Goal: Task Accomplishment & Management: Manage account settings

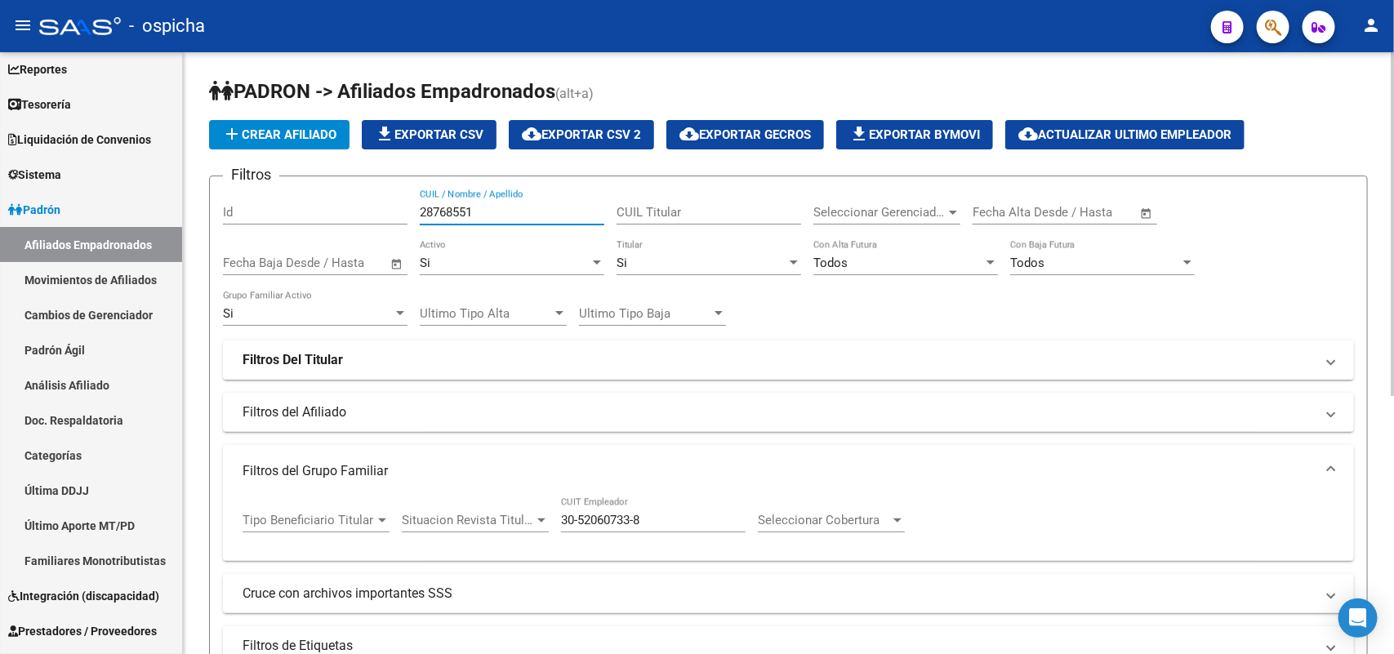
drag, startPoint x: 484, startPoint y: 210, endPoint x: 278, endPoint y: 207, distance: 205.8
click at [278, 207] on div "Filtros Id 28768551 CUIL / Nombre / Apellido CUIL Titular Seleccionar Gerenciad…" at bounding box center [788, 427] width 1131 height 476
type input "46365392"
drag, startPoint x: 480, startPoint y: 211, endPoint x: 344, endPoint y: 211, distance: 136.4
click at [344, 211] on div "Filtros Id 46365392 CUIL / Nombre / Apellido CUIL Titular Seleccionar Gerenciad…" at bounding box center [788, 427] width 1131 height 476
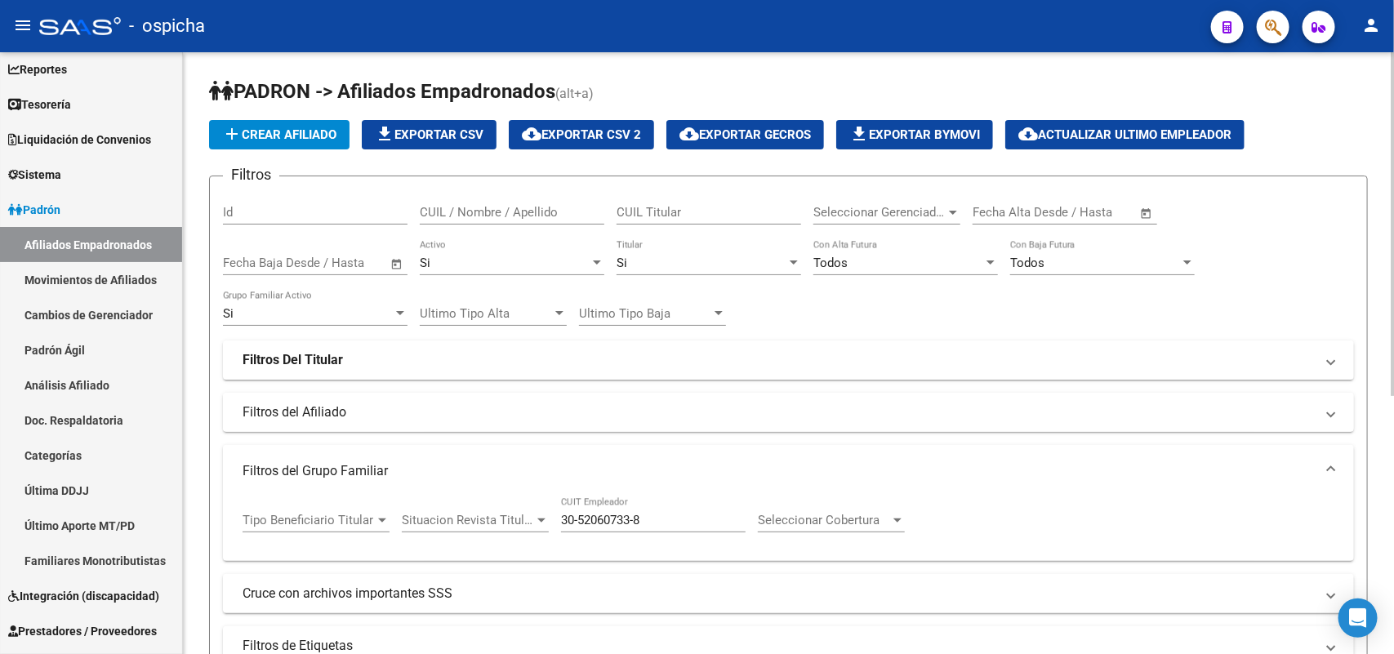
click at [495, 404] on mat-panel-title "Filtros del Afiliado" at bounding box center [779, 412] width 1072 height 18
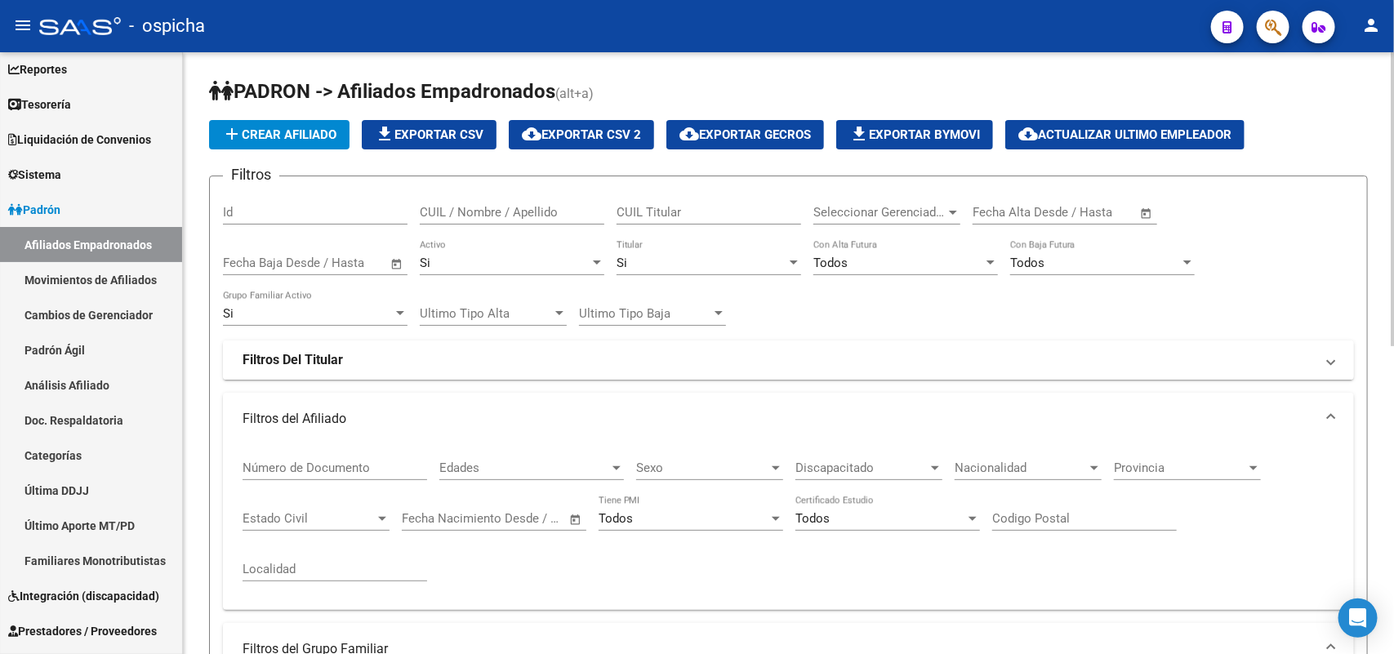
click at [494, 365] on mat-panel-title "Filtros Del Titular" at bounding box center [779, 360] width 1072 height 18
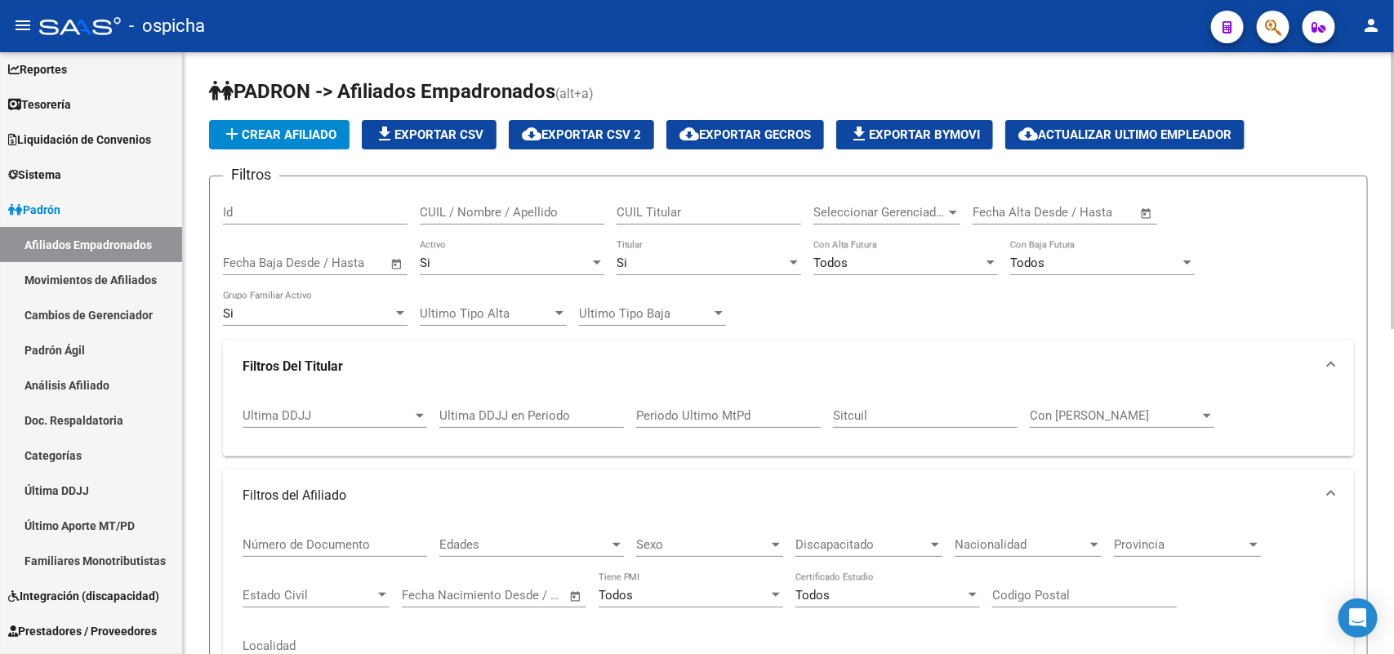
click at [855, 324] on div "Filtros Id CUIL / Nombre / Apellido CUIL Titular Seleccionar Gerenciador Selecc…" at bounding box center [788, 554] width 1131 height 730
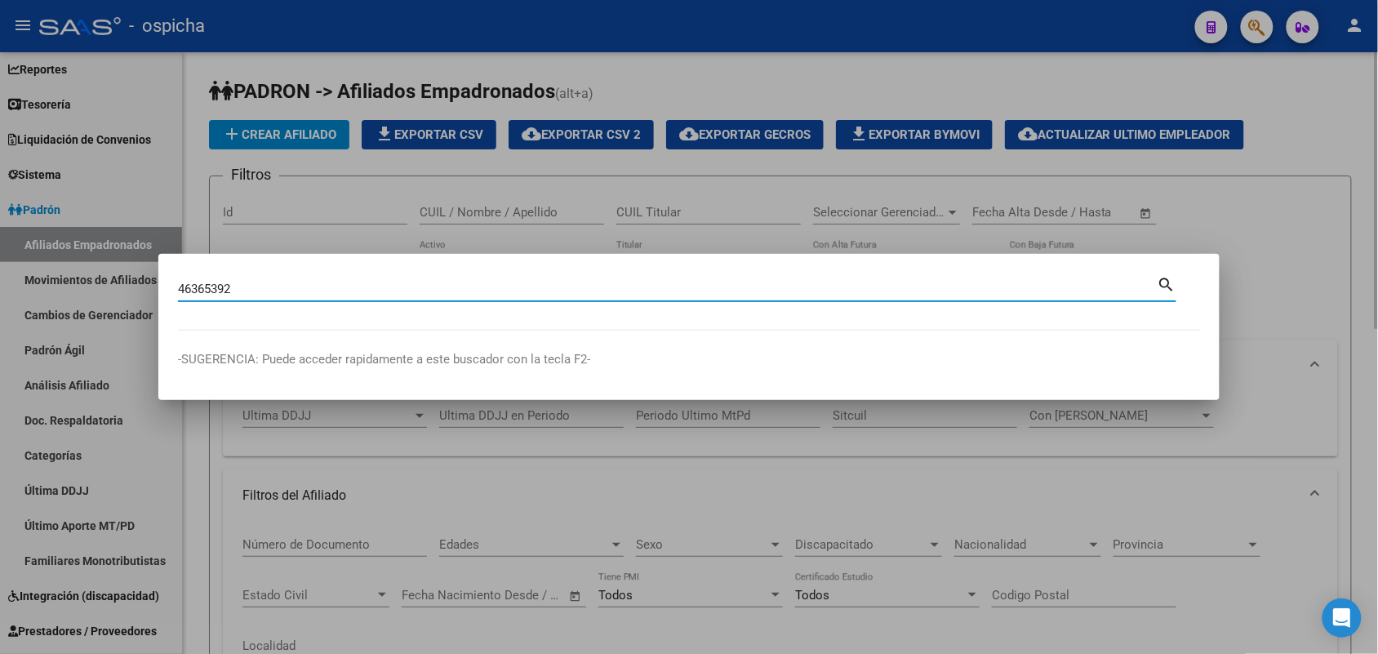
type input "46365392"
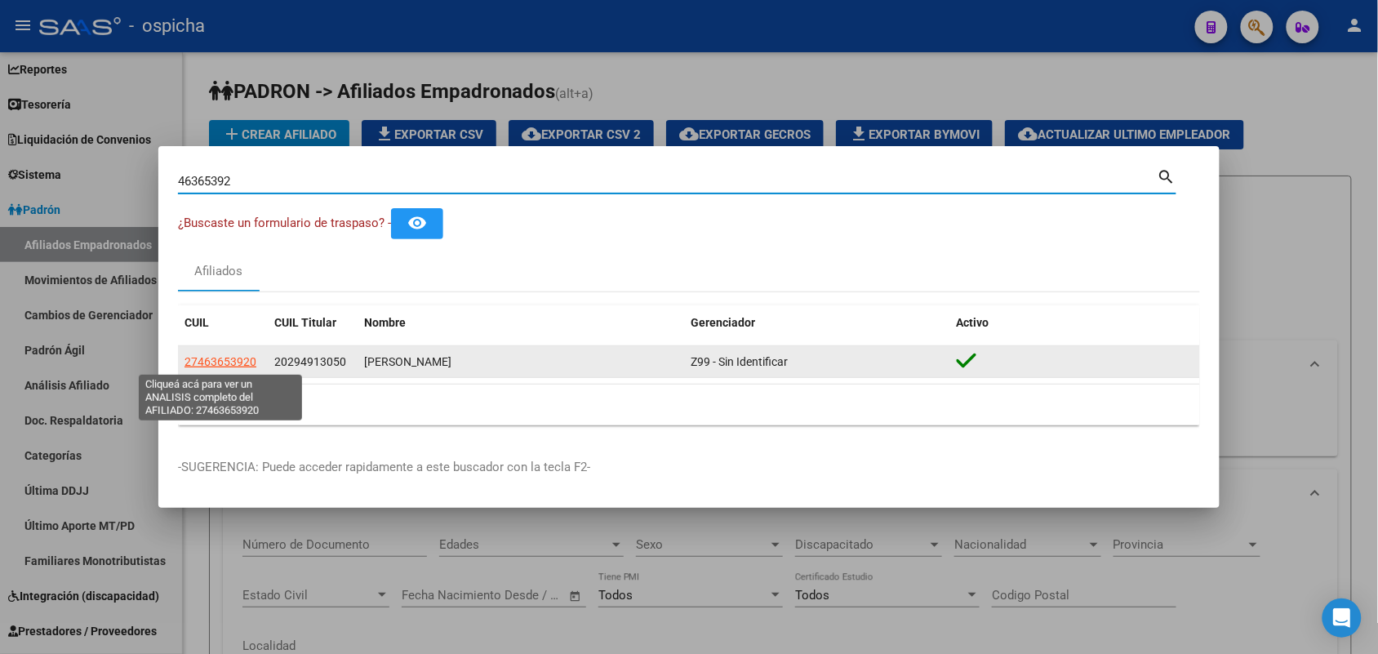
click at [238, 362] on span "27463653920" at bounding box center [221, 361] width 72 height 13
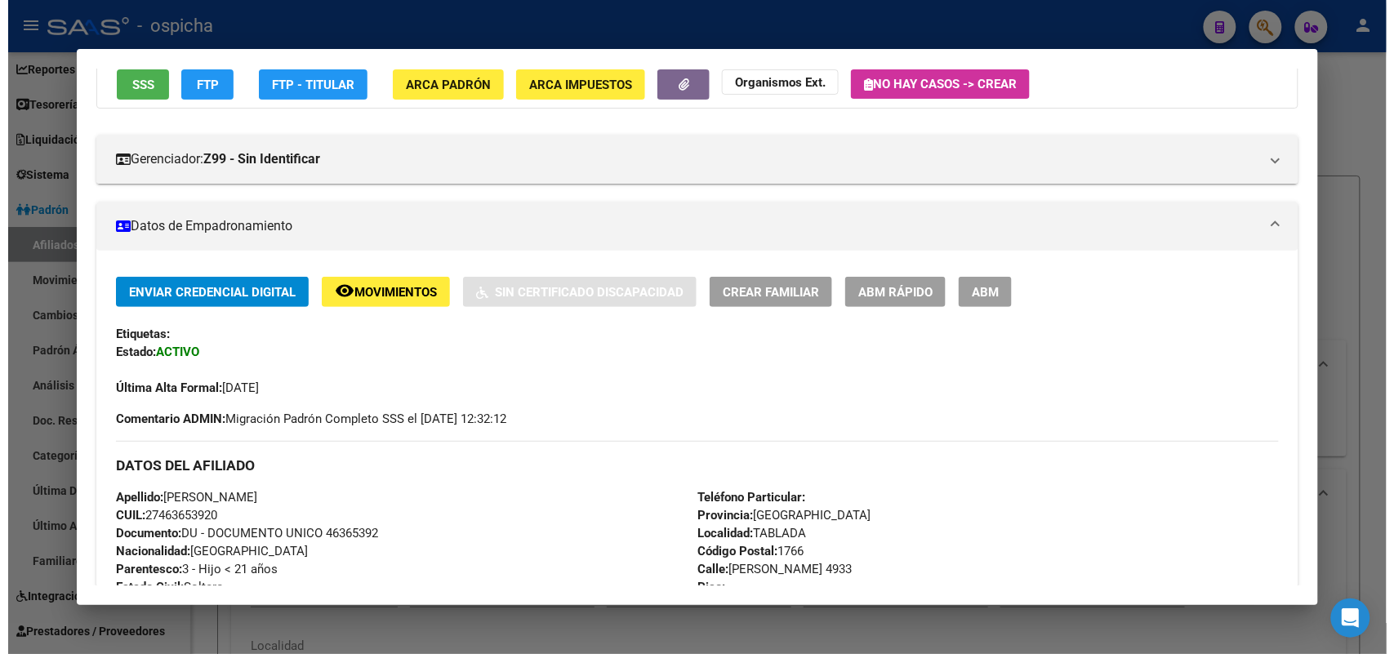
scroll to position [355, 0]
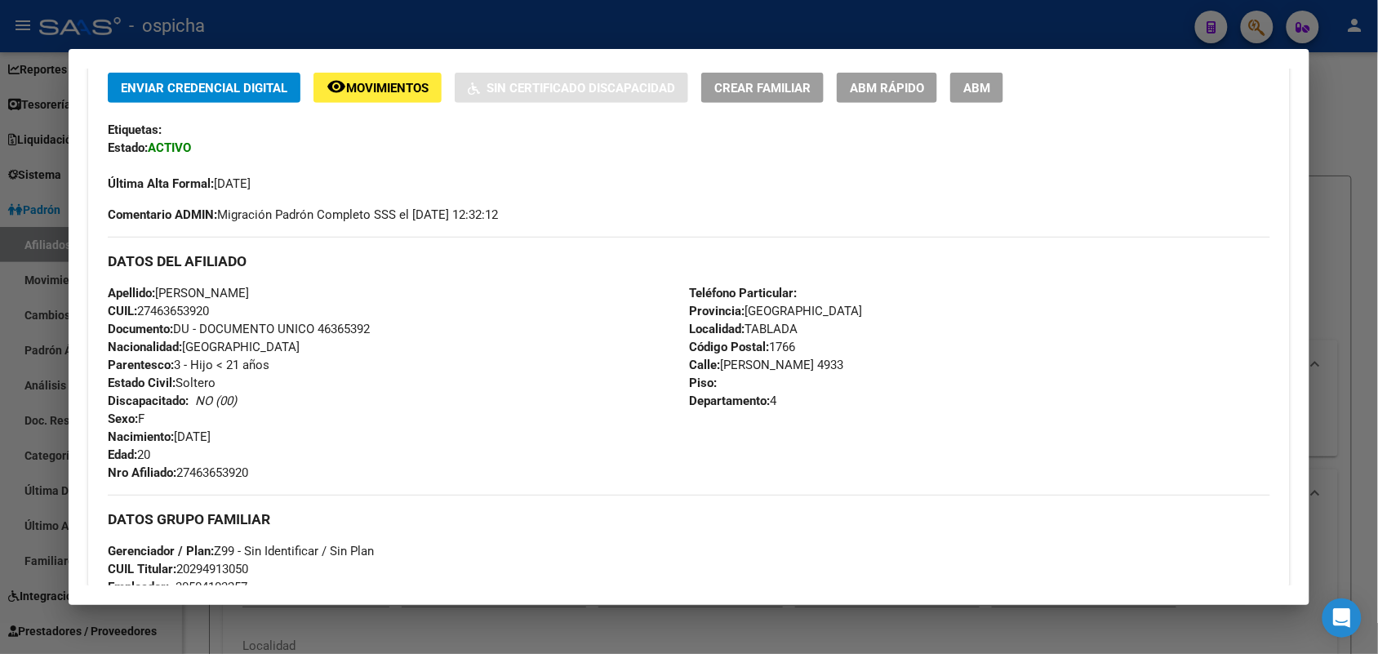
click at [1352, 332] on div at bounding box center [689, 327] width 1378 height 654
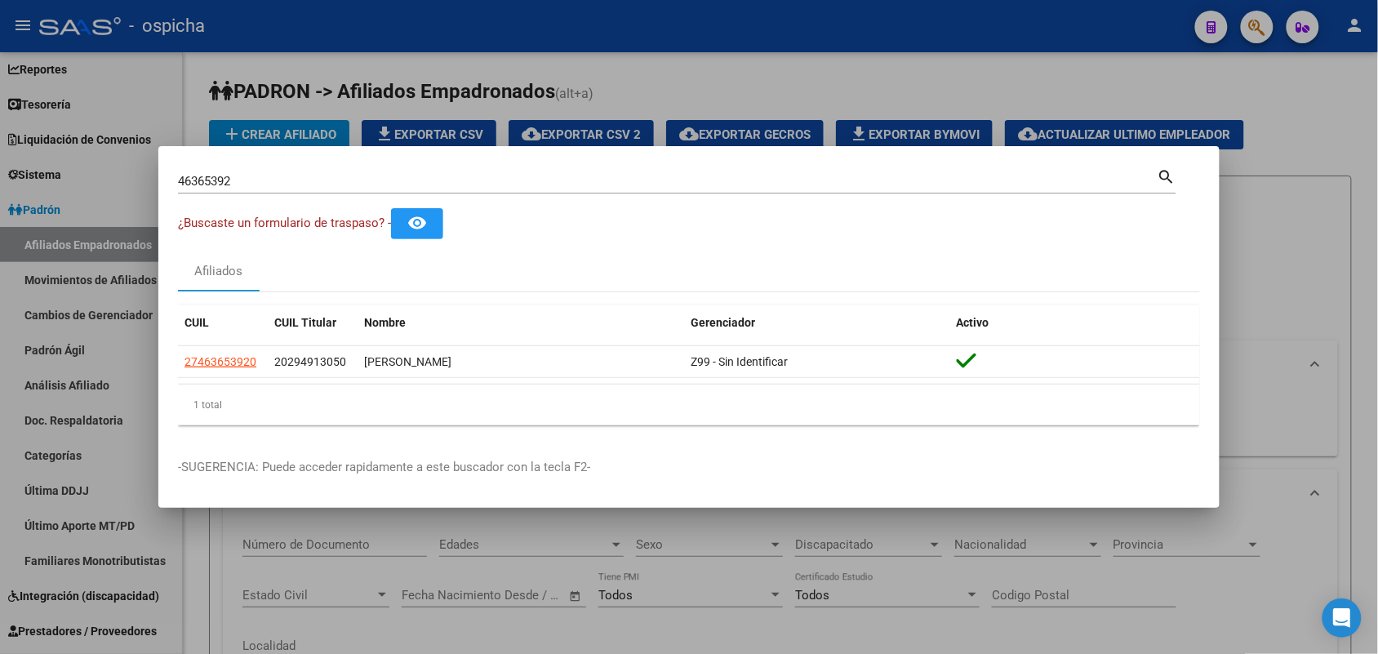
click at [658, 510] on div at bounding box center [689, 327] width 1378 height 654
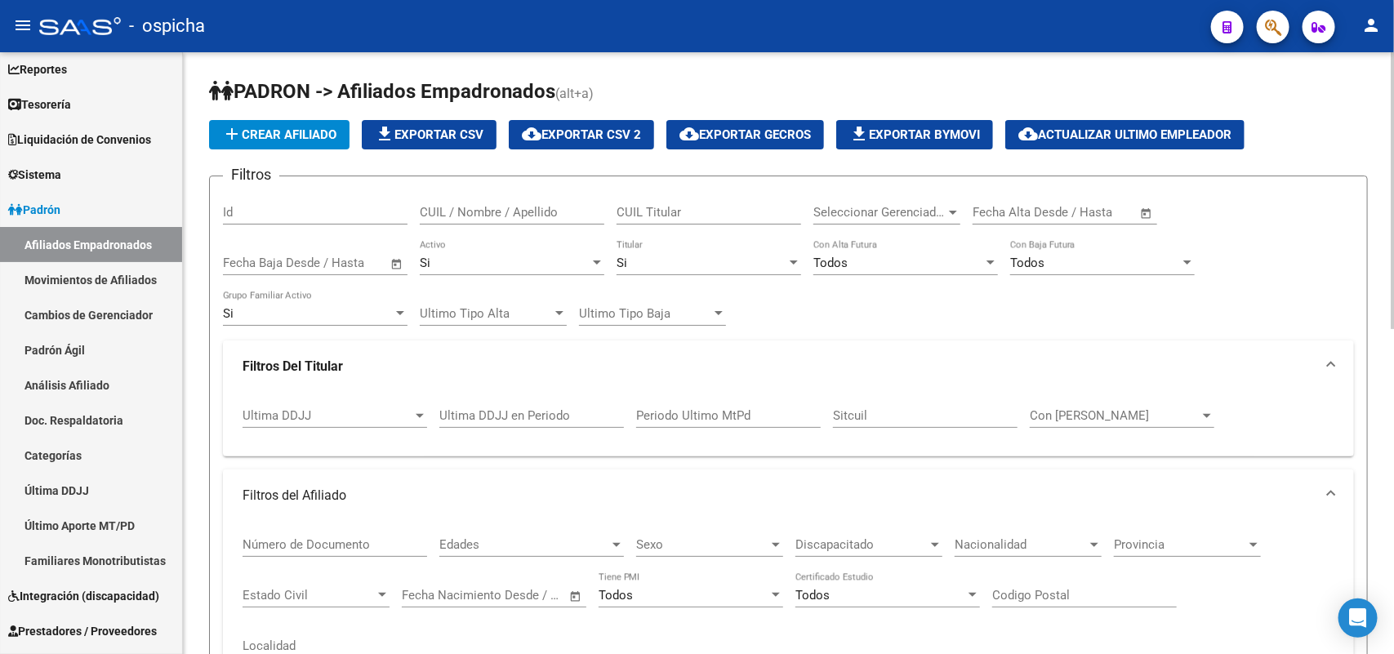
click at [454, 212] on input "CUIL / Nombre / Apellido" at bounding box center [512, 212] width 185 height 15
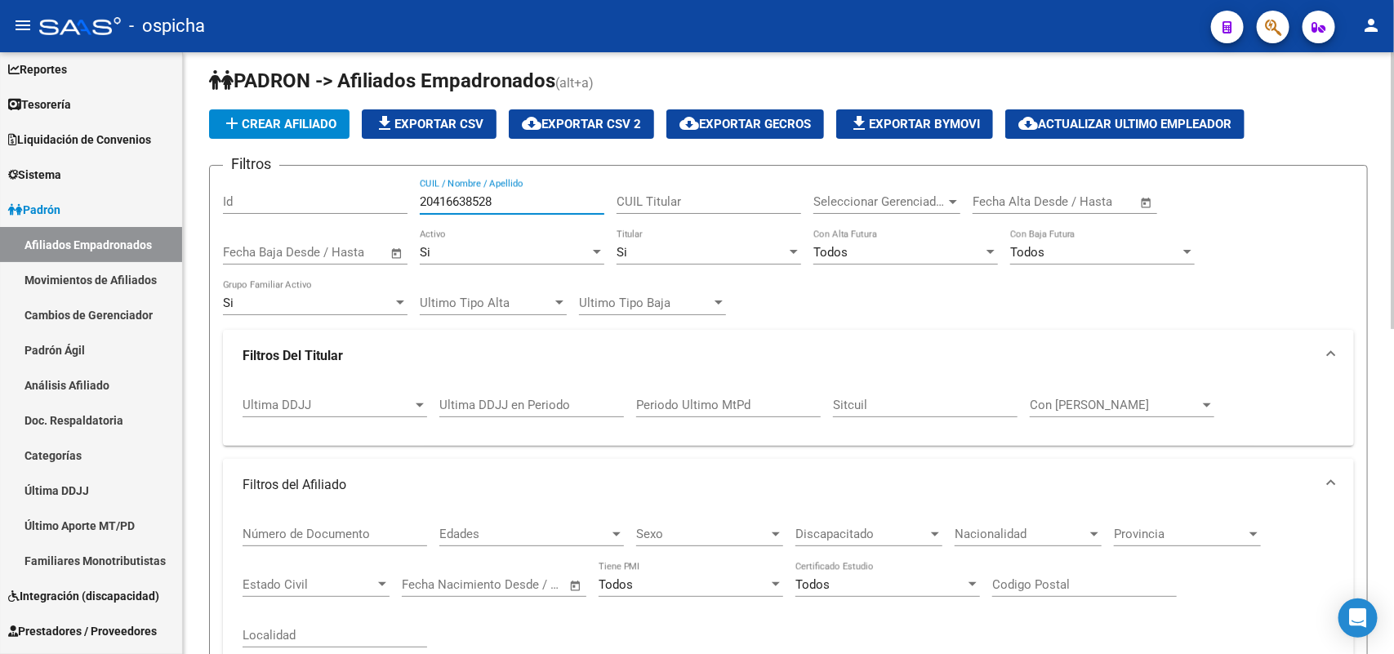
scroll to position [0, 0]
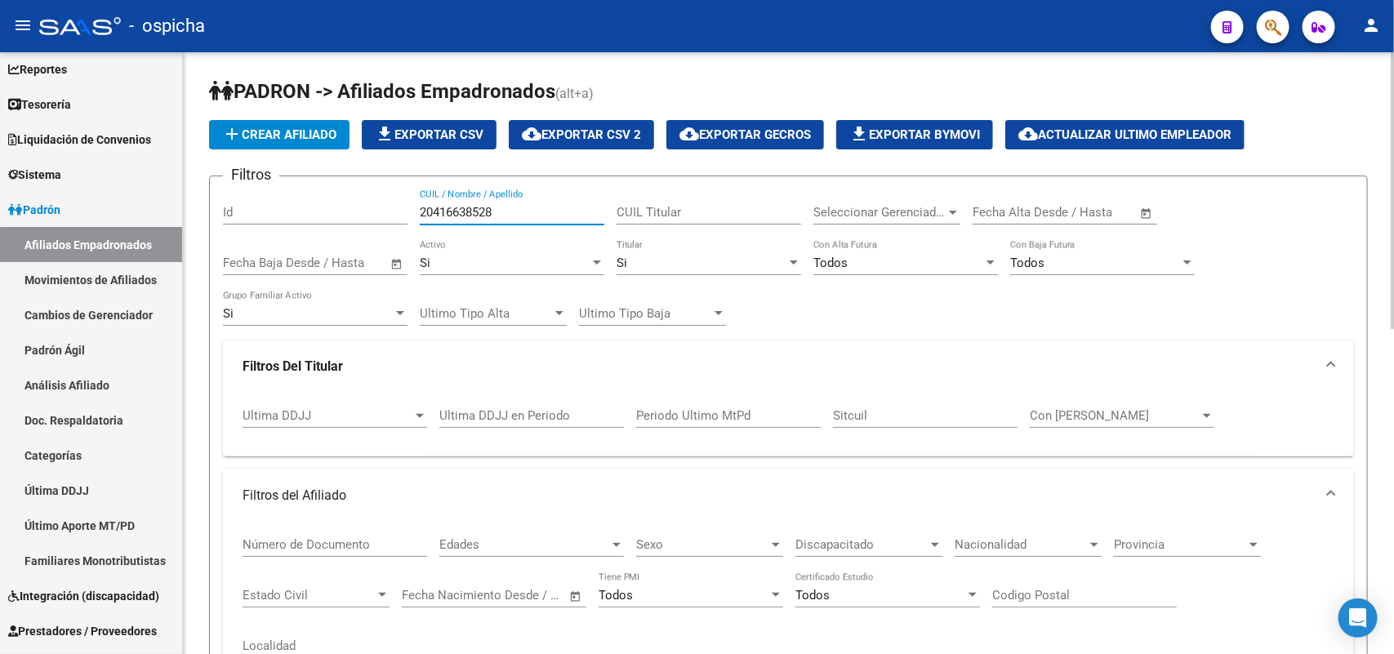
drag, startPoint x: 509, startPoint y: 209, endPoint x: 300, endPoint y: 209, distance: 208.2
click at [300, 209] on div "Filtros Id 20416638528 CUIL / Nombre / Apellido CUIL Titular Seleccionar Gerenc…" at bounding box center [788, 554] width 1131 height 730
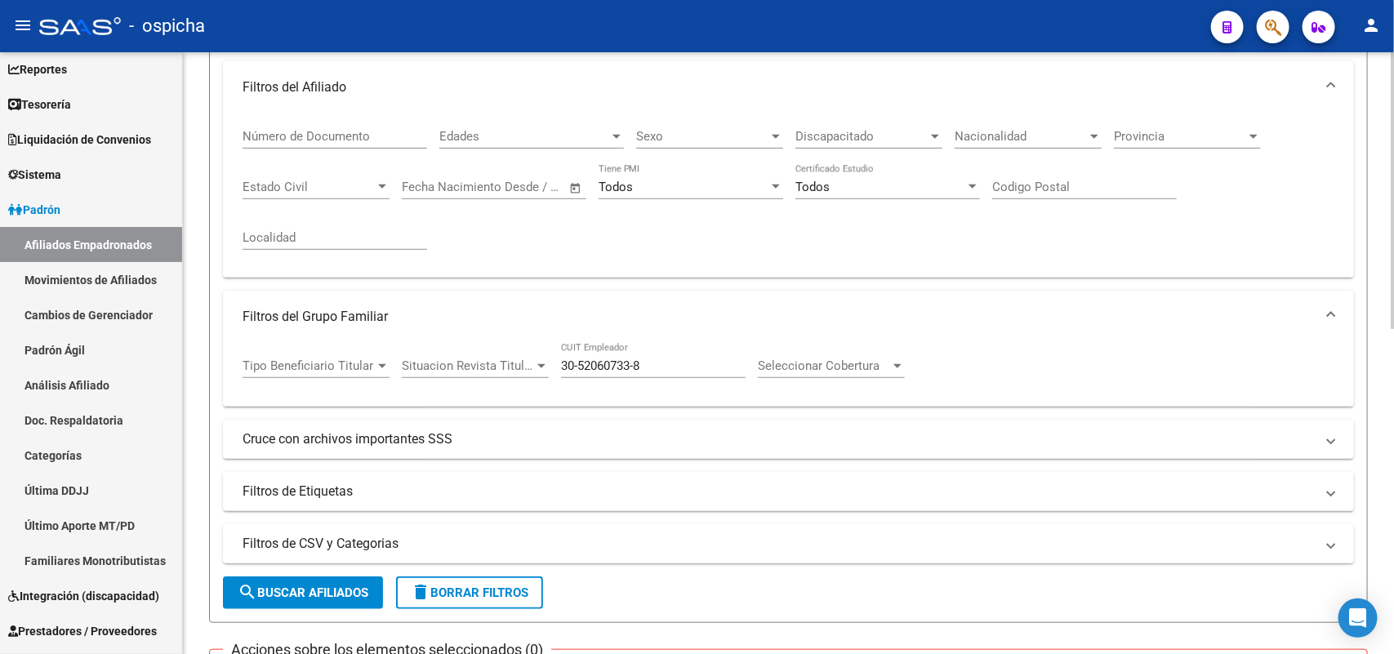
scroll to position [704, 0]
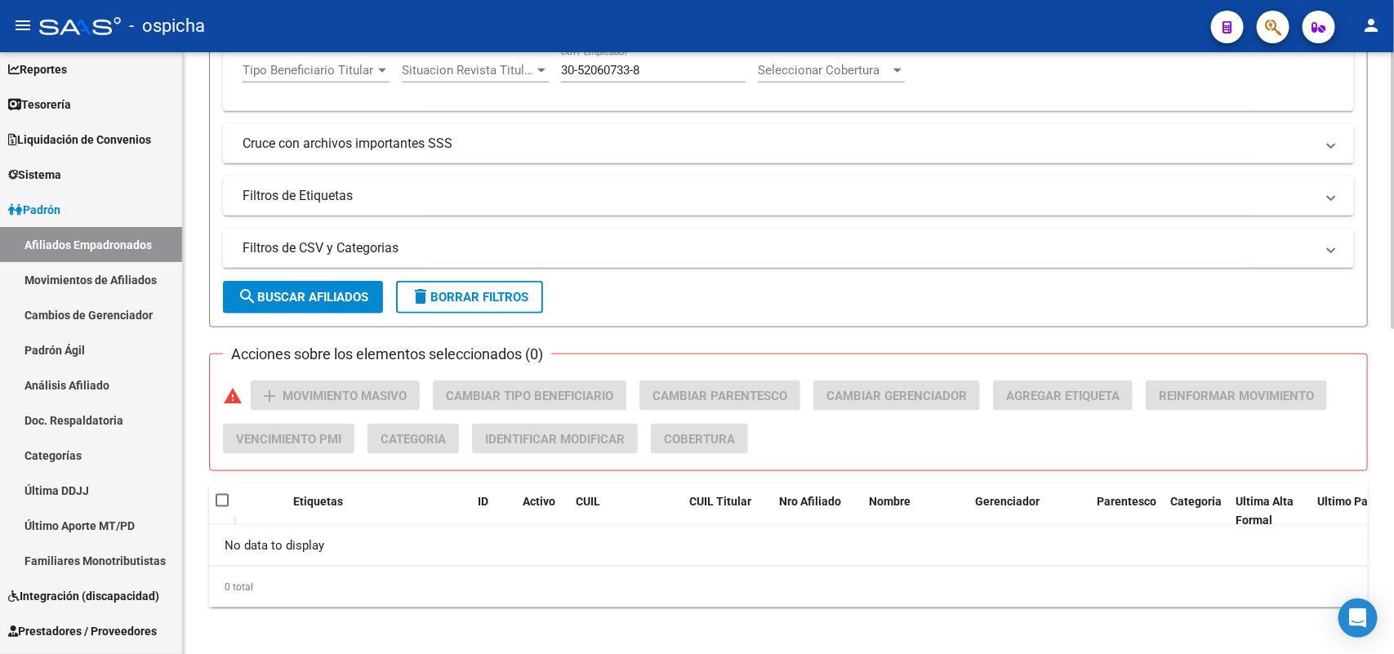
type input "20416638528"
click at [306, 281] on button "search Buscar Afiliados" at bounding box center [303, 297] width 160 height 33
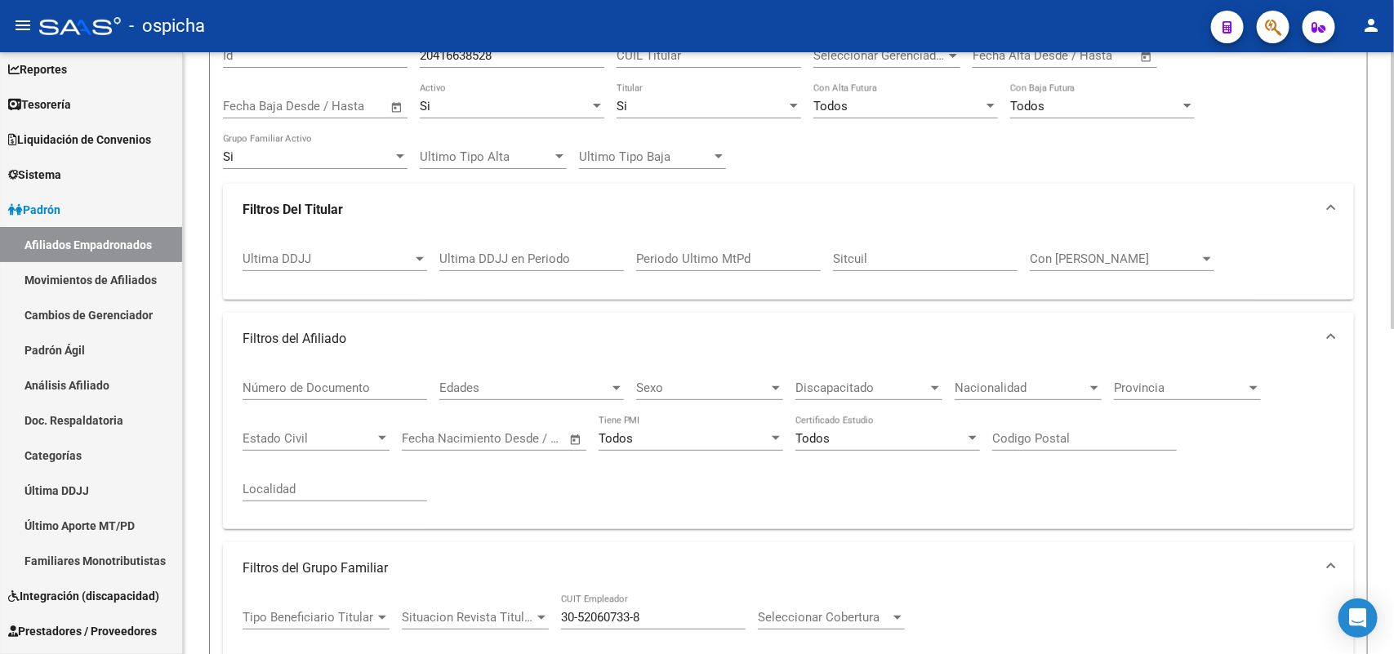
scroll to position [0, 0]
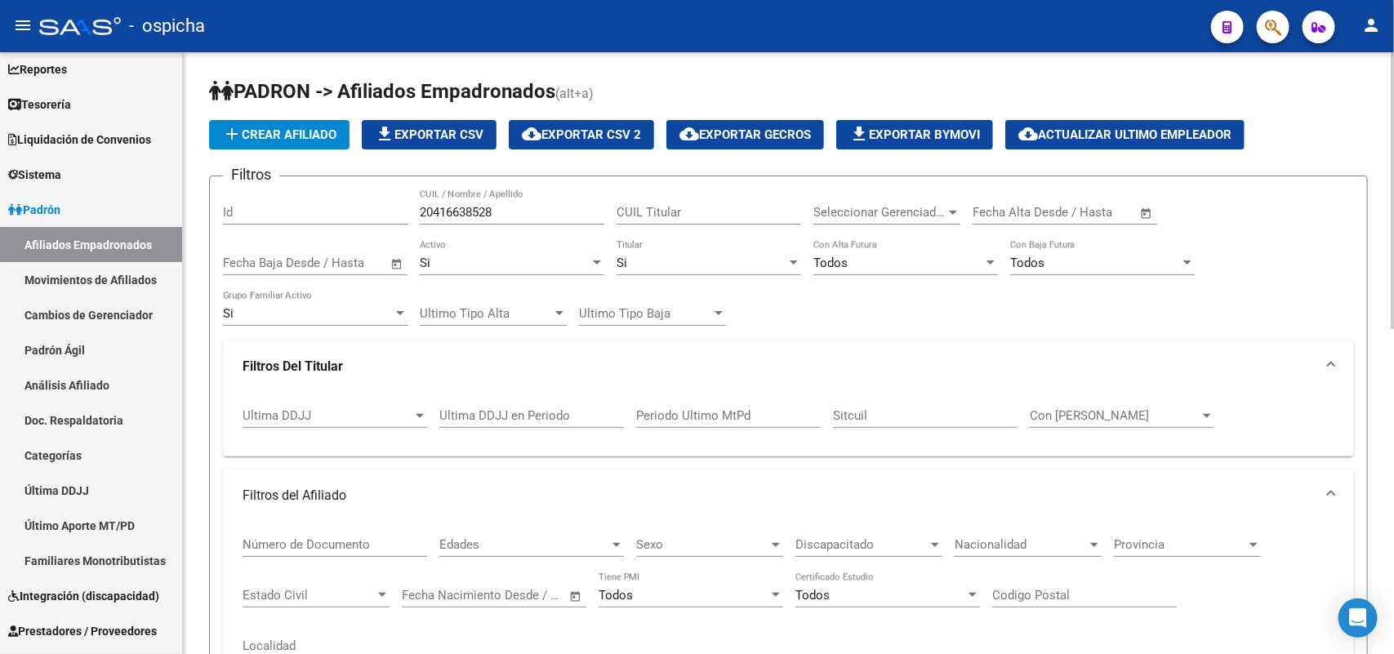
drag, startPoint x: 303, startPoint y: 112, endPoint x: 283, endPoint y: 127, distance: 25.6
click at [287, 122] on app-list-header "PADRON -> Afiliados Empadronados (alt+a) add Crear Afiliado file_download Expor…" at bounding box center [788, 554] width 1159 height 953
click at [283, 127] on span "add Crear Afiliado" at bounding box center [279, 134] width 114 height 15
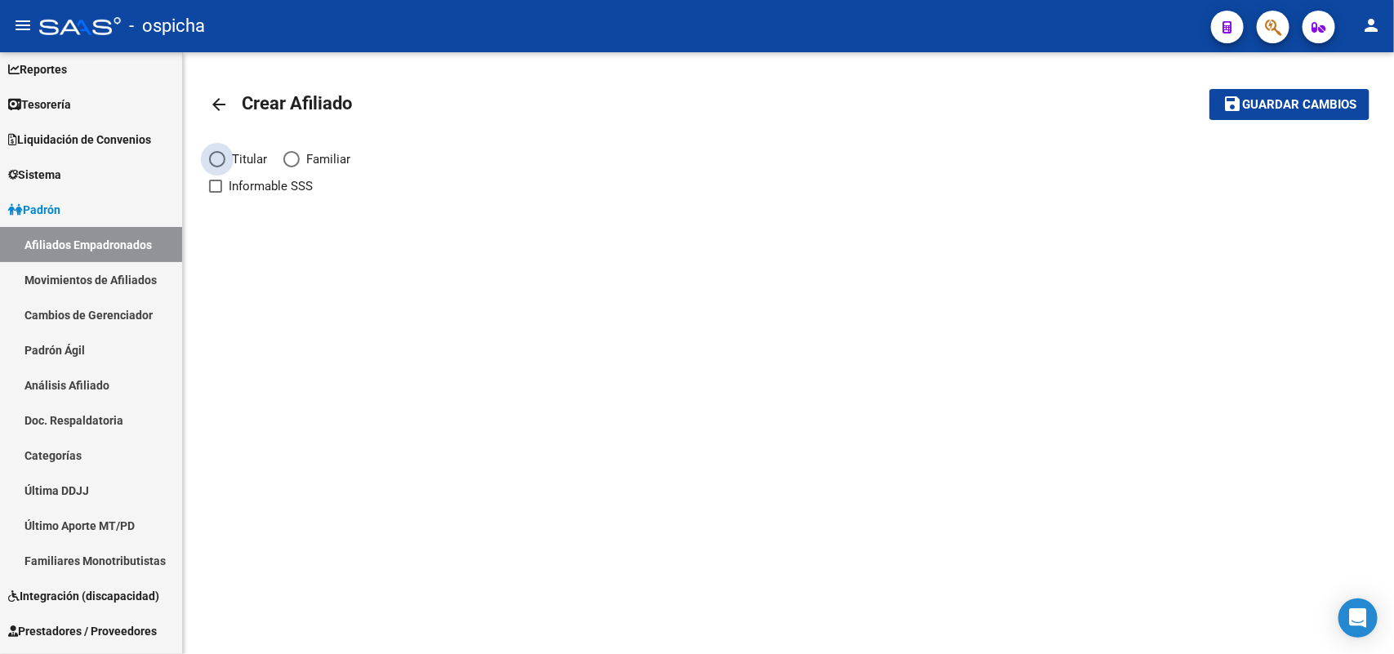
click at [227, 157] on span "Titular" at bounding box center [246, 159] width 42 height 18
click at [225, 157] on input "Titular" at bounding box center [217, 159] width 16 height 16
radio input "true"
checkbox input "true"
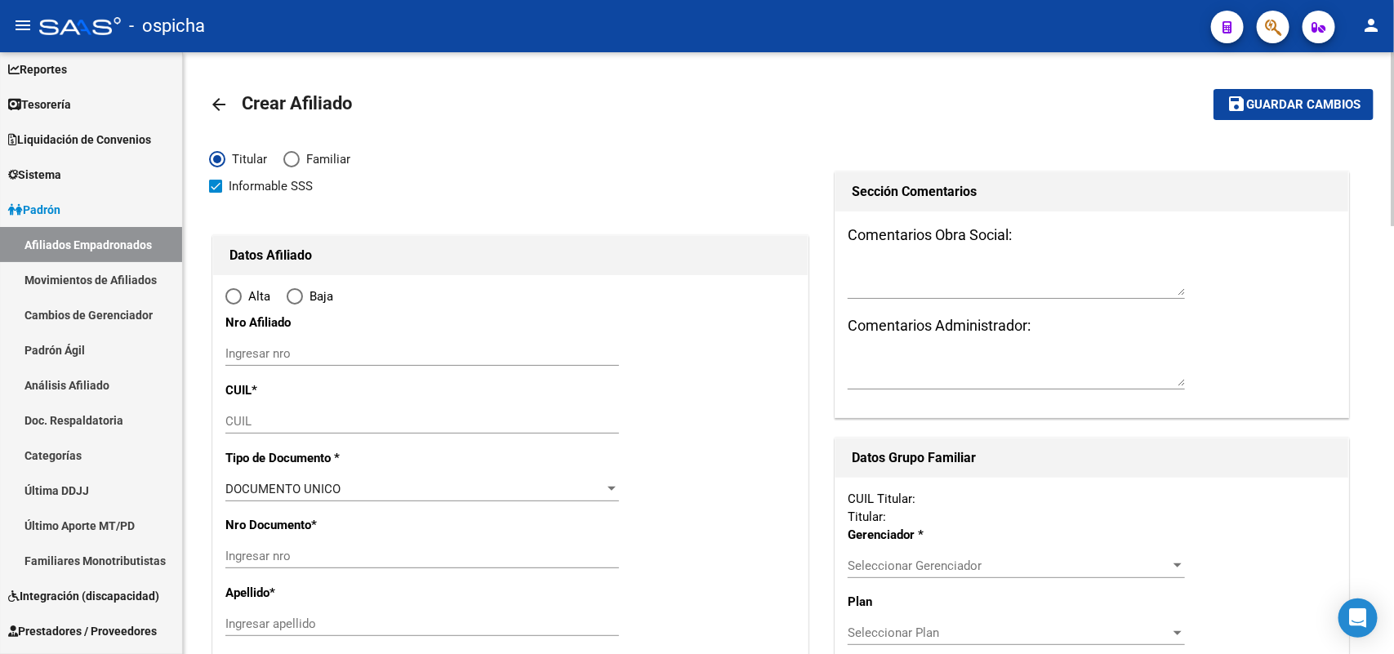
radio input "true"
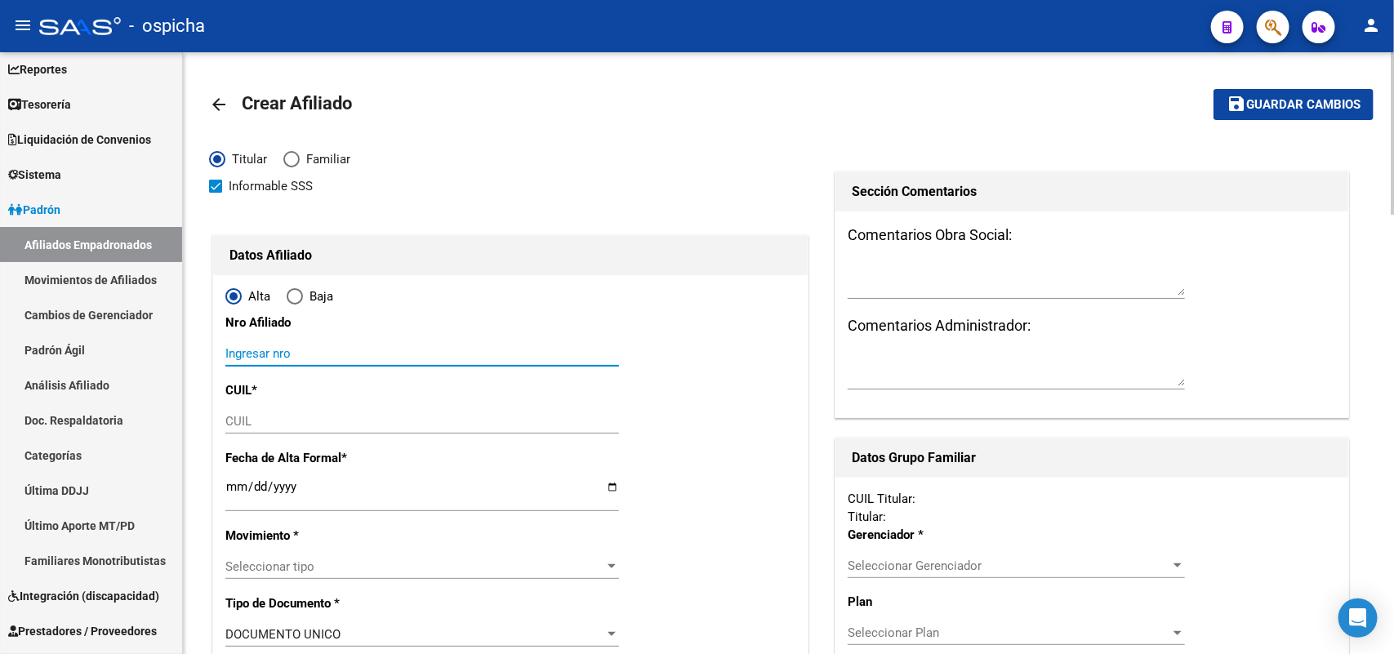
click at [294, 351] on input "Ingresar nro" at bounding box center [422, 353] width 394 height 15
click at [269, 352] on input "20416638528" at bounding box center [422, 353] width 394 height 15
type input "20416638528"
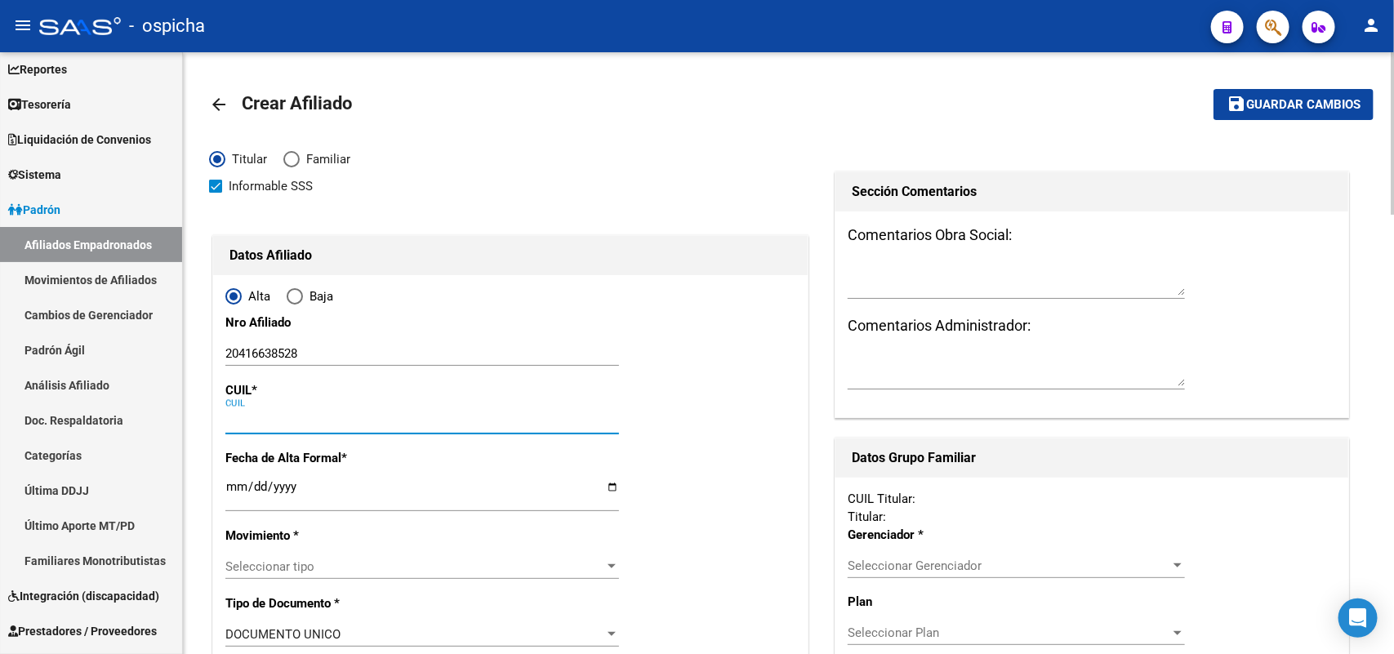
click at [275, 427] on input "CUIL" at bounding box center [422, 421] width 394 height 15
paste input "20-41663852-8"
type input "20-41663852-8"
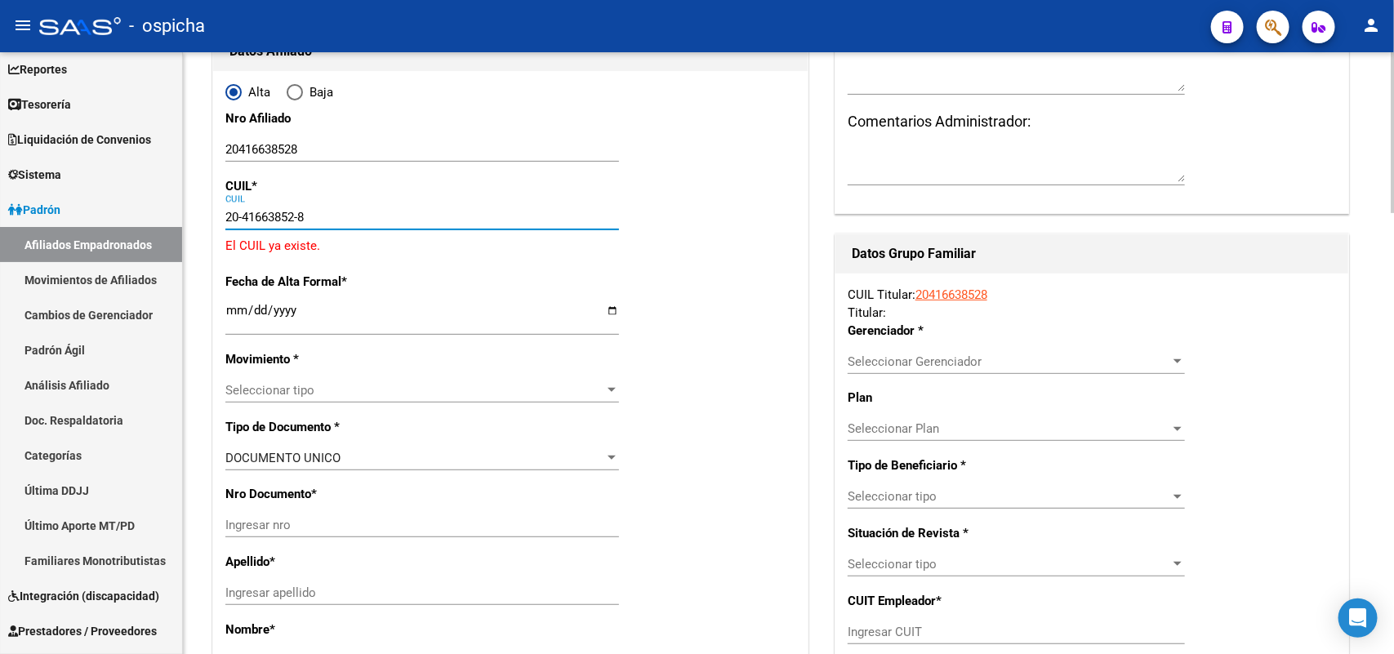
type input "41663852"
type input "MOREYRA"
type input "[PERSON_NAME]"
type input "1999-03-01"
type input "VIRREY DEL PINO"
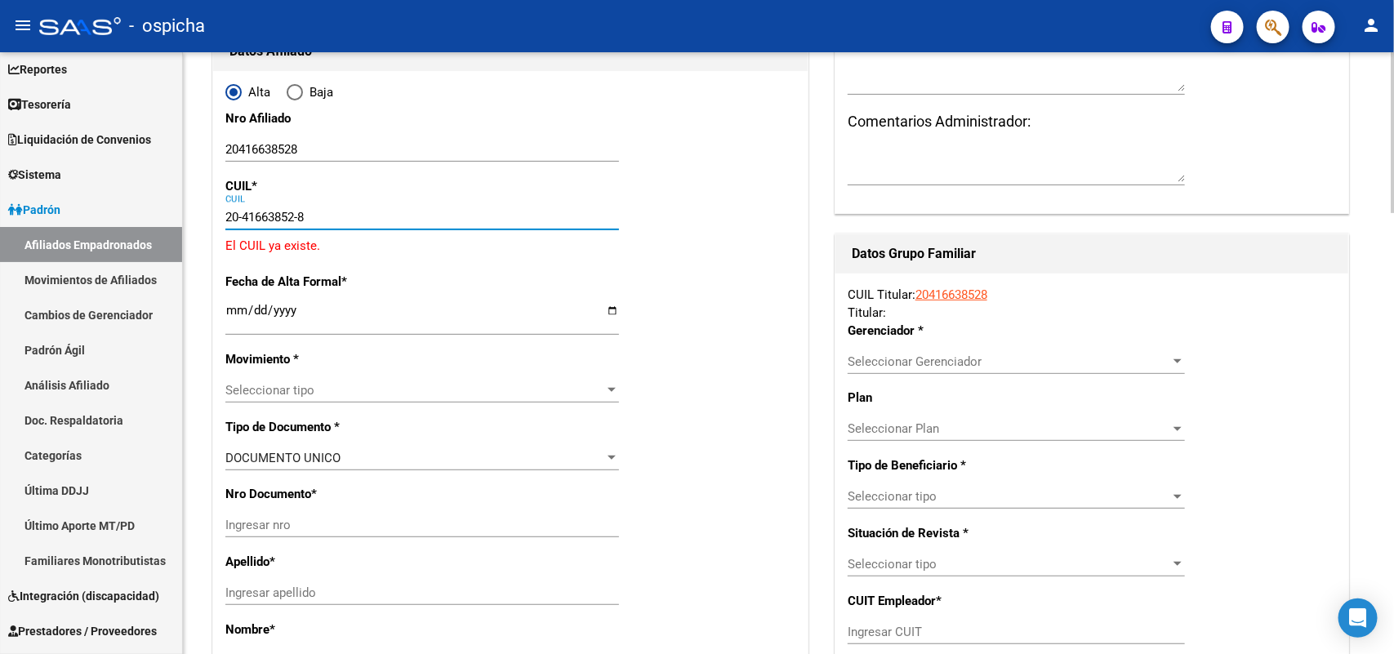
type input "1763"
type input "[PERSON_NAME]"
type input "215"
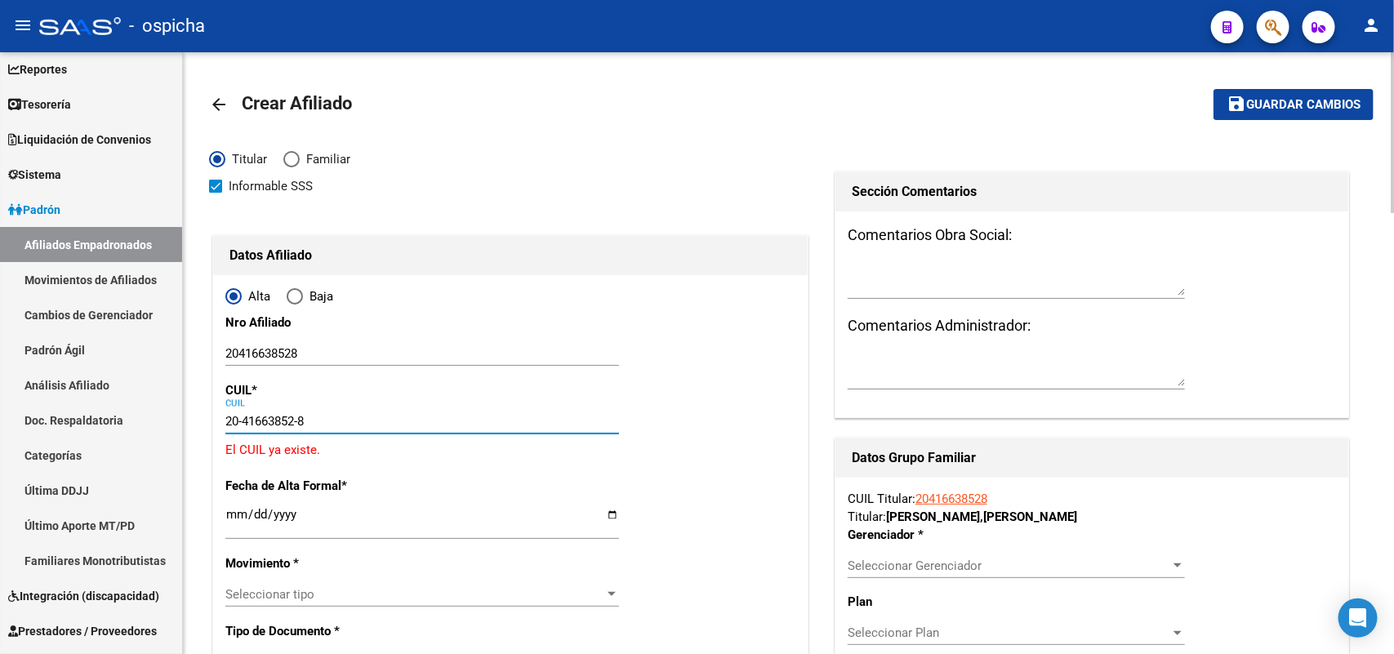
type input "20-41663852-8"
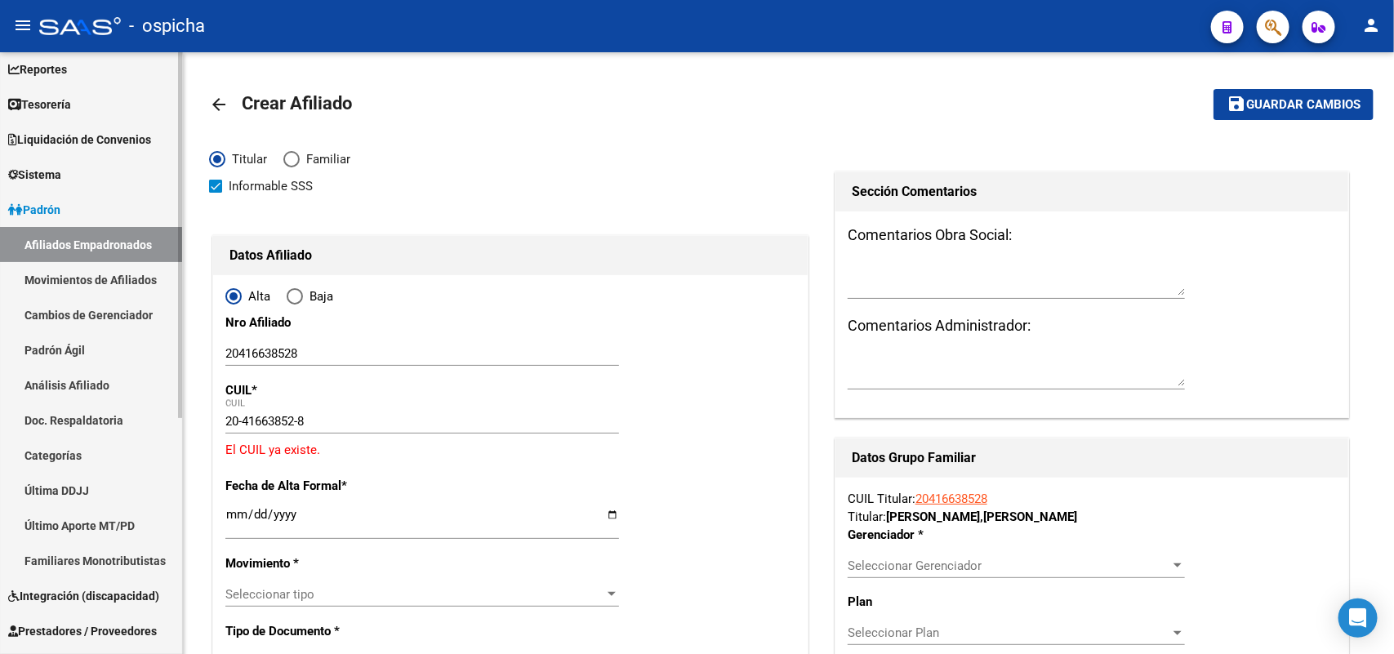
click at [116, 253] on link "Afiliados Empadronados" at bounding box center [91, 244] width 182 height 35
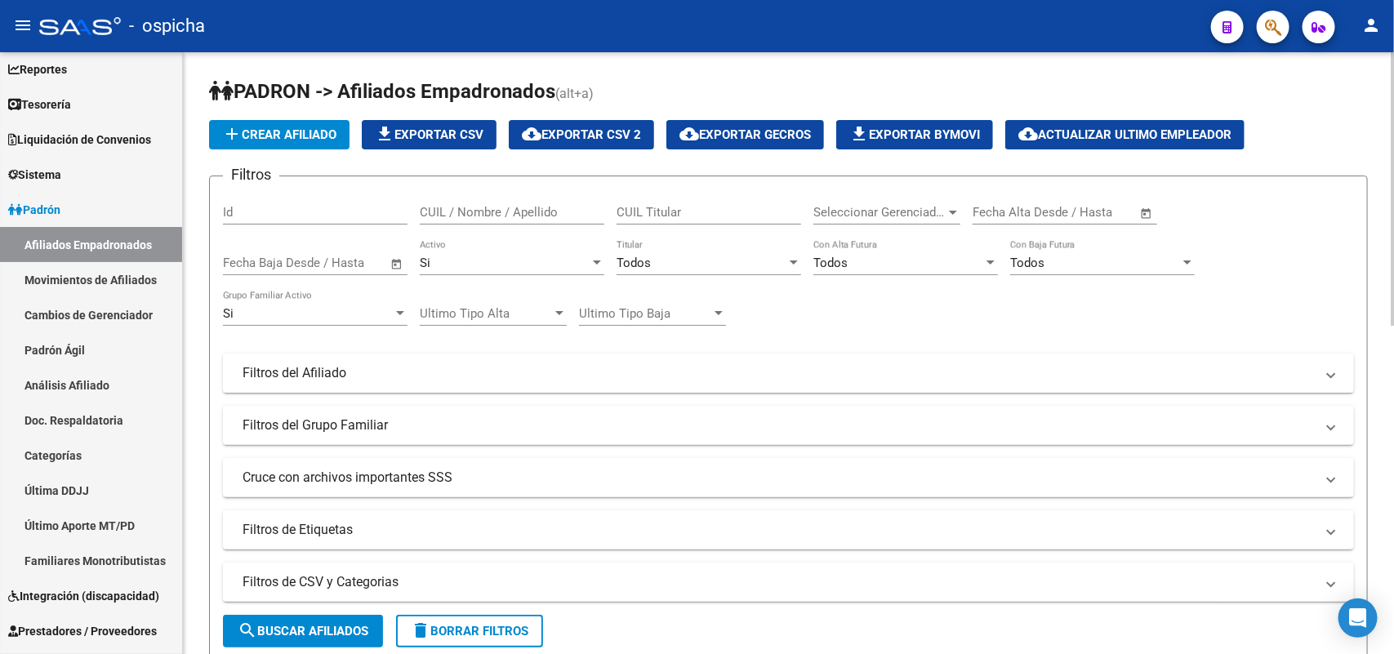
click at [528, 208] on input "CUIL / Nombre / Apellido" at bounding box center [512, 212] width 185 height 15
type input "2"
paste input "20416638528"
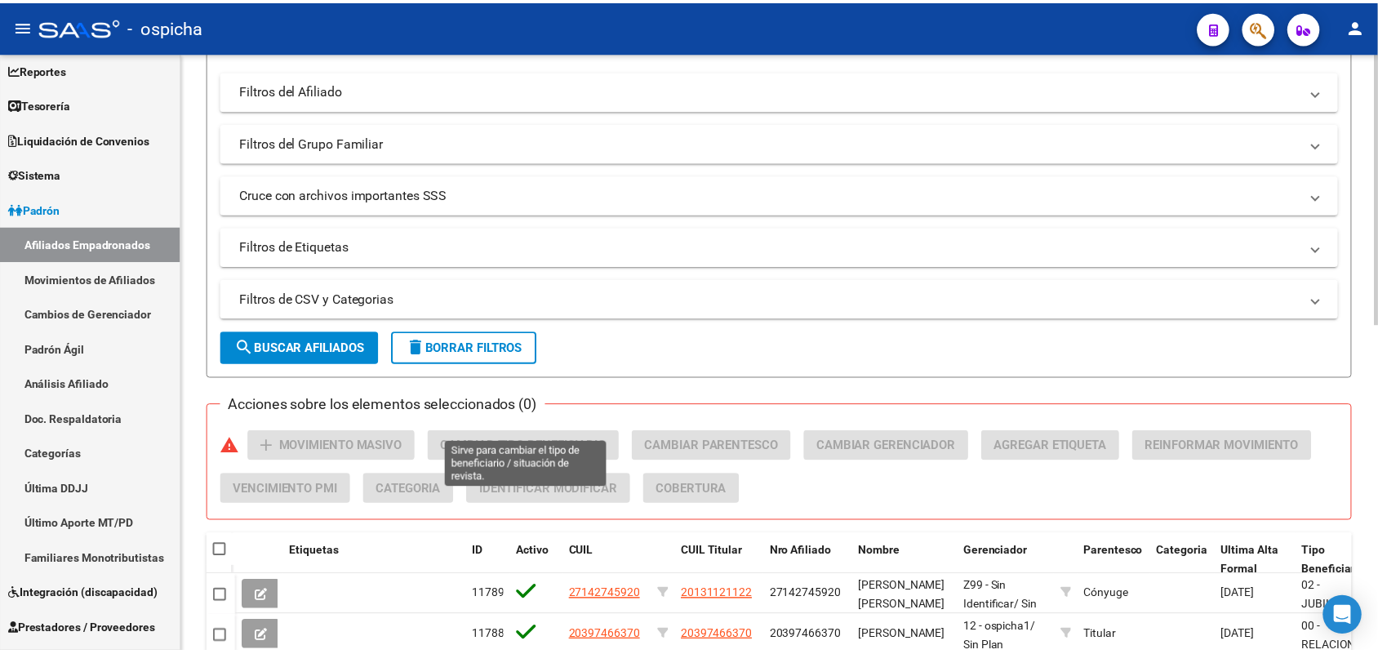
scroll to position [306, 0]
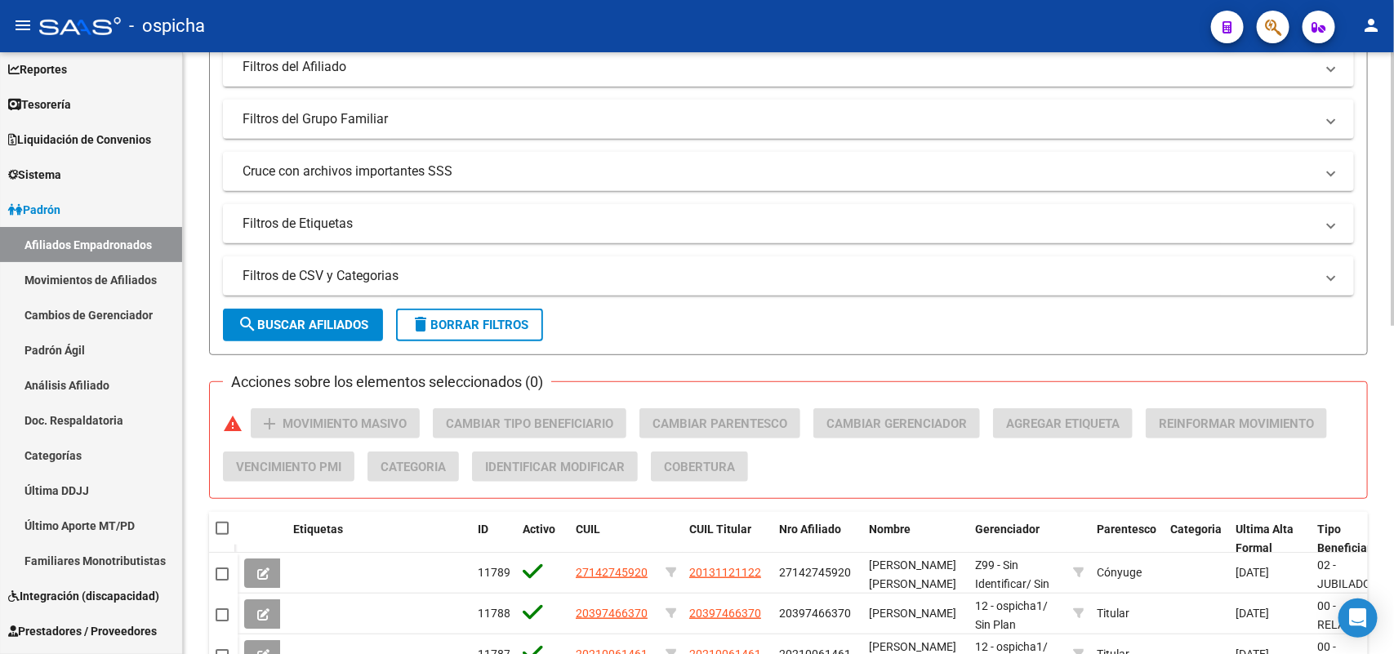
type input "20416638528"
click at [288, 318] on span "search Buscar Afiliados" at bounding box center [303, 325] width 131 height 15
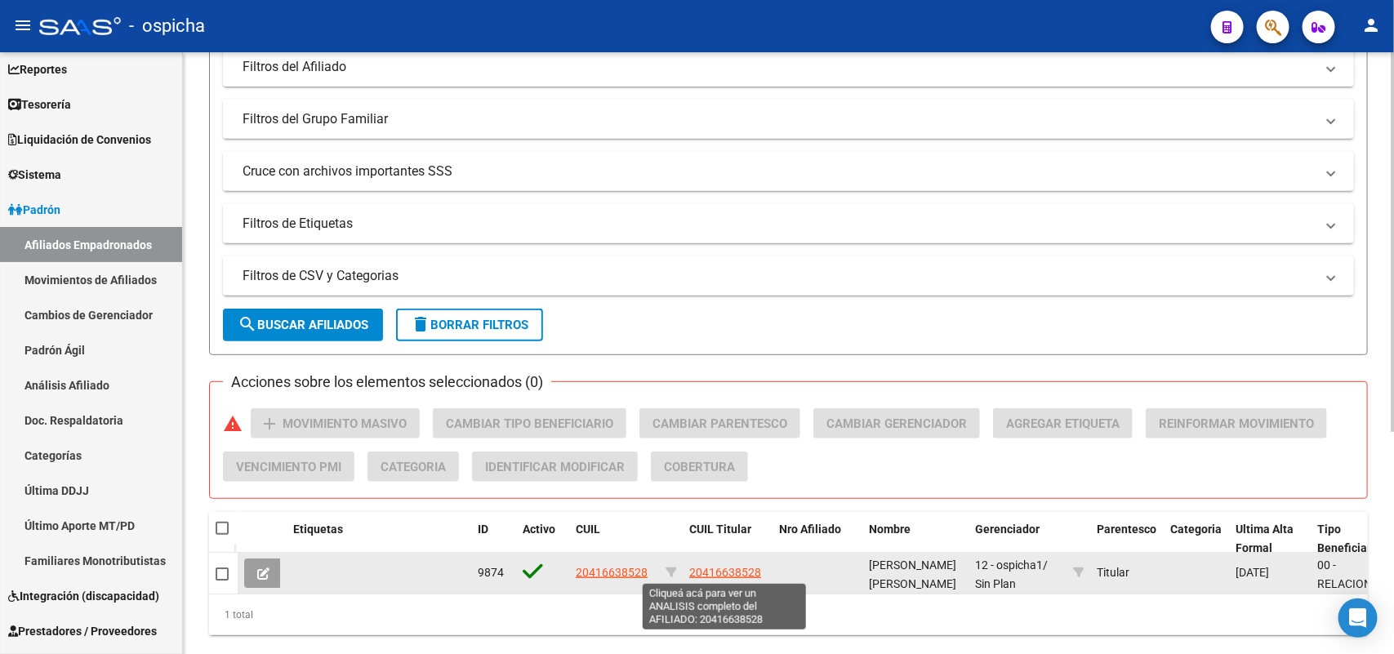
click at [748, 566] on span "20416638528" at bounding box center [725, 572] width 72 height 13
type textarea "20416638528"
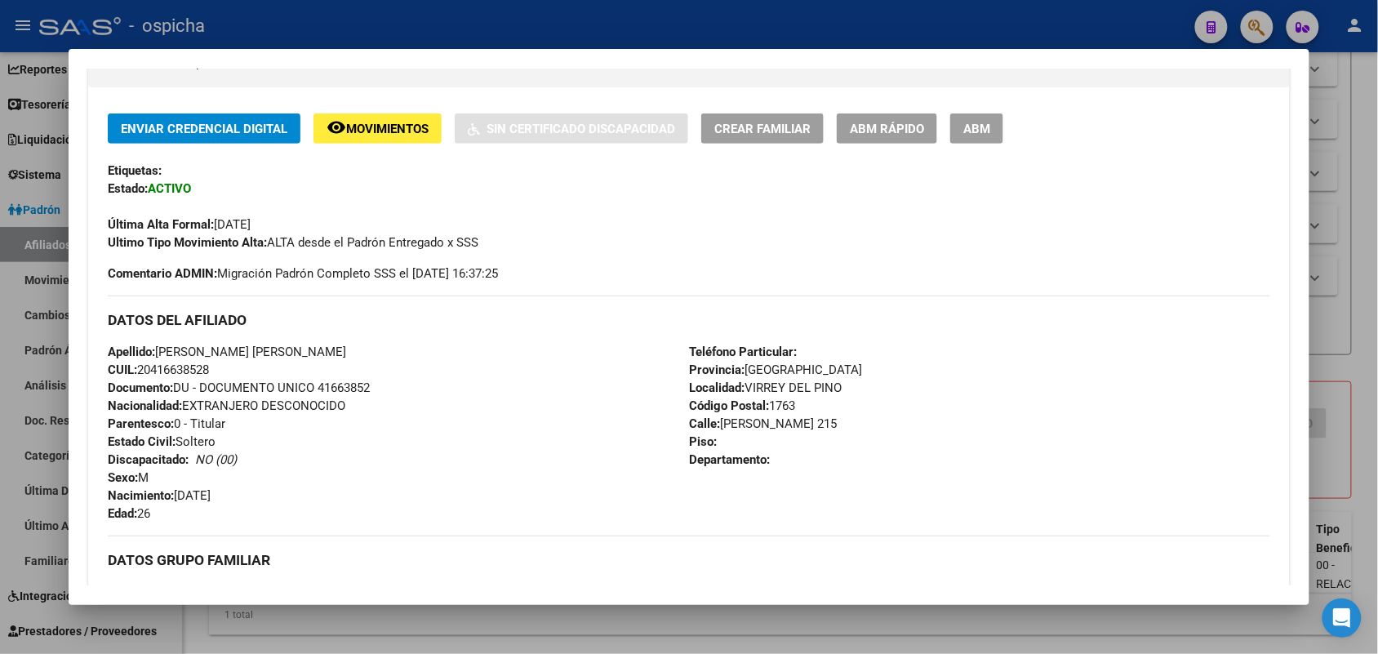
scroll to position [9, 0]
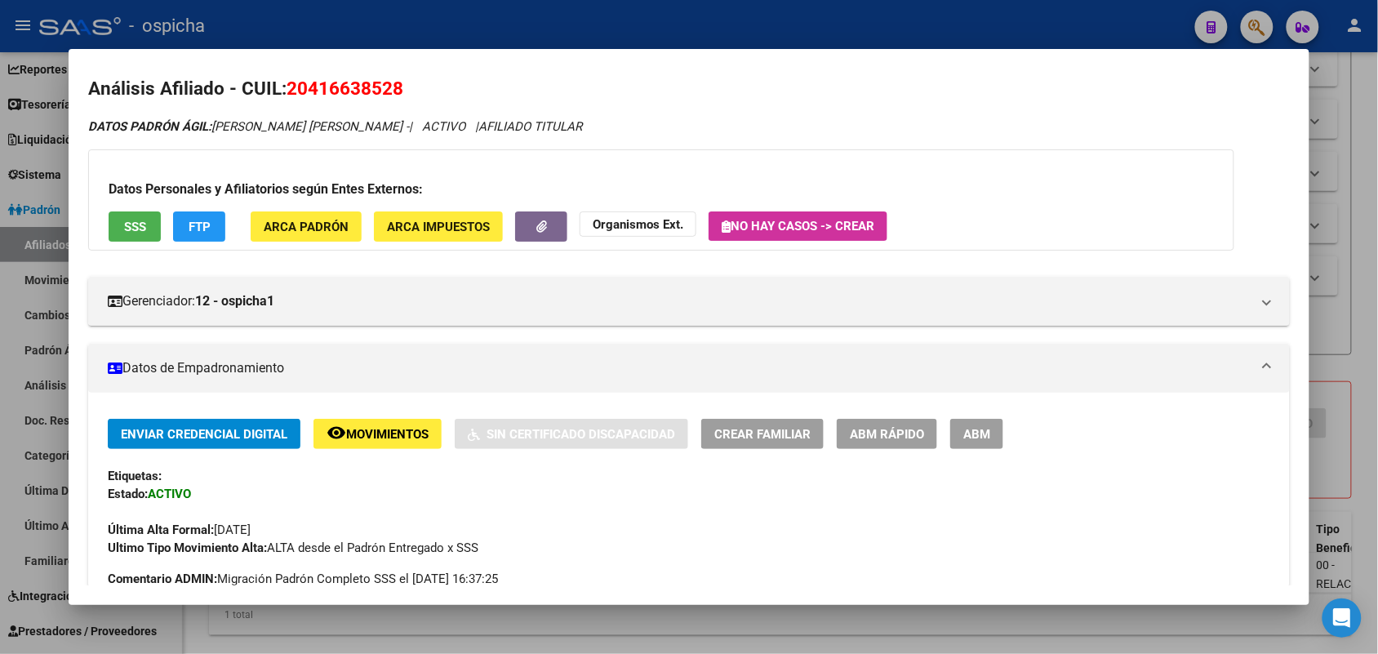
click at [963, 427] on span "ABM" at bounding box center [976, 434] width 27 height 15
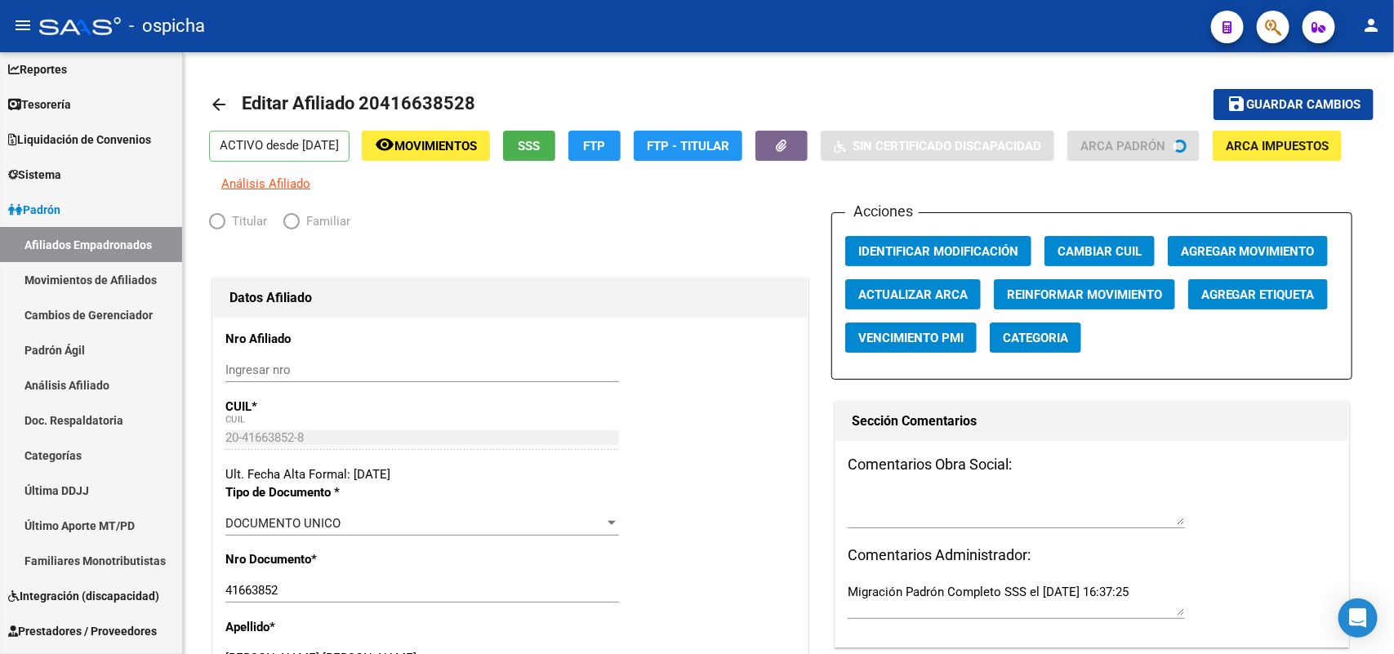
radio input "true"
type input "30-57008057-8"
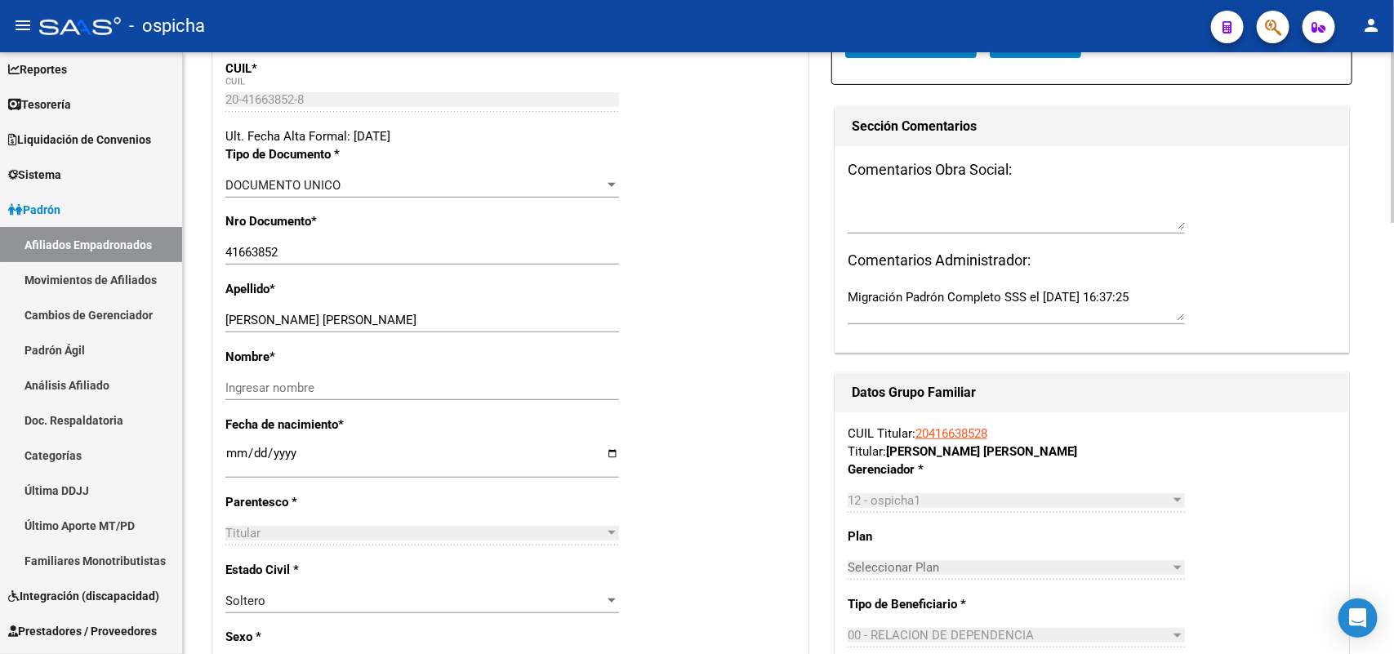
scroll to position [306, 0]
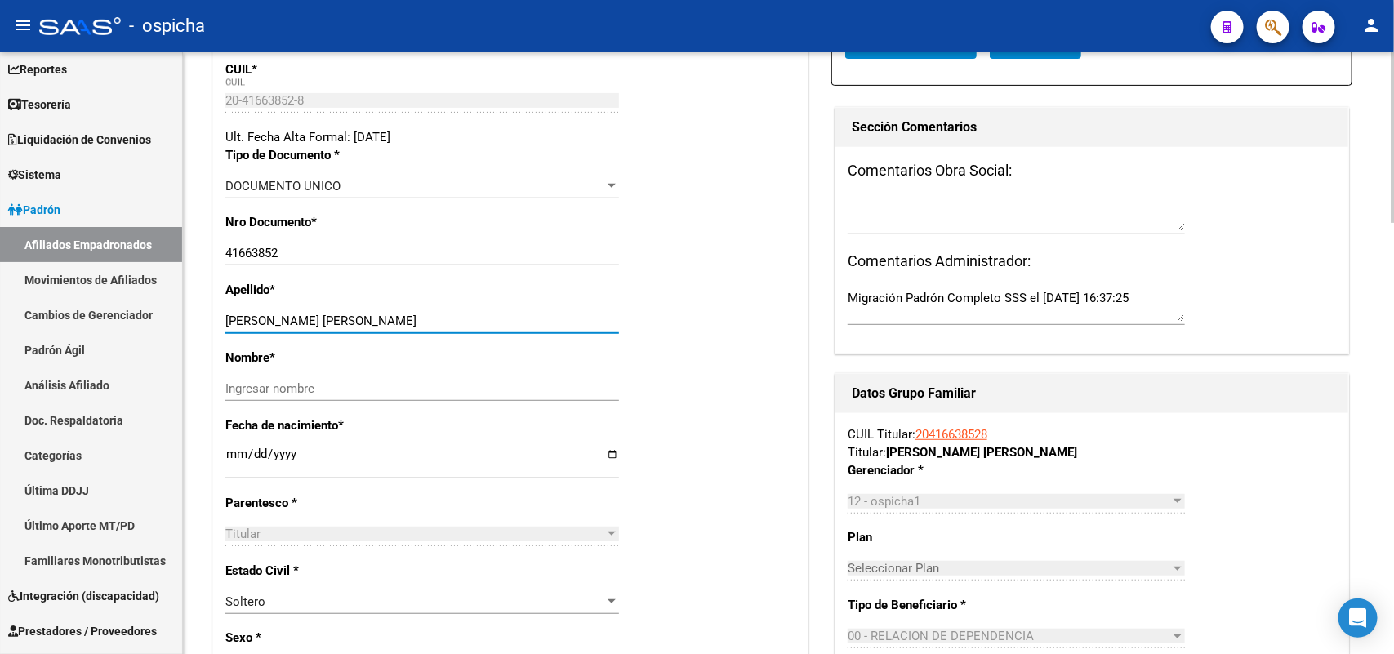
drag, startPoint x: 369, startPoint y: 319, endPoint x: 287, endPoint y: 324, distance: 81.8
click at [287, 324] on input "MOREYRA ENZO DAVID" at bounding box center [422, 321] width 394 height 15
type input "MOREYRA"
click at [258, 380] on div "Ingresar nombre" at bounding box center [422, 388] width 394 height 24
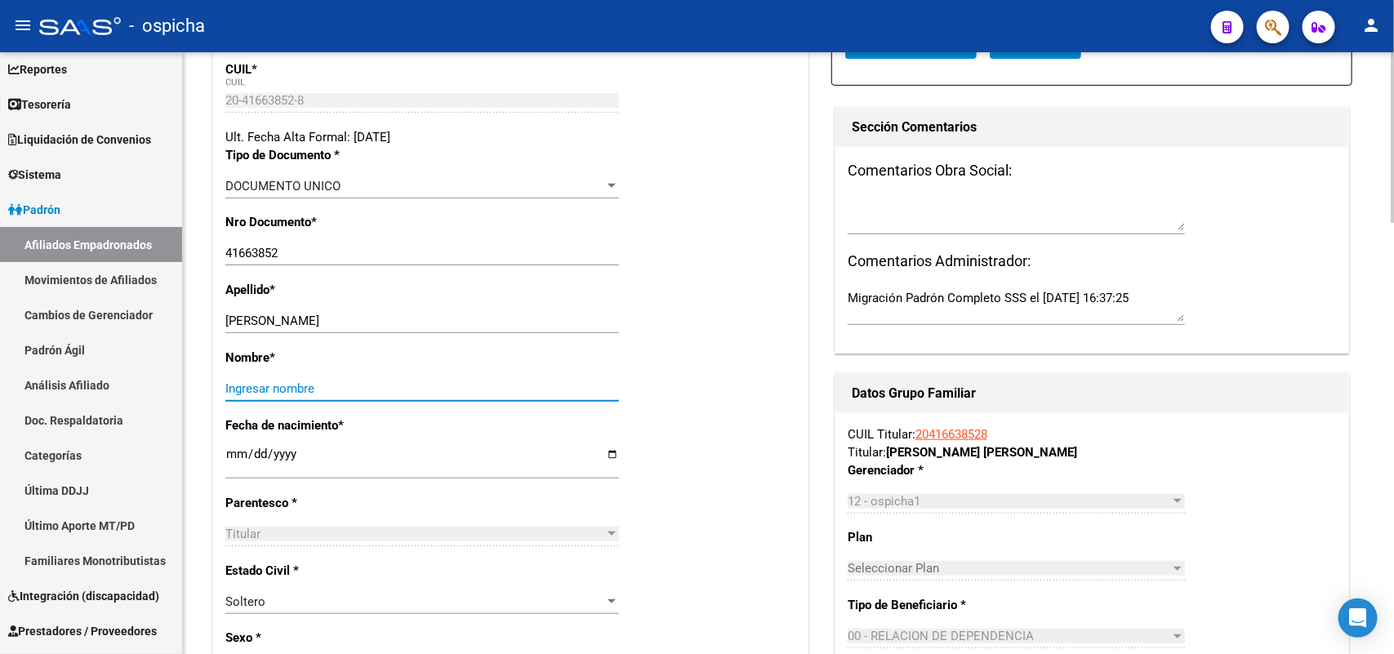
paste input "[PERSON_NAME]"
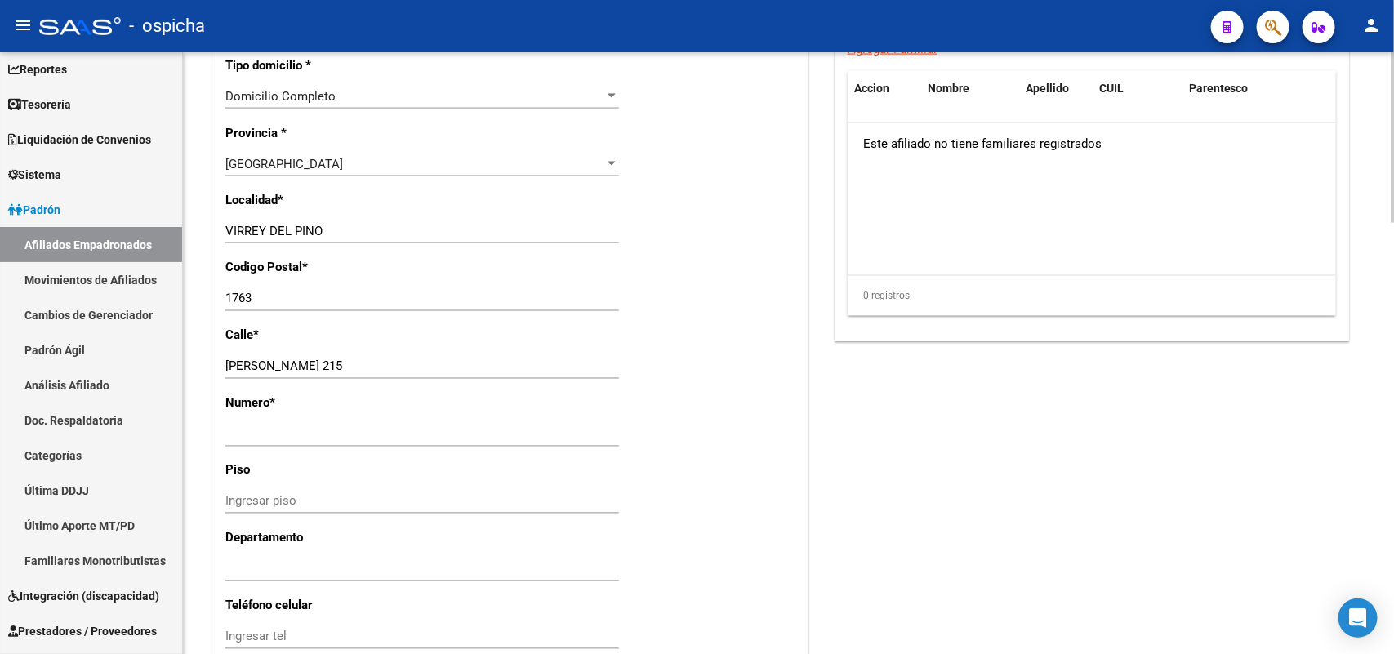
scroll to position [1225, 0]
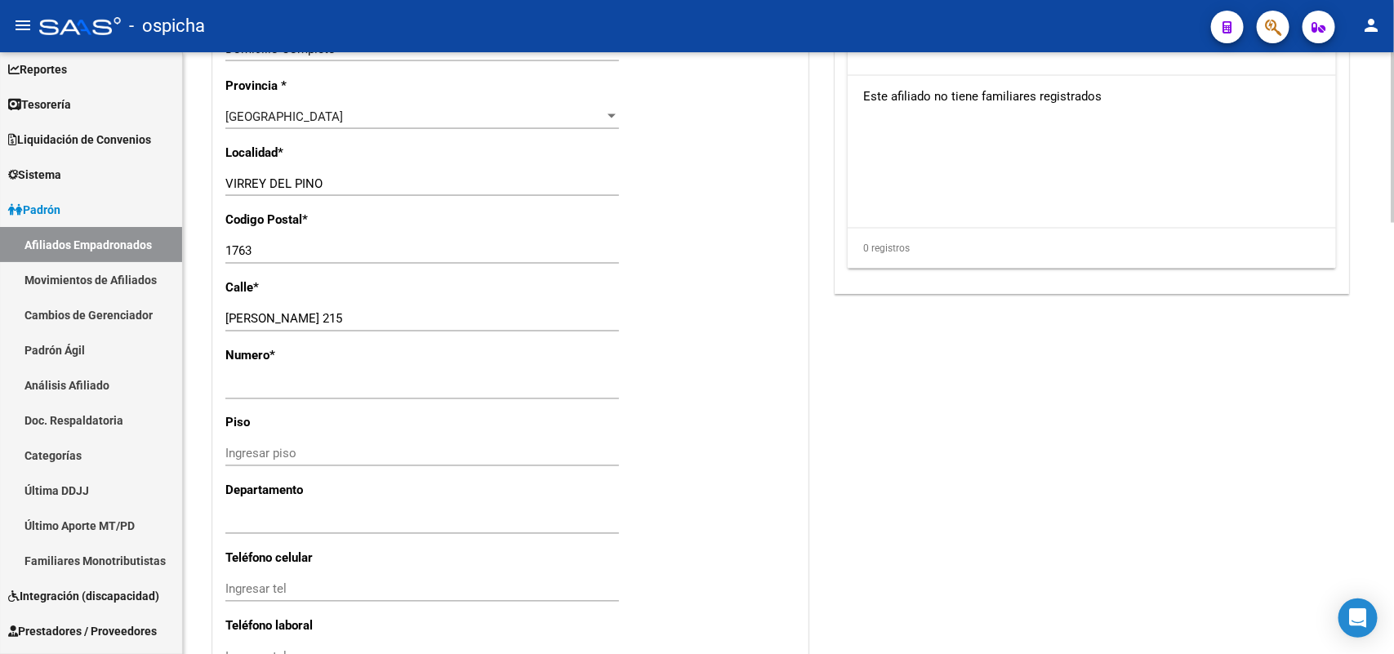
type input "[PERSON_NAME]"
click at [266, 381] on input "Ingresar nro" at bounding box center [422, 387] width 394 height 15
type input "215"
click at [417, 312] on input "SANCHEZ 215" at bounding box center [422, 319] width 394 height 15
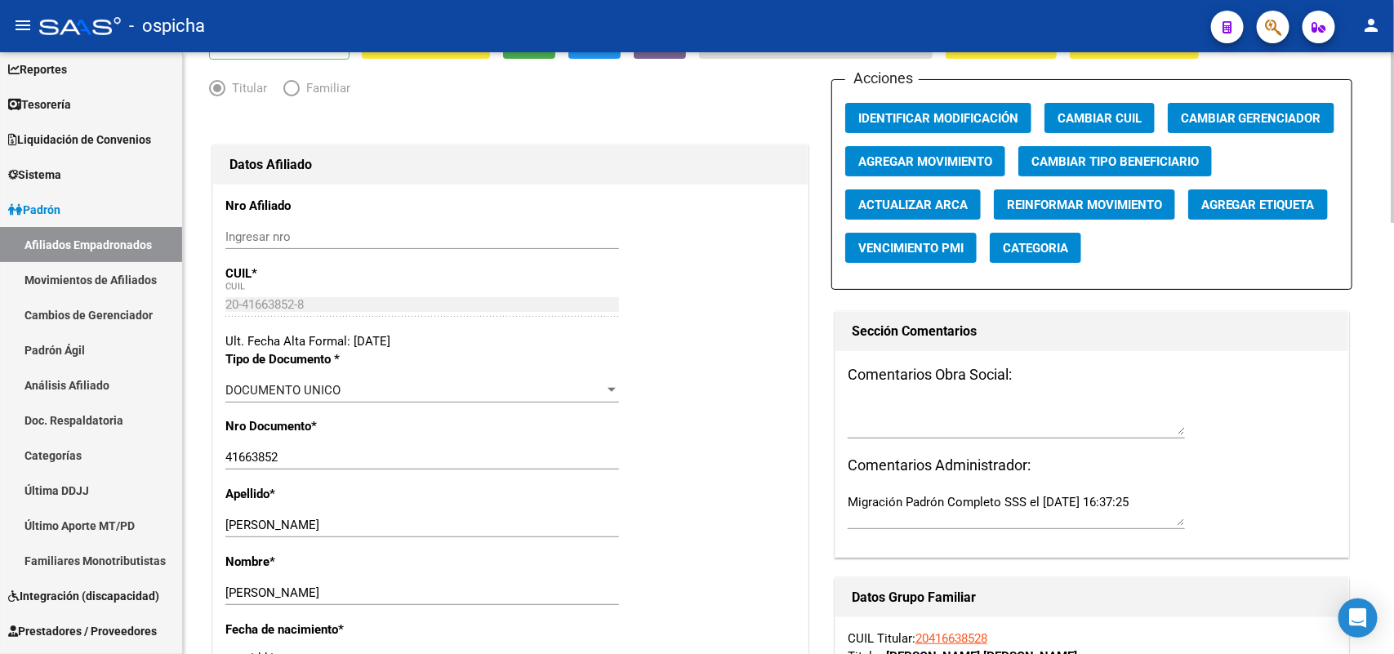
scroll to position [0, 0]
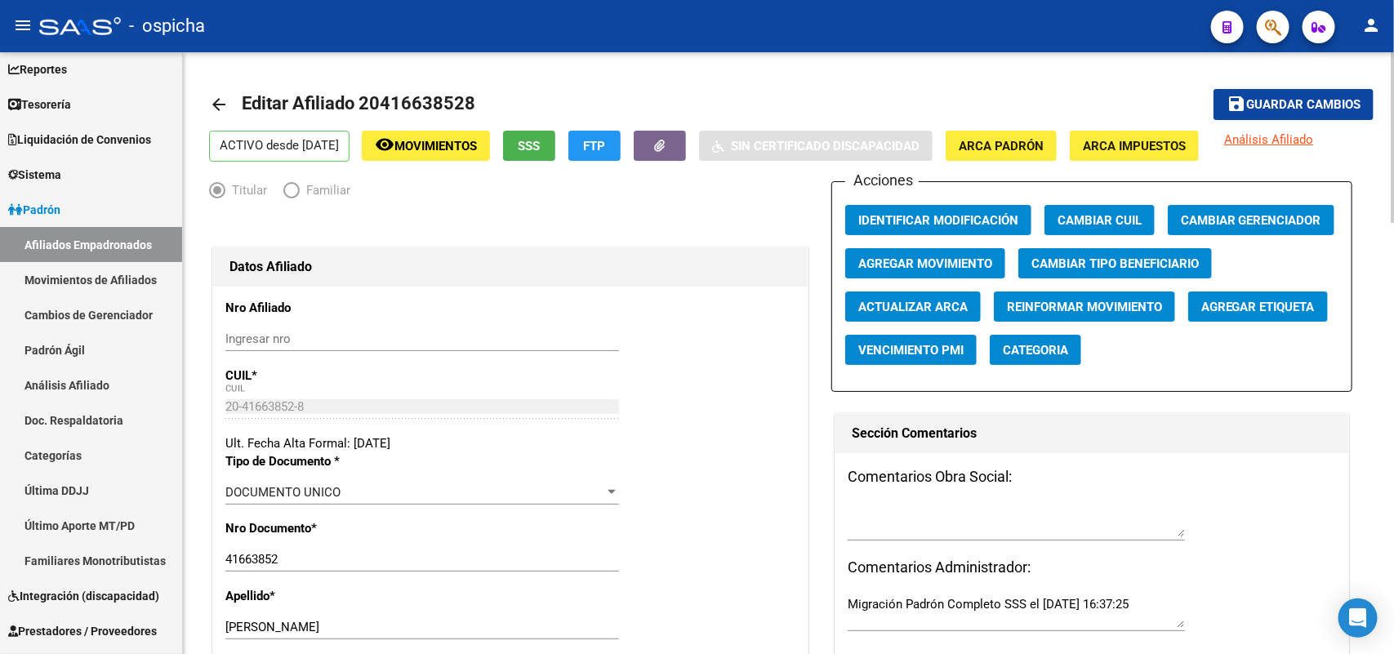
type input "[PERSON_NAME]"
click at [1298, 103] on span "Guardar cambios" at bounding box center [1303, 105] width 114 height 15
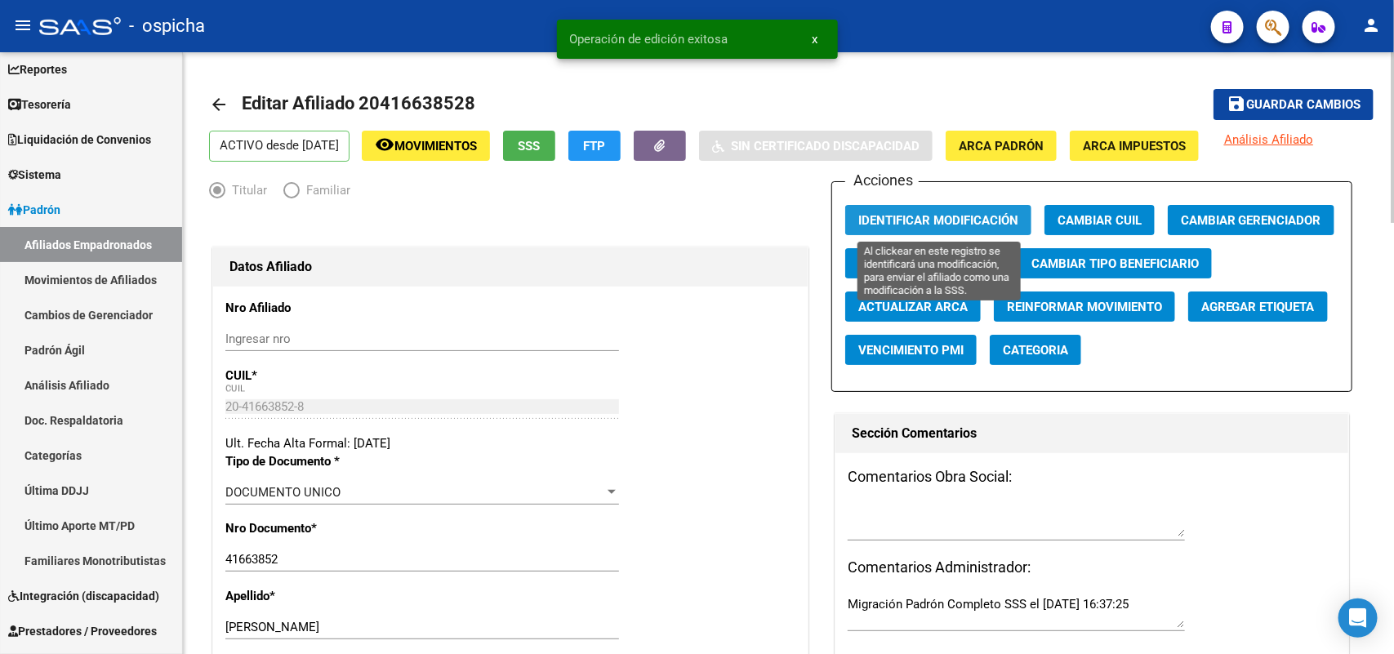
click at [969, 222] on span "Identificar Modificación" at bounding box center [938, 220] width 160 height 15
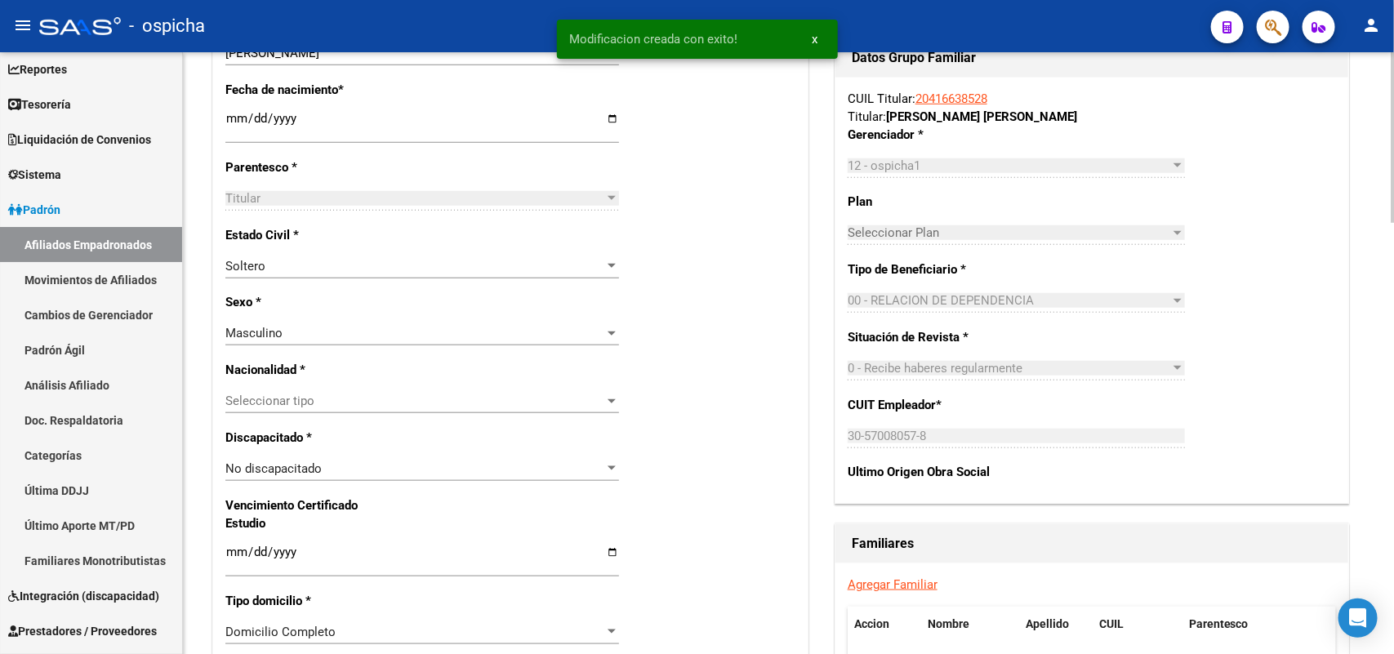
scroll to position [817, 0]
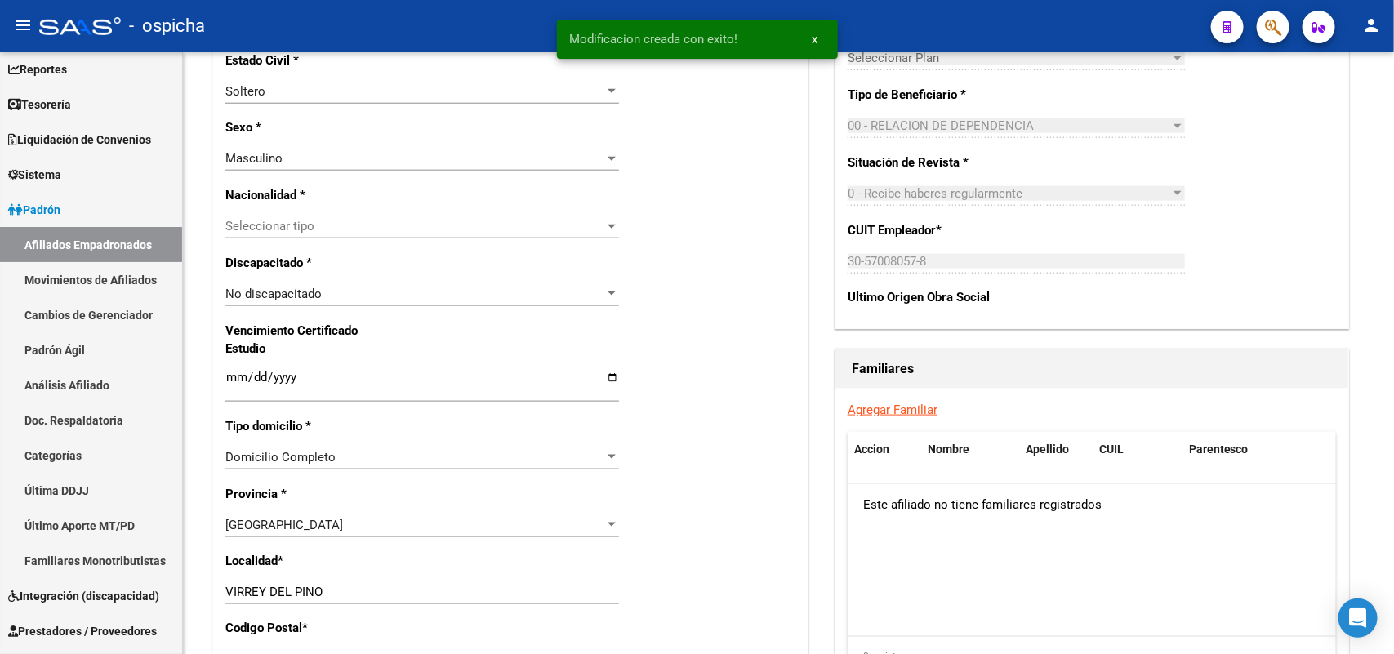
click at [925, 414] on link "Agregar Familiar" at bounding box center [893, 410] width 90 height 15
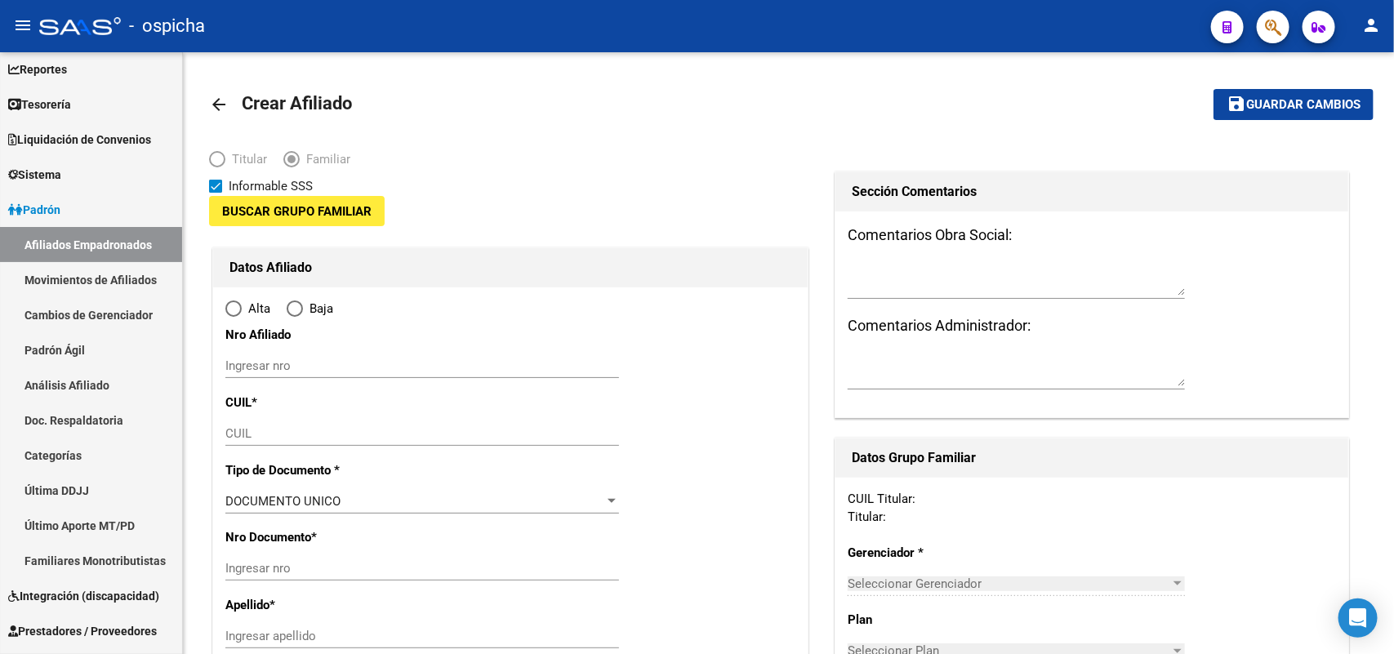
type input "30-57008057-8"
type input "VIRREY DEL PINO"
type input "1763"
type input "[PERSON_NAME]"
type input "215"
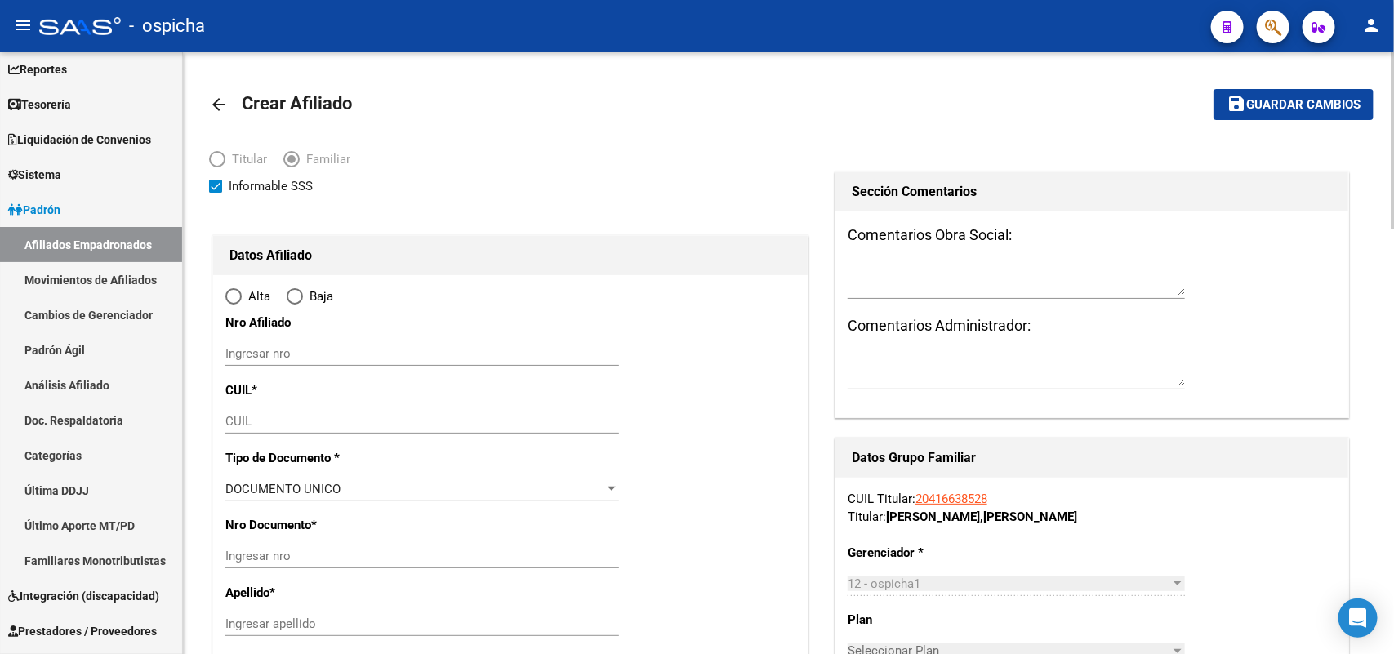
radio input "true"
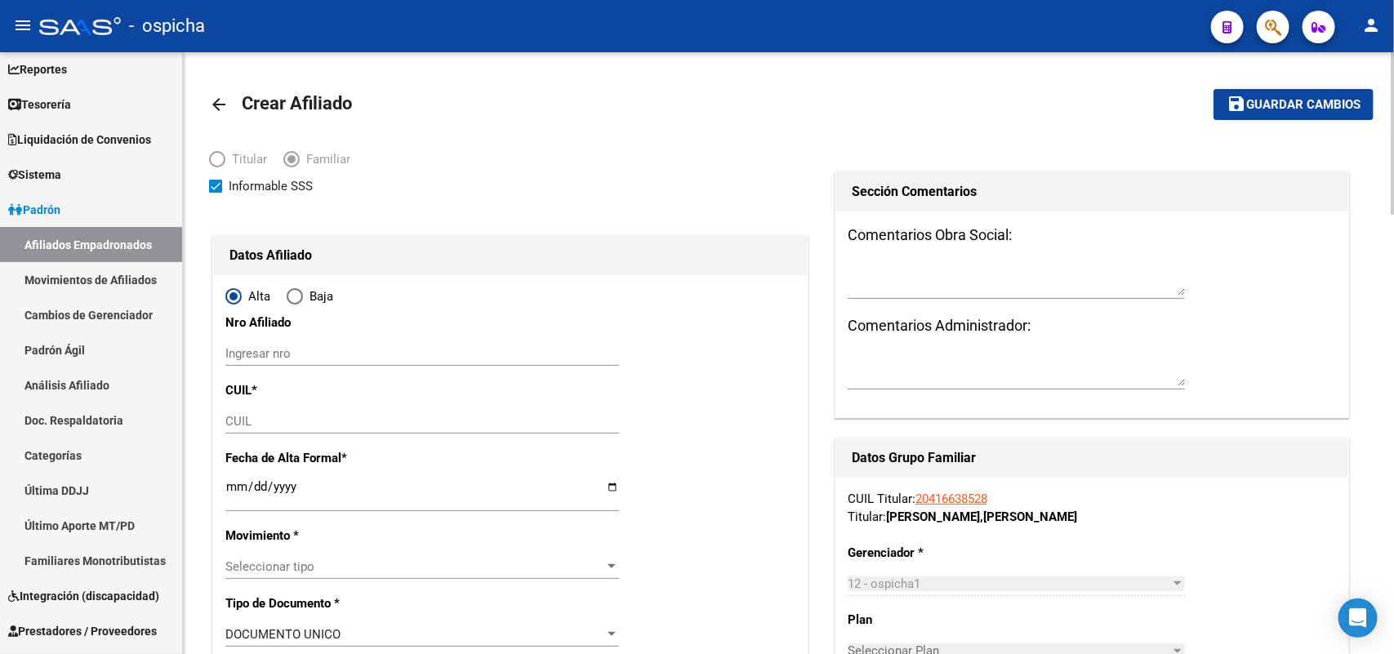
type input "30-57008057-8"
click at [292, 353] on input "Ingresar nro" at bounding box center [422, 353] width 394 height 15
click at [291, 353] on input "20568657684" at bounding box center [422, 353] width 394 height 15
type input "20568657684"
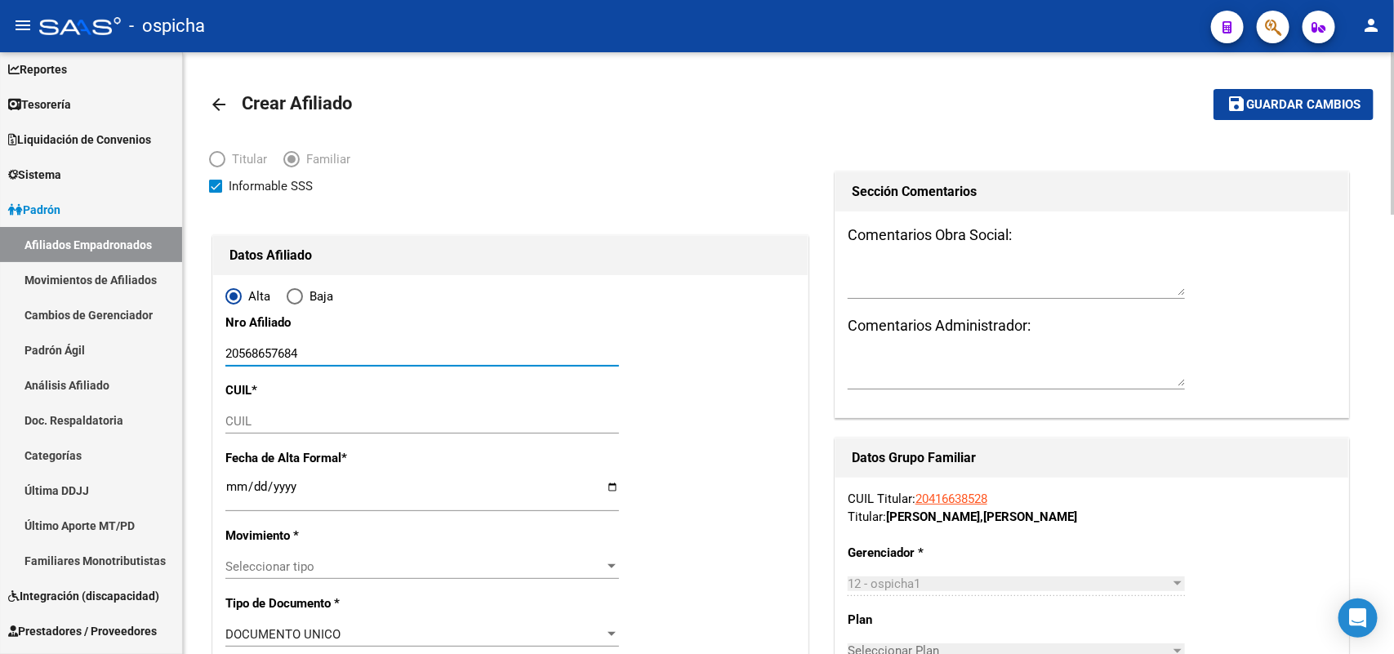
click at [246, 421] on input "CUIL" at bounding box center [422, 421] width 394 height 15
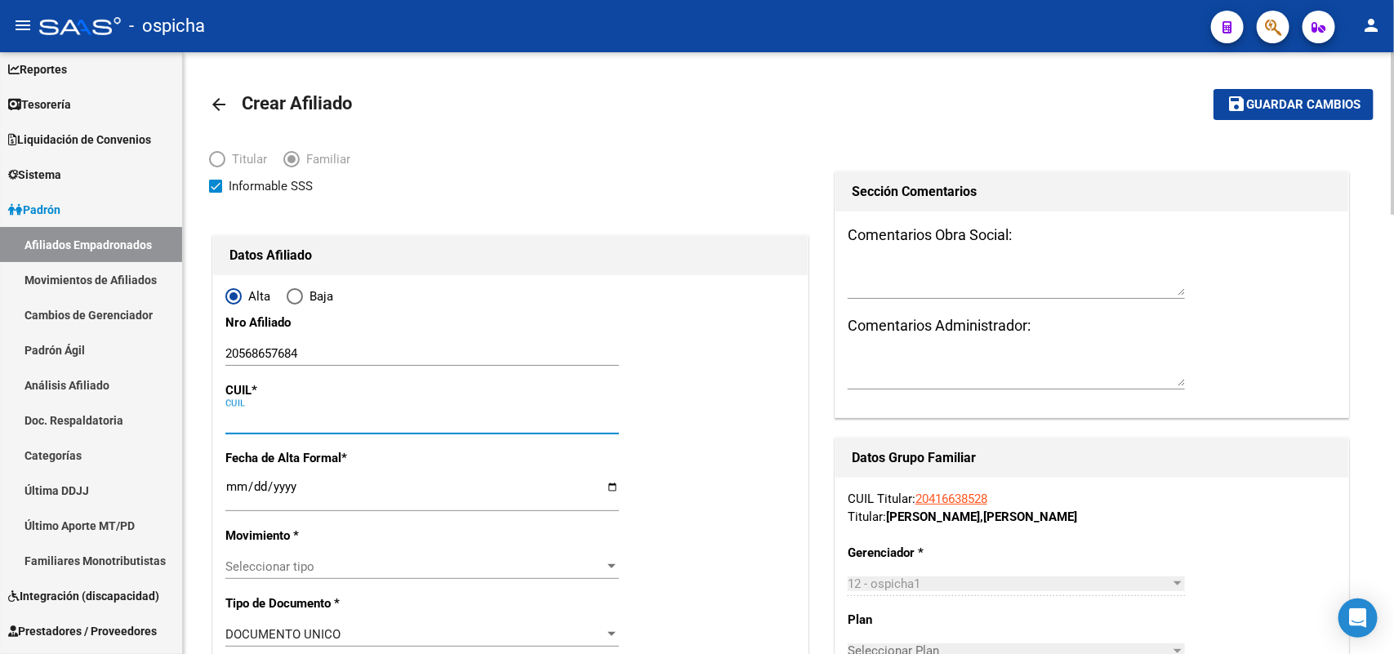
paste input "20-56865768-4"
type input "20-56865768-4"
click at [234, 483] on input "Ingresar fecha" at bounding box center [422, 493] width 394 height 26
type input "56865768"
type input "MOREYRA"
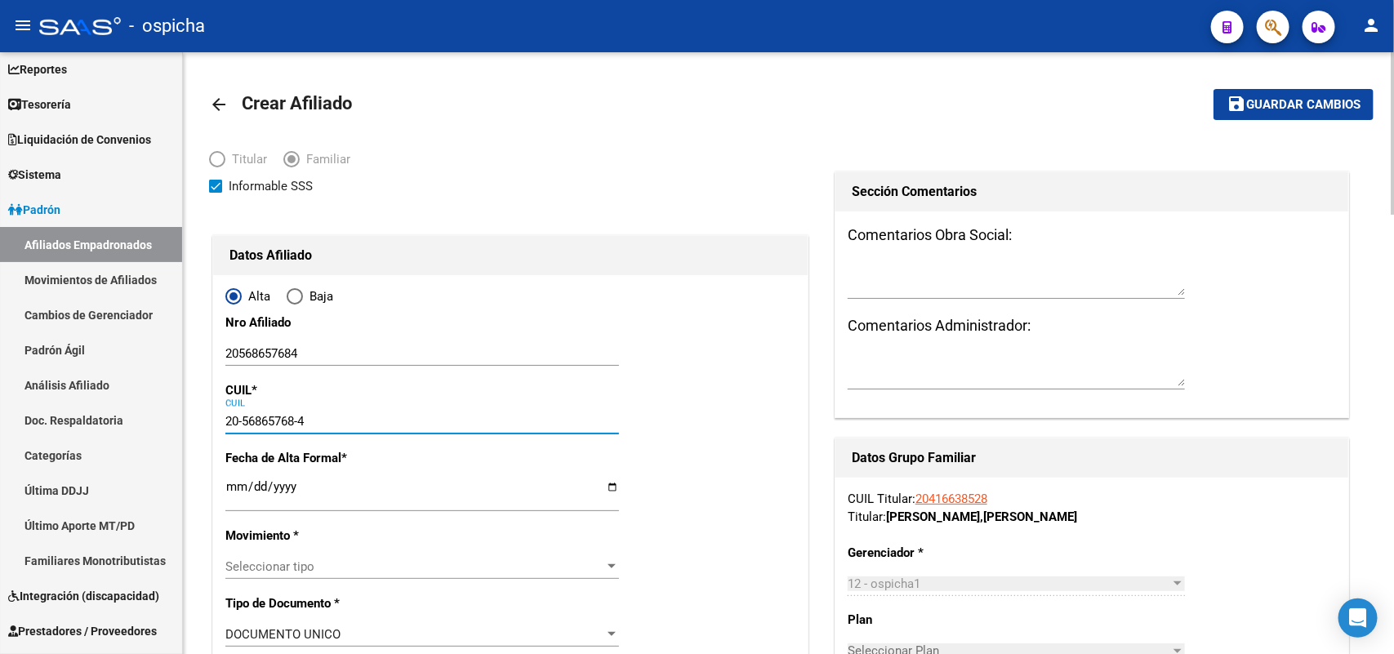
type input "[PERSON_NAME]"
type input "2018-02-18"
type input "VIRREY DEL PINO"
type input "0000"
type input "JAVIER DE VIANA"
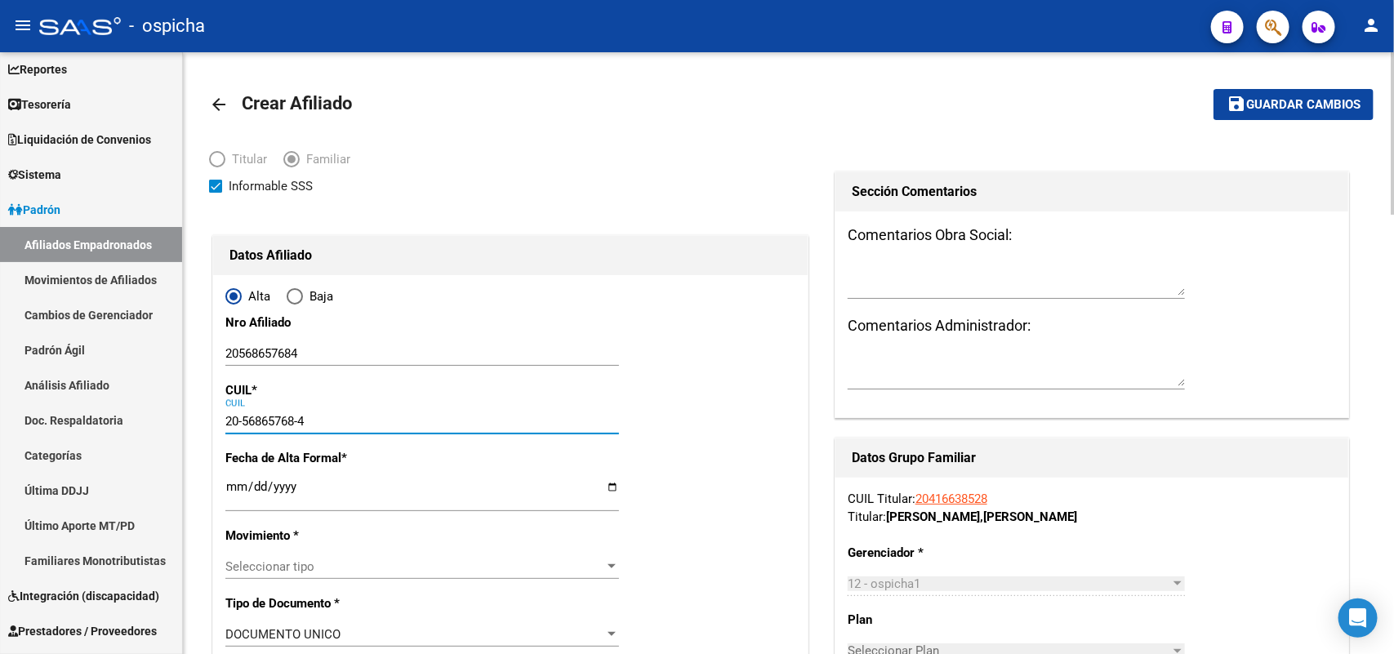
type input "1340"
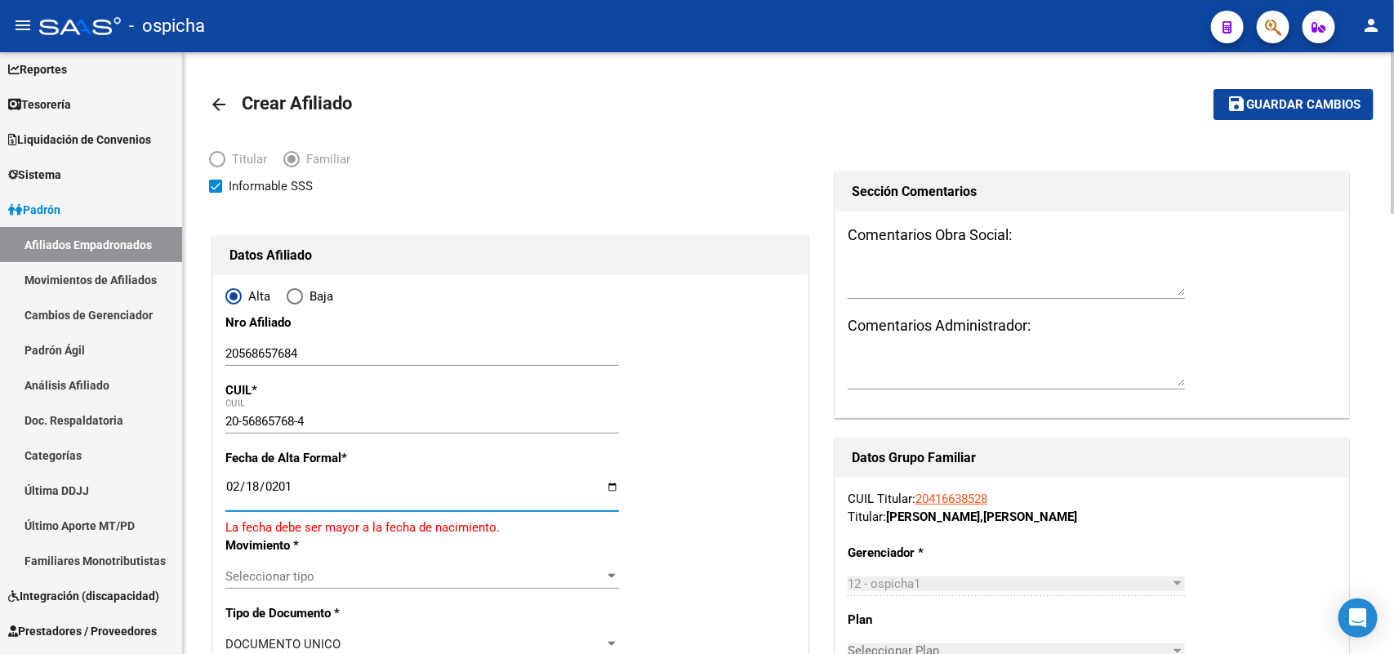
type input "2018-02-18"
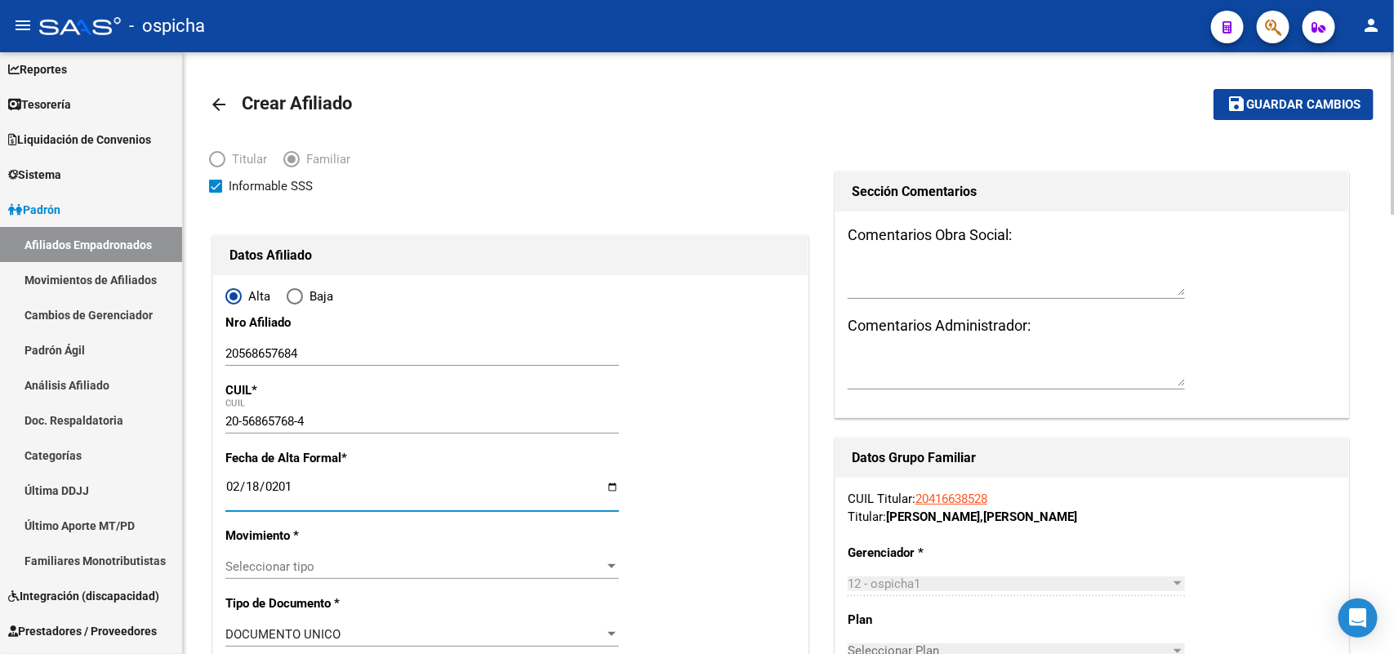
click at [243, 563] on span "Seleccionar tipo" at bounding box center [414, 566] width 379 height 15
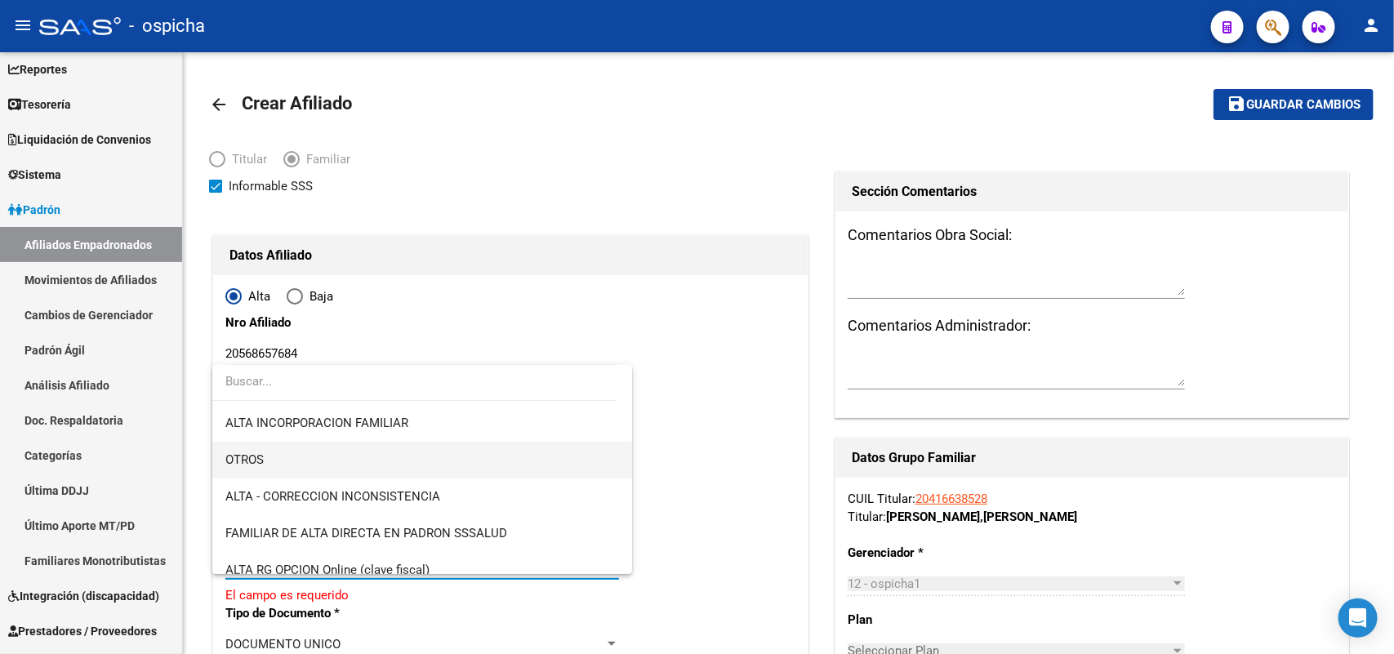
scroll to position [204, 0]
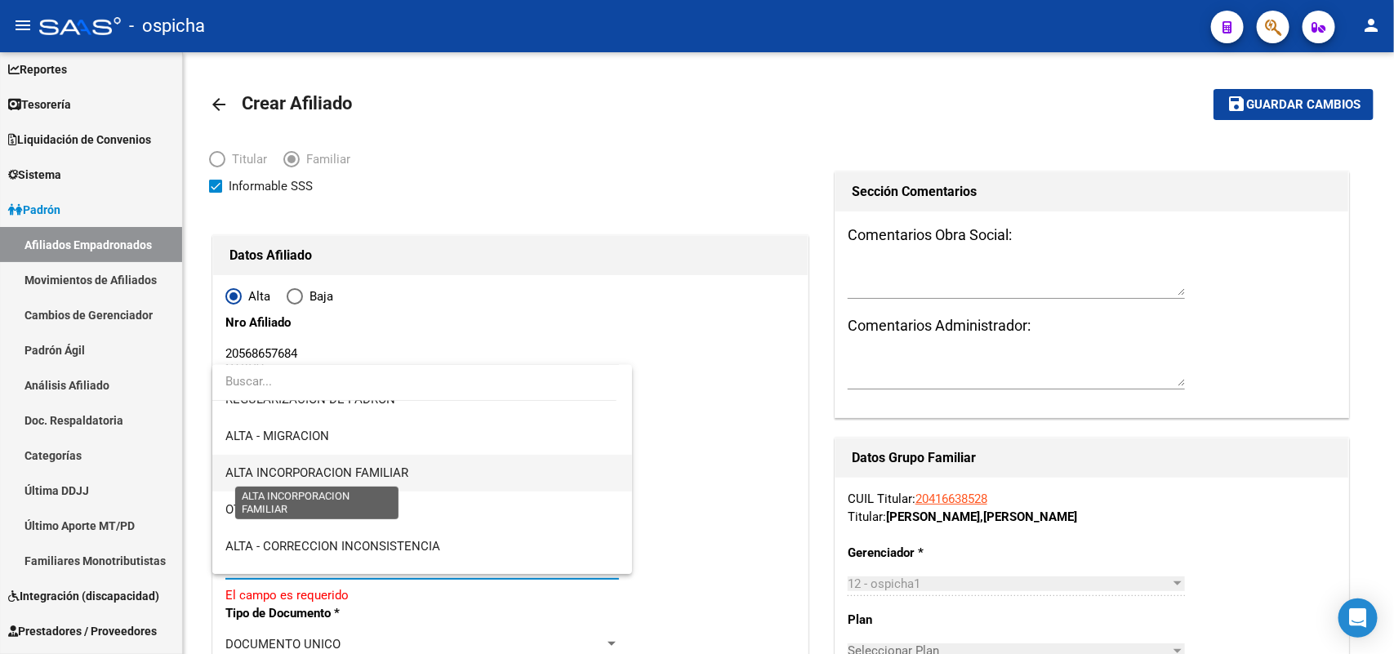
click at [372, 478] on span "ALTA INCORPORACION FAMILIAR" at bounding box center [316, 472] width 183 height 15
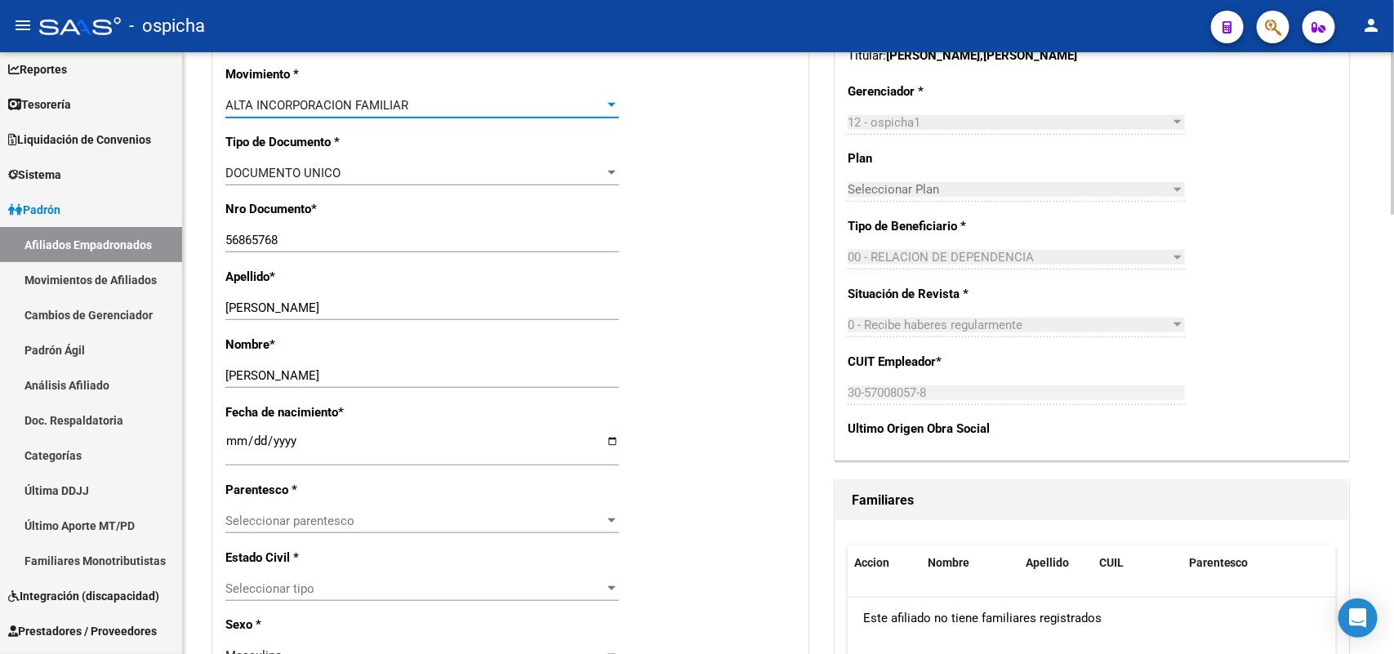
scroll to position [510, 0]
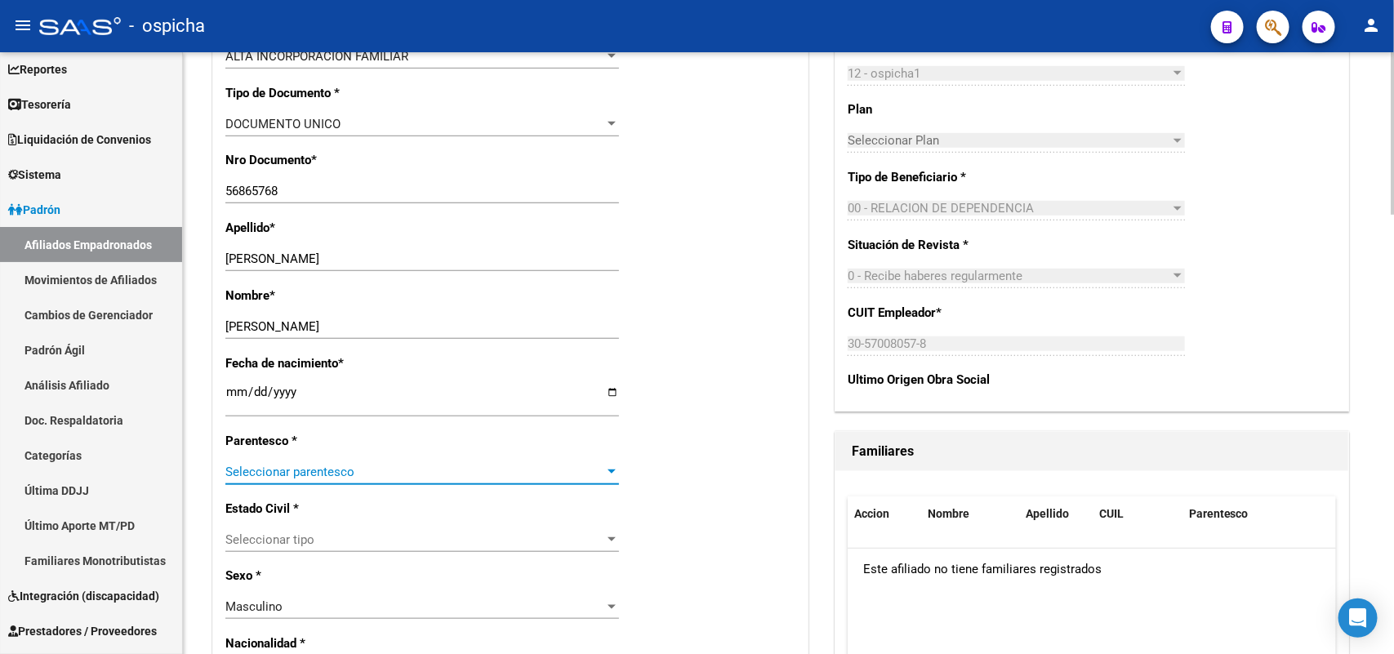
click at [327, 478] on span "Seleccionar parentesco" at bounding box center [414, 472] width 379 height 15
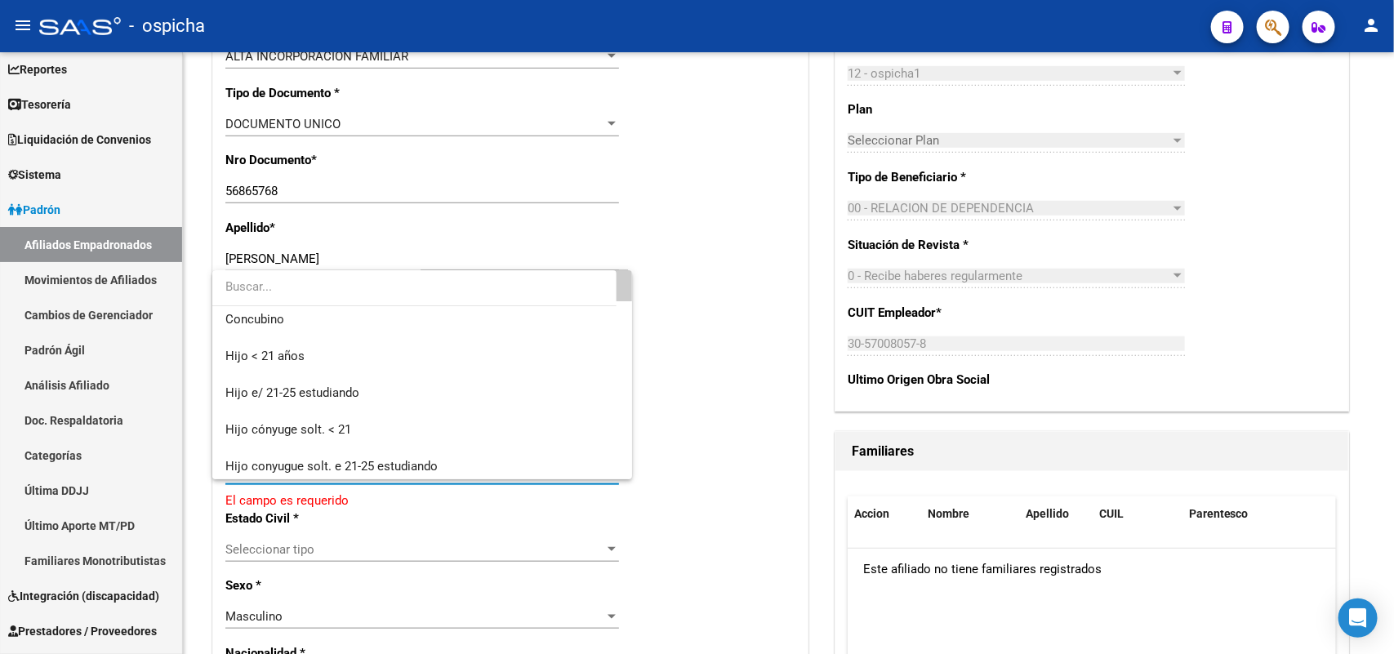
scroll to position [0, 0]
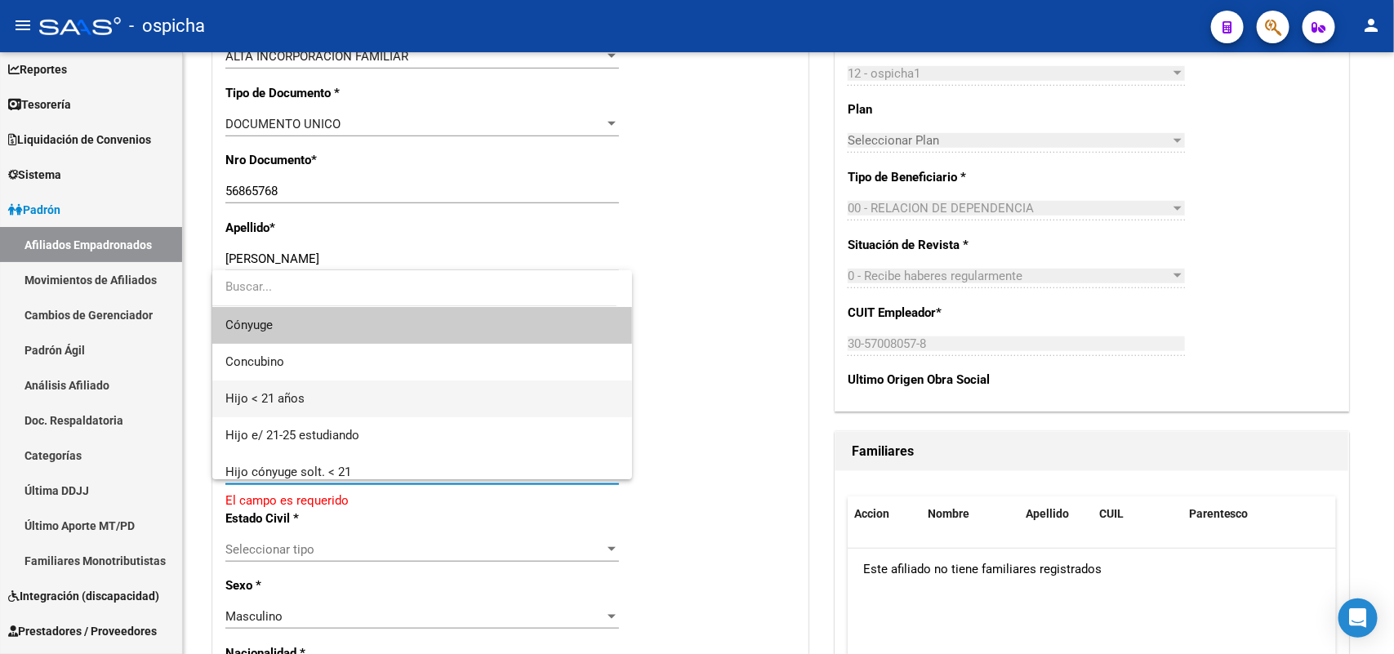
click at [304, 401] on span "Hijo < 21 años" at bounding box center [421, 398] width 393 height 37
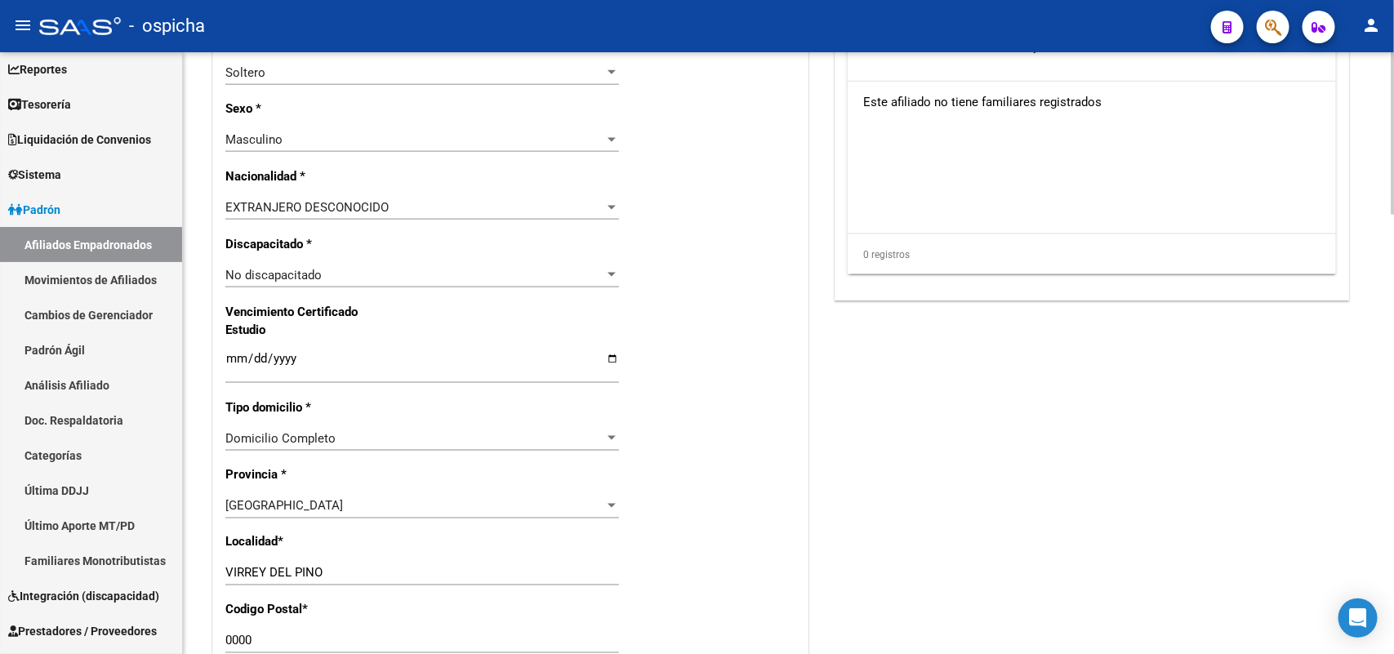
scroll to position [1123, 0]
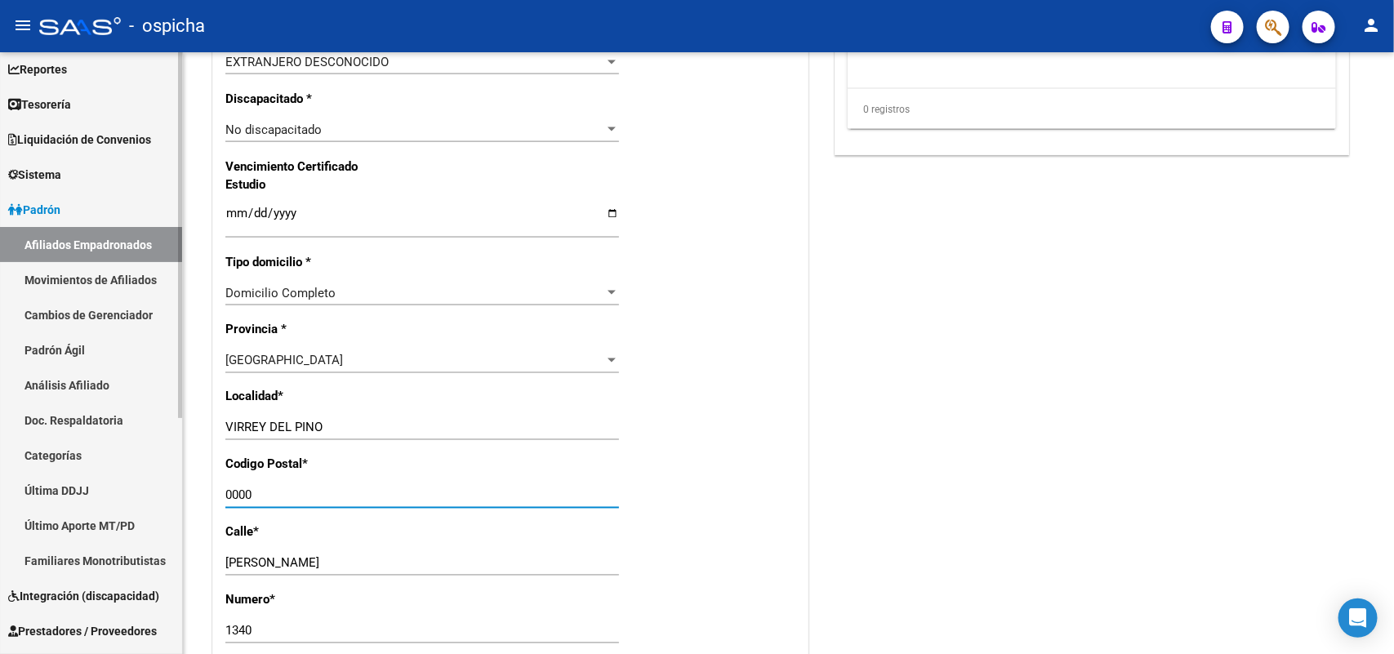
drag, startPoint x: 262, startPoint y: 492, endPoint x: 116, endPoint y: 492, distance: 146.2
click at [116, 492] on mat-sidenav-container "Firma Express Inicio Instructivos Contacto OS Reportes Tablero de Control Ingre…" at bounding box center [697, 353] width 1394 height 602
type input "1763"
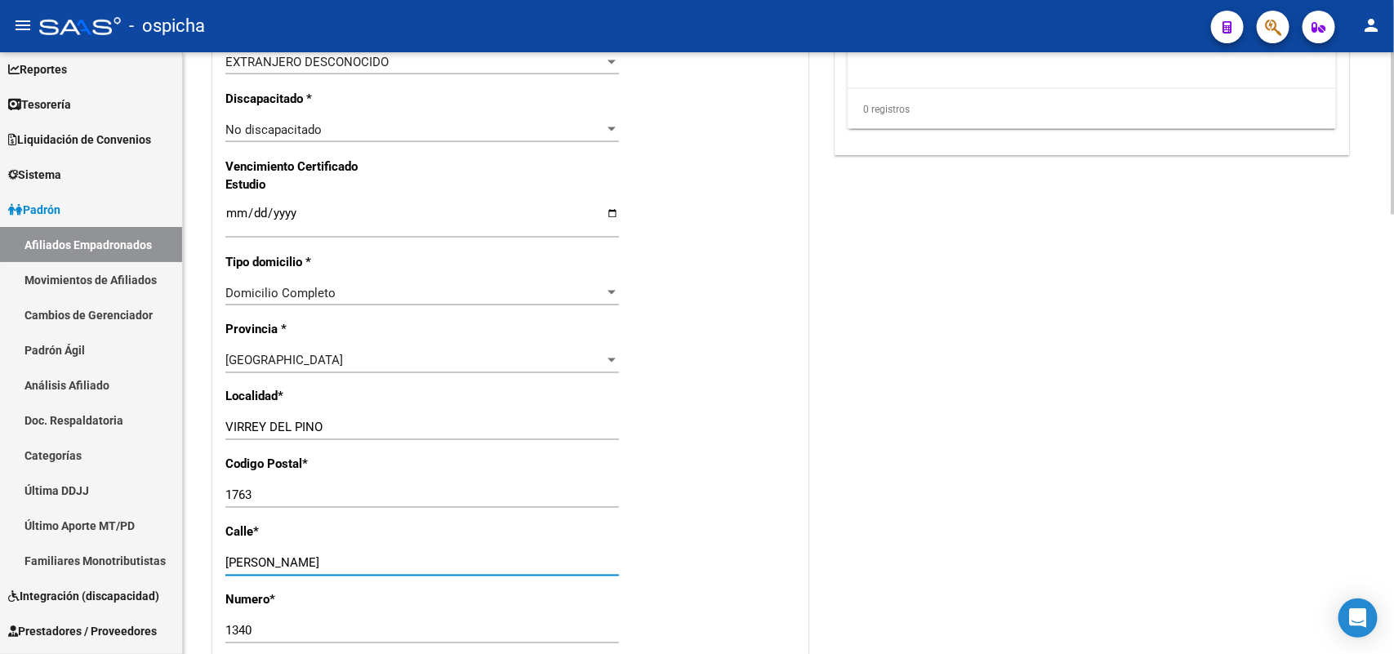
drag, startPoint x: 315, startPoint y: 559, endPoint x: 336, endPoint y: 556, distance: 20.7
click at [317, 559] on input "JAVIER DE VIANA" at bounding box center [422, 563] width 394 height 15
click at [345, 557] on input "JAVIER DE VIANA" at bounding box center [422, 563] width 394 height 15
type input "J"
type input "[PERSON_NAME]"
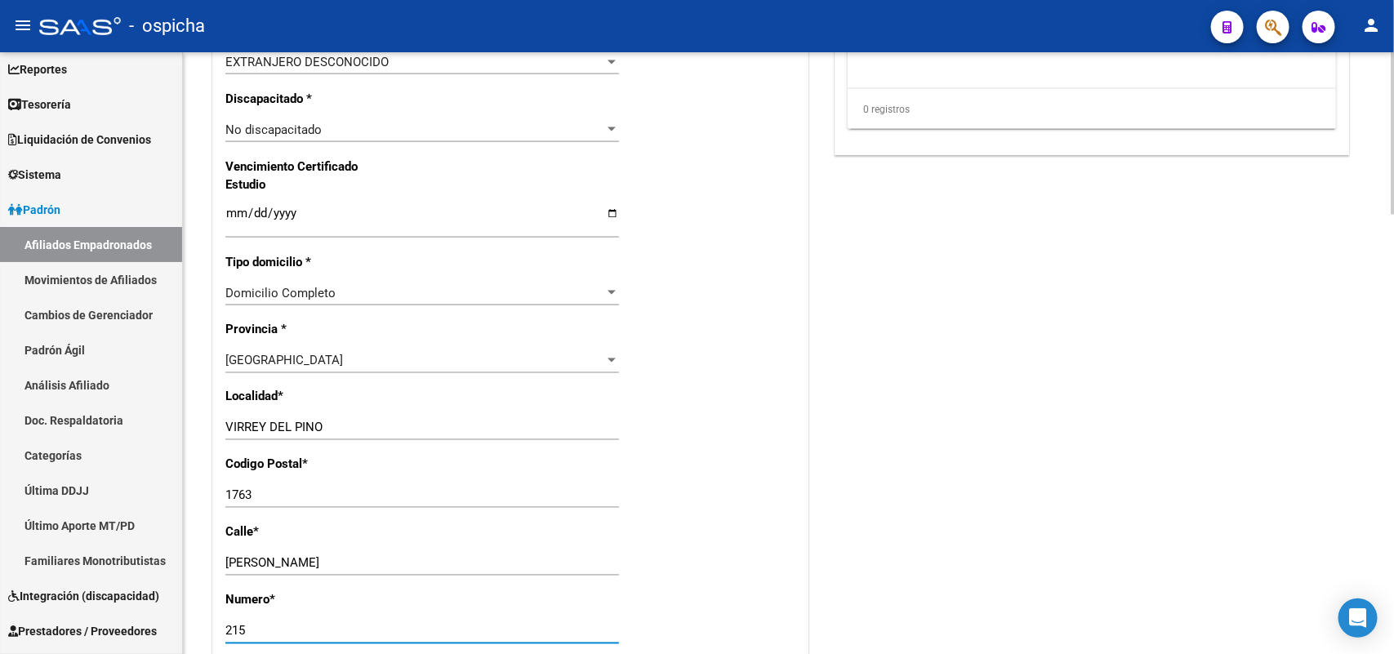
type input "215"
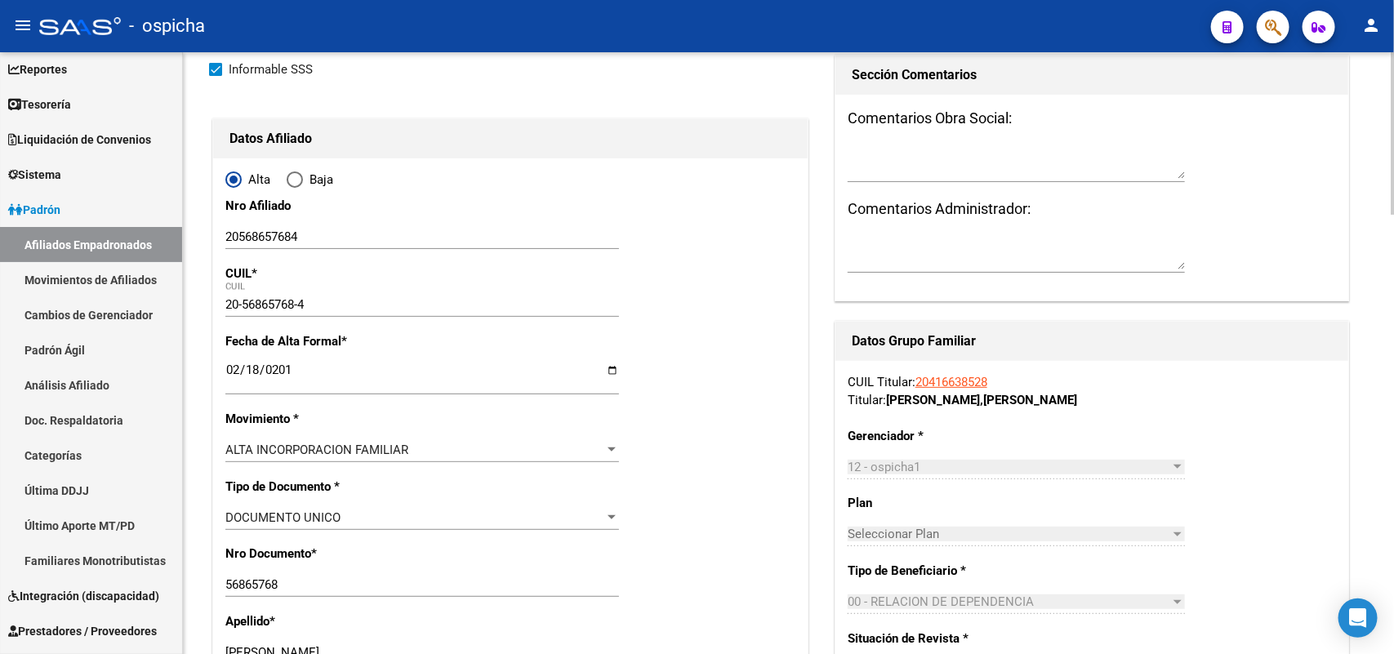
scroll to position [0, 0]
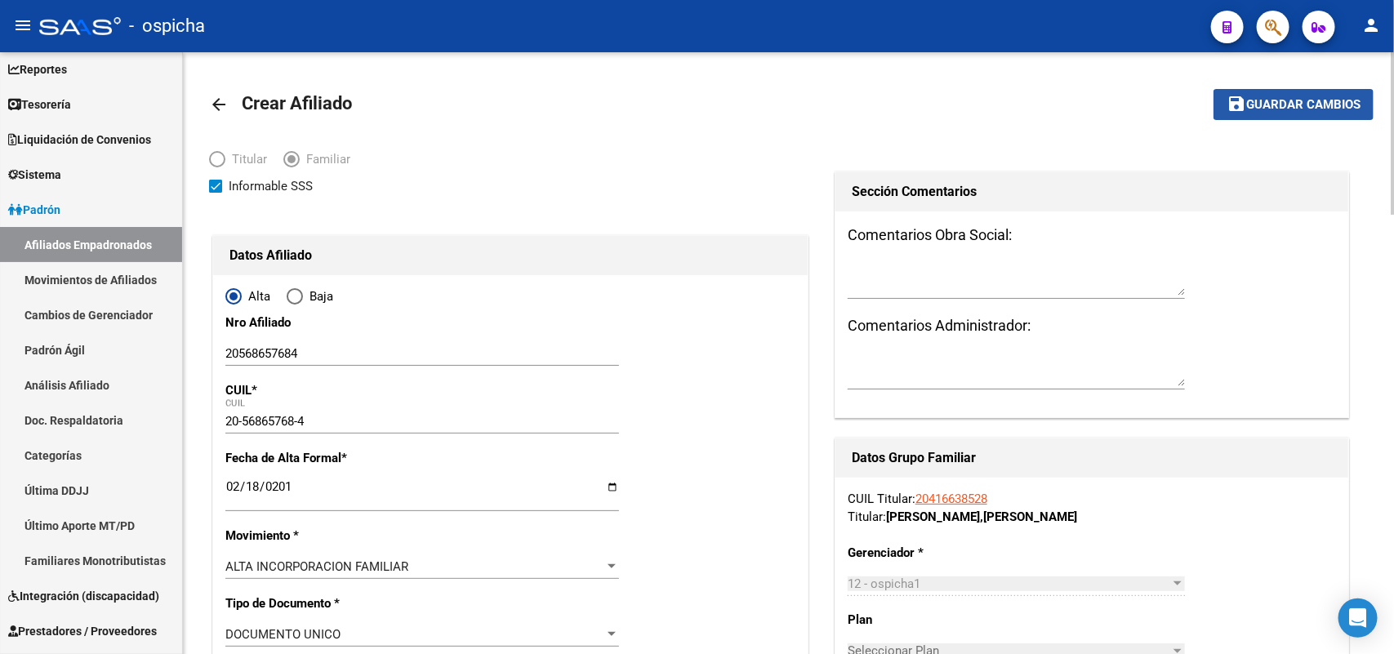
click at [1270, 111] on button "save Guardar cambios" at bounding box center [1293, 104] width 160 height 30
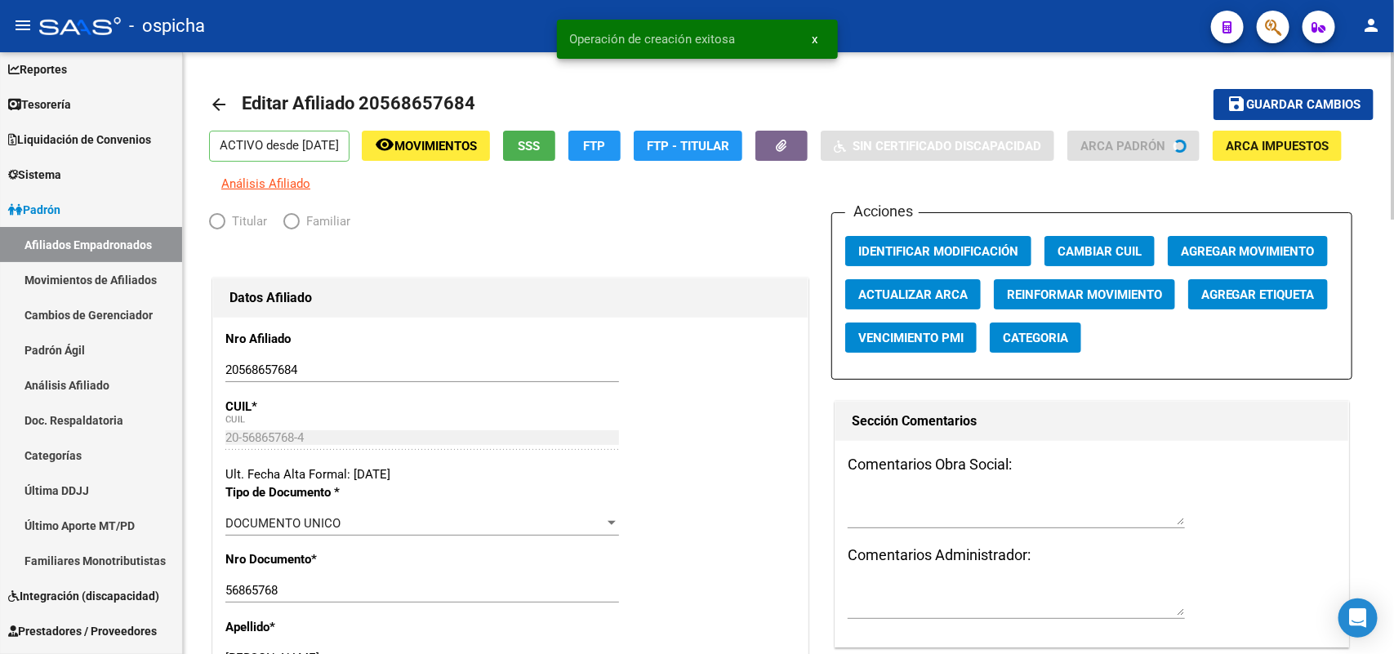
radio input "true"
type input "30-57008057-8"
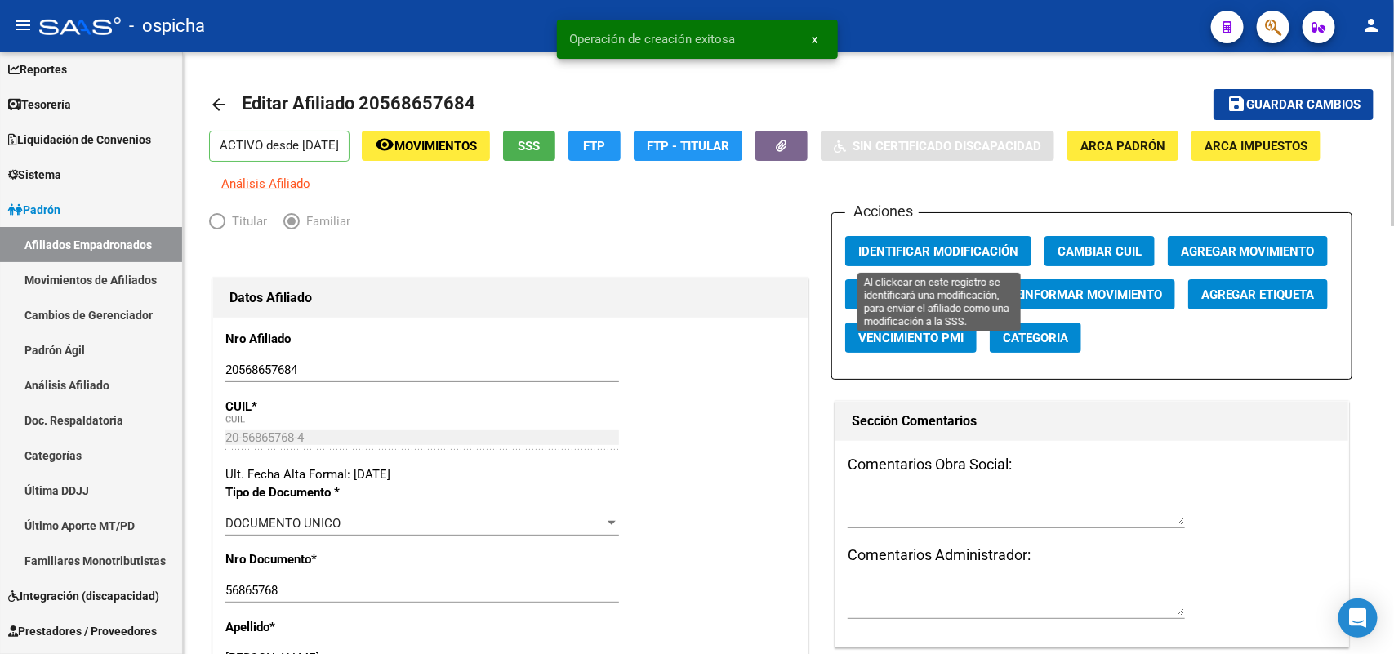
click at [929, 247] on span "Identificar Modificación" at bounding box center [938, 251] width 160 height 15
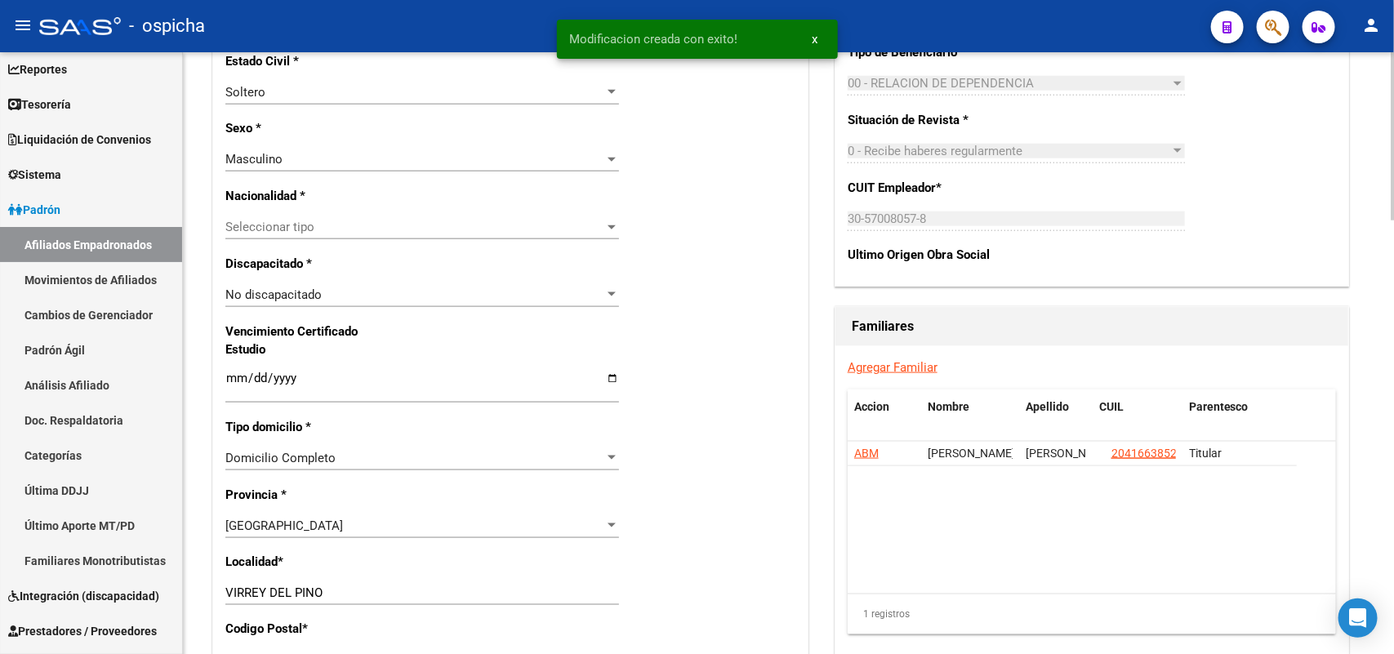
scroll to position [1021, 0]
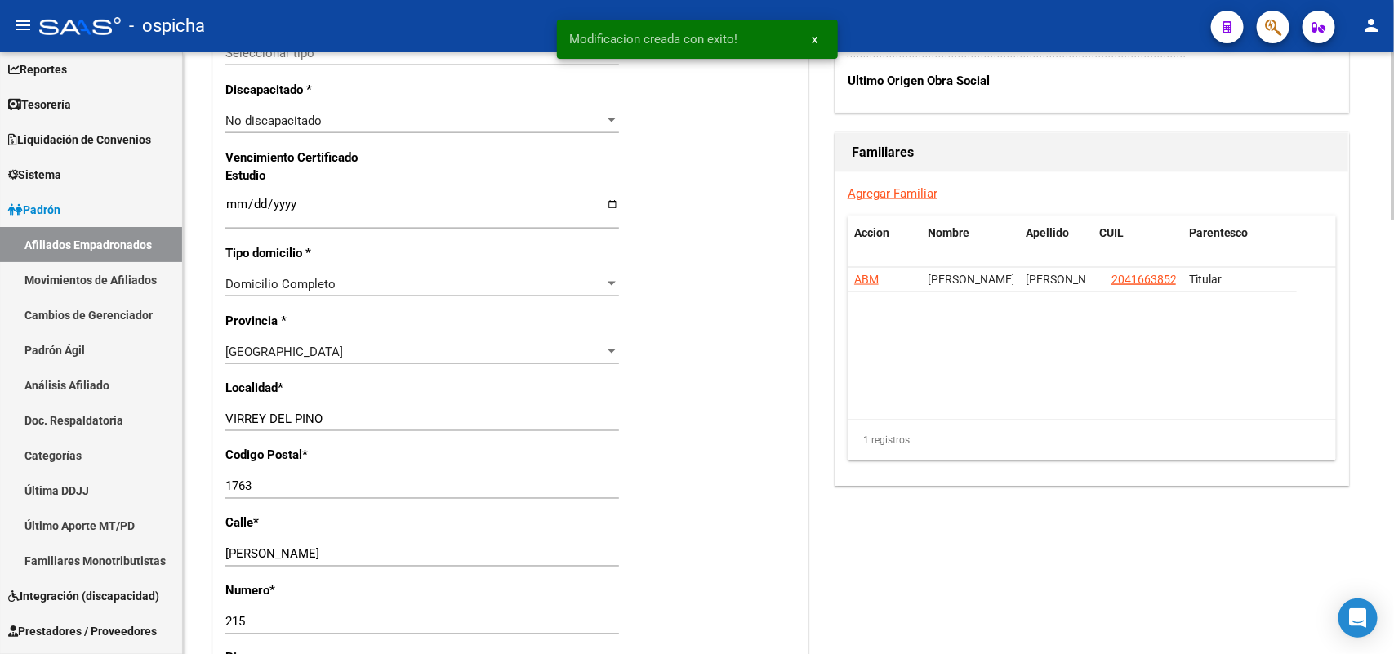
click at [894, 194] on link "Agregar Familiar" at bounding box center [893, 193] width 90 height 15
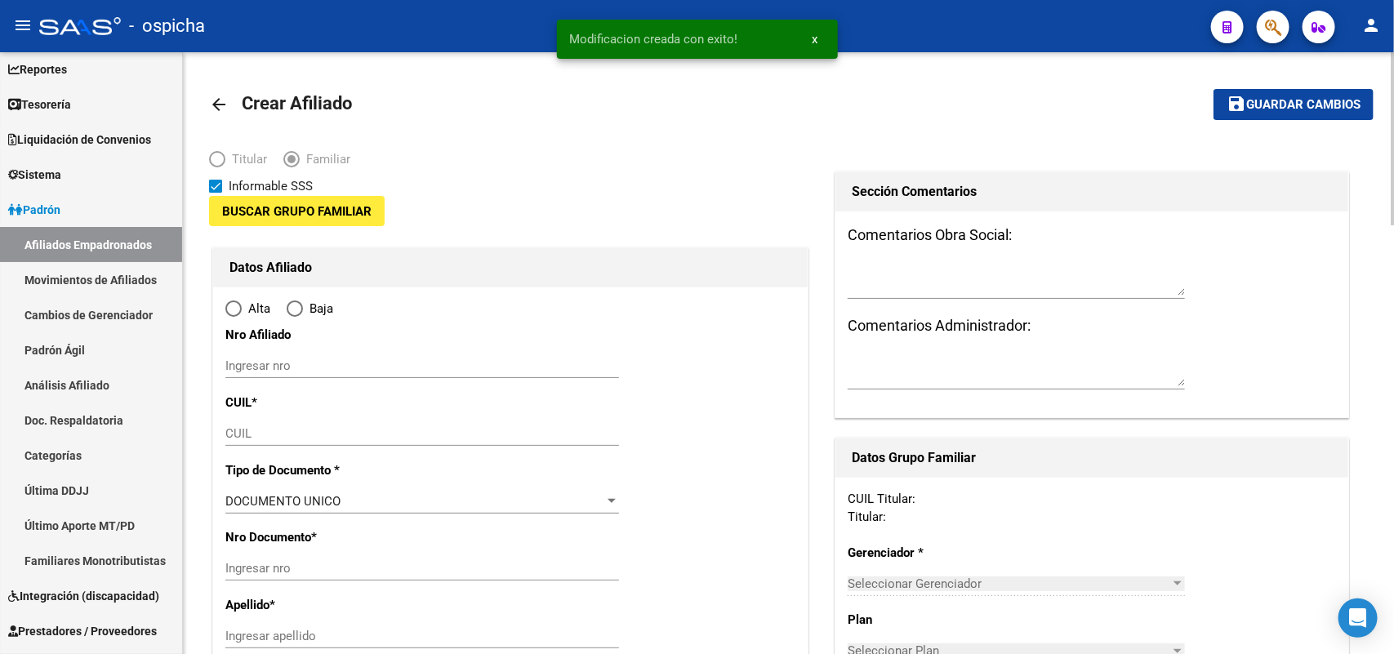
type input "30-57008057-8"
type input "VIRREY DEL PINO"
type input "1763"
type input "[PERSON_NAME]"
type input "215"
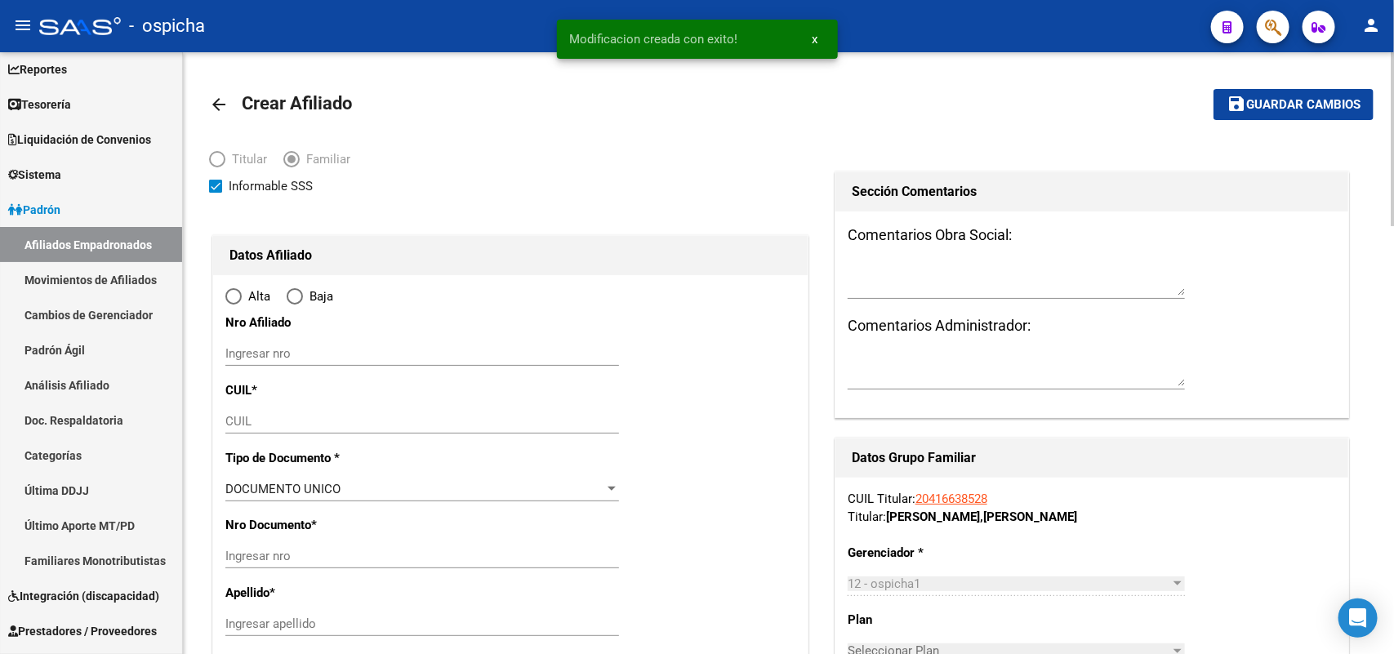
radio input "true"
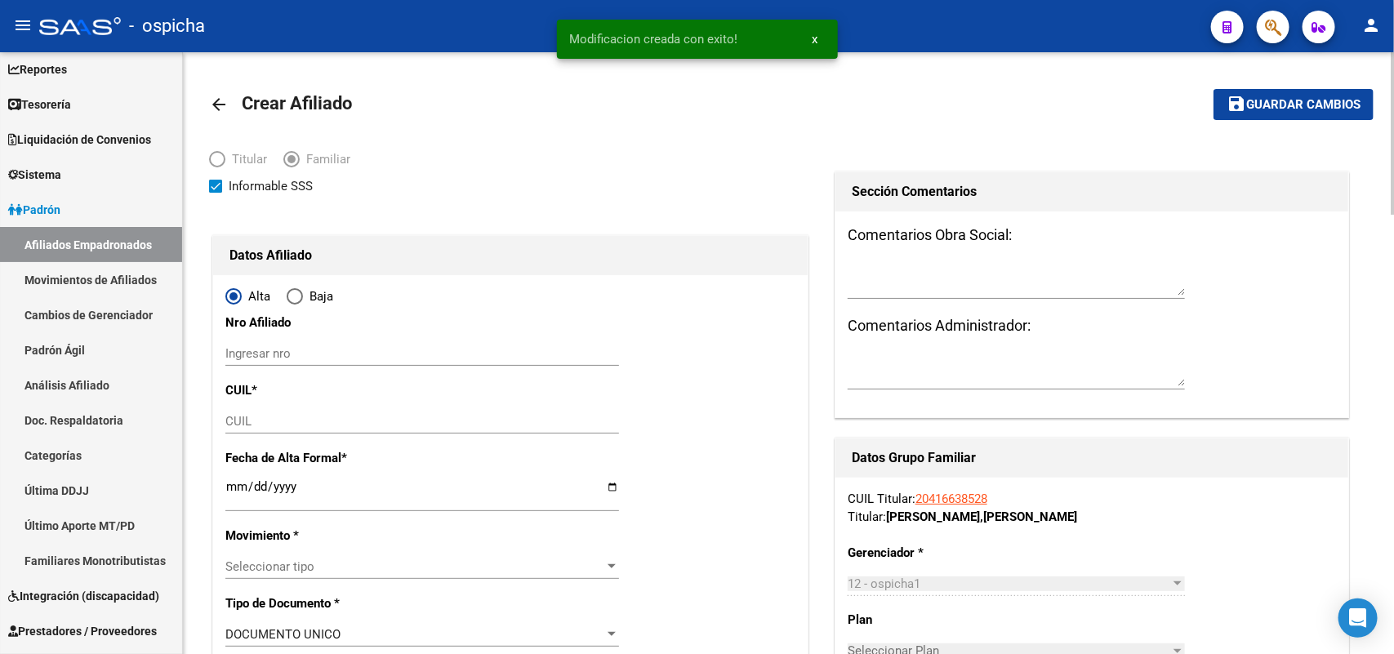
type input "30-57008057-8"
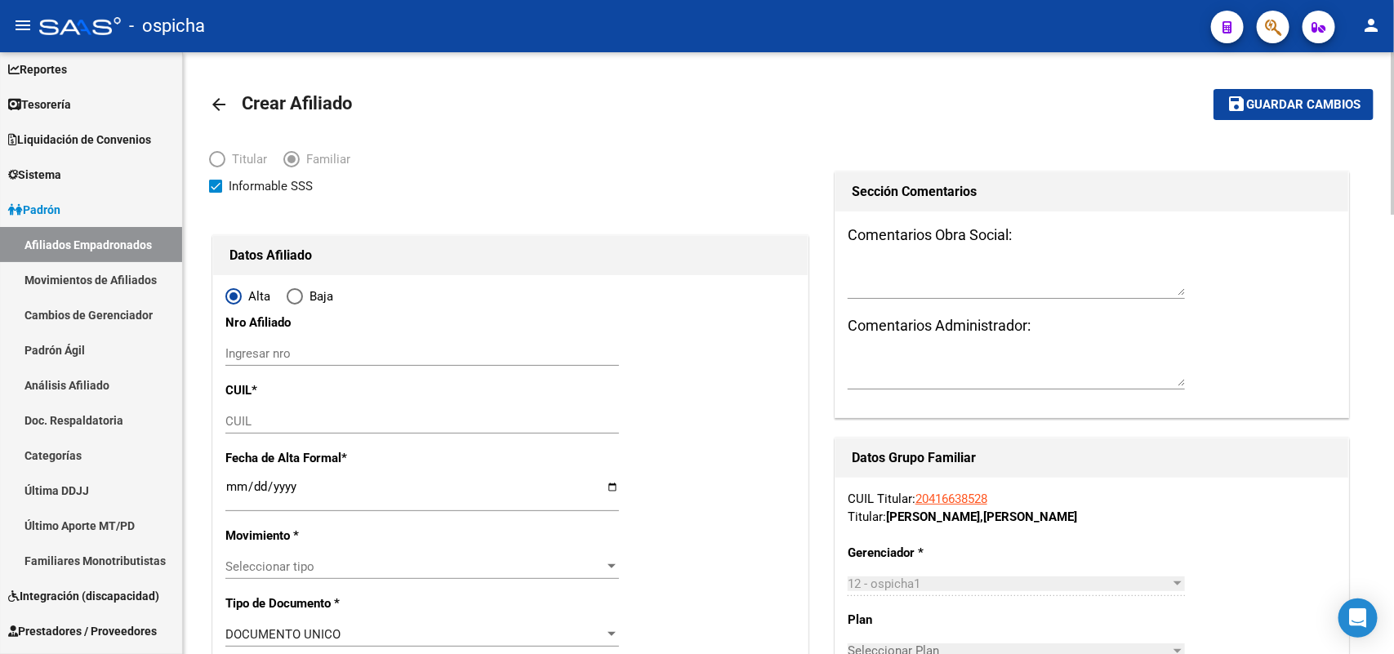
click at [284, 348] on input "Ingresar nro" at bounding box center [422, 353] width 394 height 15
click at [284, 348] on input "20577594121" at bounding box center [422, 353] width 394 height 15
type input "20577594121"
click at [239, 422] on input "CUIL" at bounding box center [422, 421] width 394 height 15
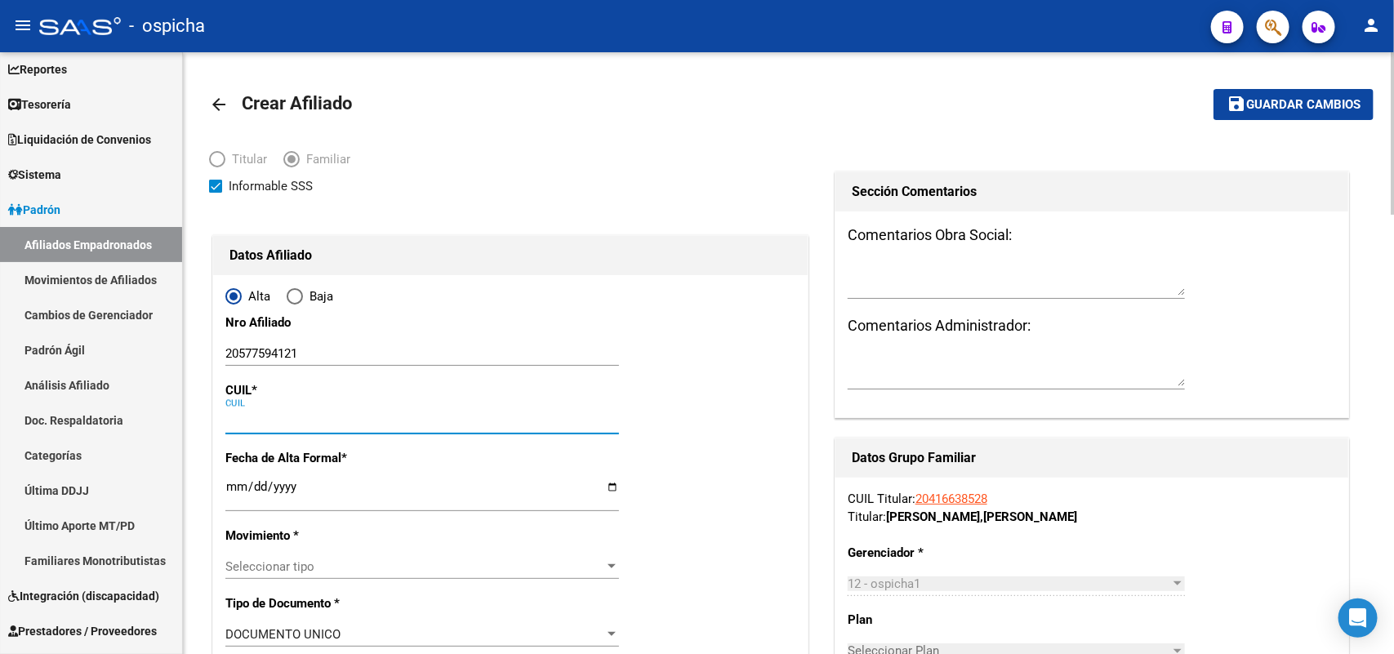
paste input "20-57759412-1"
type input "20-57759412-1"
type input "57759412"
type input "MOREYRA"
type input "[PERSON_NAME]"
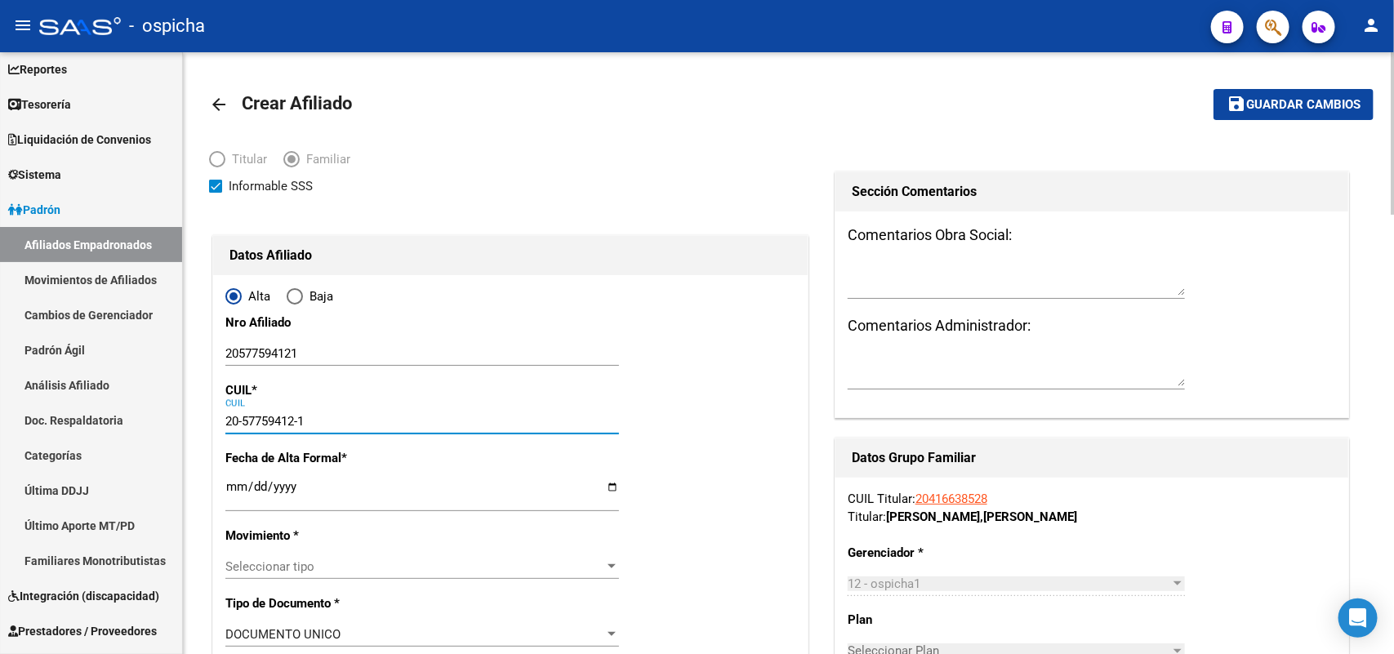
type input "[DATE]"
type input "VIRREY DEL PINO"
type input "APENINOS"
type input "575"
type input "20-57759412-1"
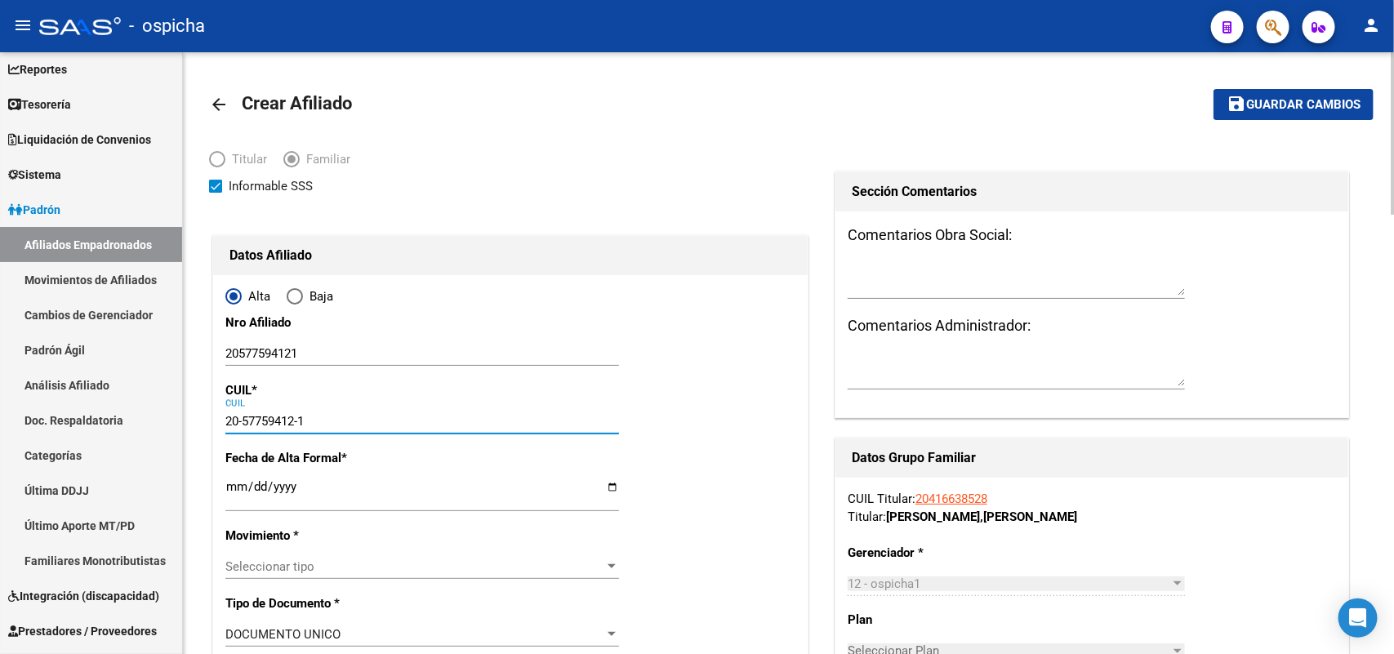
click at [234, 482] on input "Ingresar fecha" at bounding box center [422, 493] width 394 height 26
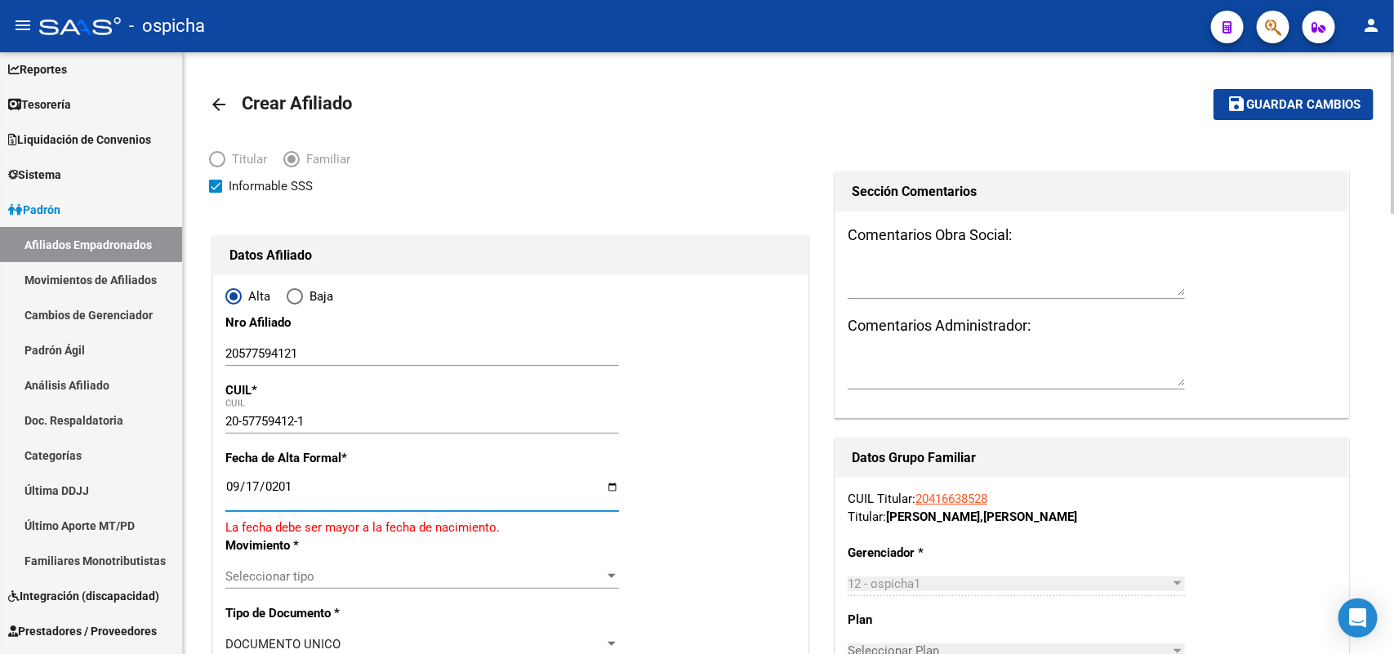
type input "[DATE]"
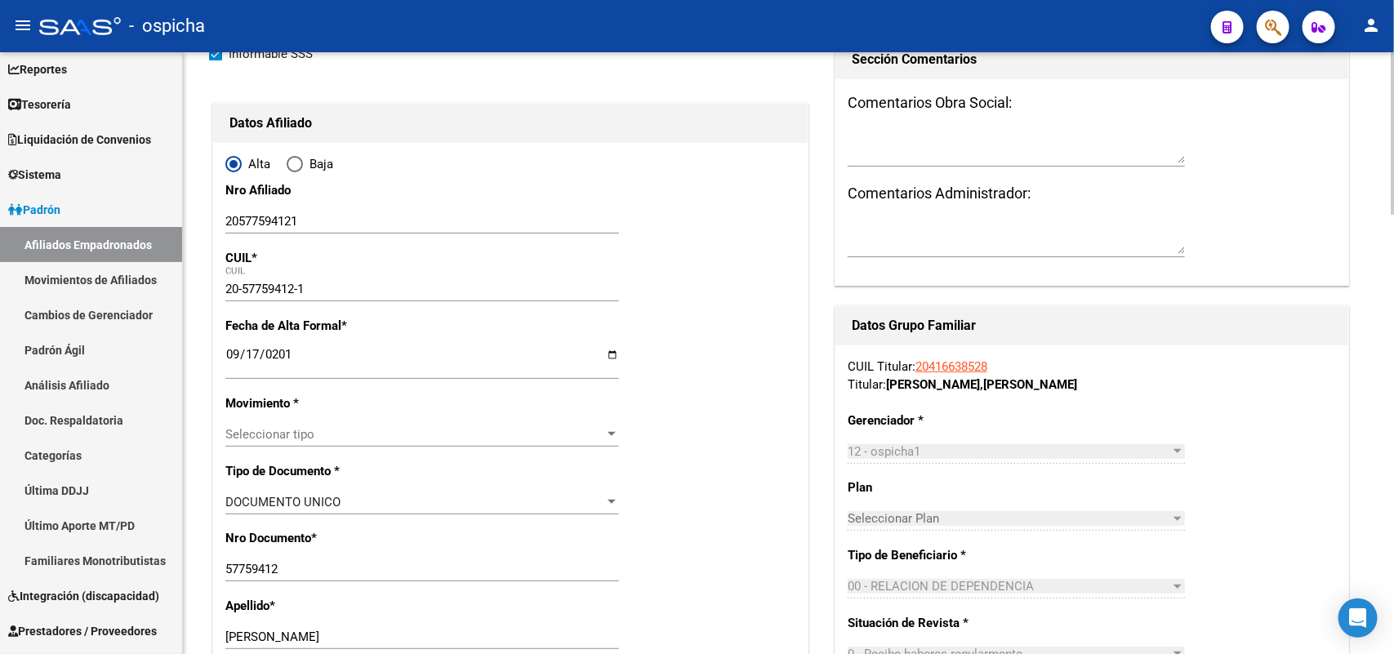
scroll to position [306, 0]
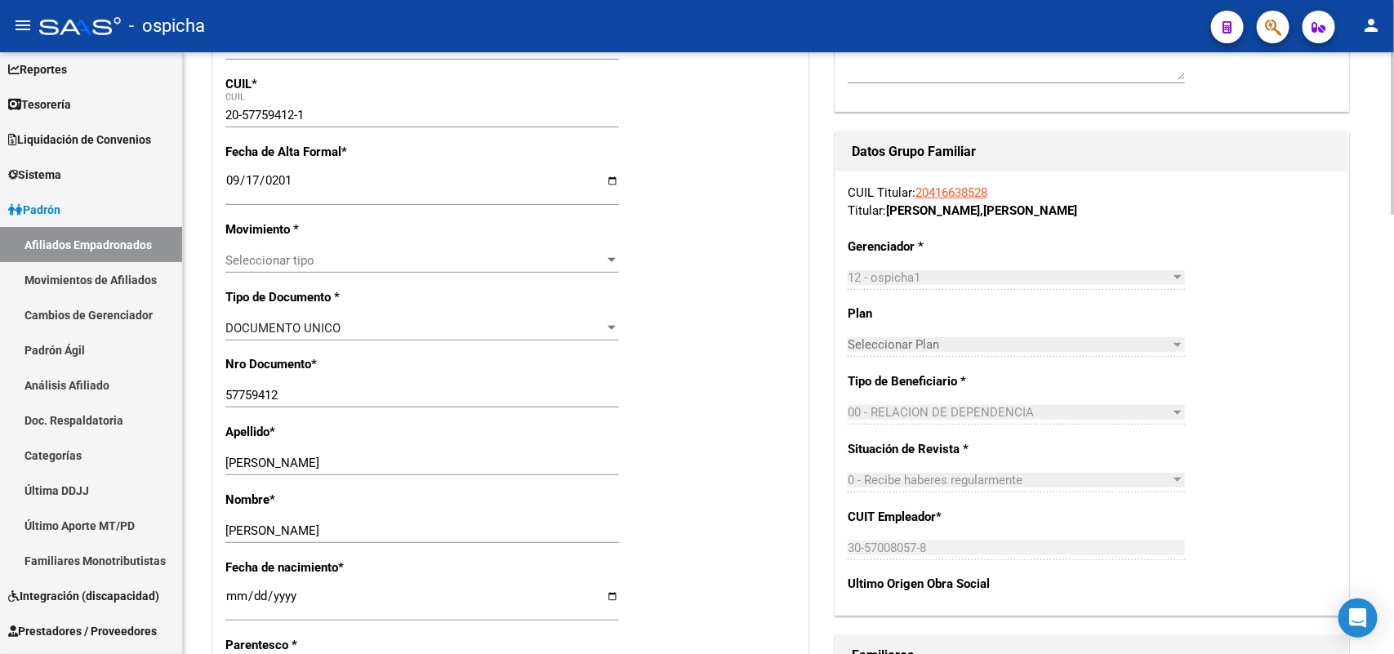
click at [274, 271] on div "Seleccionar tipo Seleccionar tipo" at bounding box center [422, 260] width 394 height 24
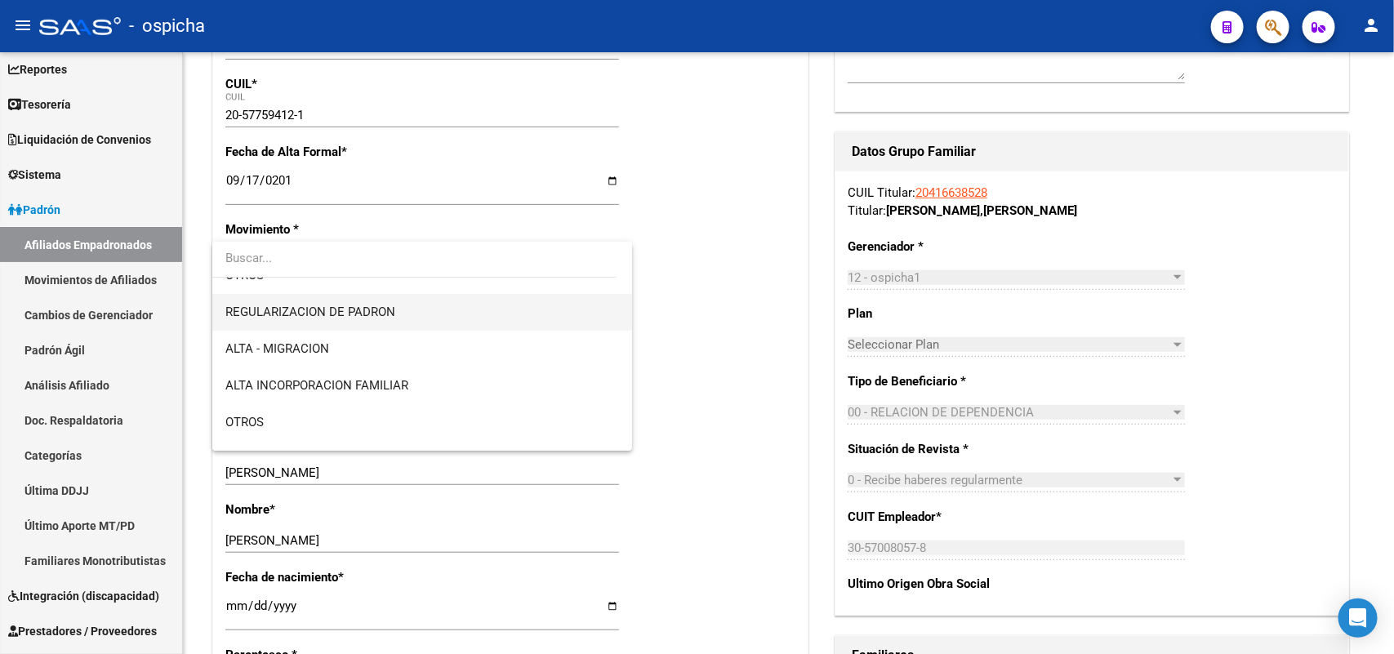
scroll to position [204, 0]
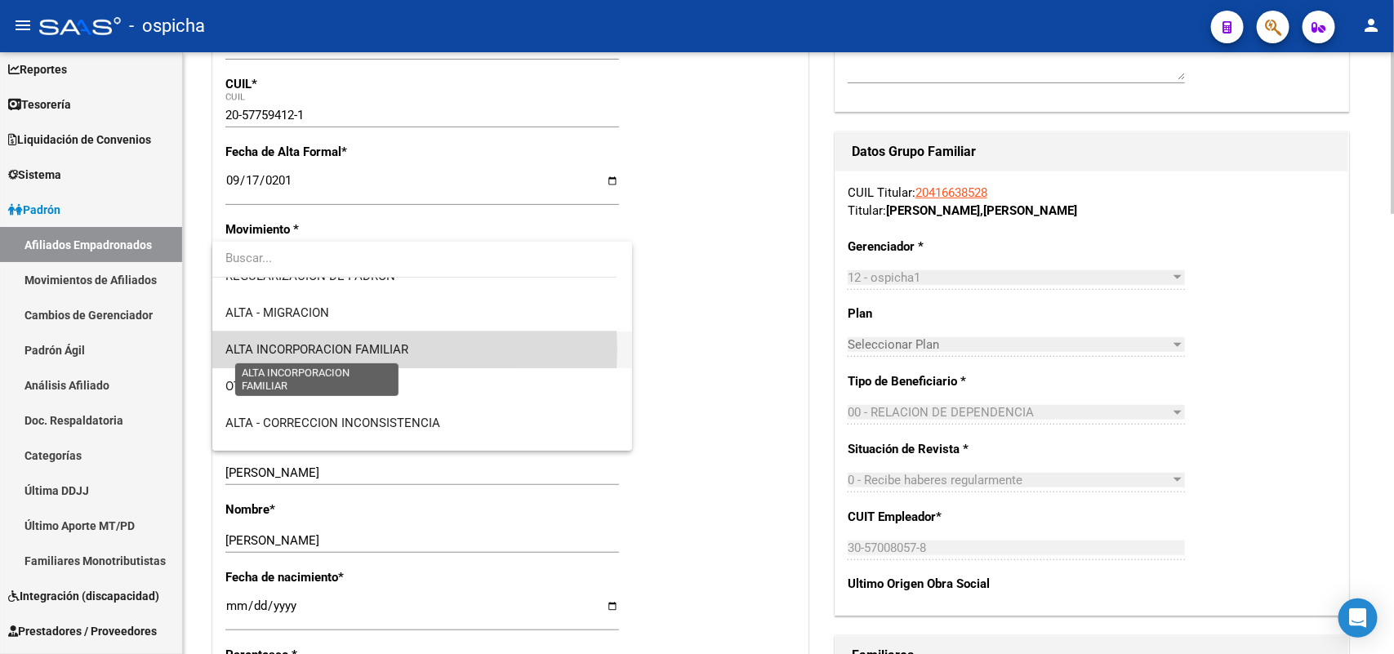
click at [365, 344] on span "ALTA INCORPORACION FAMILIAR" at bounding box center [316, 349] width 183 height 15
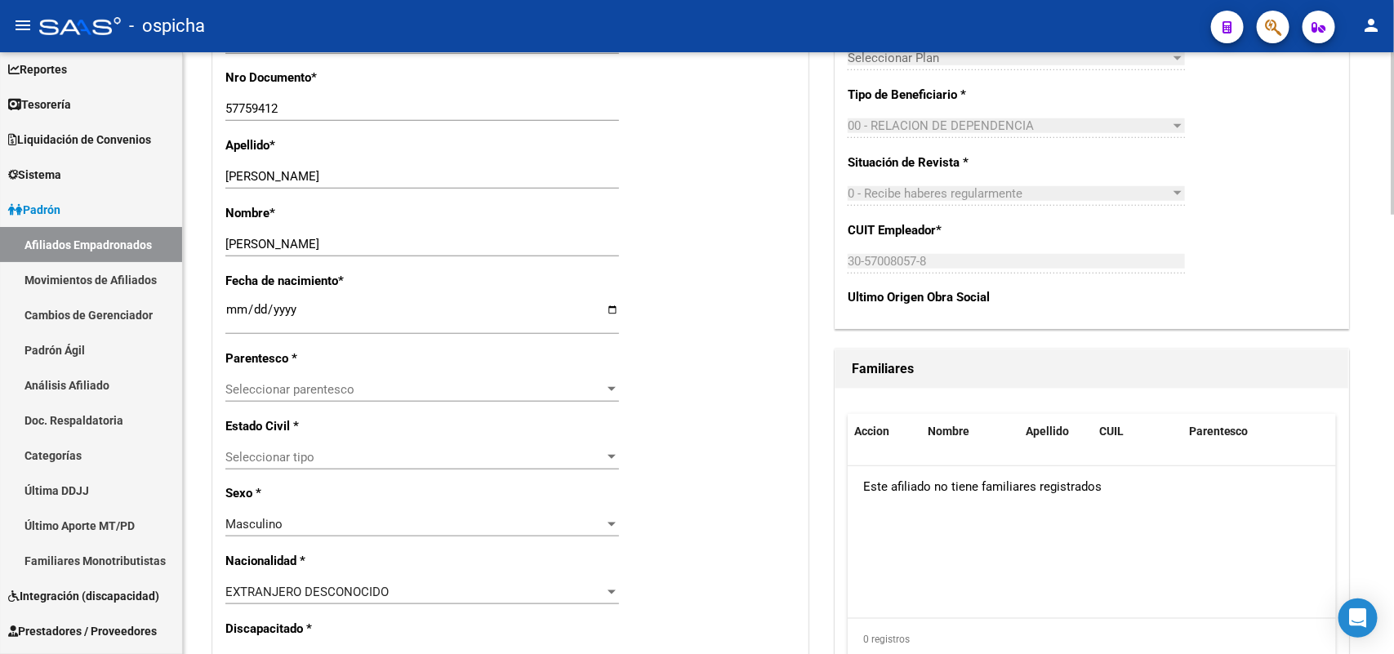
scroll to position [612, 0]
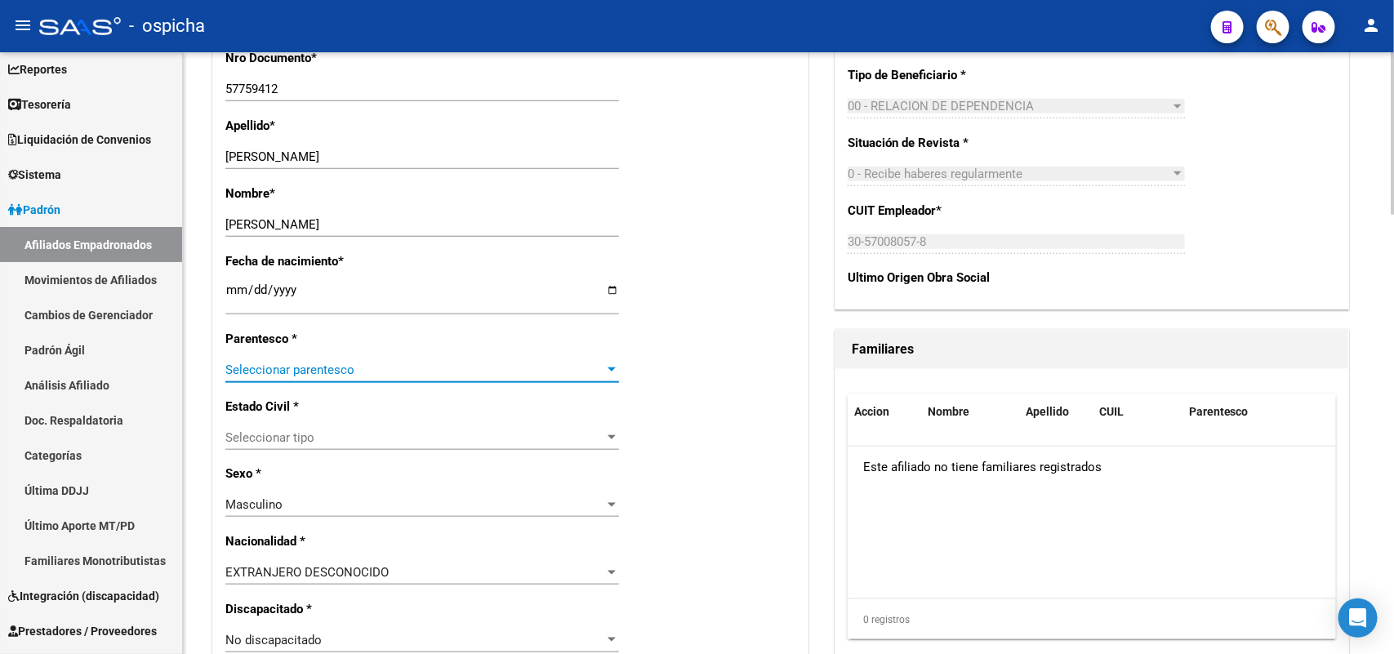
click at [278, 374] on span "Seleccionar parentesco" at bounding box center [414, 370] width 379 height 15
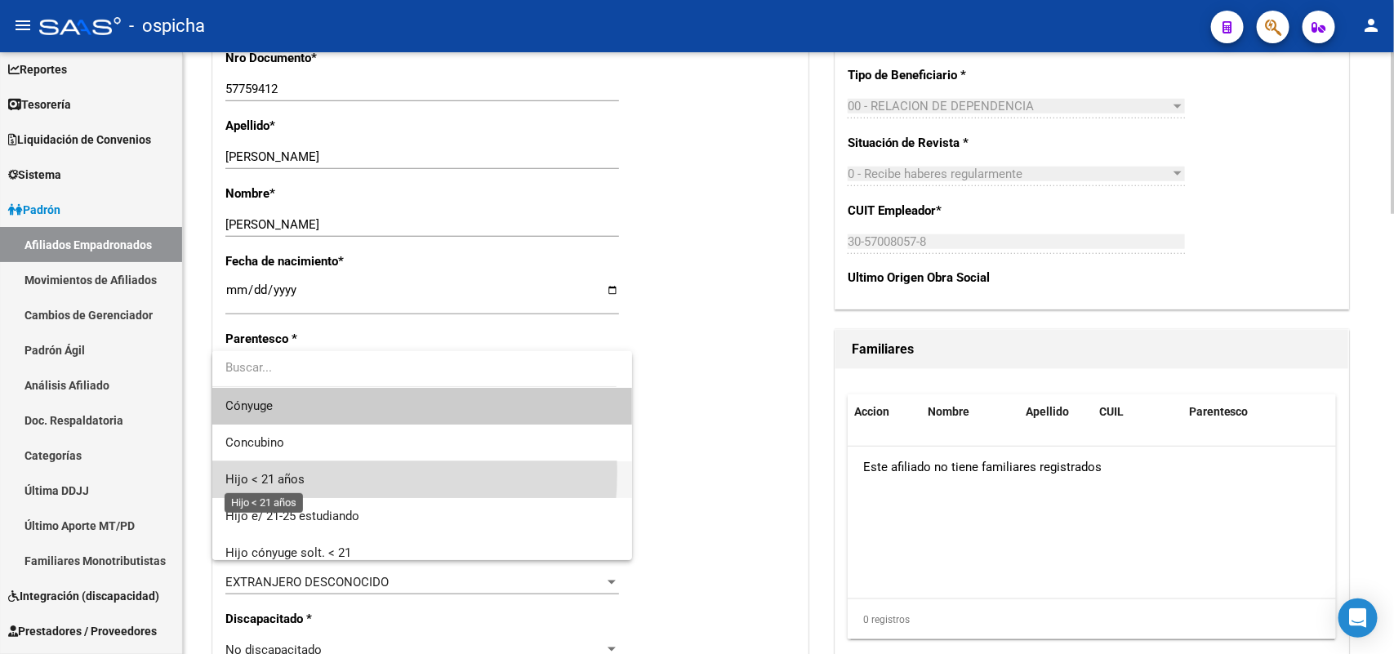
drag, startPoint x: 276, startPoint y: 471, endPoint x: 590, endPoint y: 438, distance: 315.3
click at [278, 472] on span "Hijo < 21 años" at bounding box center [264, 479] width 79 height 15
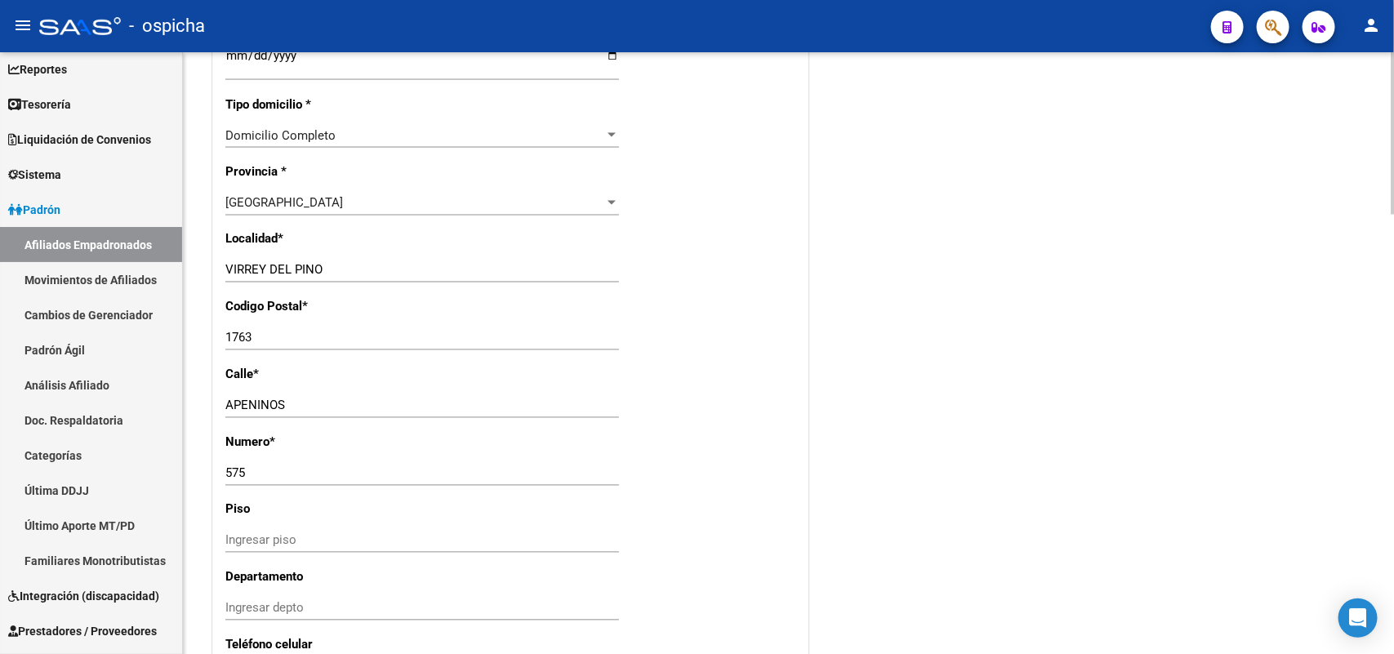
scroll to position [1327, 0]
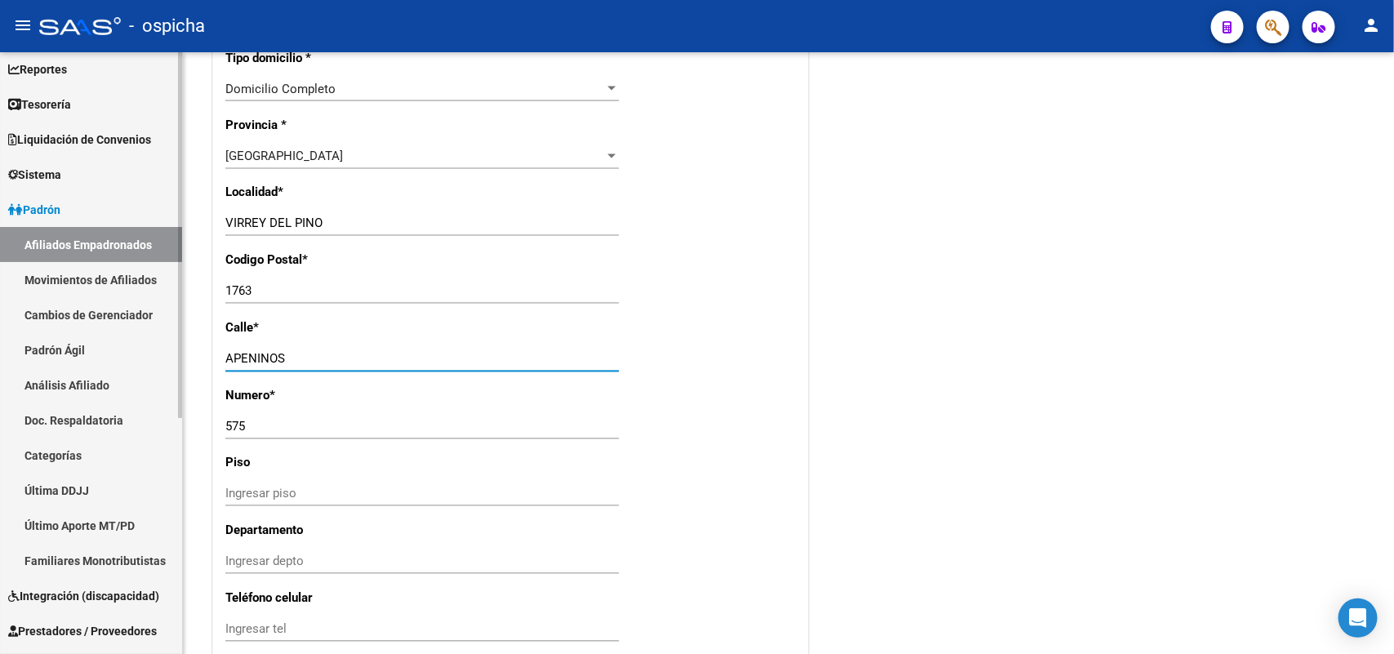
drag, startPoint x: 317, startPoint y: 363, endPoint x: 0, endPoint y: 356, distance: 316.9
click at [0, 356] on mat-sidenav-container "Firma Express Inicio Instructivos Contacto OS Reportes Tablero de Control Ingre…" at bounding box center [697, 353] width 1394 height 602
type input "[PERSON_NAME]"
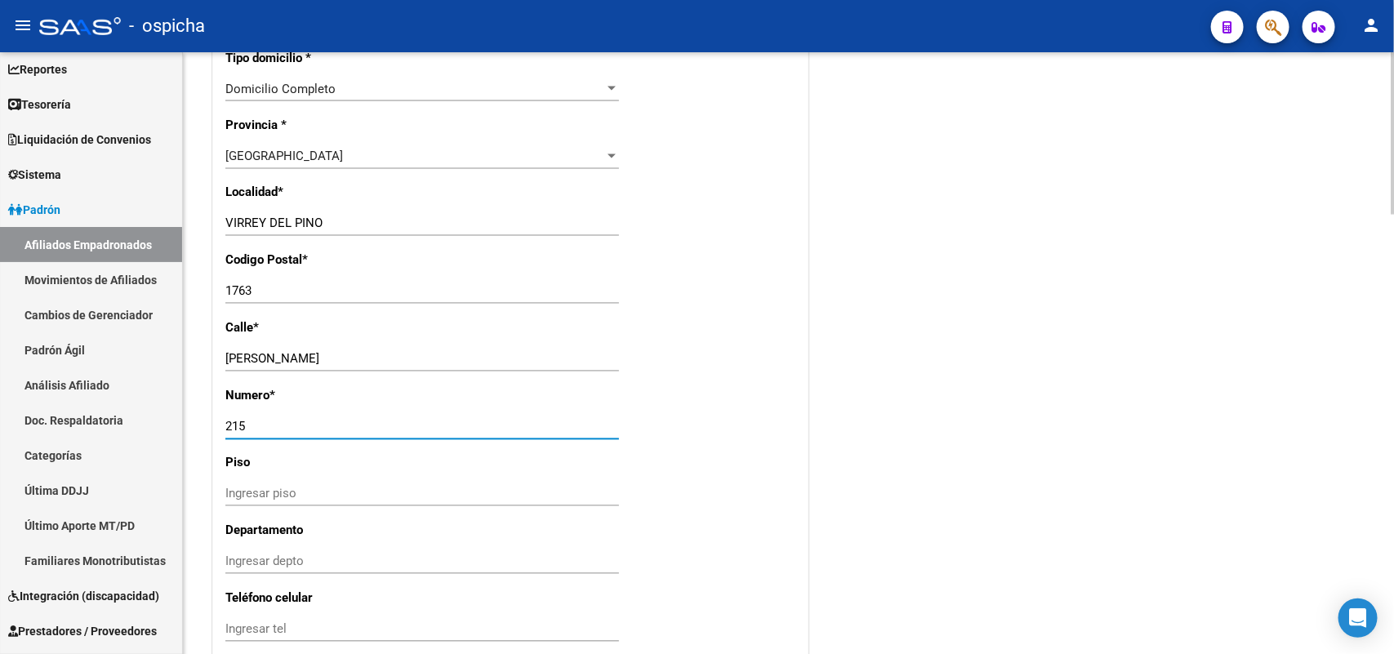
type input "215"
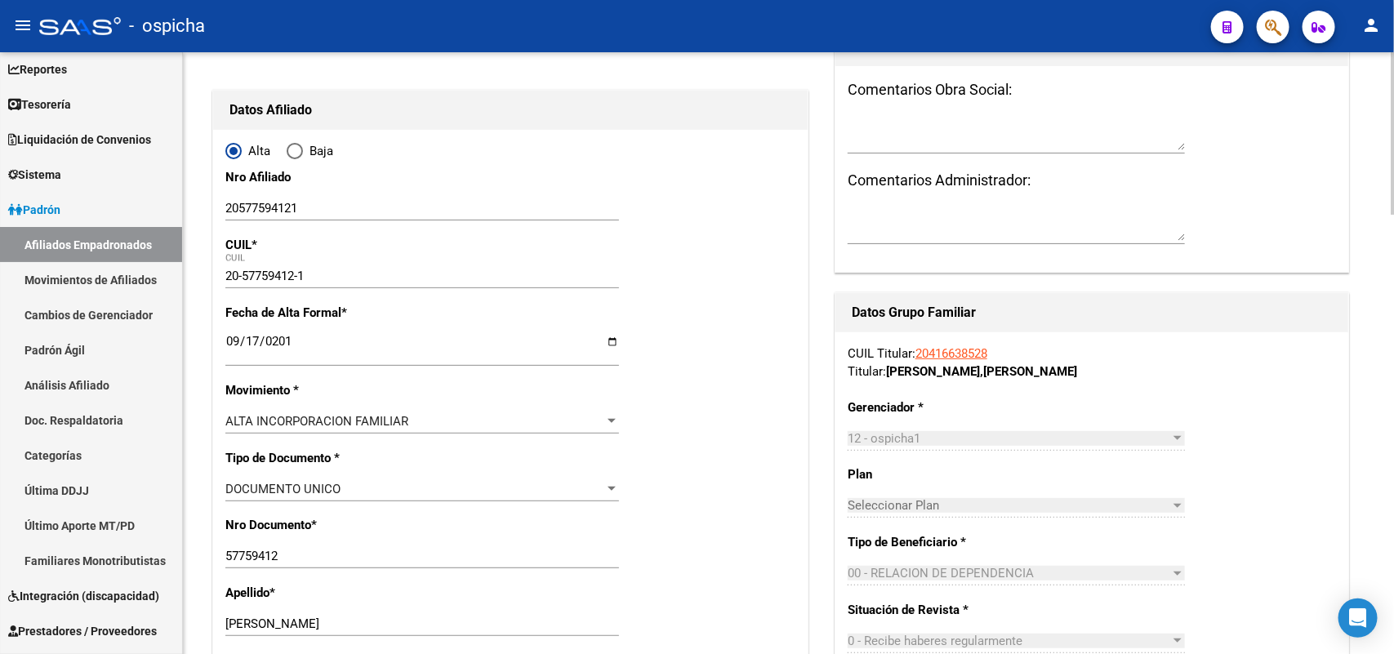
scroll to position [0, 0]
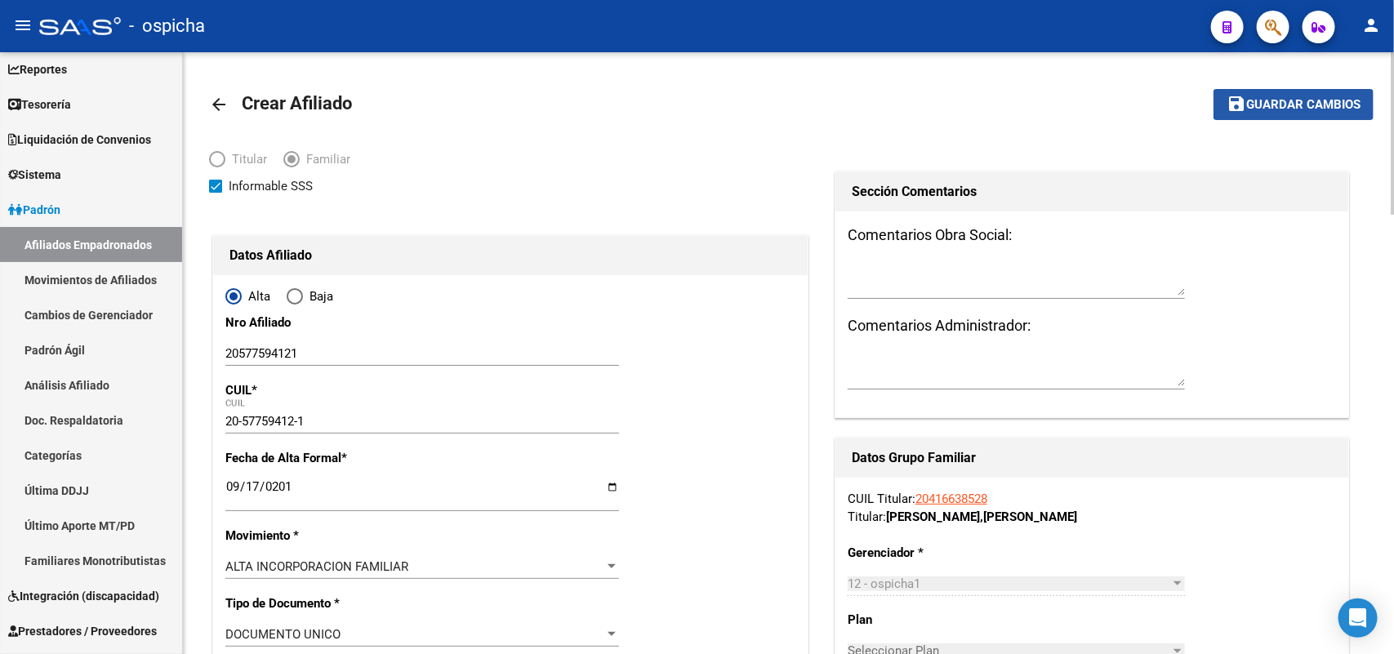
click at [1292, 108] on span "Guardar cambios" at bounding box center [1303, 105] width 114 height 15
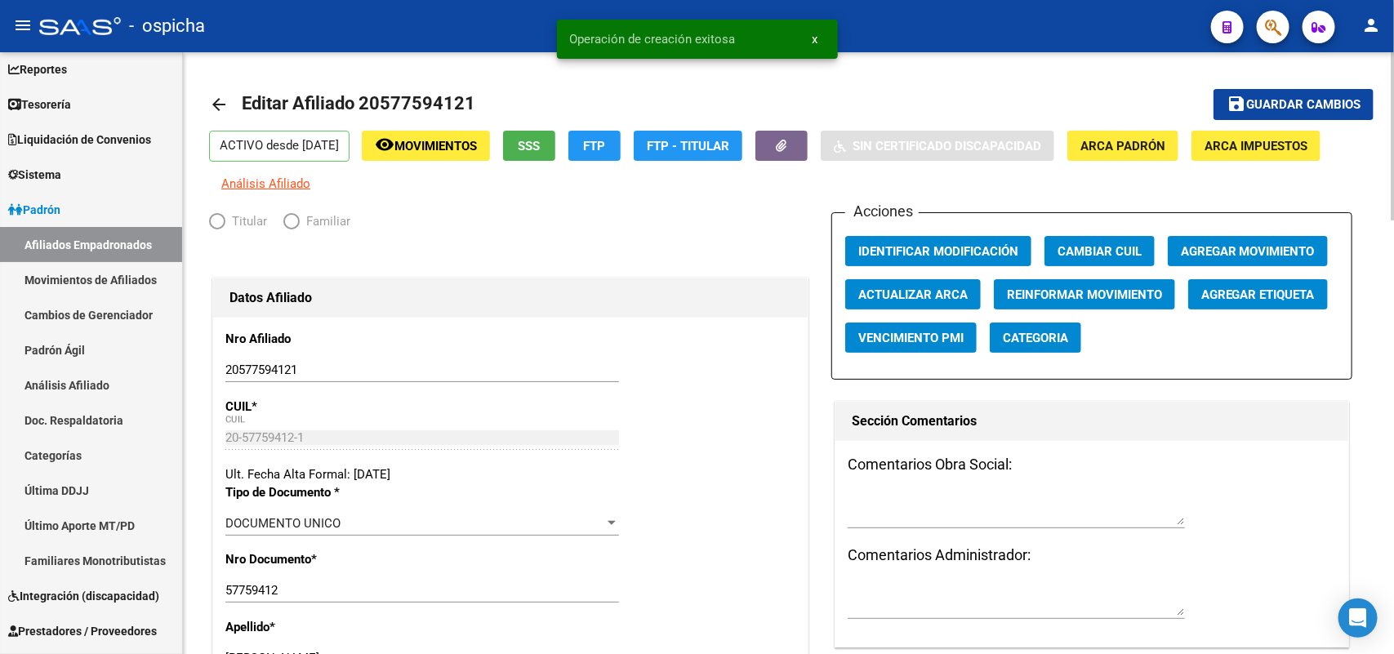
radio input "true"
type input "30-57008057-8"
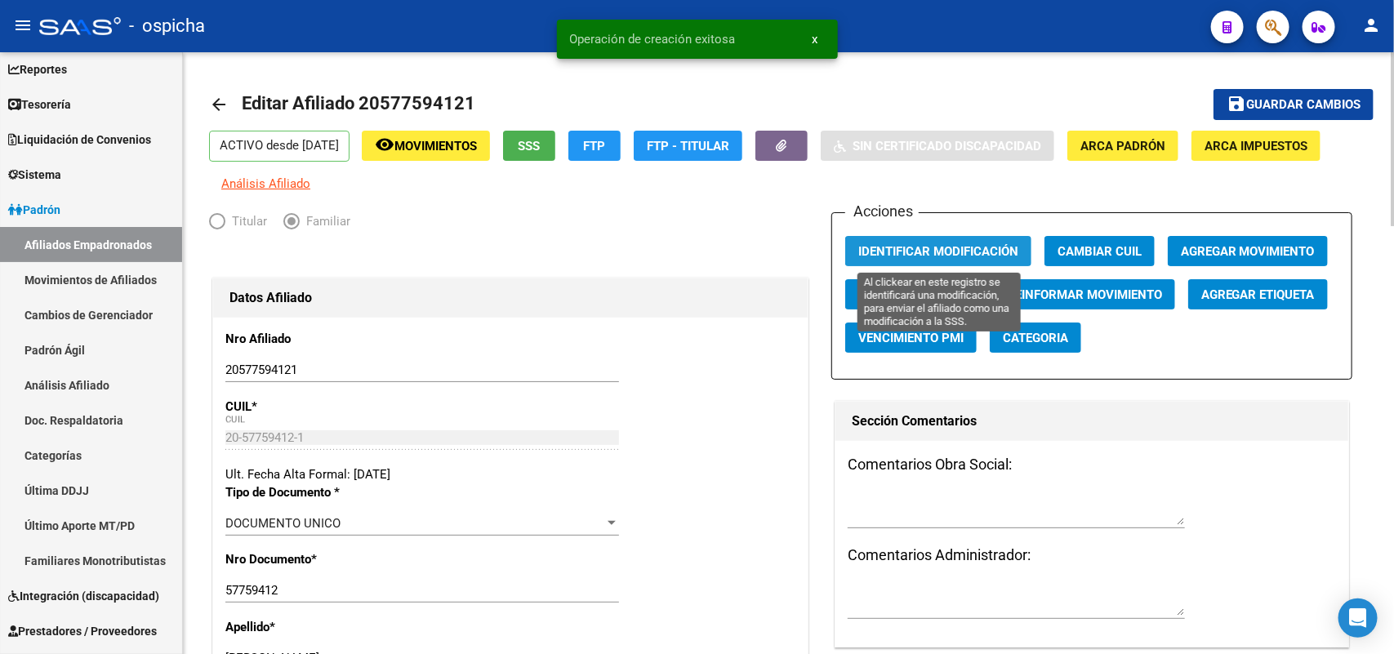
click at [919, 249] on span "Identificar Modificación" at bounding box center [938, 251] width 160 height 15
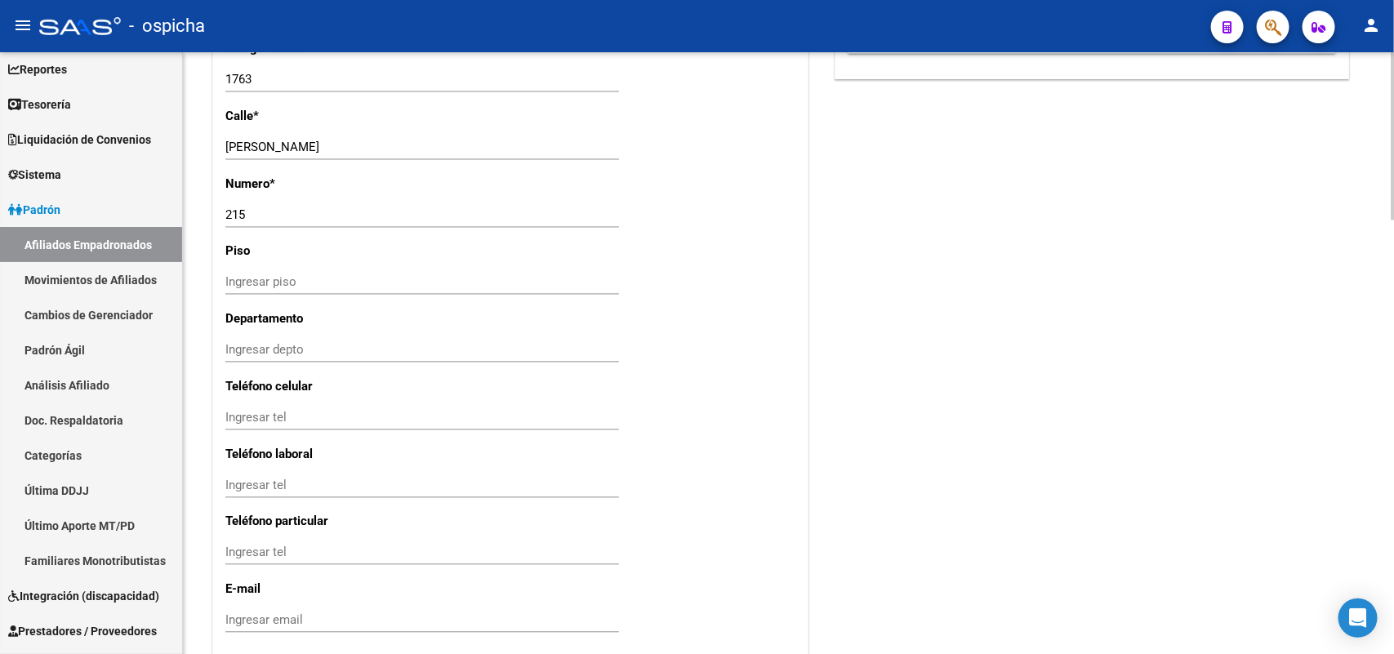
scroll to position [1429, 0]
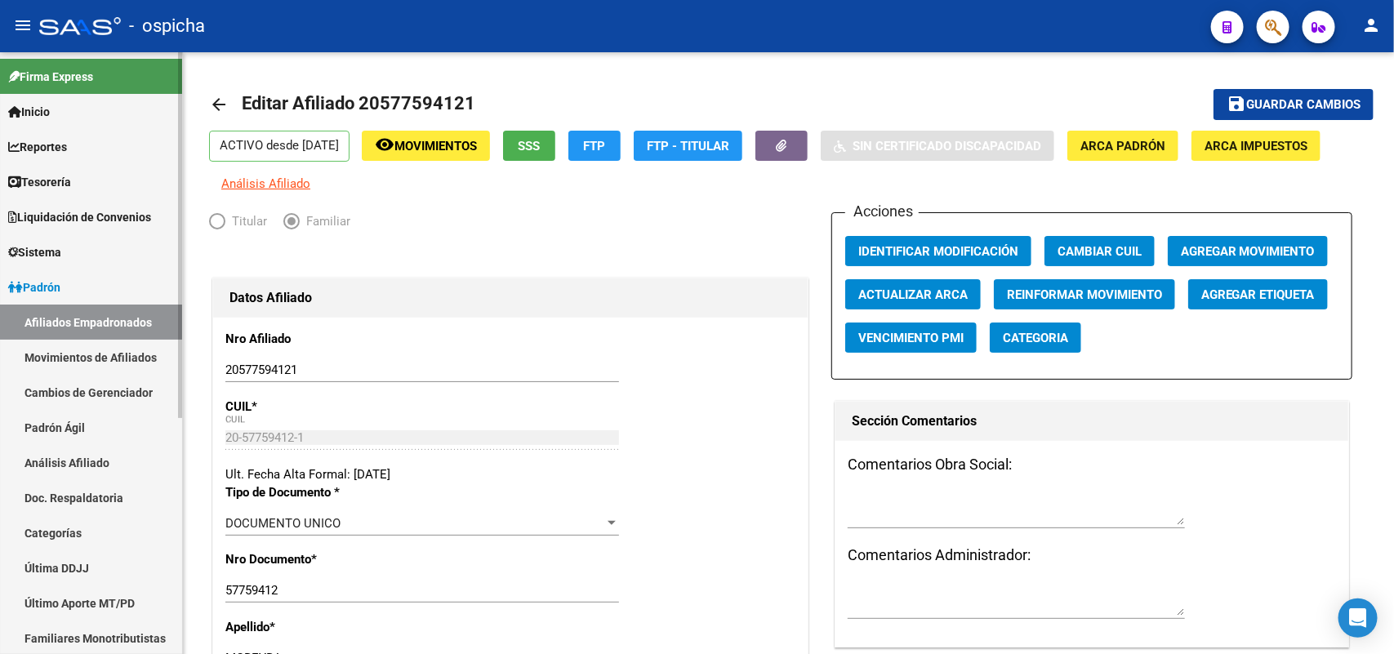
click at [58, 313] on link "Afiliados Empadronados" at bounding box center [91, 322] width 182 height 35
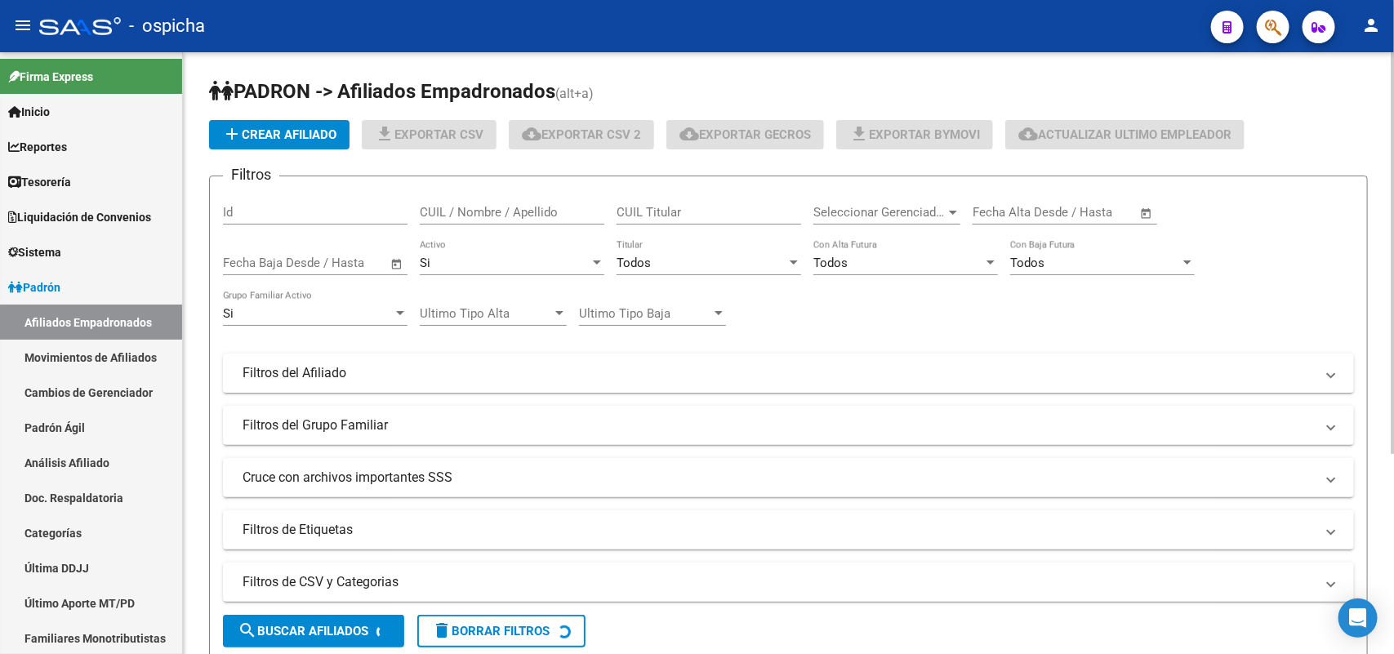
click at [447, 210] on input "CUIL / Nombre / Apellido" at bounding box center [512, 212] width 185 height 15
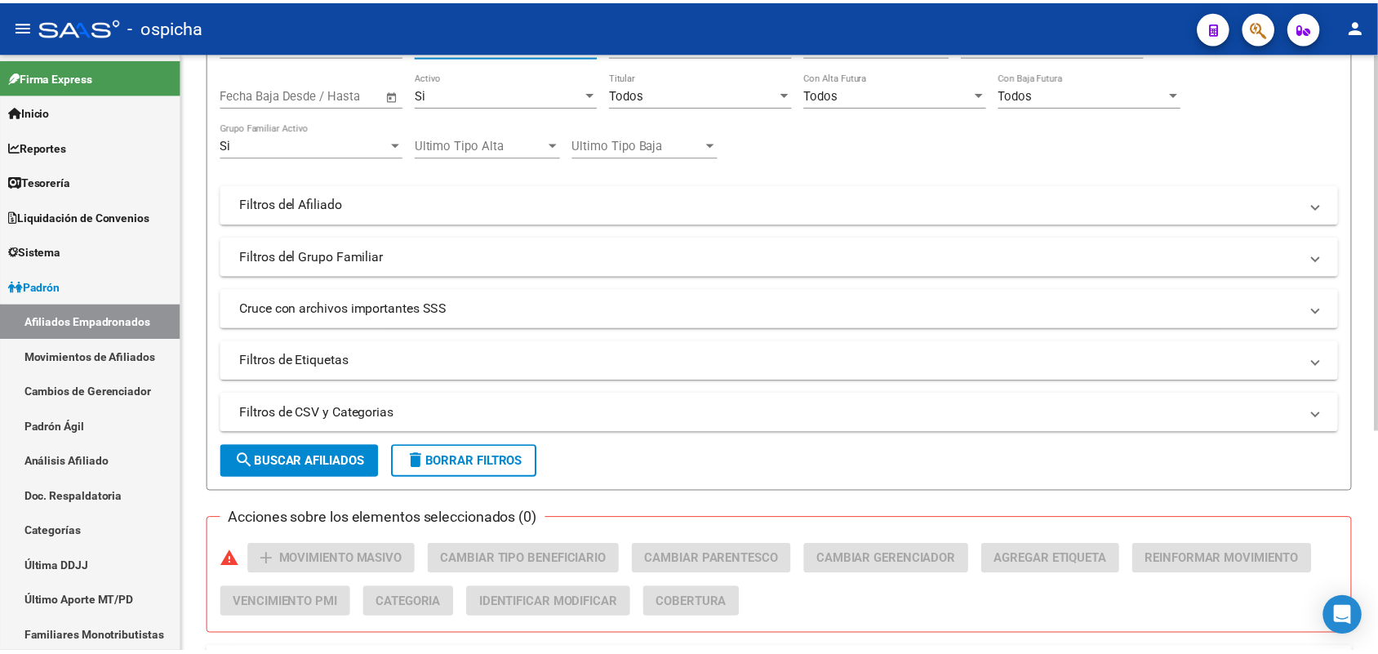
scroll to position [352, 0]
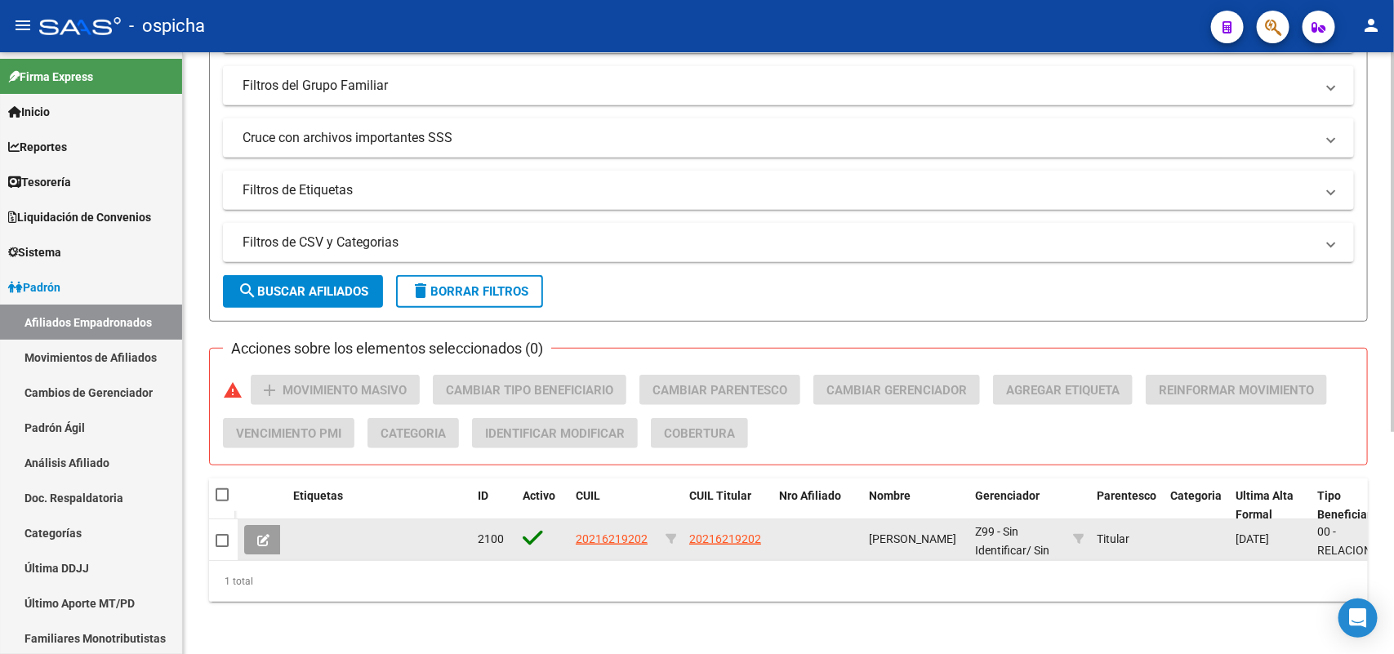
type input "20216219202"
click at [627, 532] on span "20216219202" at bounding box center [612, 538] width 72 height 13
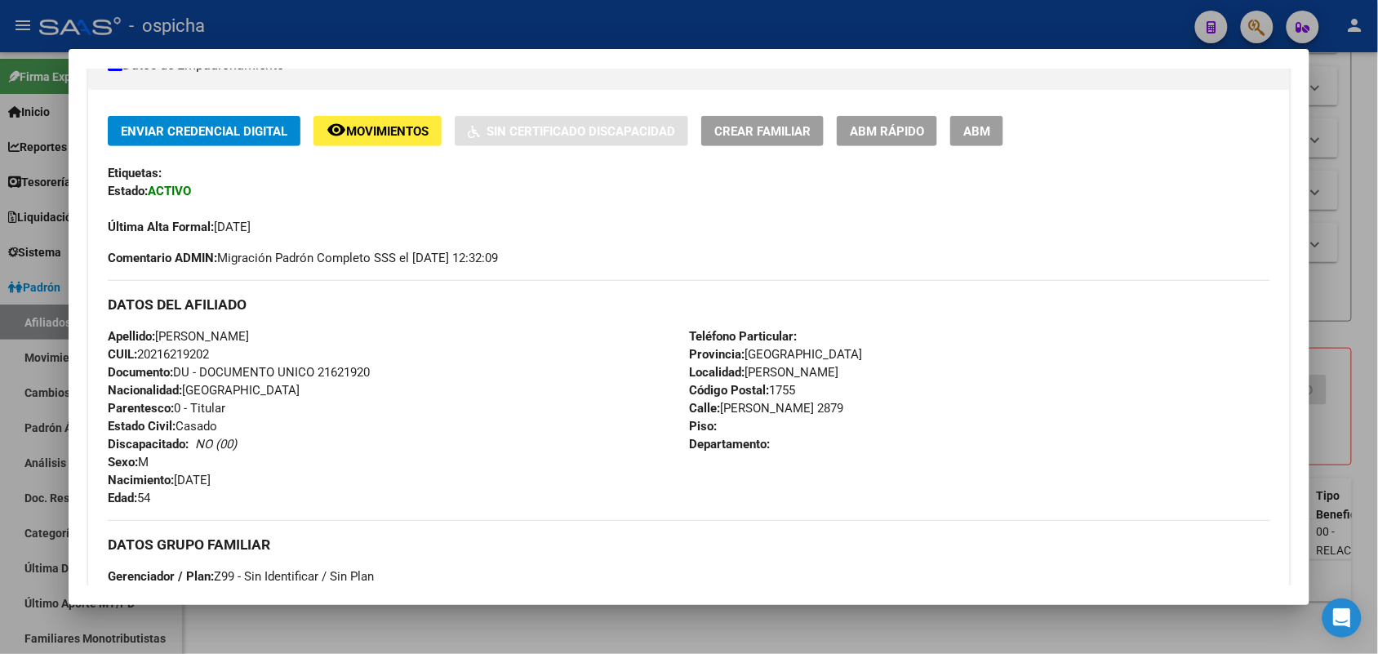
scroll to position [204, 0]
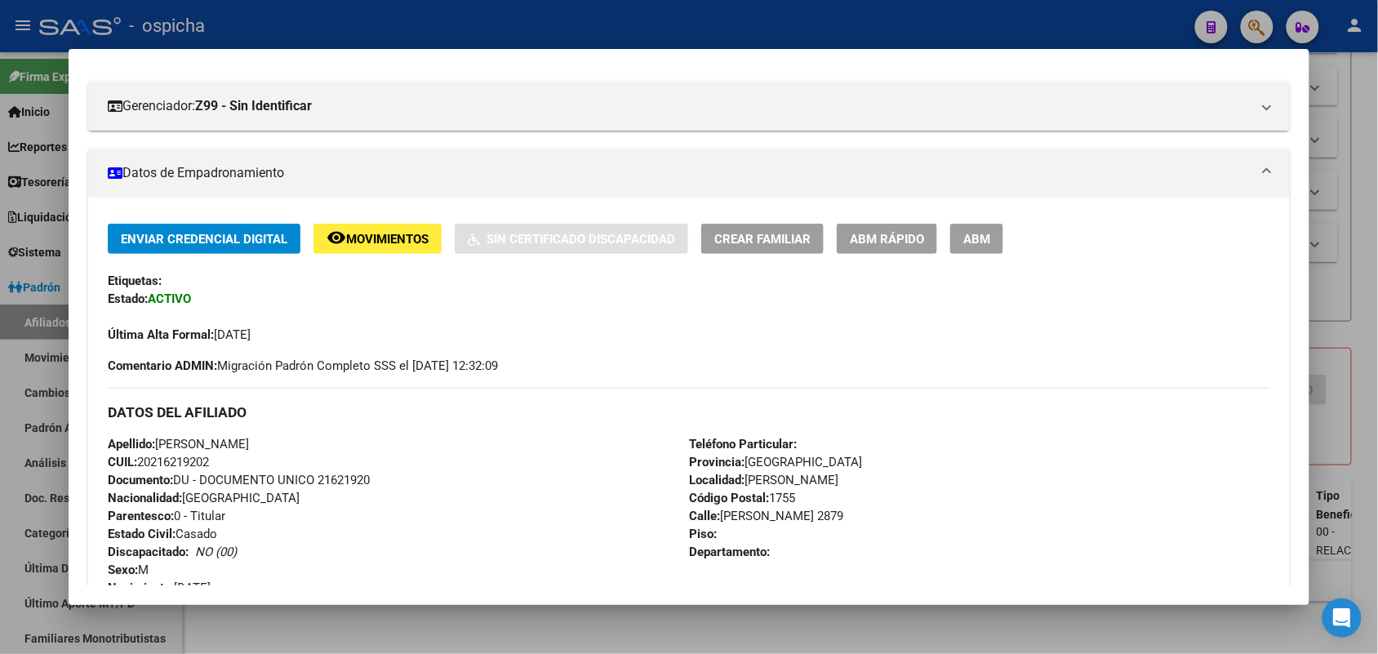
click at [968, 245] on span "ABM" at bounding box center [976, 239] width 27 height 15
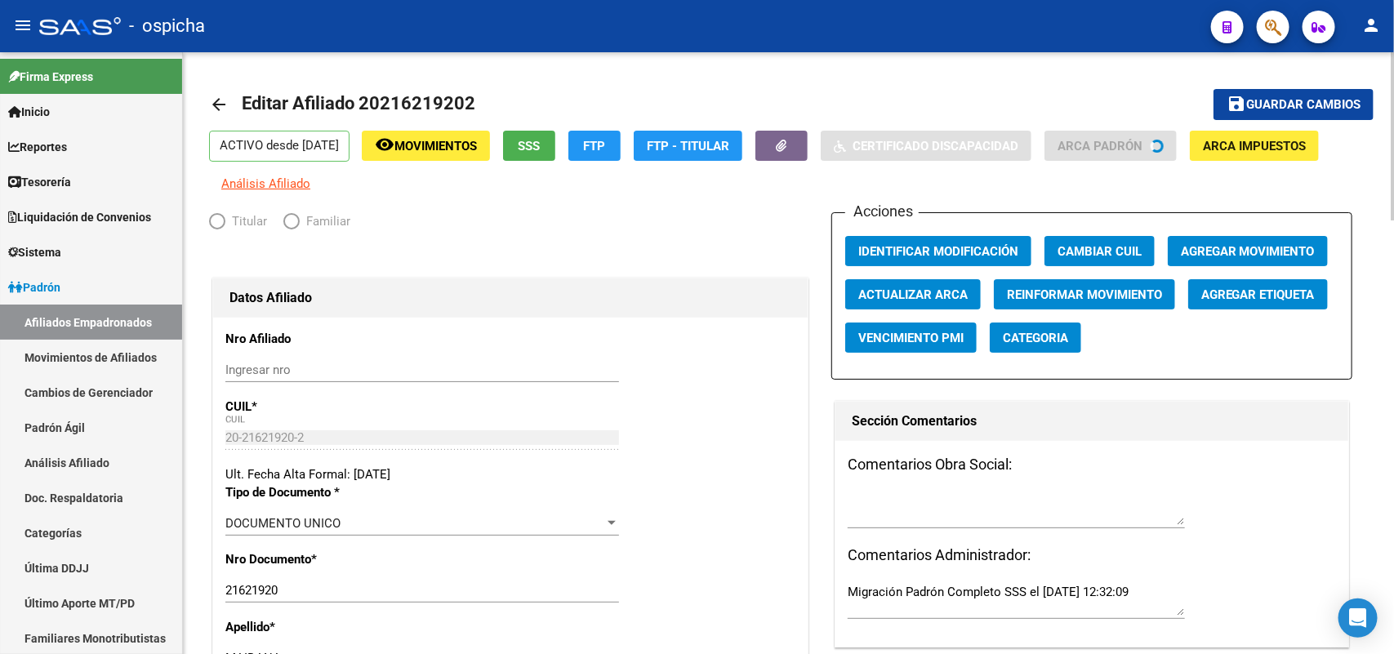
radio input "true"
type input "30-50216916-1"
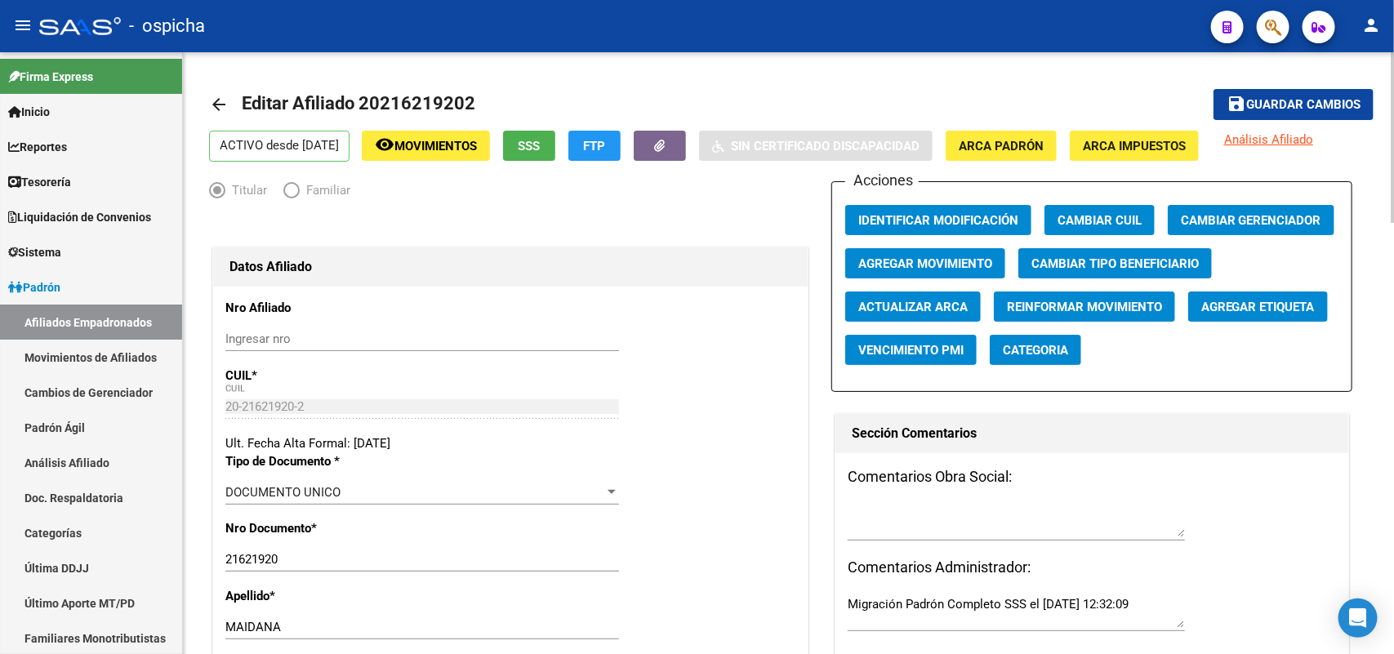
click at [1288, 98] on span "Guardar cambios" at bounding box center [1303, 105] width 114 height 15
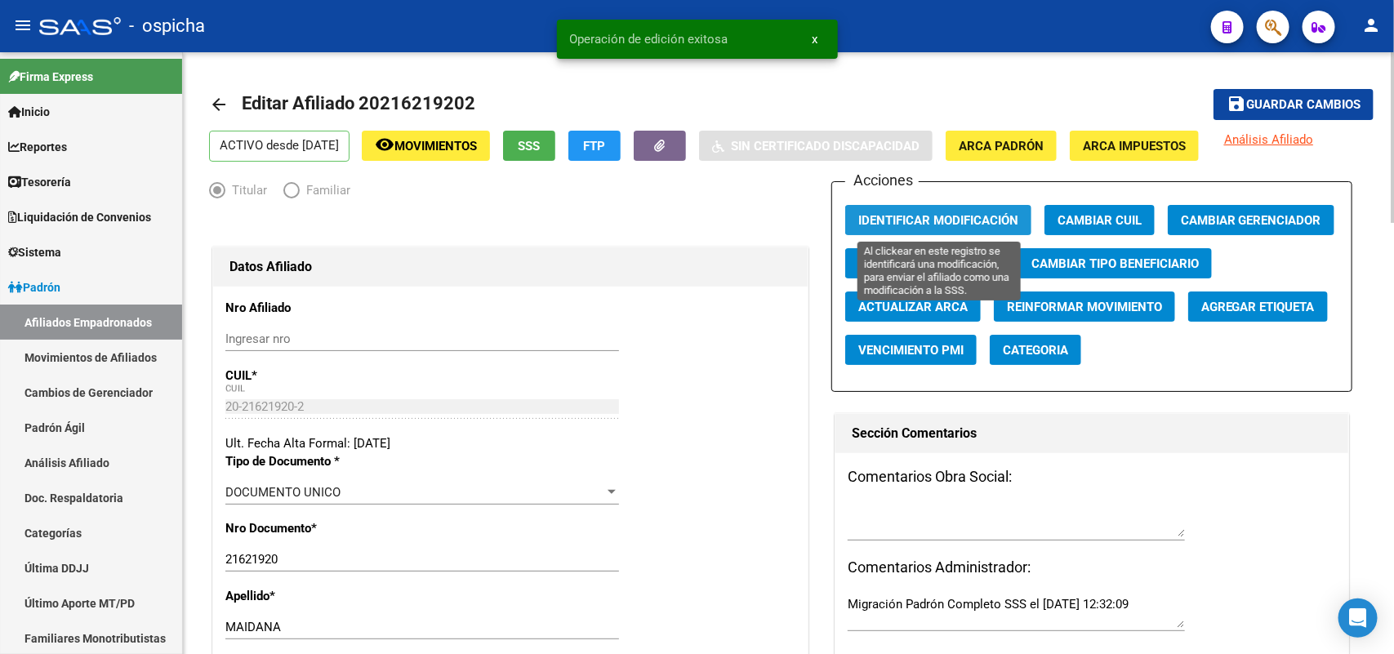
click at [891, 219] on span "Identificar Modificación" at bounding box center [938, 220] width 160 height 15
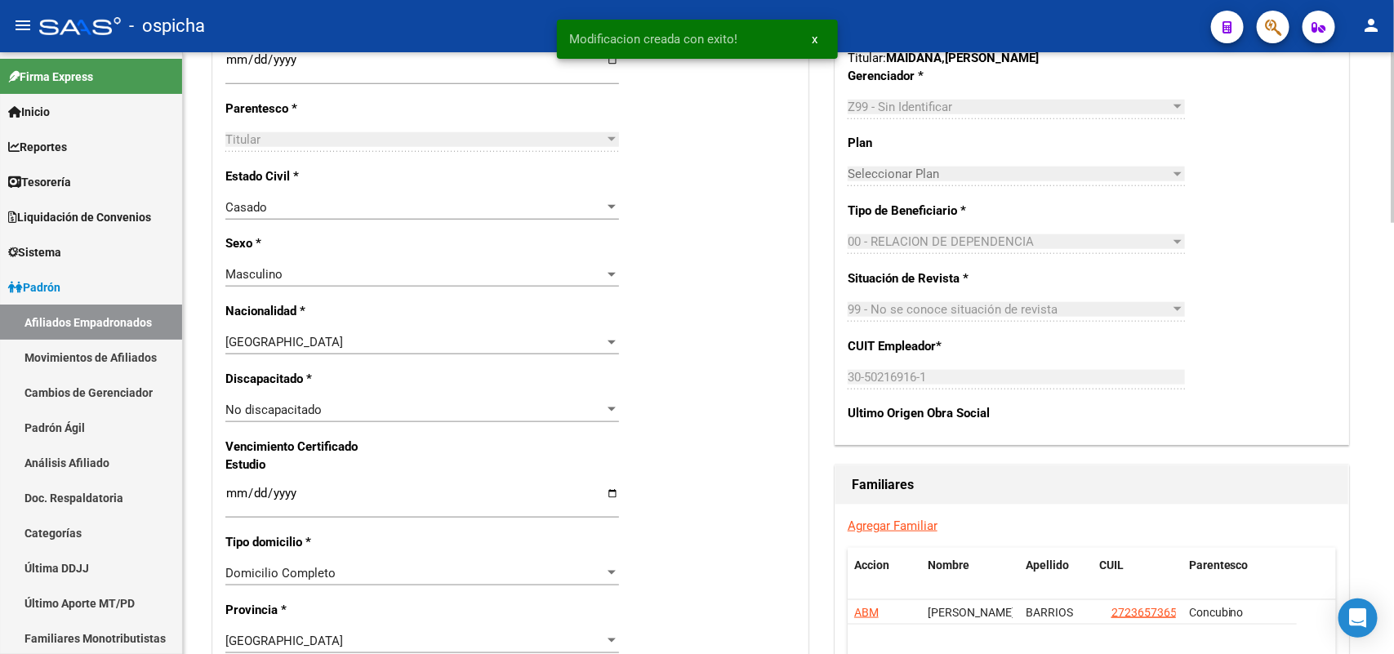
scroll to position [817, 0]
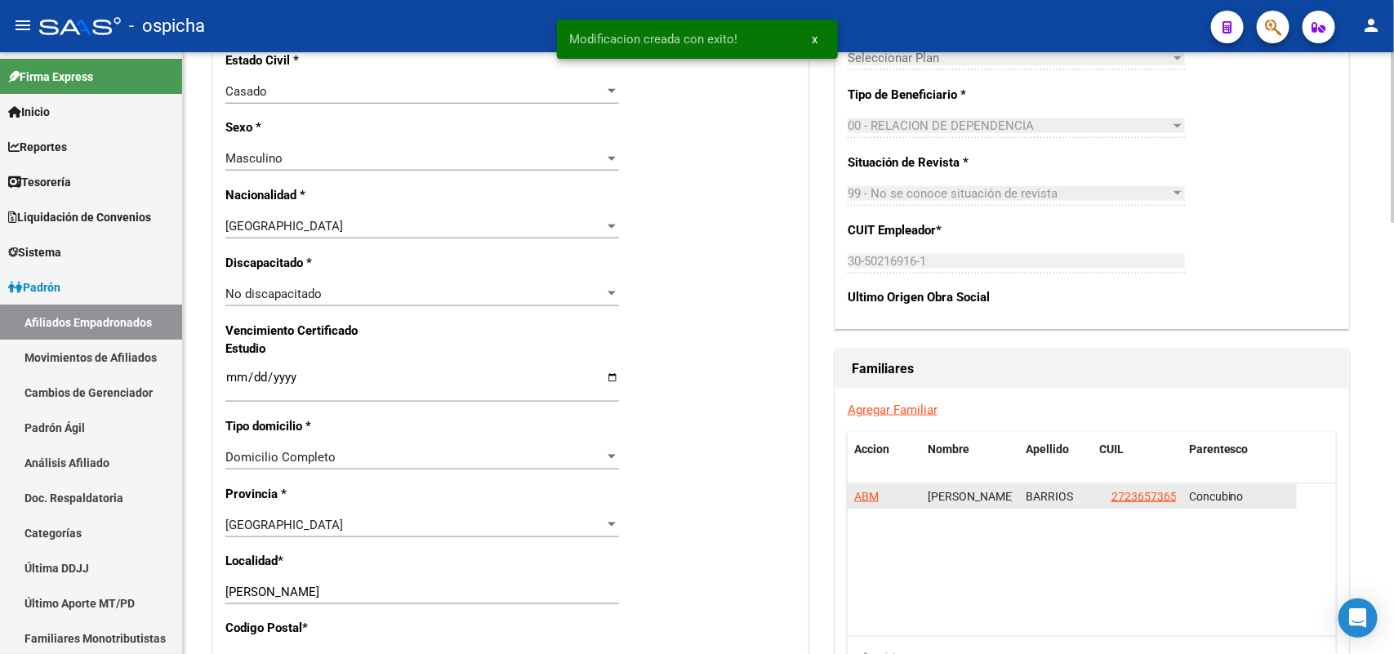
click at [866, 501] on span "ABM" at bounding box center [866, 496] width 24 height 13
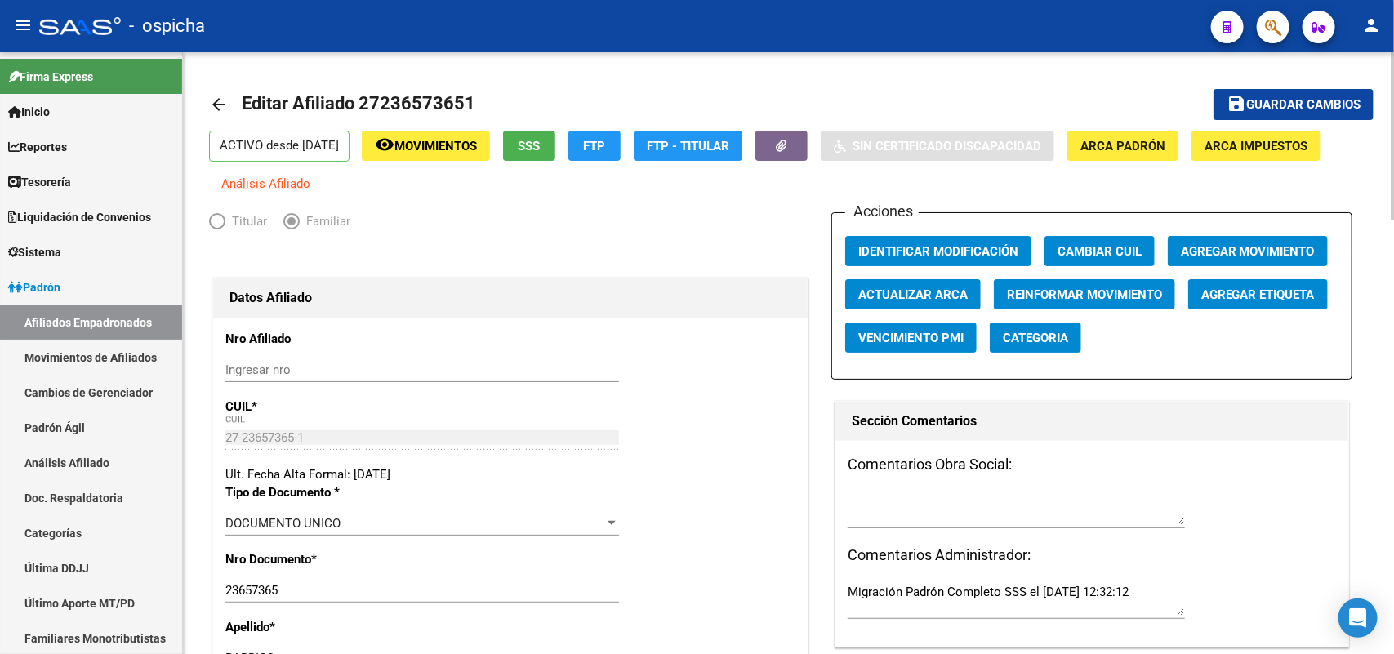
click at [1302, 104] on span "Guardar cambios" at bounding box center [1303, 105] width 114 height 15
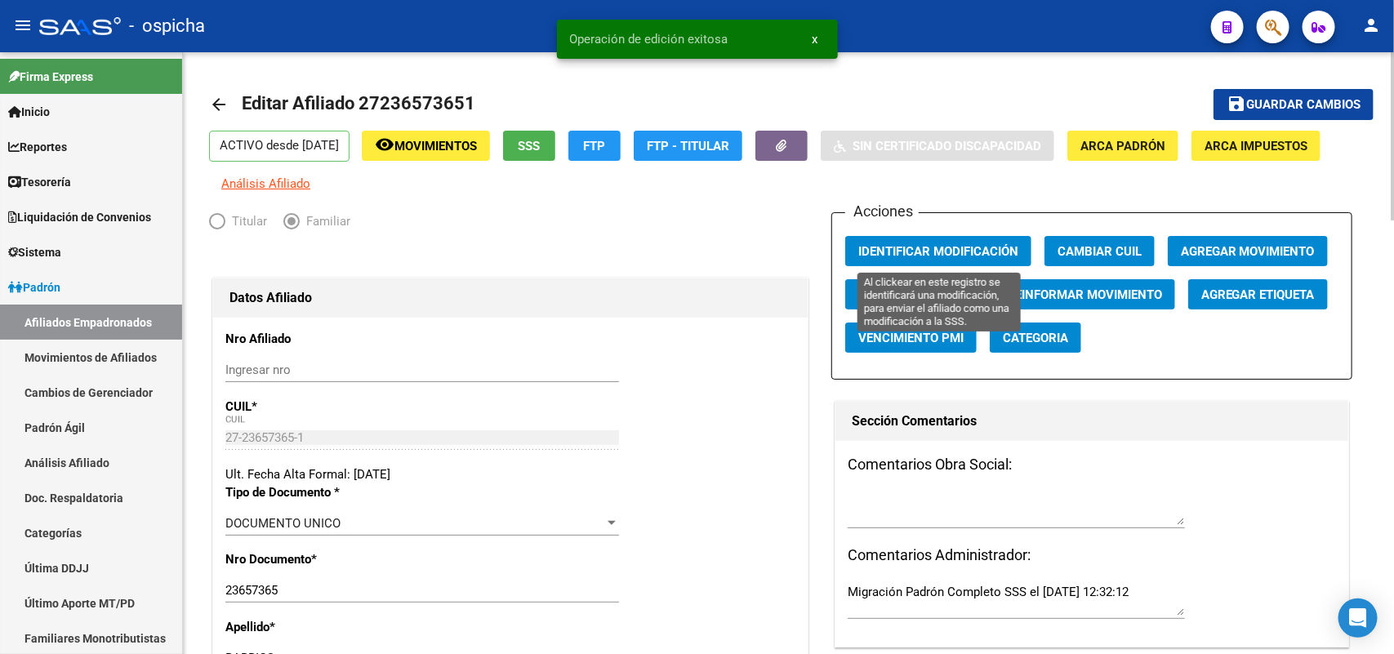
click at [923, 261] on button "Identificar Modificación" at bounding box center [938, 251] width 186 height 30
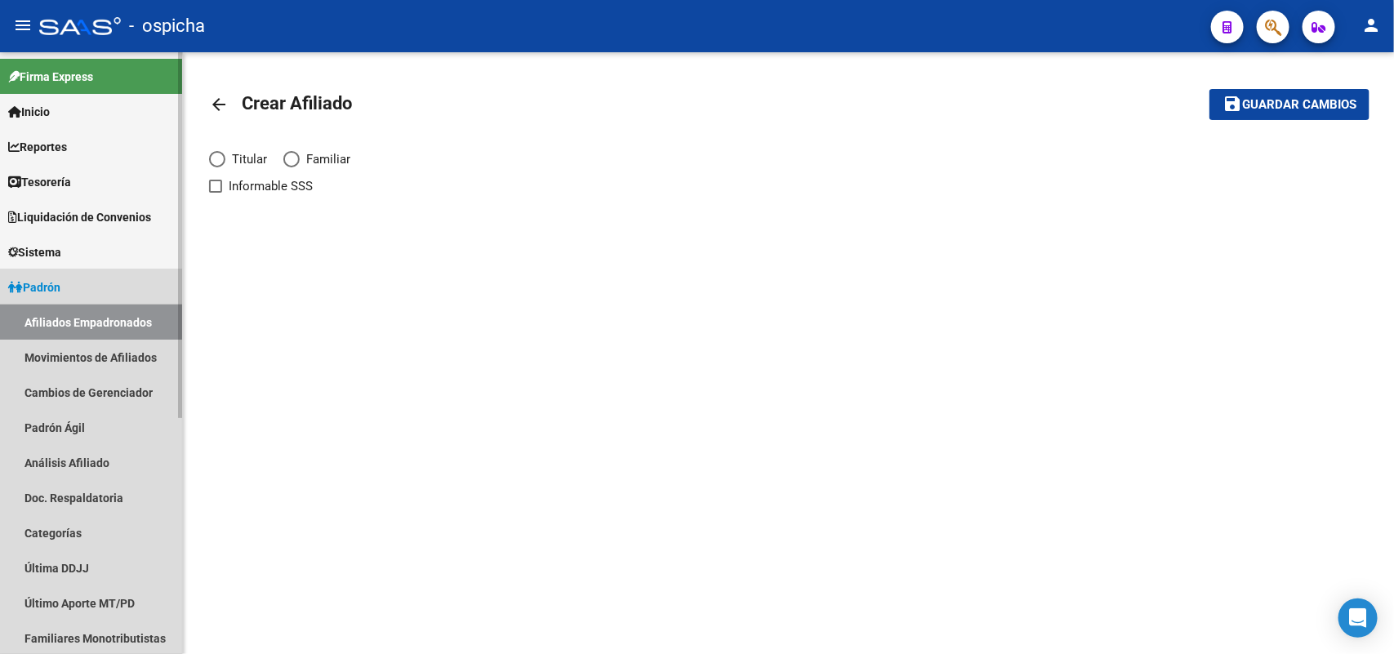
click at [47, 311] on link "Afiliados Empadronados" at bounding box center [91, 322] width 182 height 35
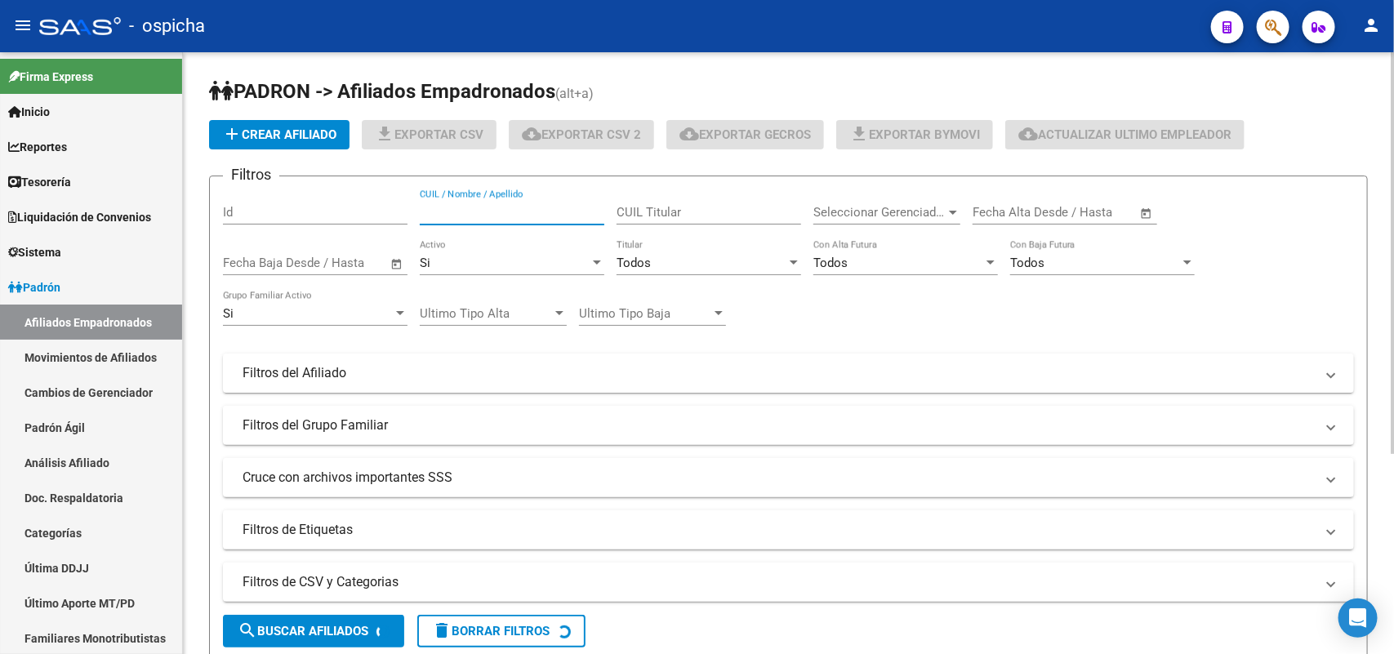
click at [523, 209] on input "CUIL / Nombre / Apellido" at bounding box center [512, 212] width 185 height 15
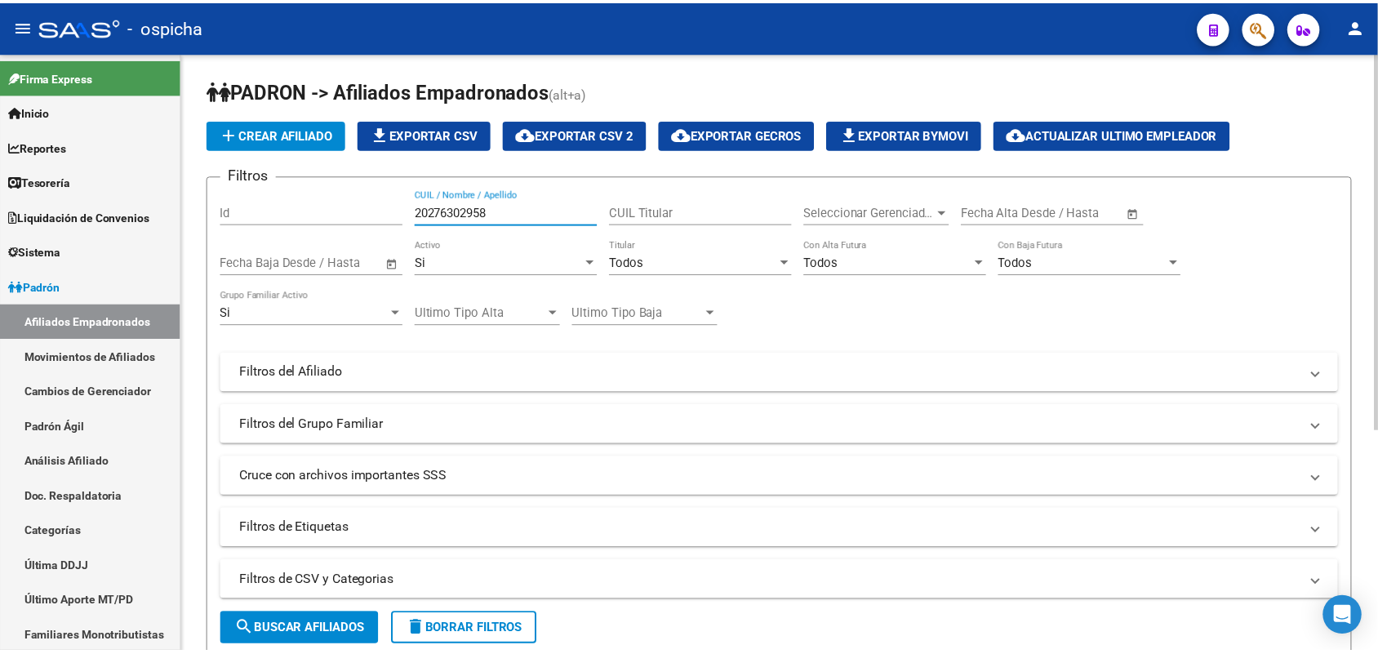
scroll to position [306, 0]
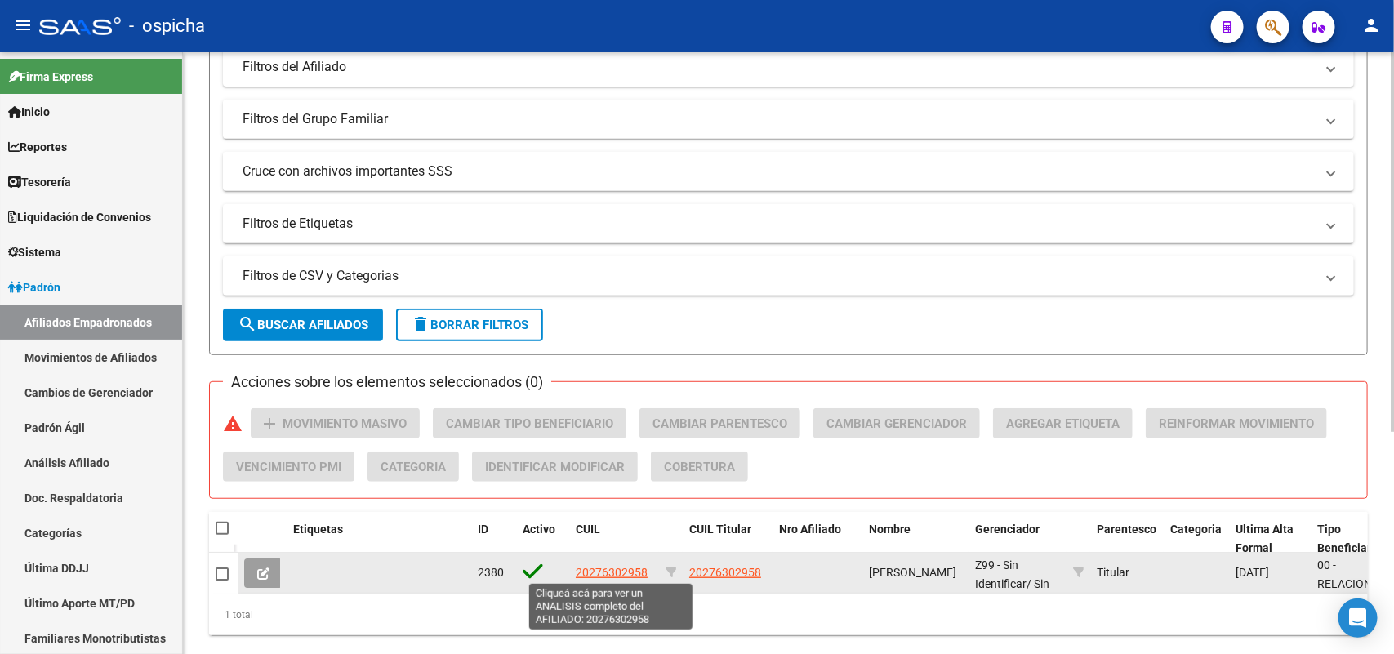
type input "20276302958"
click at [615, 569] on span "20276302958" at bounding box center [612, 572] width 72 height 13
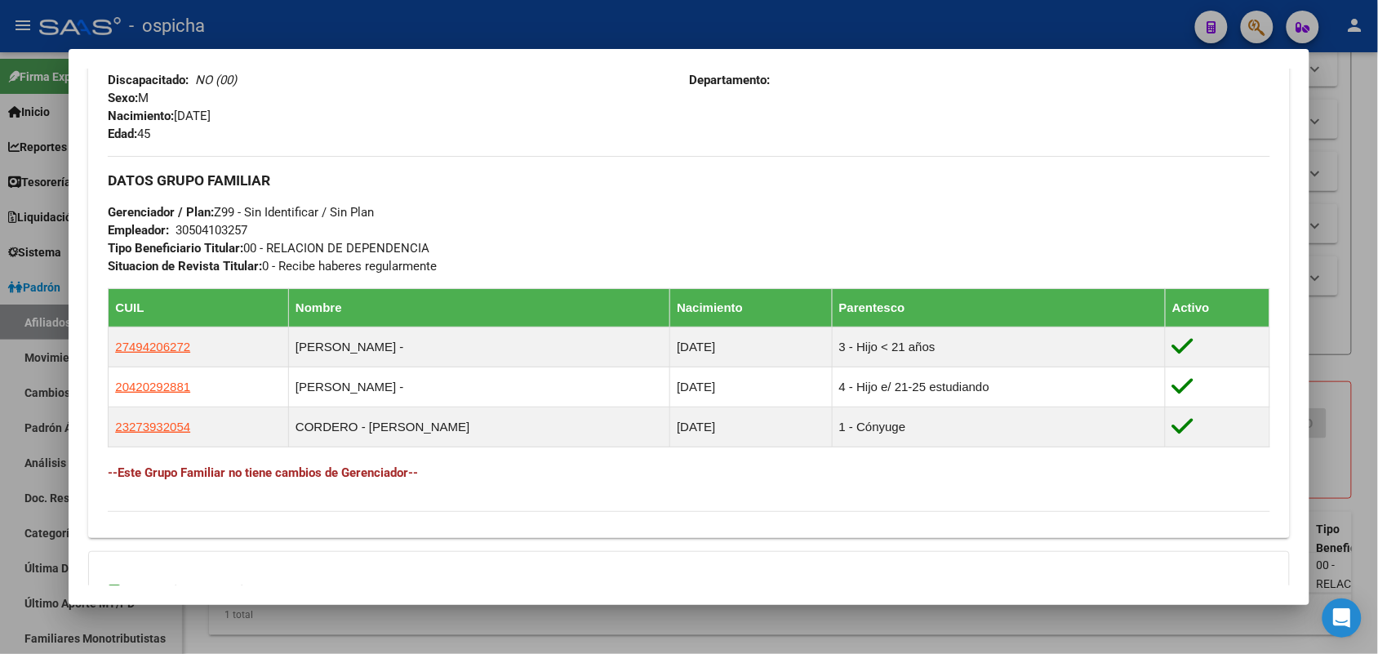
scroll to position [714, 0]
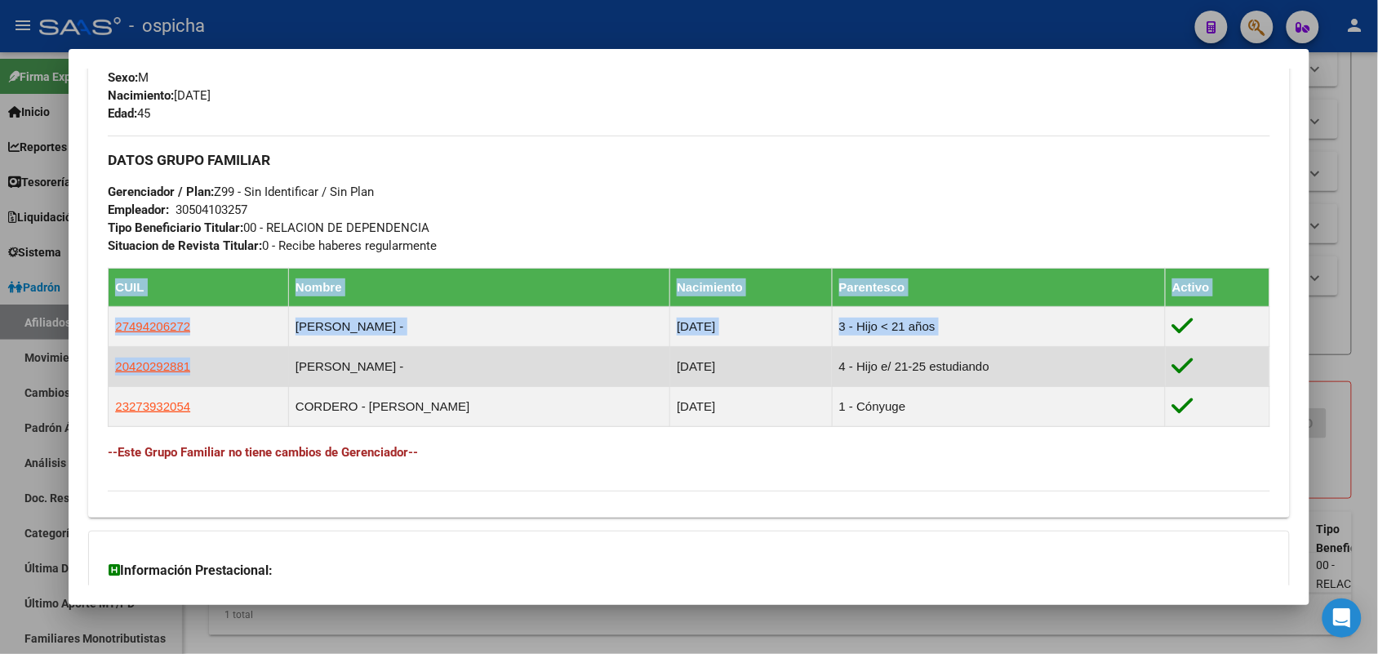
drag, startPoint x: 189, startPoint y: 362, endPoint x: 129, endPoint y: 367, distance: 60.7
click at [91, 368] on div "Enviar Credencial Digital remove_red_eye Movimientos Sin Certificado Discapacid…" at bounding box center [688, 108] width 1201 height 791
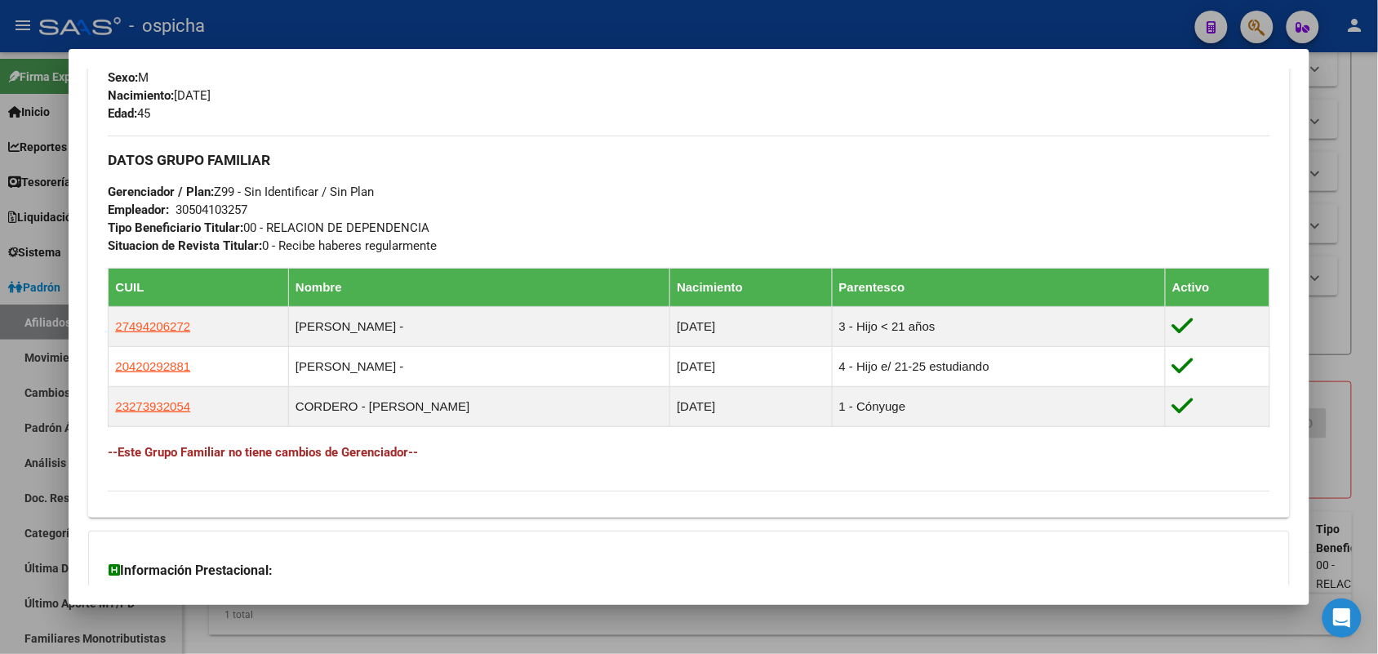
drag, startPoint x: 469, startPoint y: 539, endPoint x: 34, endPoint y: 332, distance: 481.7
click at [438, 518] on div "DATOS PADRÓN ÁGIL: ROJAS EDUARDO JAVIER - | ACTIVO | AFILIADO TITULAR Datos Per…" at bounding box center [688, 63] width 1201 height 1302
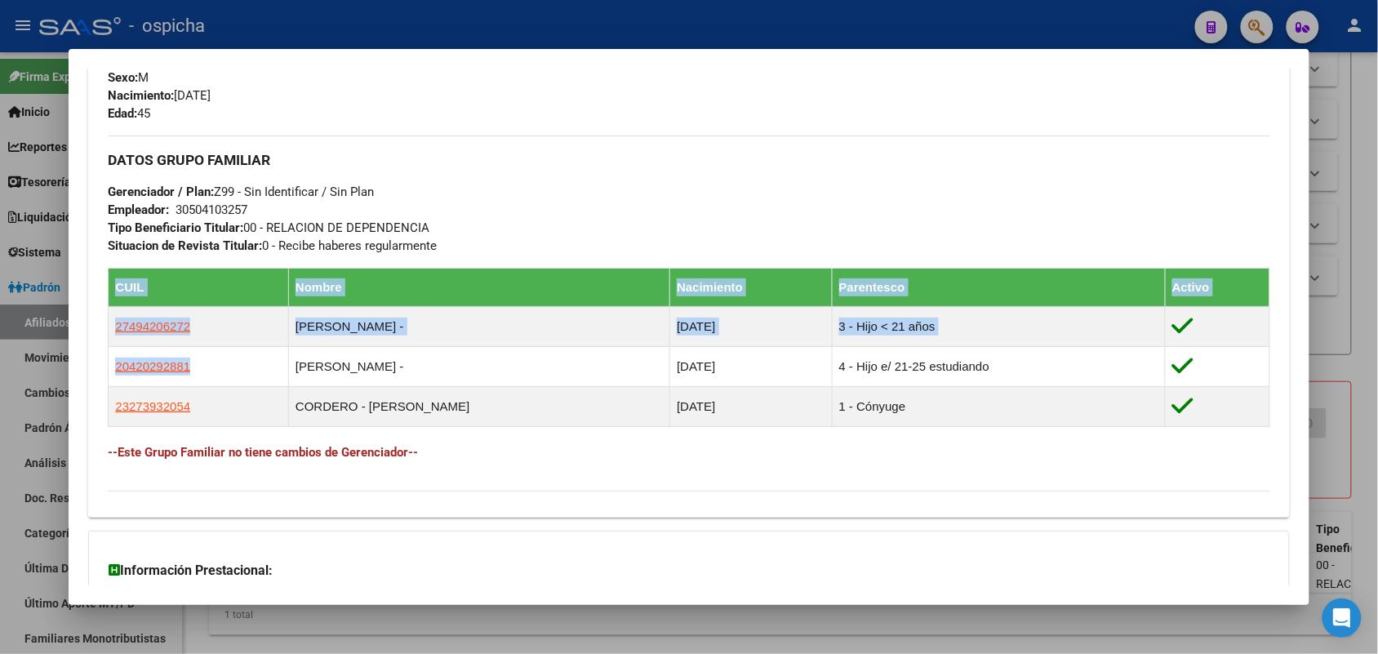
drag, startPoint x: 194, startPoint y: 367, endPoint x: 100, endPoint y: 367, distance: 93.9
click at [100, 367] on div "Enviar Credencial Digital remove_red_eye Movimientos Sin Certificado Discapacid…" at bounding box center [688, 108] width 1201 height 791
drag, startPoint x: 62, startPoint y: 365, endPoint x: 71, endPoint y: 365, distance: 9.0
click at [69, 365] on mat-dialog-content "Análisis Afiliado - CUIL: 20276302958 DATOS PADRÓN ÁGIL: ROJAS EDUARDO JAVIER -…" at bounding box center [689, 327] width 1240 height 517
click at [76, 363] on mat-dialog-content "Análisis Afiliado - CUIL: 20276302958 DATOS PADRÓN ÁGIL: ROJAS EDUARDO JAVIER -…" at bounding box center [689, 327] width 1240 height 517
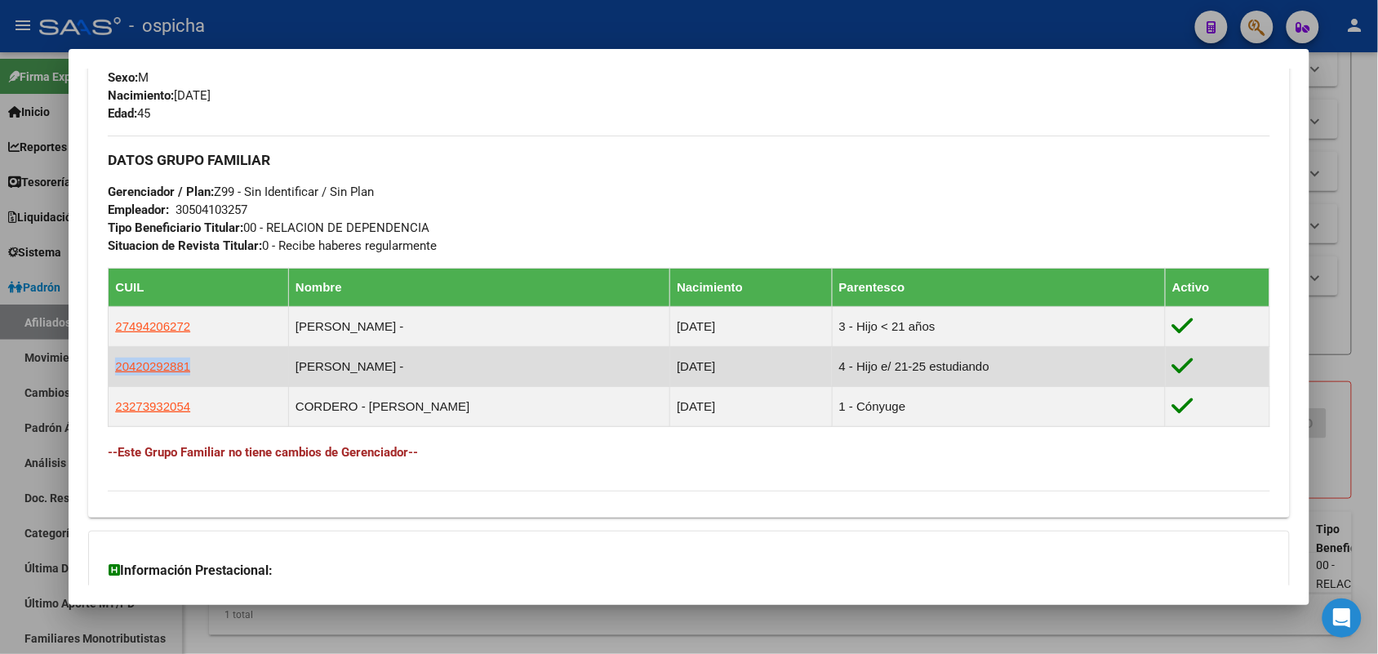
drag, startPoint x: 194, startPoint y: 374, endPoint x: 100, endPoint y: 374, distance: 93.1
click at [109, 374] on td "20420292881" at bounding box center [199, 367] width 180 height 40
copy span "20420292881"
click at [171, 372] on span "20420292881" at bounding box center [152, 366] width 75 height 14
copy span "20420292881"
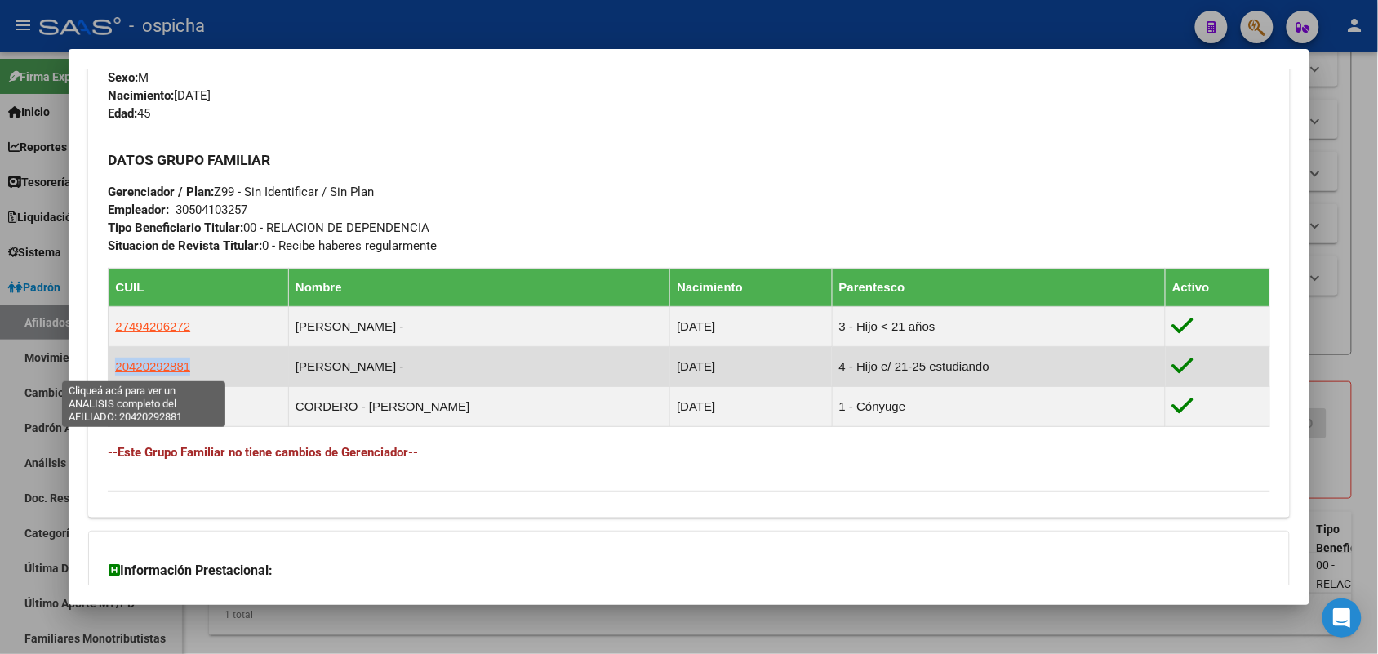
type textarea "20420292881"
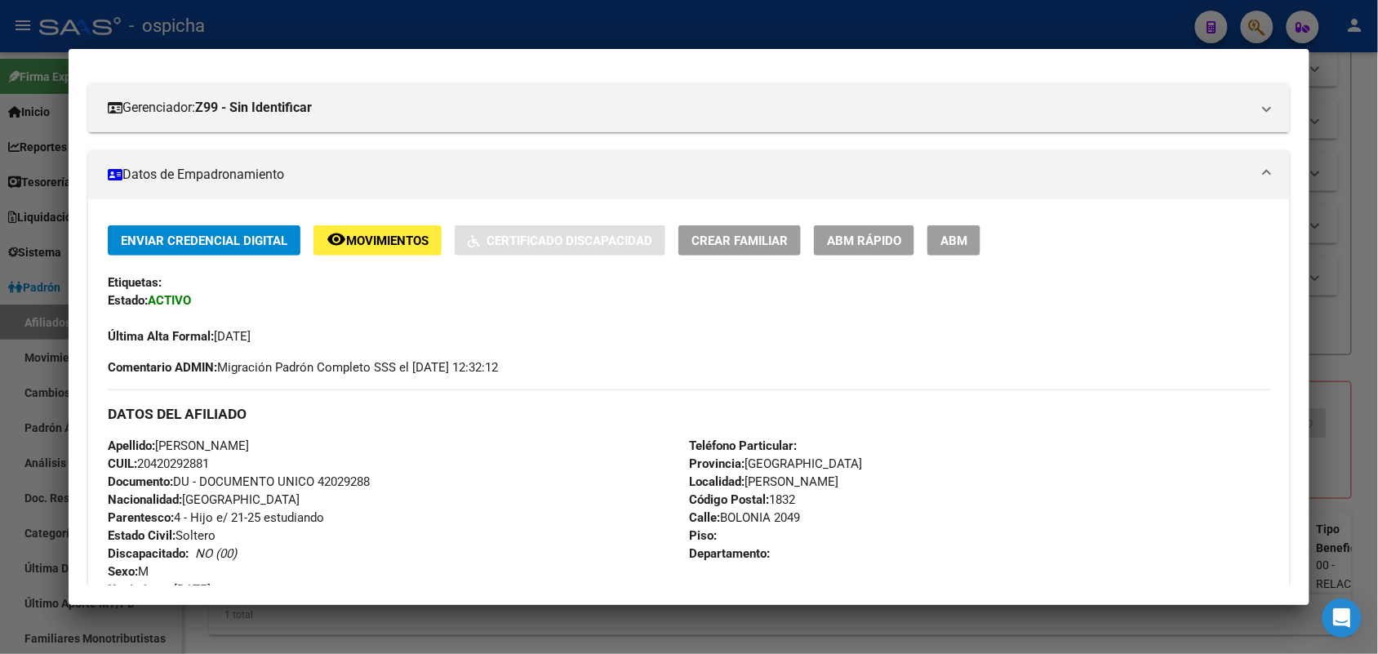
scroll to position [204, 0]
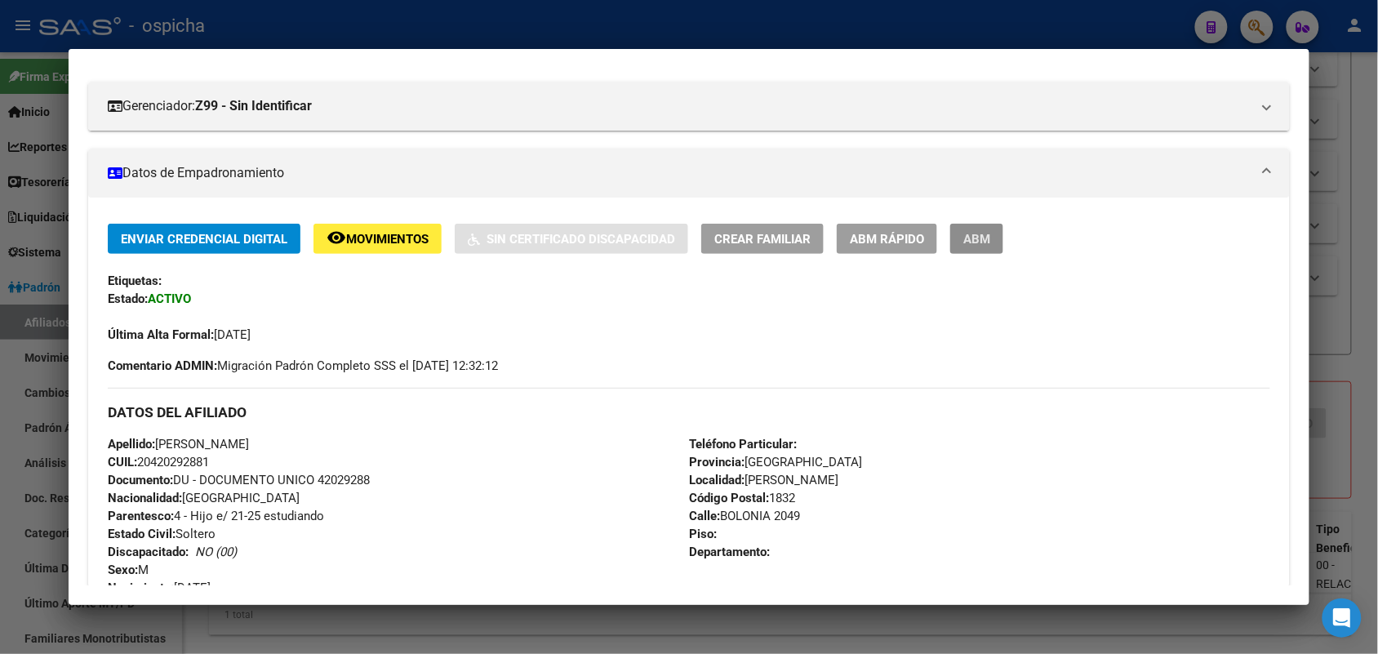
click at [968, 243] on span "ABM" at bounding box center [976, 239] width 27 height 15
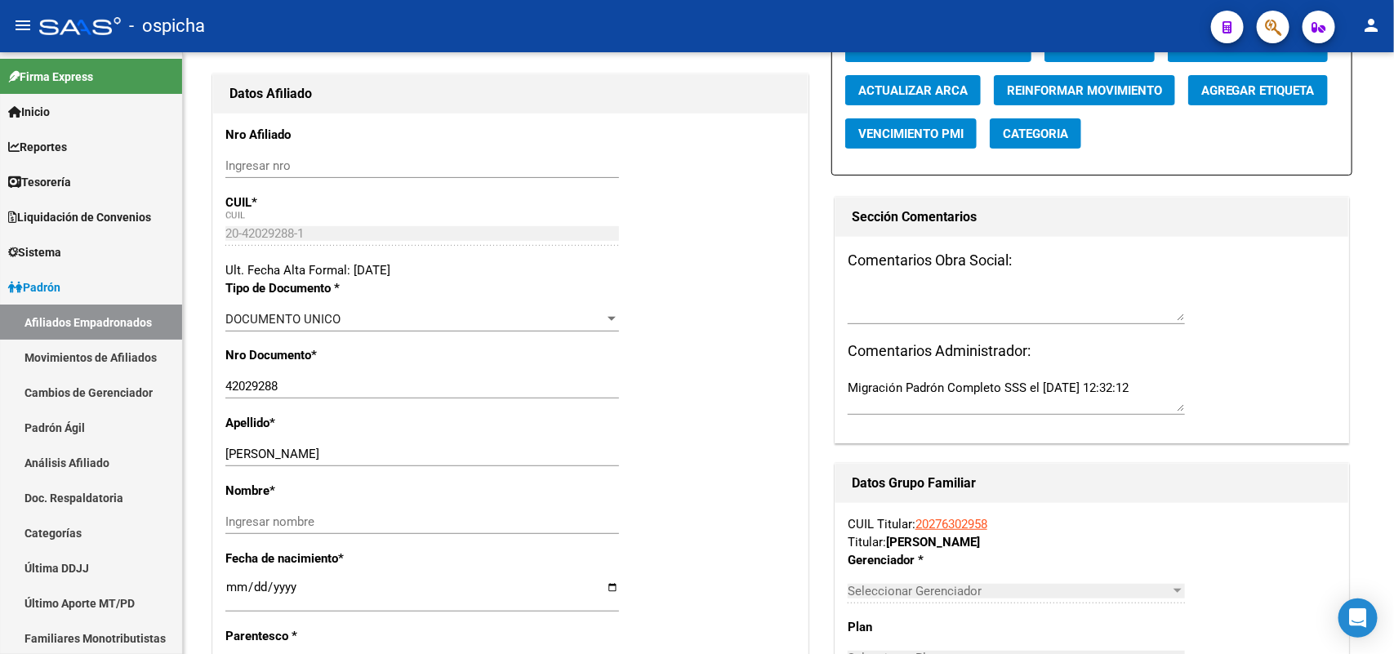
radio input "true"
type input "30-50410325-7"
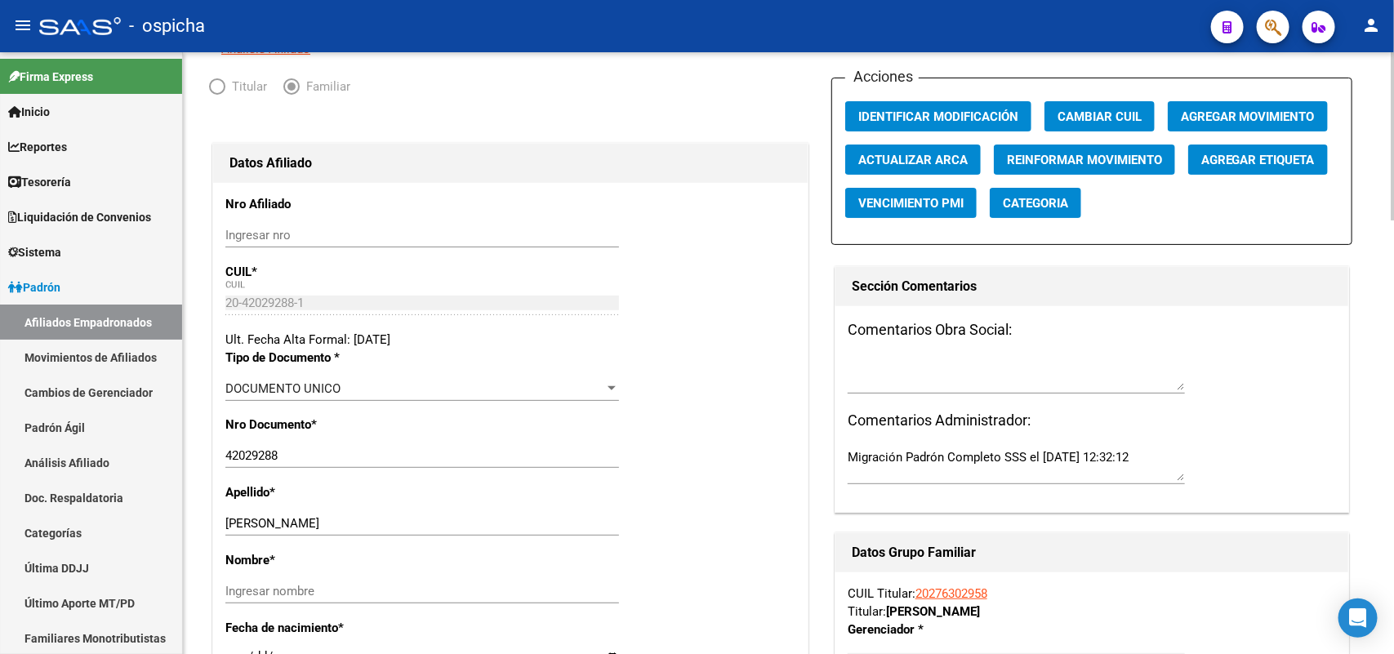
scroll to position [229, 0]
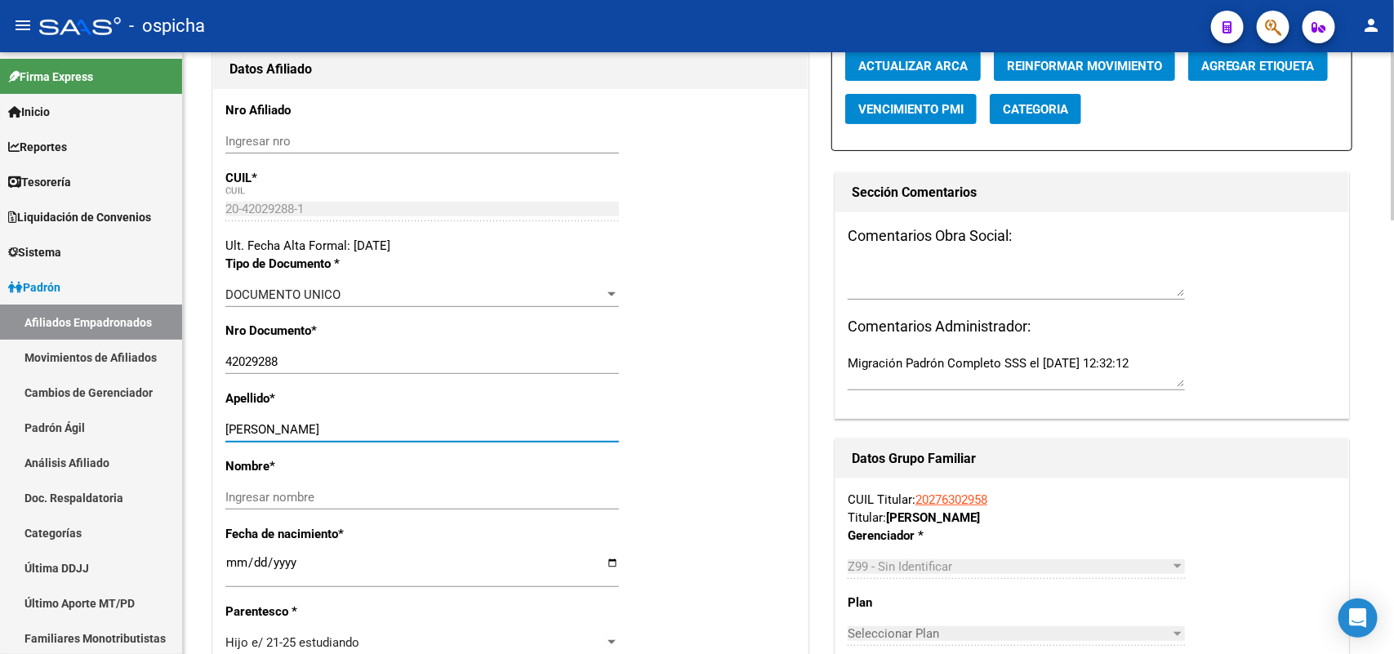
drag, startPoint x: 364, startPoint y: 426, endPoint x: 267, endPoint y: 433, distance: 97.4
click at [267, 433] on input "ROJAS YAMIL EDUARDO" at bounding box center [422, 429] width 394 height 15
type input "ROJAS"
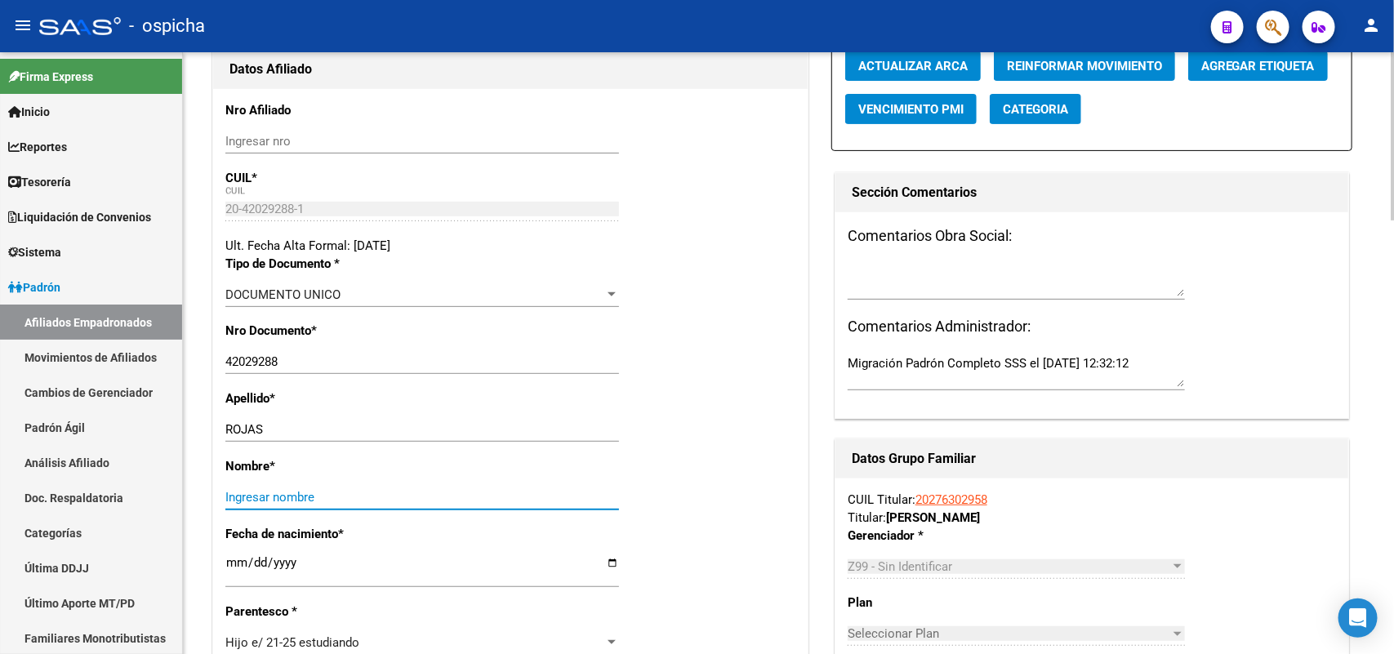
click at [262, 490] on input "Ingresar nombre" at bounding box center [422, 497] width 394 height 15
paste input "YAMIL EDUARDO"
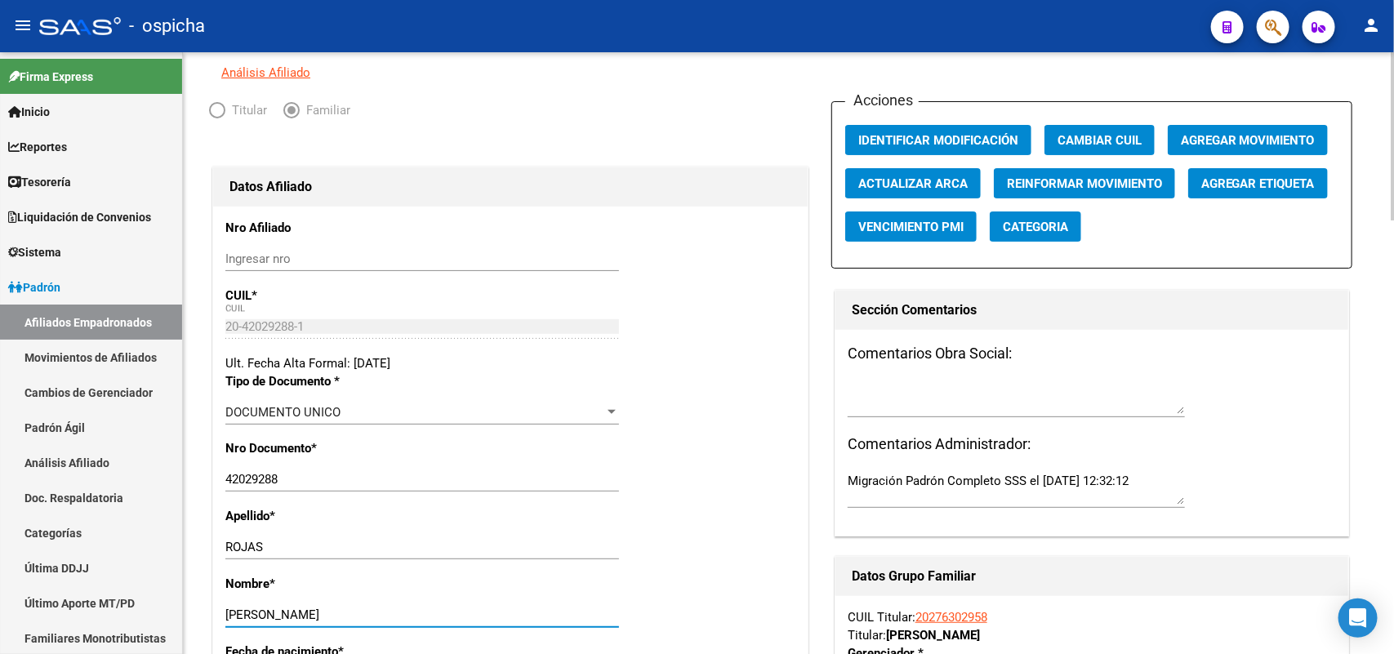
scroll to position [0, 0]
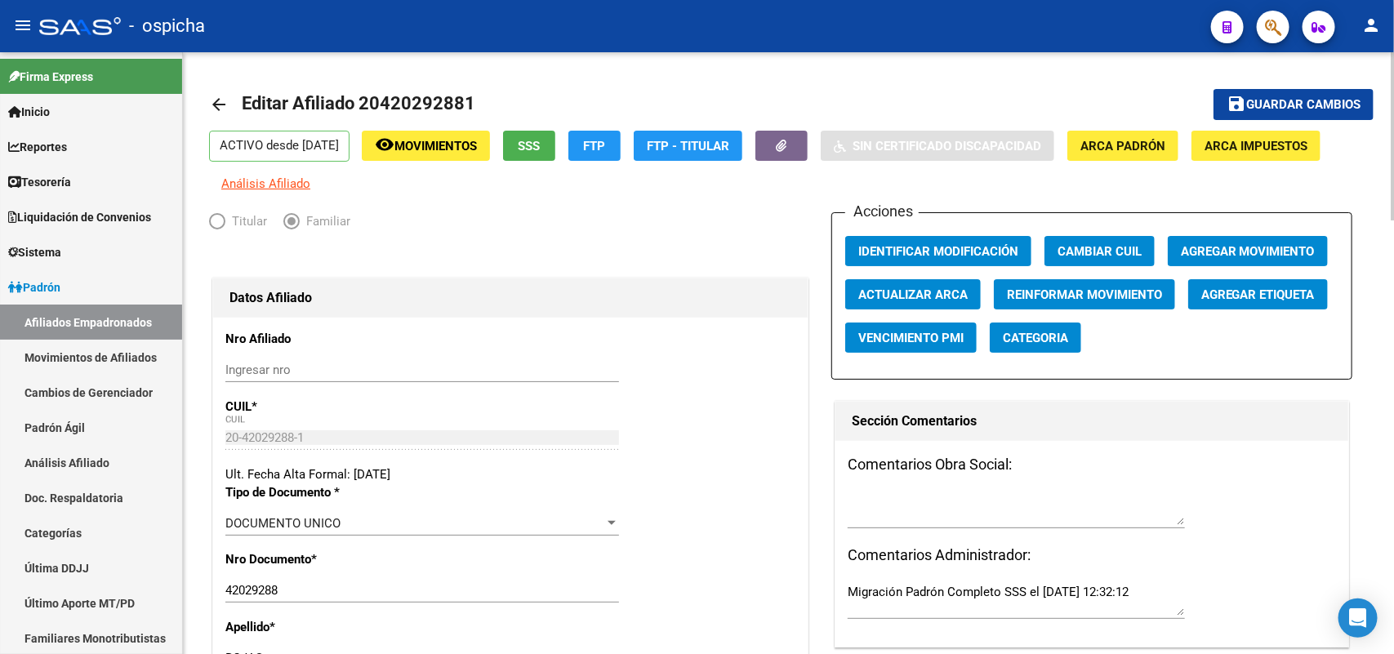
type input "YAMIL EDUARDO"
click at [1235, 253] on span "Agregar Movimiento" at bounding box center [1248, 251] width 134 height 15
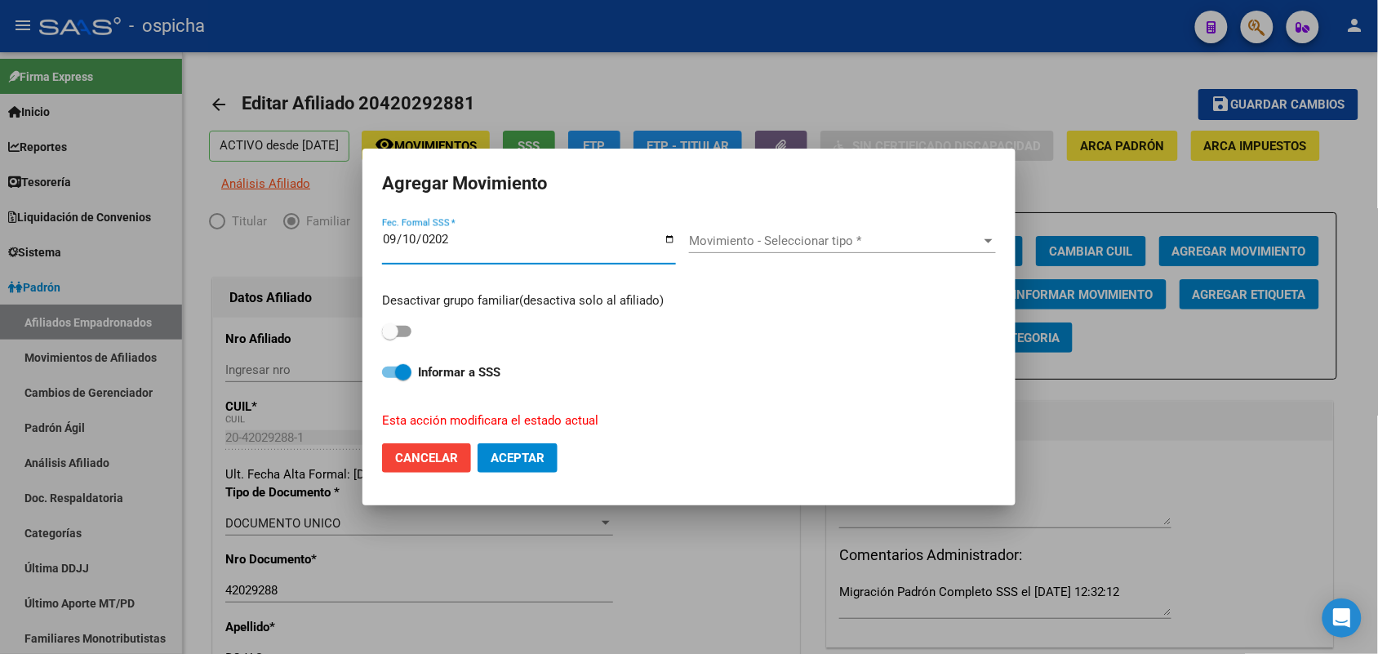
type input "2025-09-10"
click at [756, 249] on div "Movimiento - Seleccionar tipo * Movimiento - Seleccionar tipo *" at bounding box center [842, 241] width 307 height 24
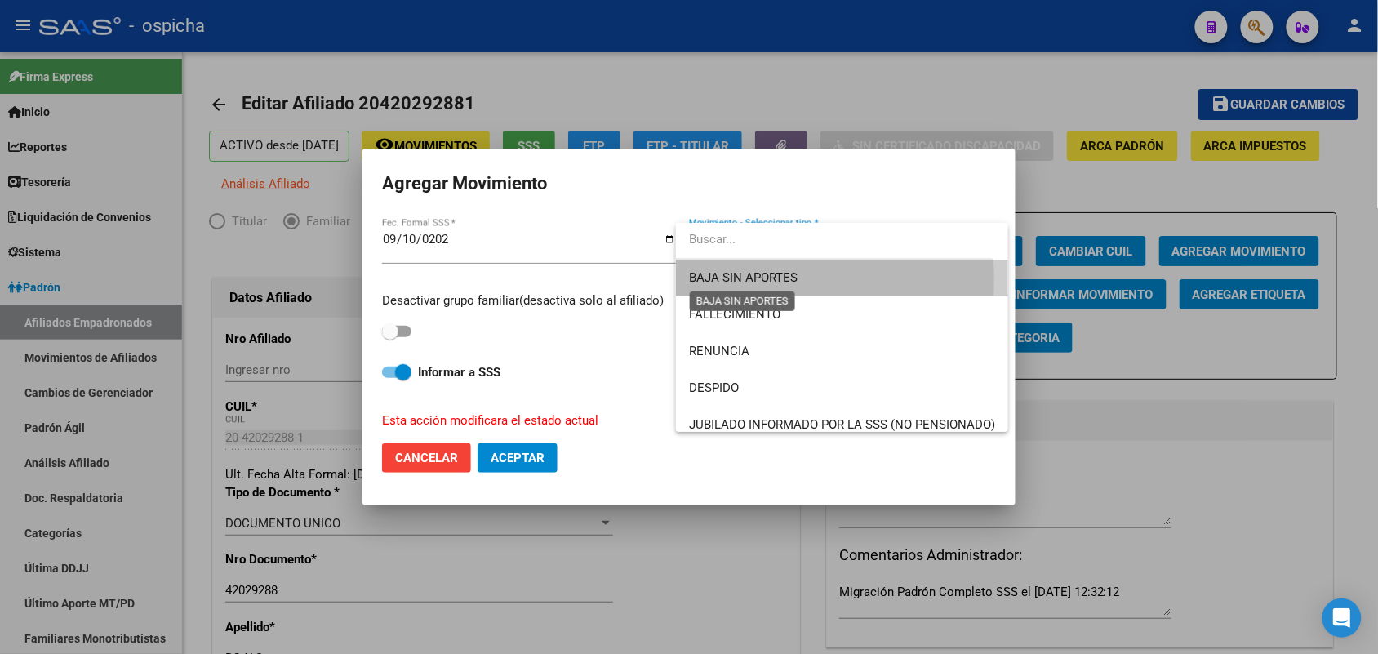
click at [769, 279] on span "BAJA SIN APORTES" at bounding box center [743, 277] width 109 height 15
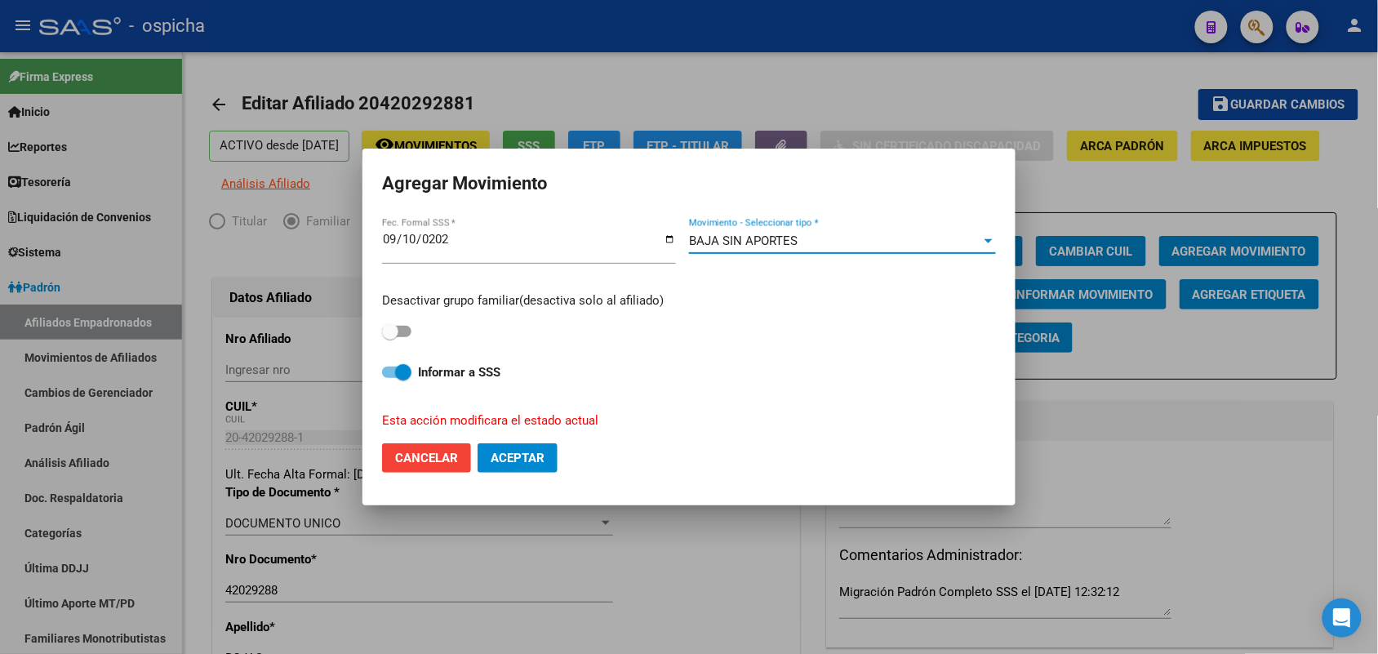
click at [397, 331] on span at bounding box center [390, 331] width 16 height 16
click at [390, 337] on input "checkbox" at bounding box center [389, 337] width 1 height 1
checkbox input "true"
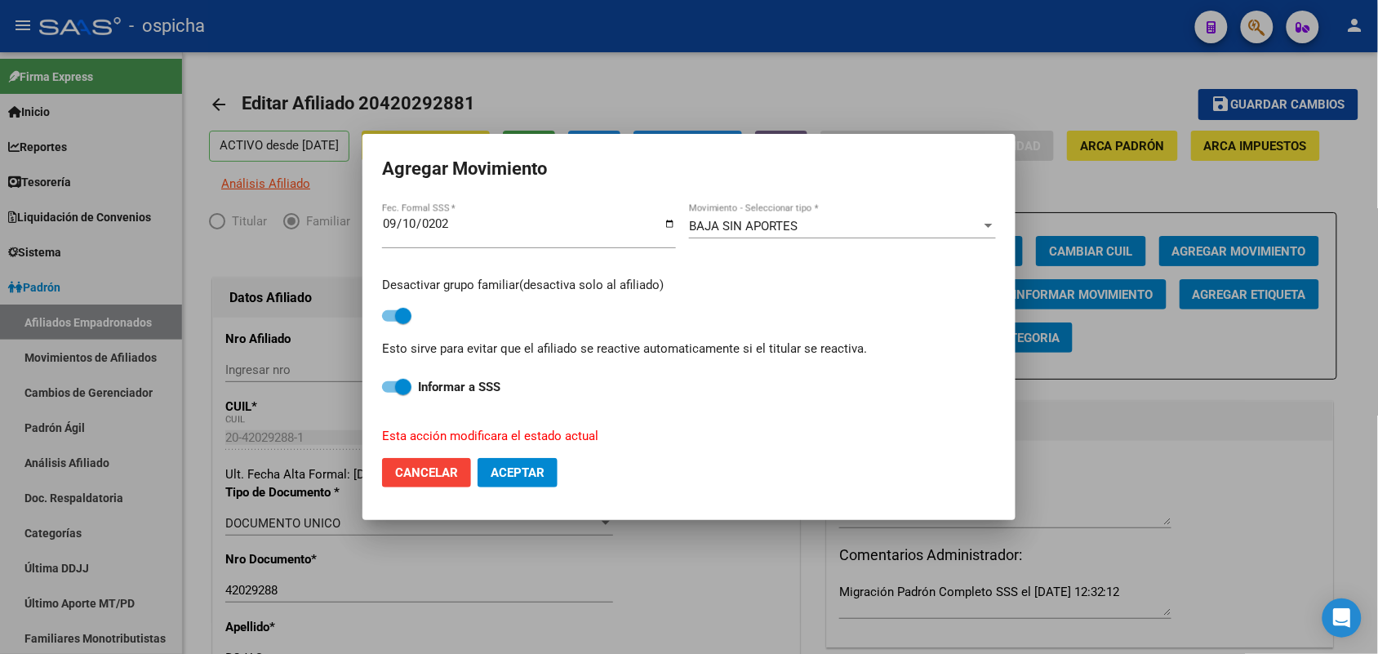
click at [531, 478] on span "Aceptar" at bounding box center [518, 472] width 54 height 15
checkbox input "false"
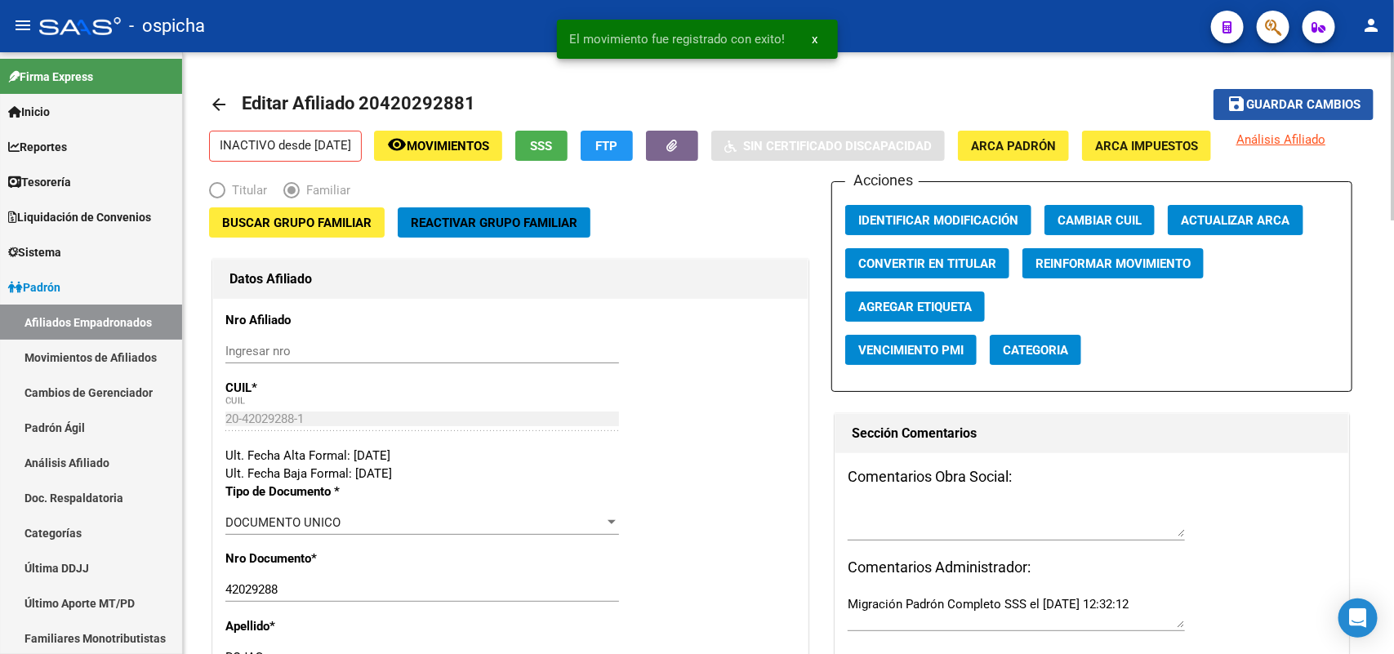
click at [1288, 102] on span "Guardar cambios" at bounding box center [1303, 105] width 114 height 15
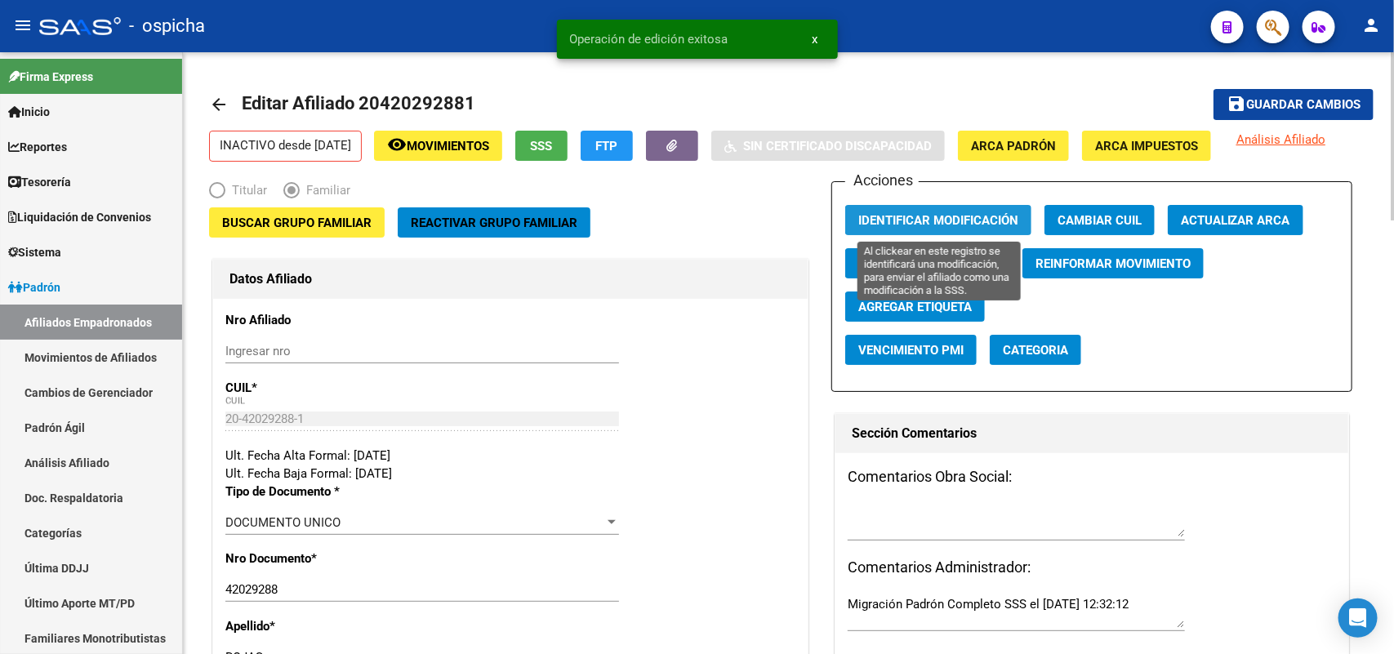
click at [915, 208] on button "Identificar Modificación" at bounding box center [938, 220] width 186 height 30
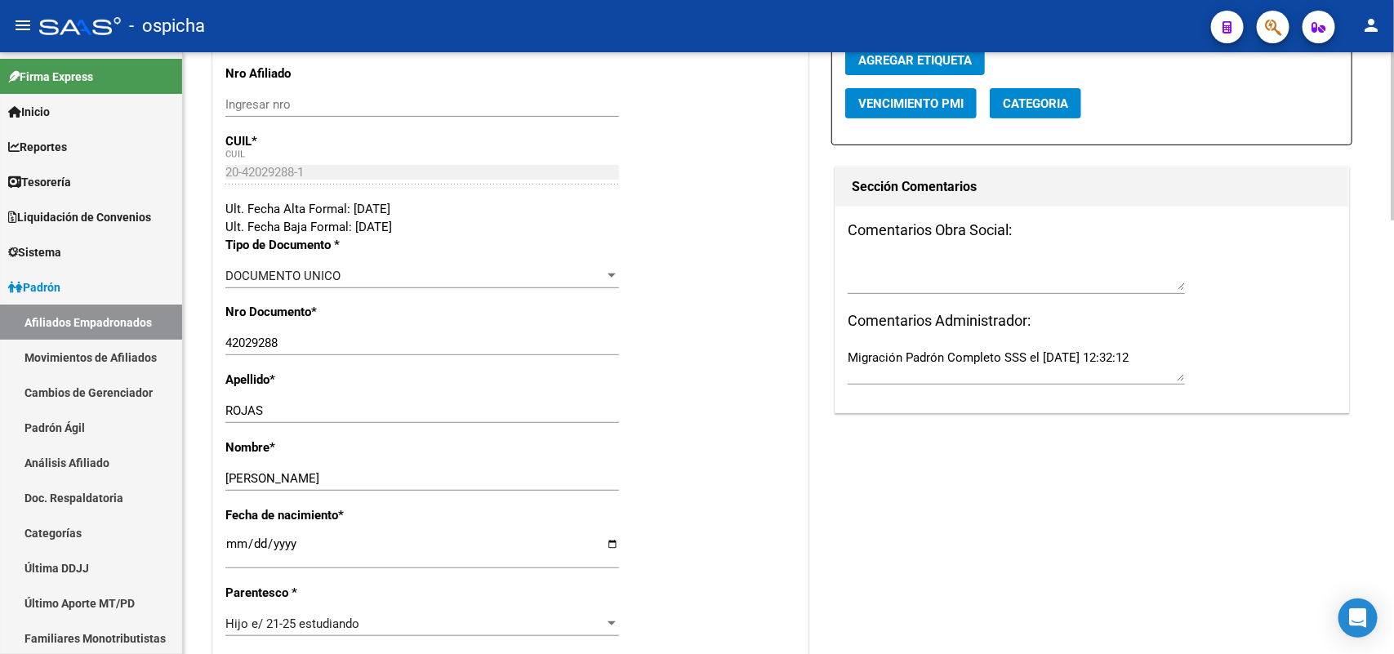
scroll to position [306, 0]
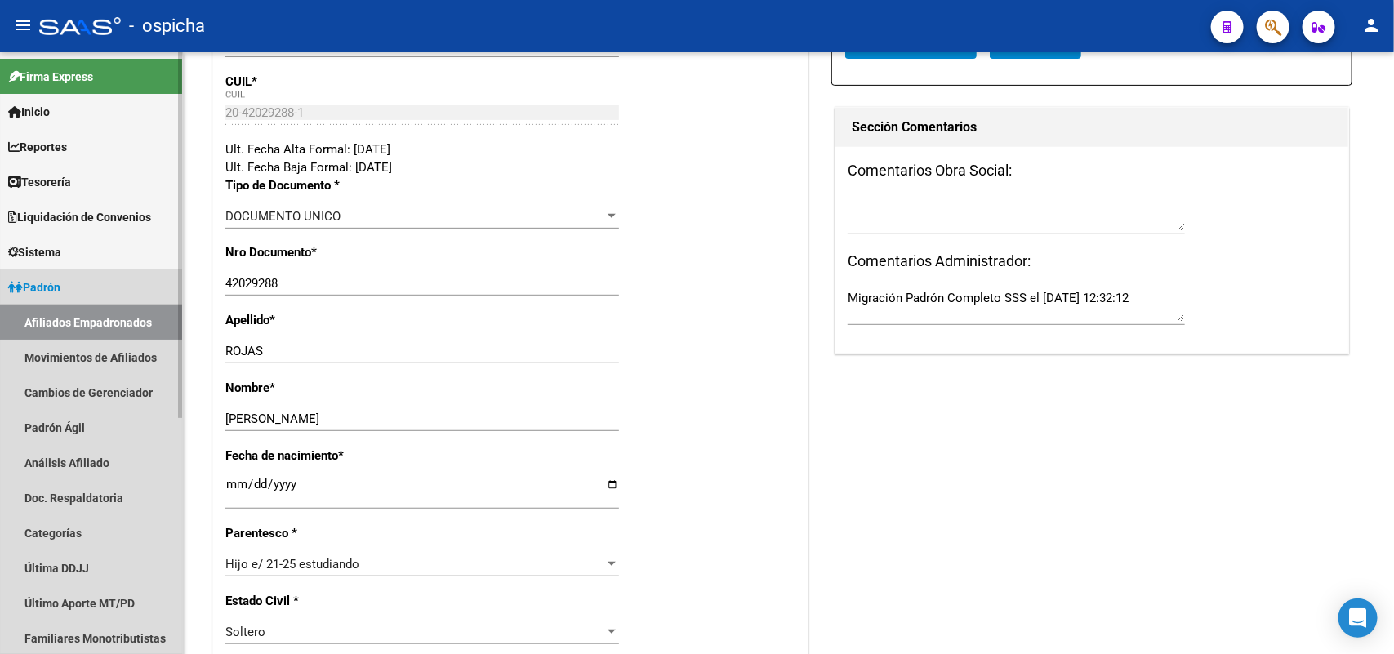
click at [136, 324] on link "Afiliados Empadronados" at bounding box center [91, 322] width 182 height 35
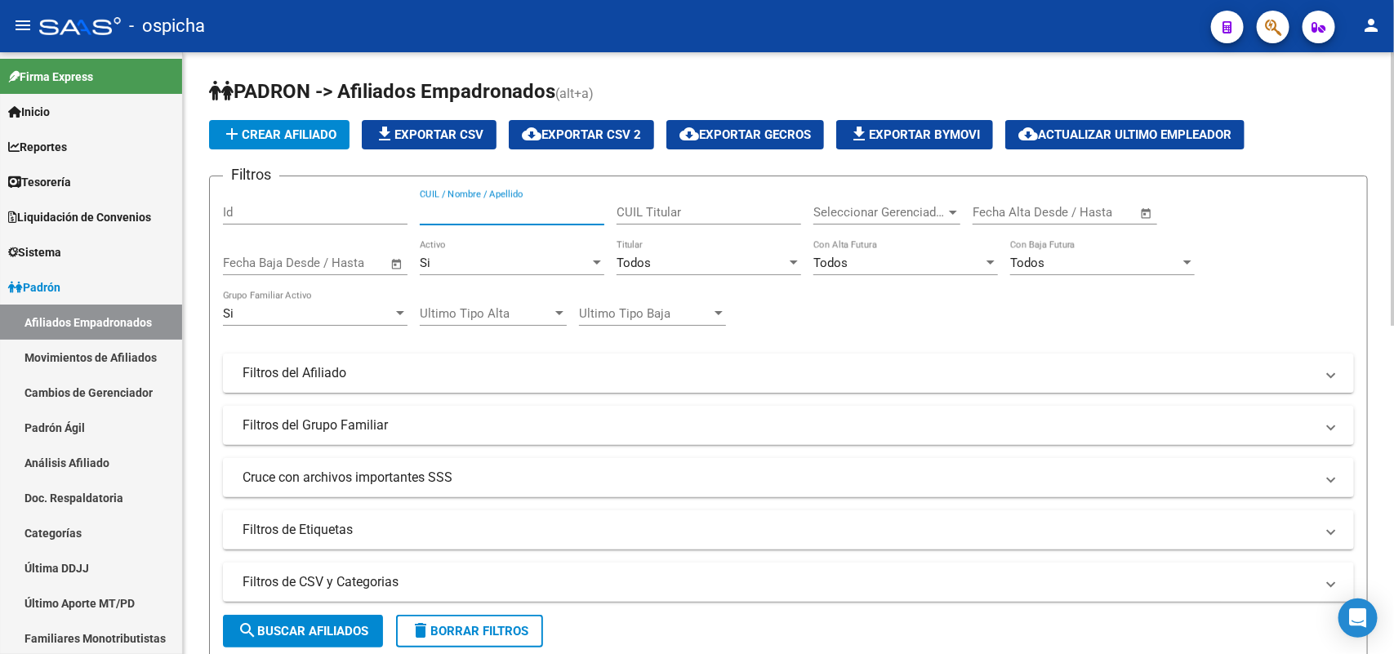
click at [506, 206] on input "CUIL / Nombre / Apellido" at bounding box center [512, 212] width 185 height 15
type input "20276302958"
click at [320, 631] on span "search Buscar Afiliados" at bounding box center [303, 631] width 131 height 15
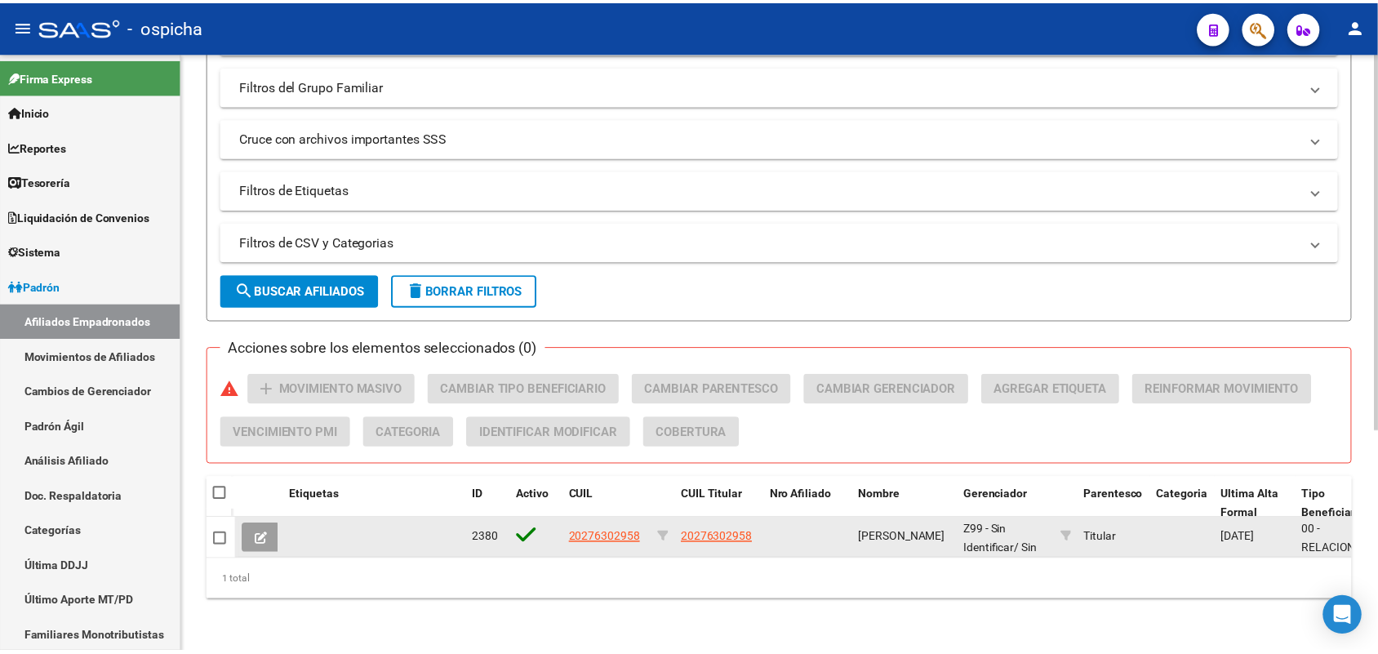
scroll to position [352, 0]
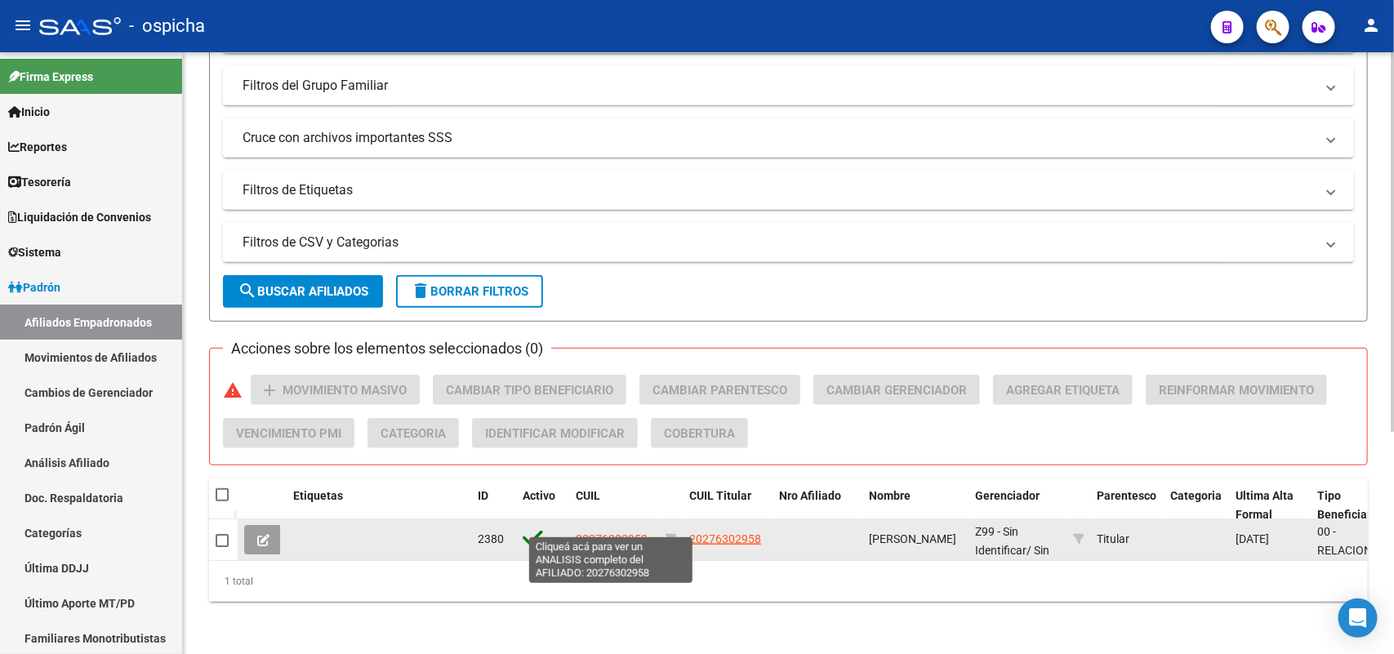
click at [634, 532] on span "20276302958" at bounding box center [612, 538] width 72 height 13
type textarea "20276302958"
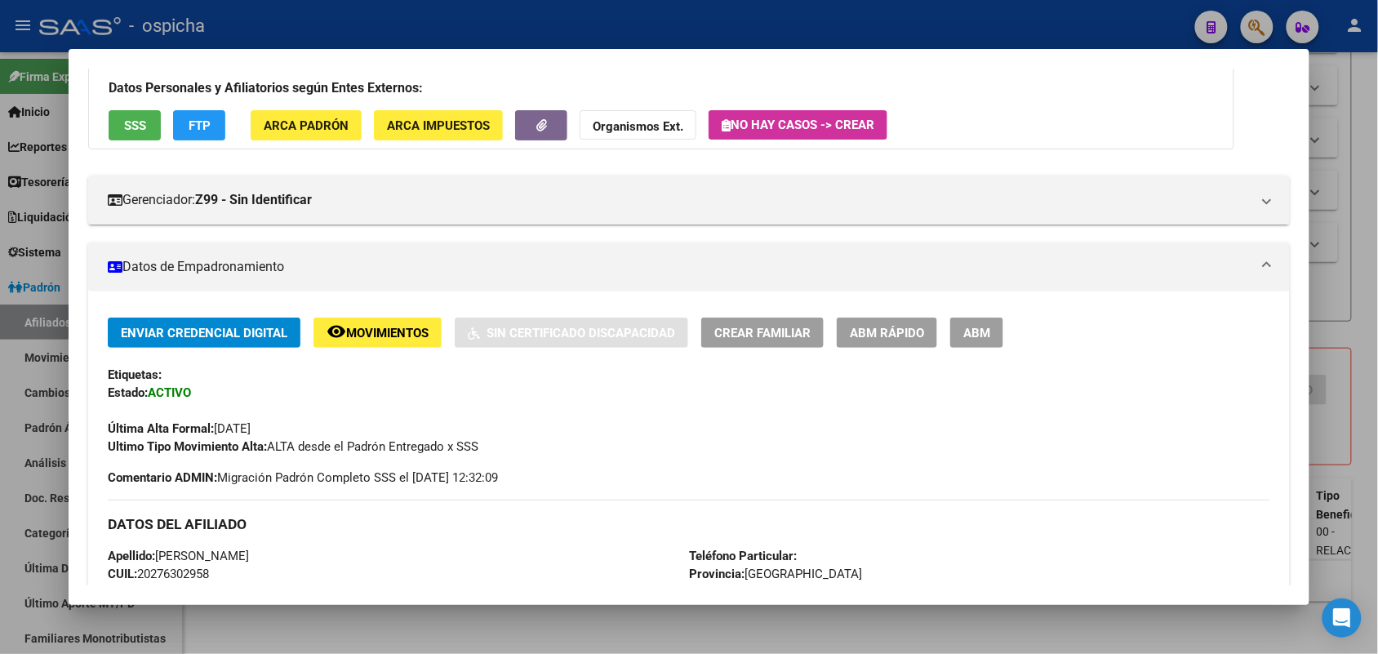
scroll to position [102, 0]
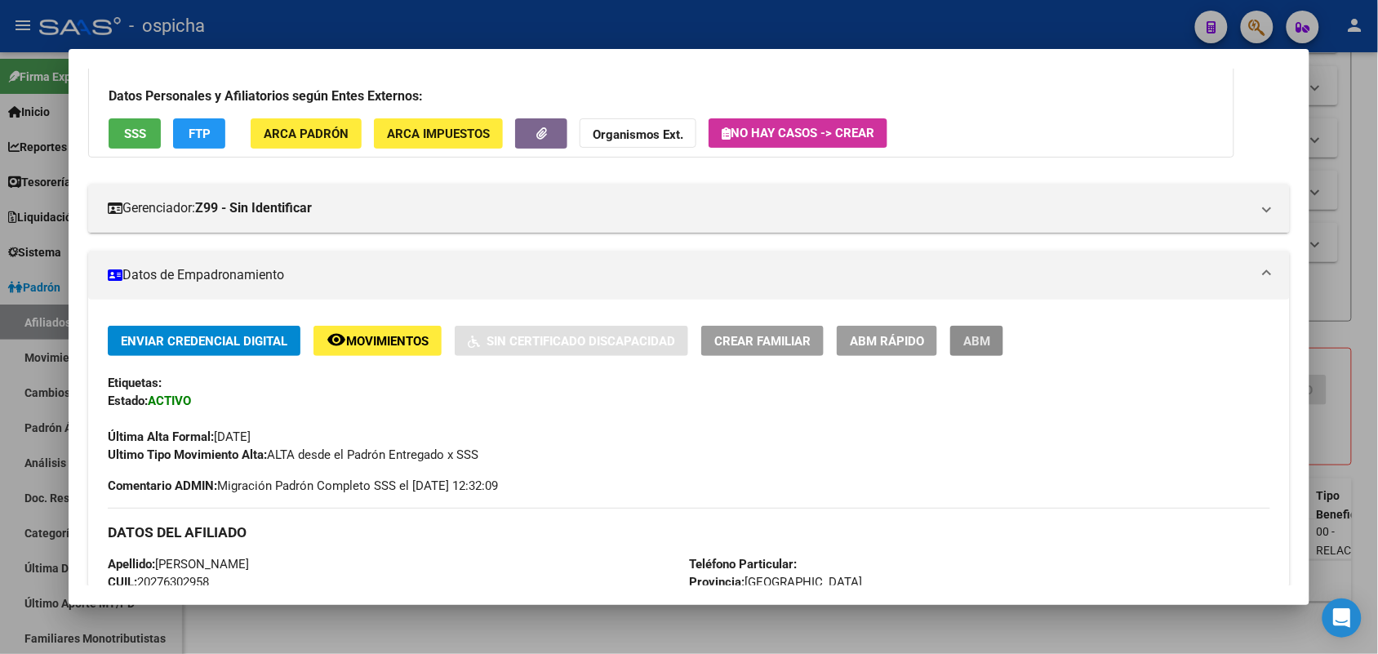
click at [952, 345] on button "ABM" at bounding box center [976, 341] width 53 height 30
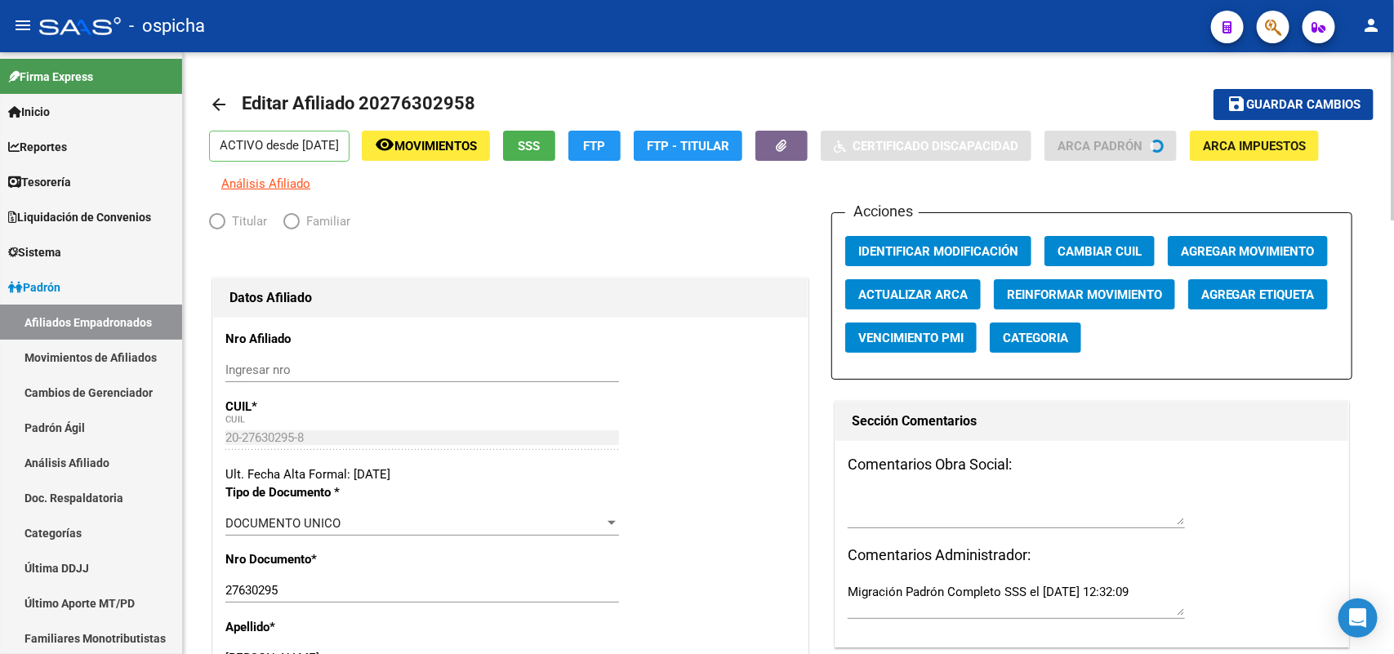
radio input "true"
type input "30-50410325-7"
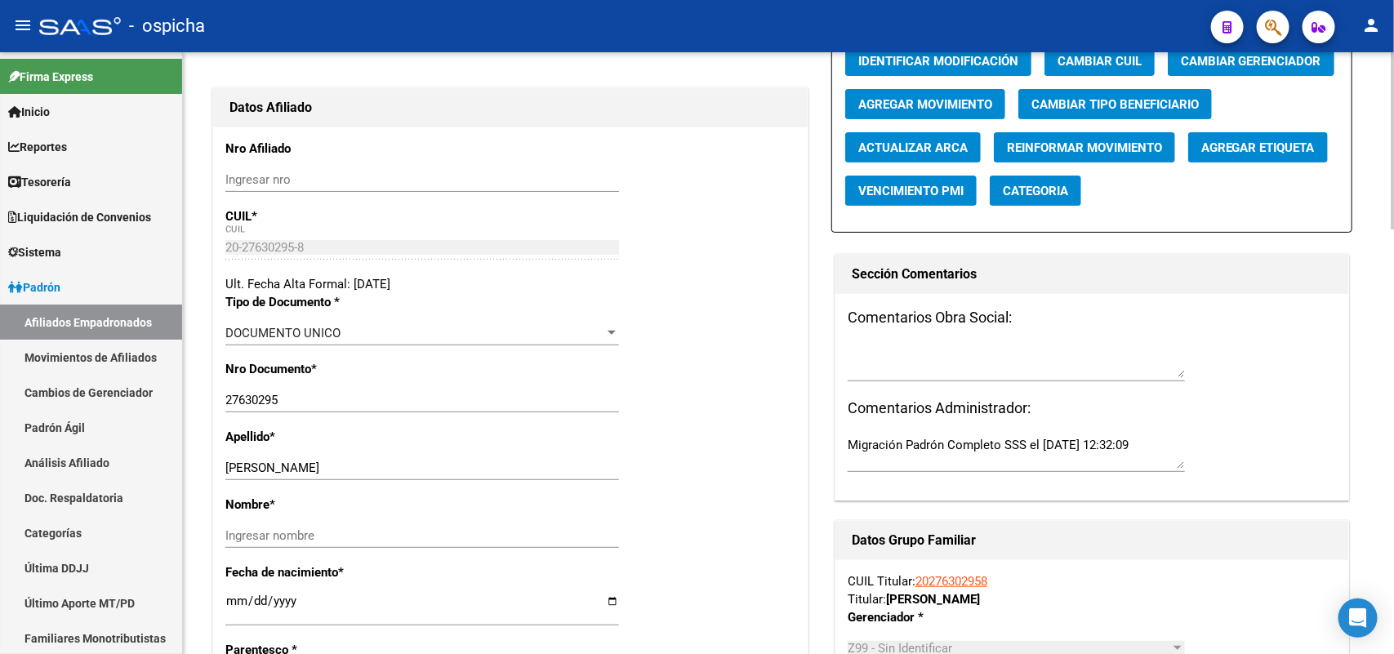
scroll to position [408, 0]
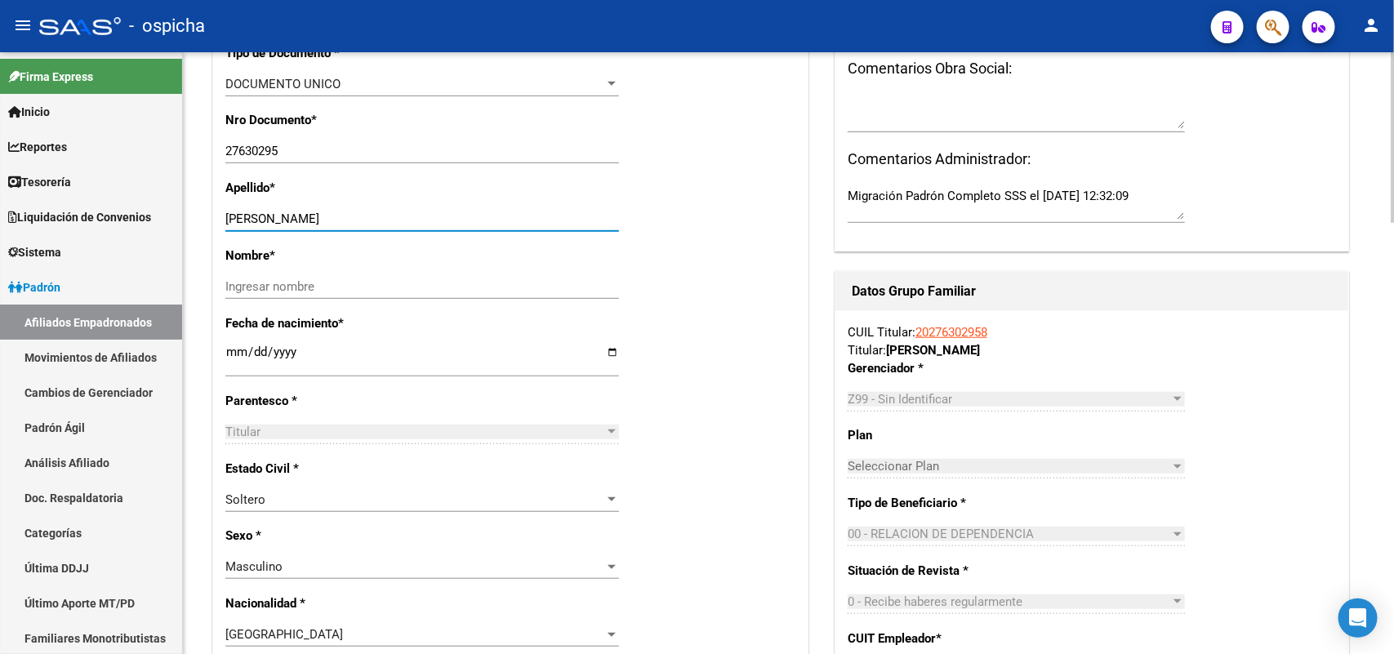
drag, startPoint x: 369, startPoint y: 221, endPoint x: 266, endPoint y: 219, distance: 102.9
click at [266, 219] on input "ROJAS EDUARDO JAVIER" at bounding box center [422, 218] width 394 height 15
type input "ROJAS"
click at [238, 290] on input "Ingresar nombre" at bounding box center [422, 286] width 394 height 15
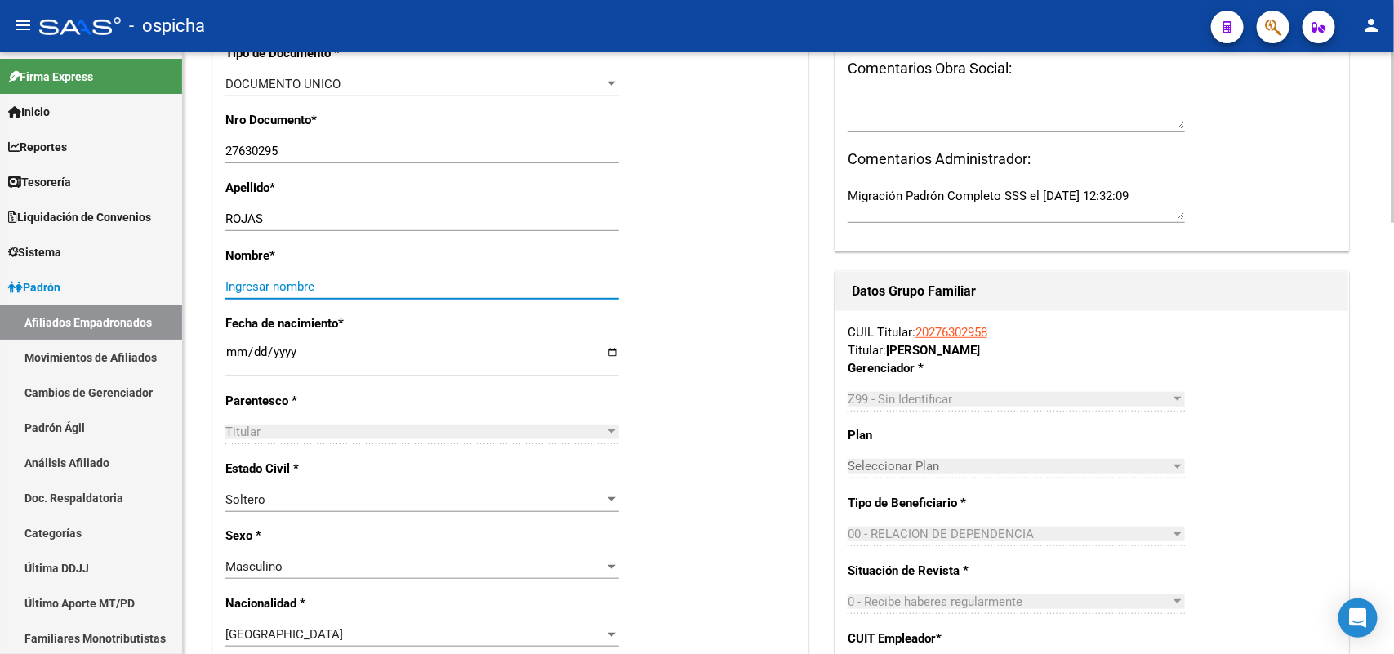
paste input "EDUARDO JAVIER"
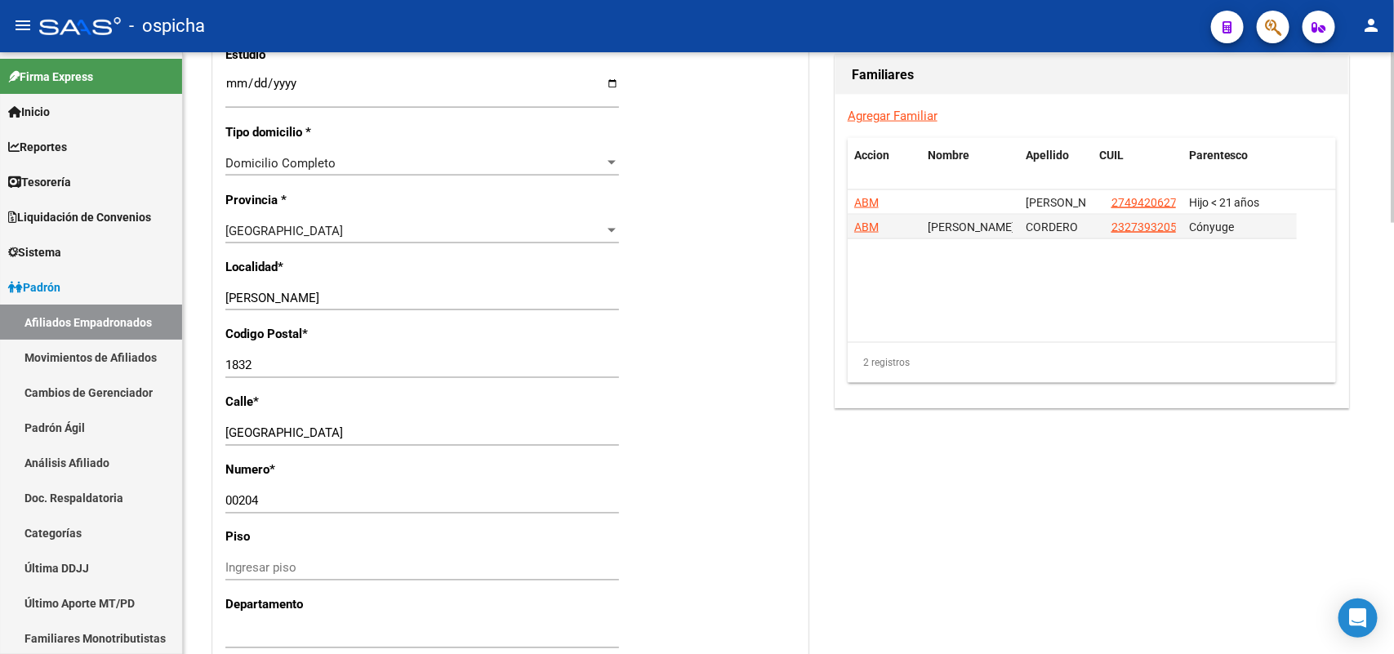
scroll to position [1225, 0]
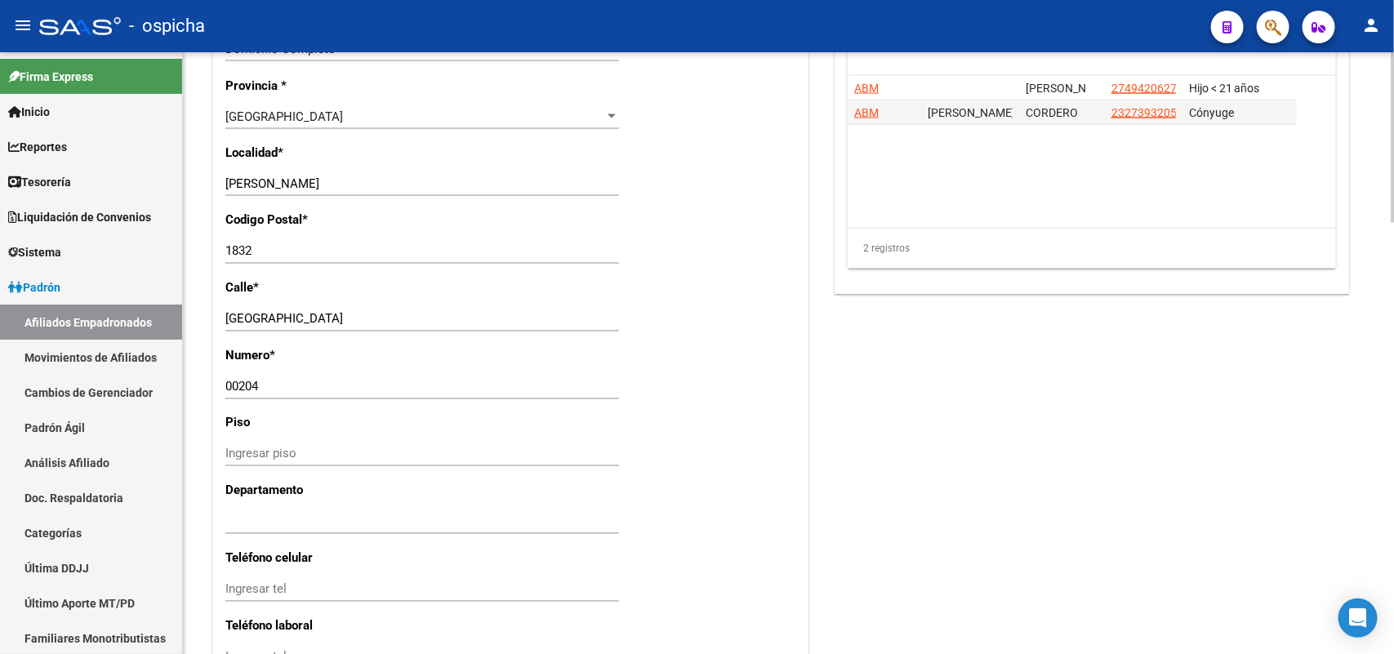
type input "EDUARDO JAVIER"
click at [305, 318] on input "BOLOGNA" at bounding box center [422, 319] width 394 height 15
type input "BOLONIA"
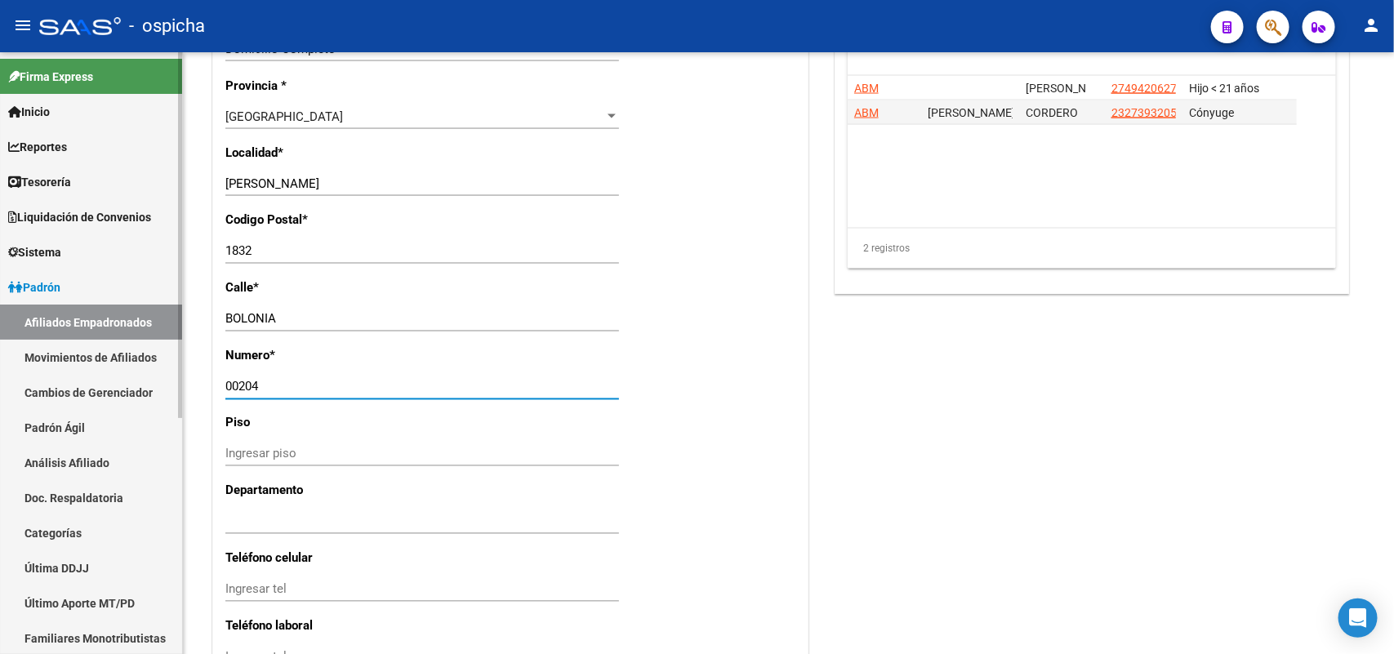
drag, startPoint x: 275, startPoint y: 380, endPoint x: 0, endPoint y: 323, distance: 281.2
click at [0, 323] on mat-sidenav-container "Firma Express Inicio Instructivos Contacto OS Reportes Tablero de Control Ingre…" at bounding box center [697, 353] width 1394 height 602
type input "2049"
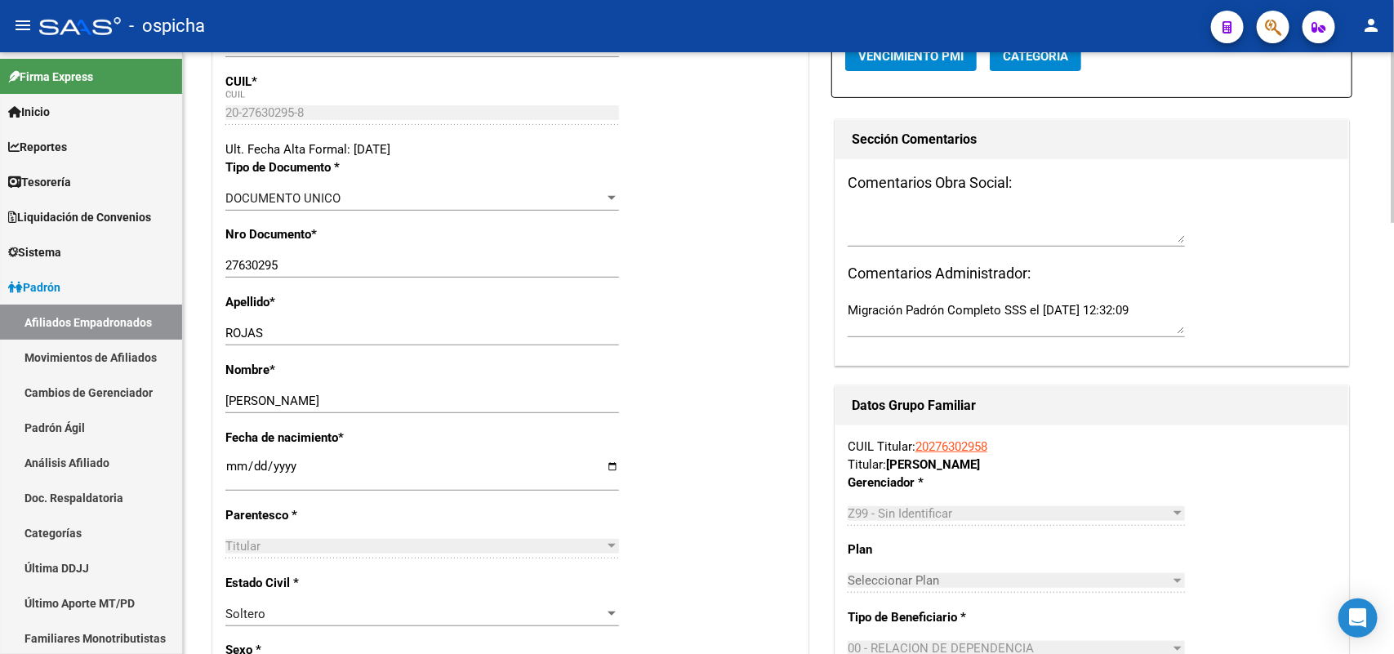
scroll to position [0, 0]
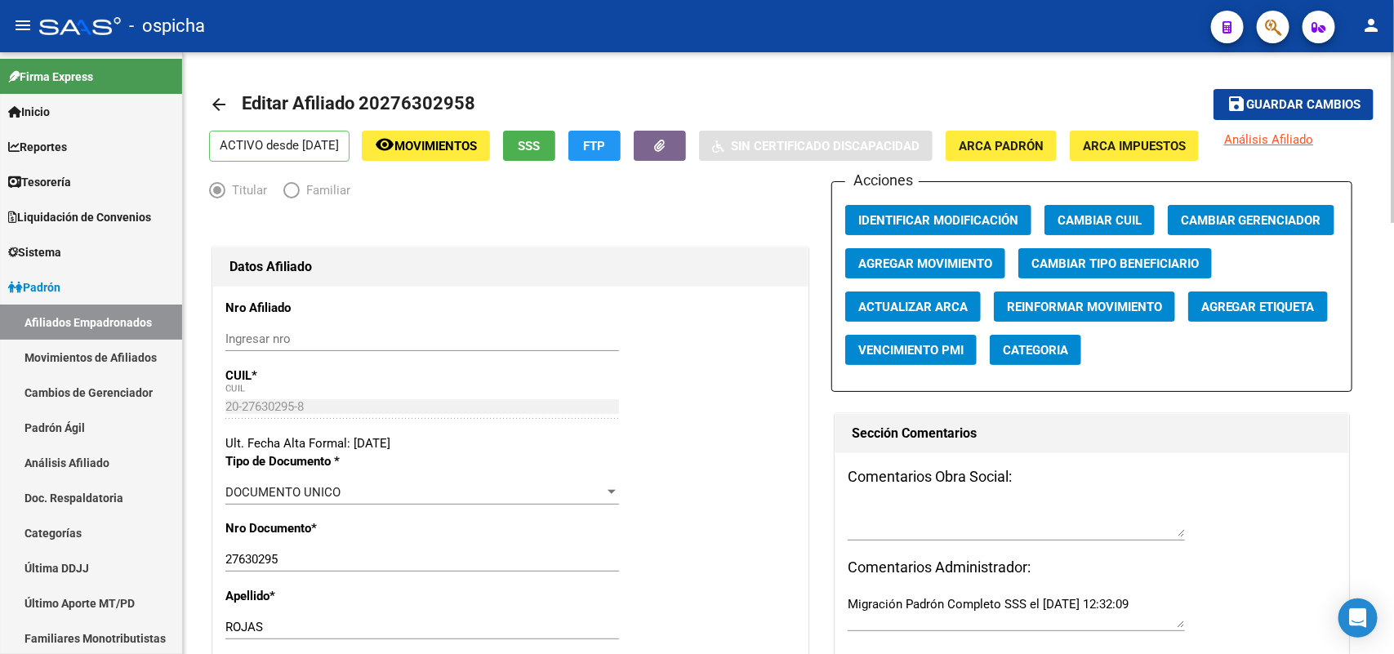
click at [1302, 98] on span "Guardar cambios" at bounding box center [1303, 105] width 114 height 15
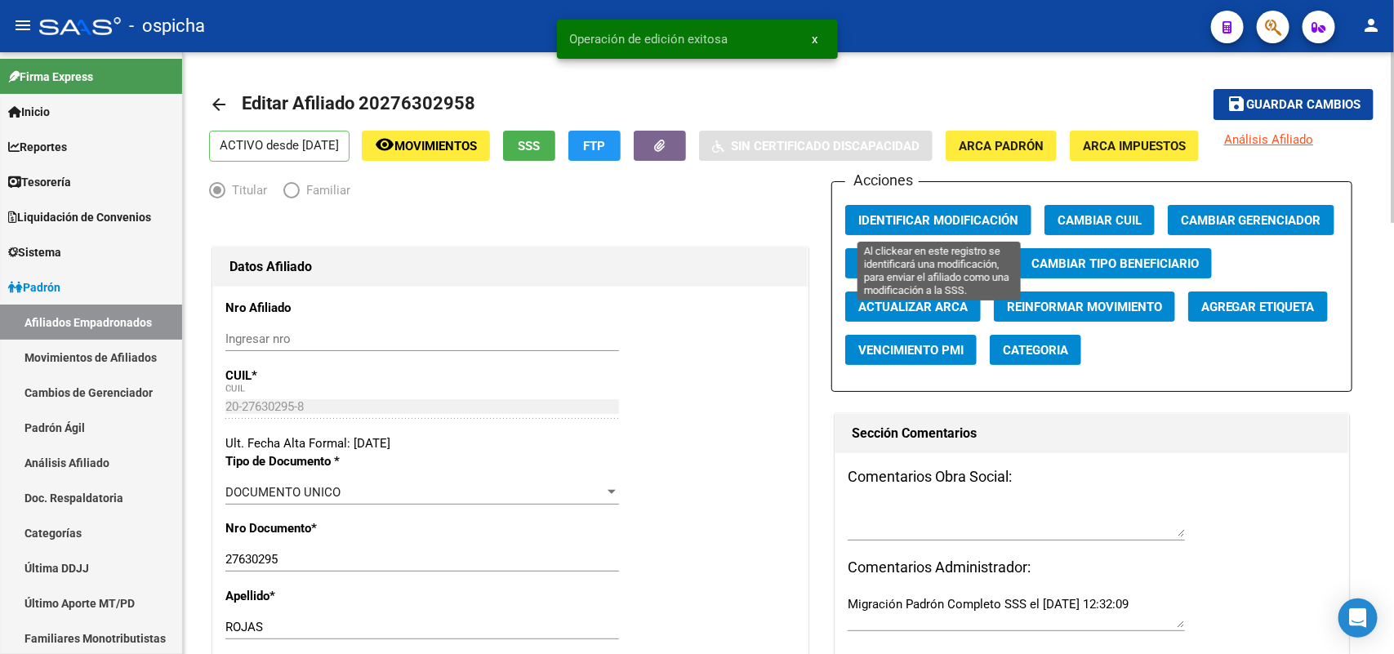
click at [953, 221] on span "Identificar Modificación" at bounding box center [938, 220] width 160 height 15
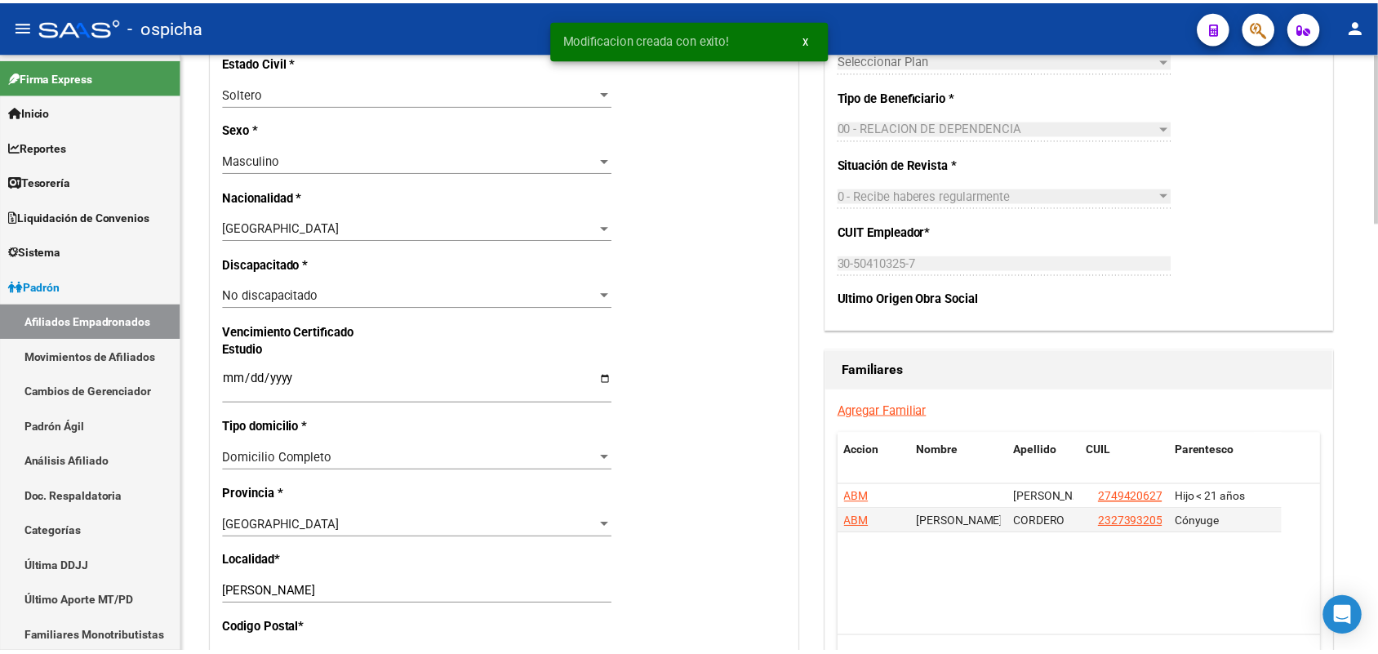
scroll to position [817, 0]
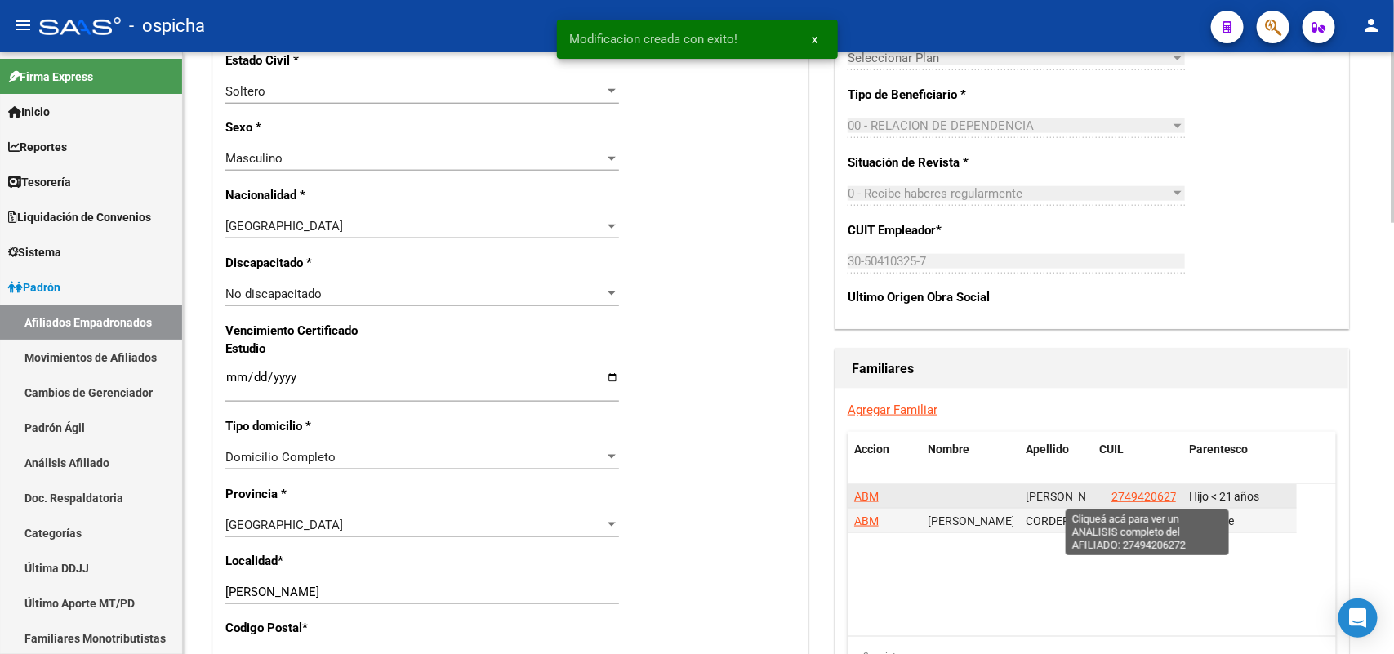
click at [1137, 494] on span "27494206272" at bounding box center [1147, 496] width 72 height 13
type textarea "27494206272"
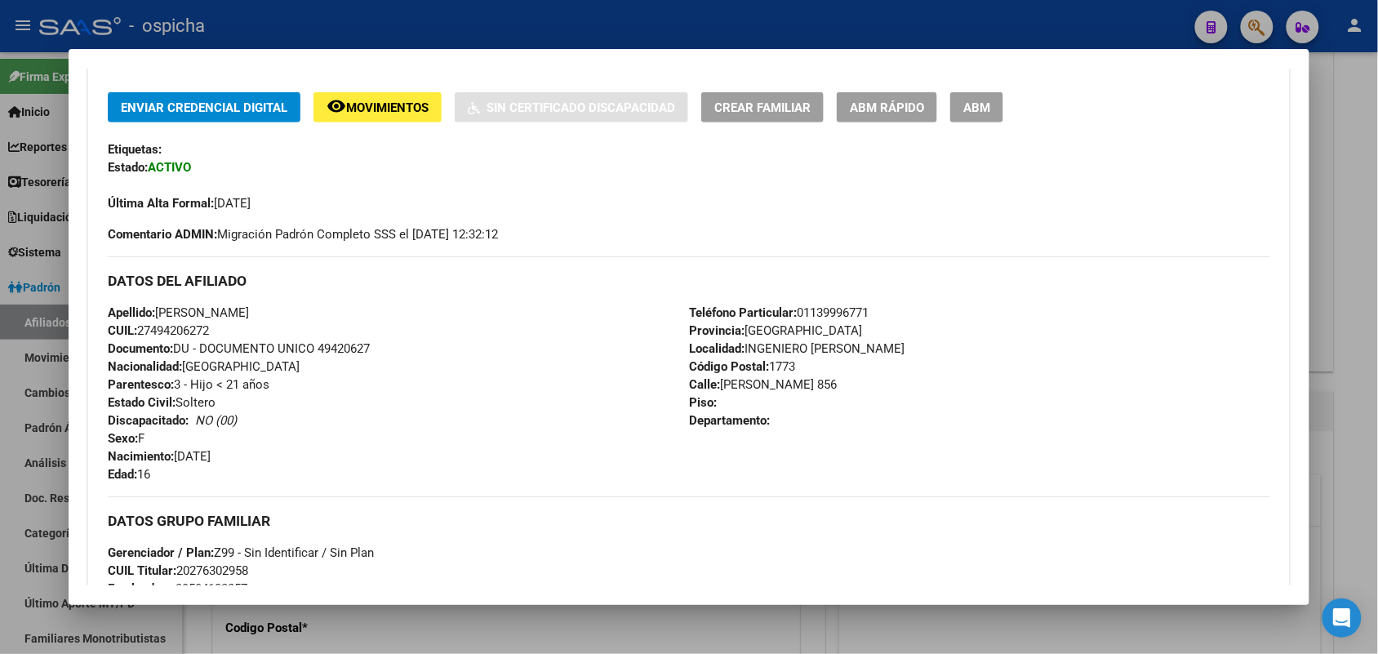
scroll to position [151, 0]
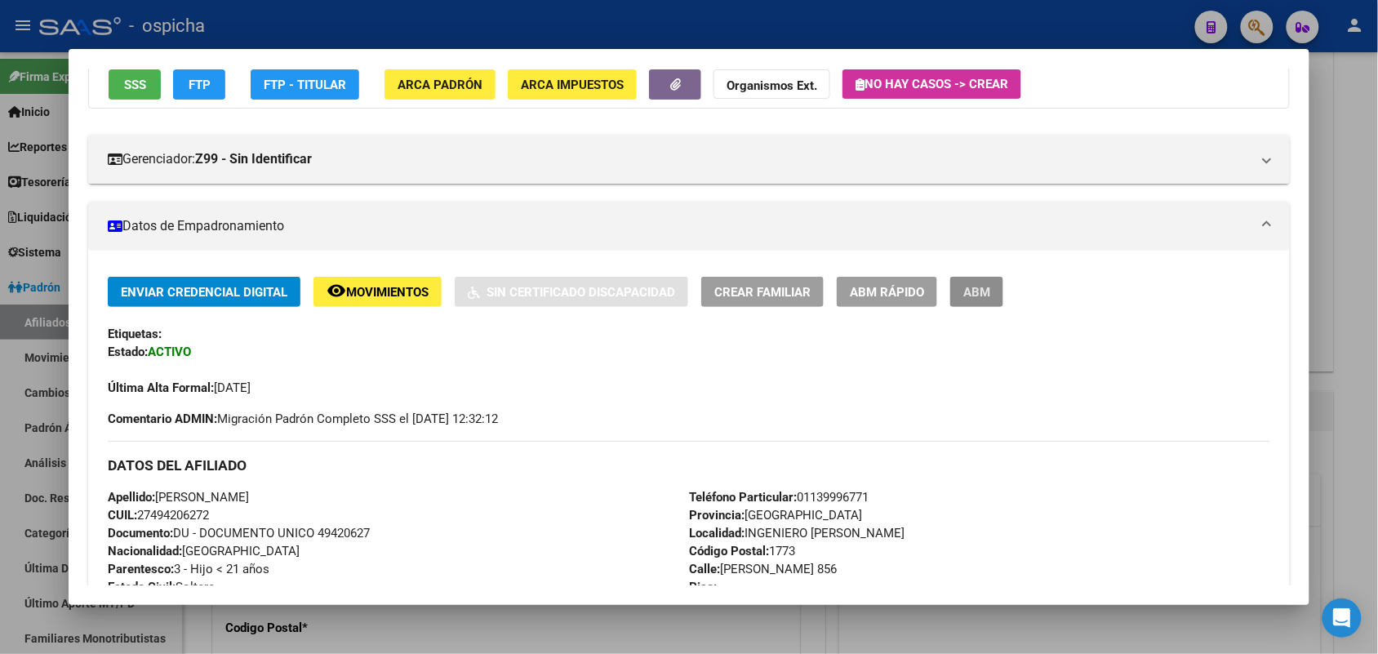
click at [966, 294] on span "ABM" at bounding box center [976, 292] width 27 height 15
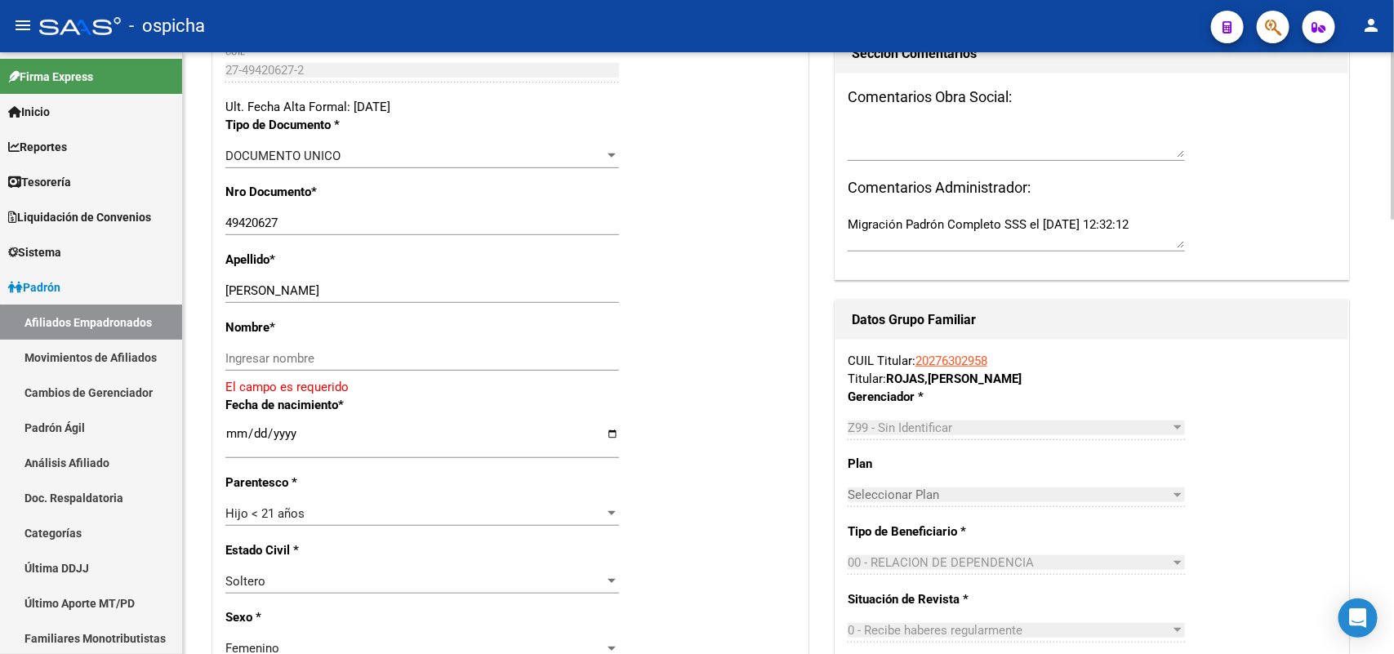
scroll to position [408, 0]
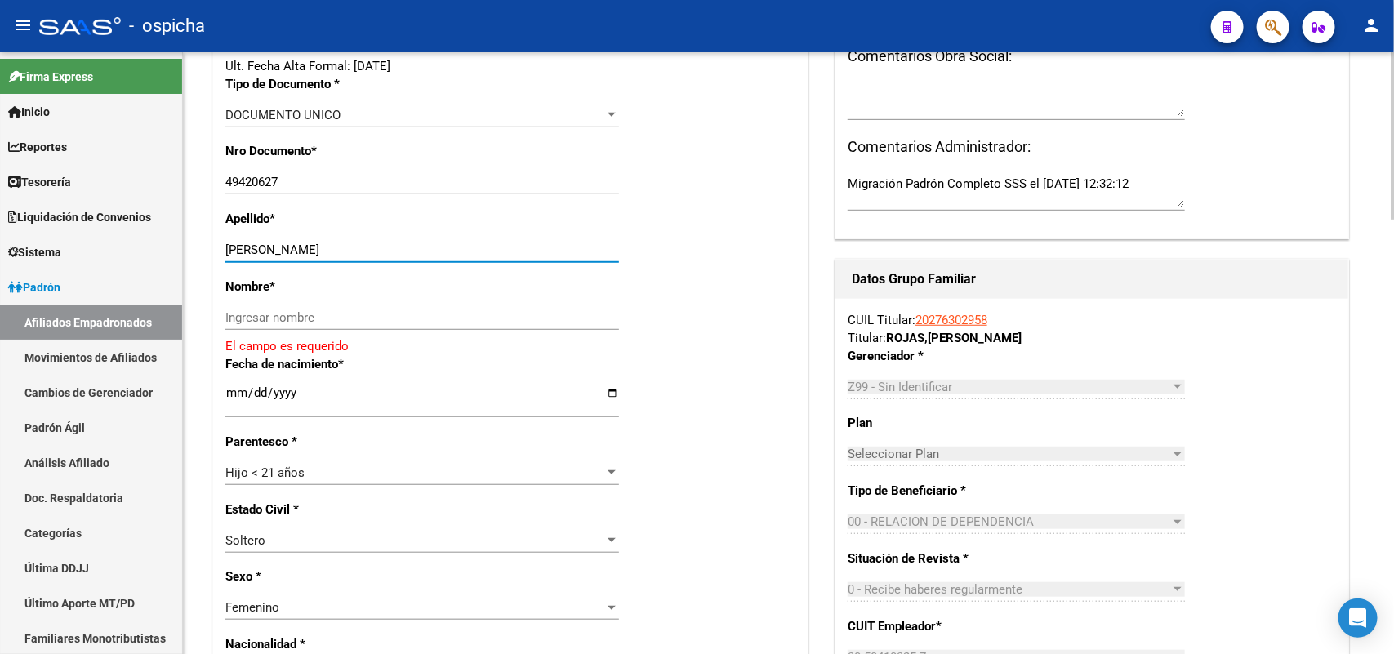
drag, startPoint x: 360, startPoint y: 246, endPoint x: 265, endPoint y: 250, distance: 94.8
click at [265, 250] on input "ROJAS MIA CANDELA" at bounding box center [422, 250] width 394 height 15
type input "ROJAS"
click at [249, 321] on input "Ingresar nombre" at bounding box center [422, 317] width 394 height 15
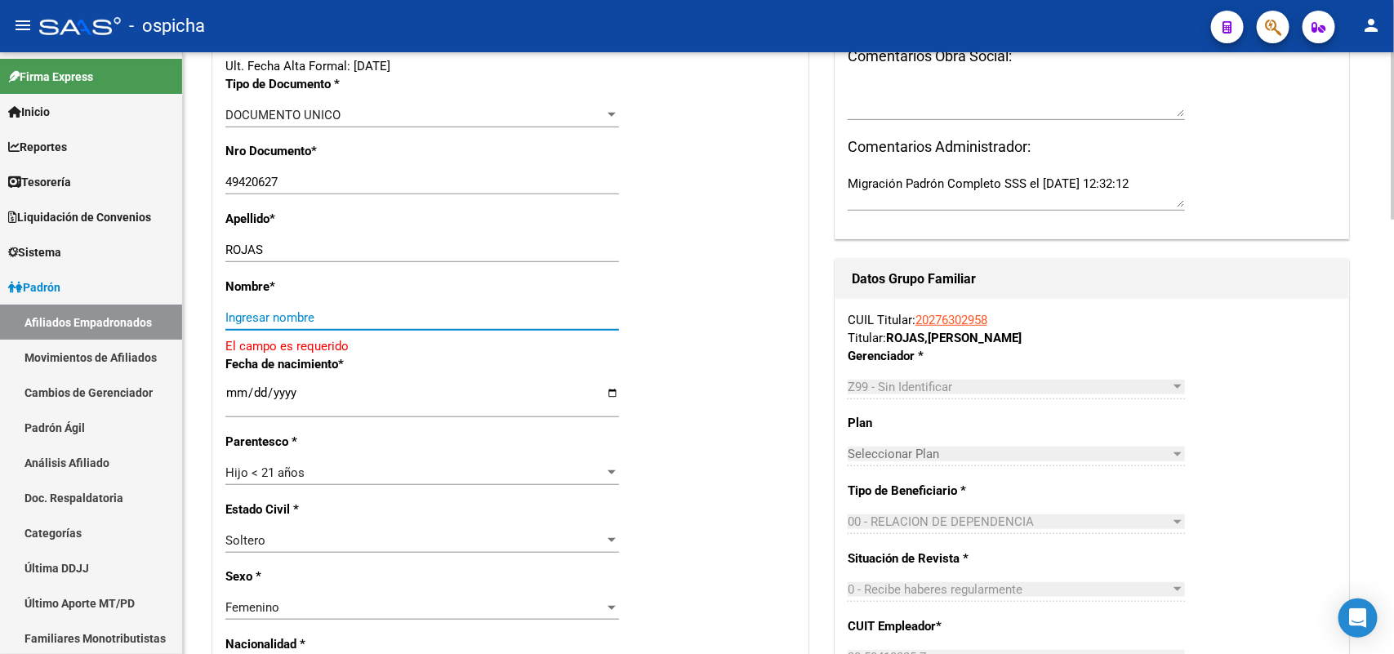
type input "v"
paste input "MIA CANDELA"
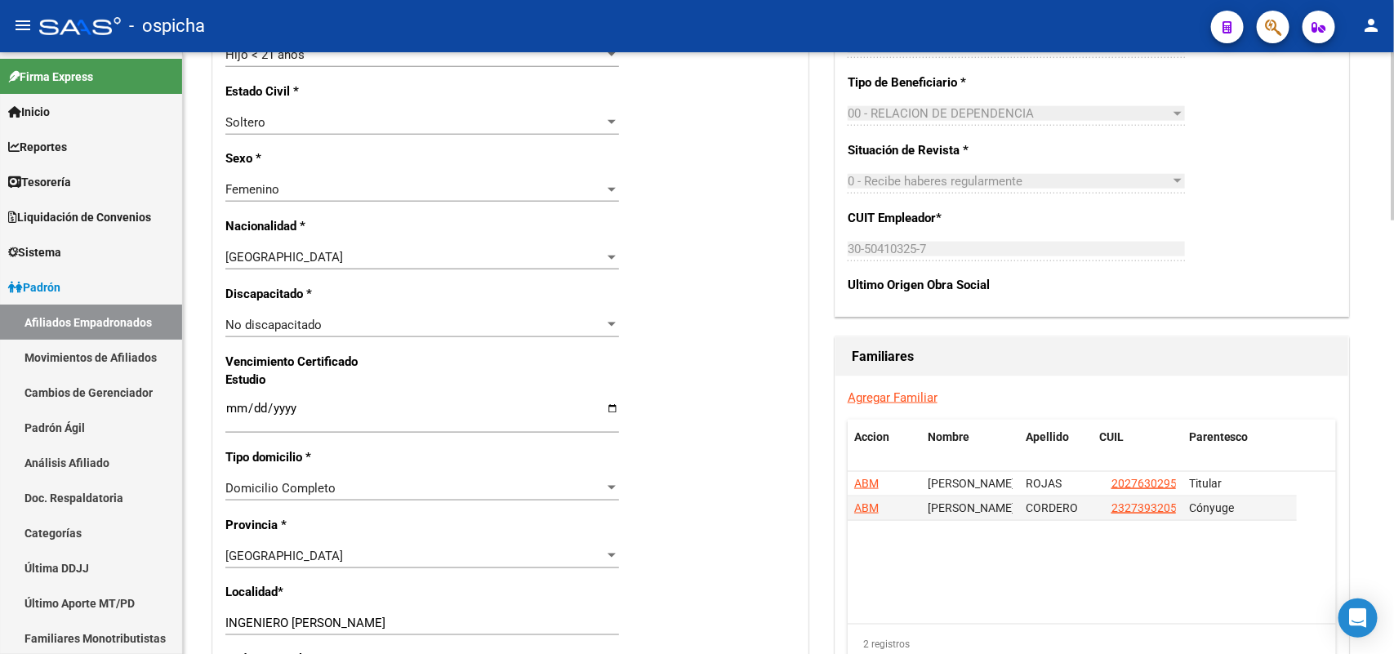
scroll to position [1021, 0]
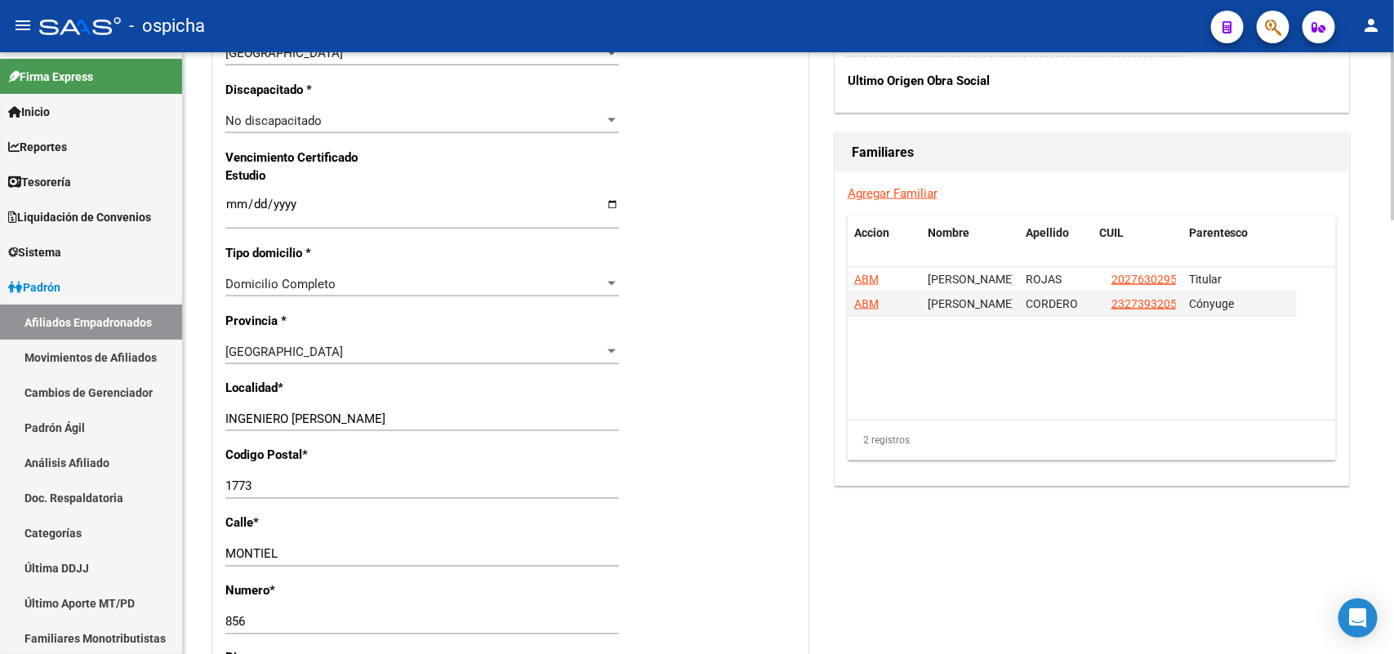
type input "MIA CANDELA"
drag, startPoint x: 362, startPoint y: 419, endPoint x: 0, endPoint y: 385, distance: 363.3
click at [0, 385] on mat-sidenav-container "Firma Express Inicio Instructivos Contacto OS Reportes Tablero de Control Ingre…" at bounding box center [697, 353] width 1394 height 602
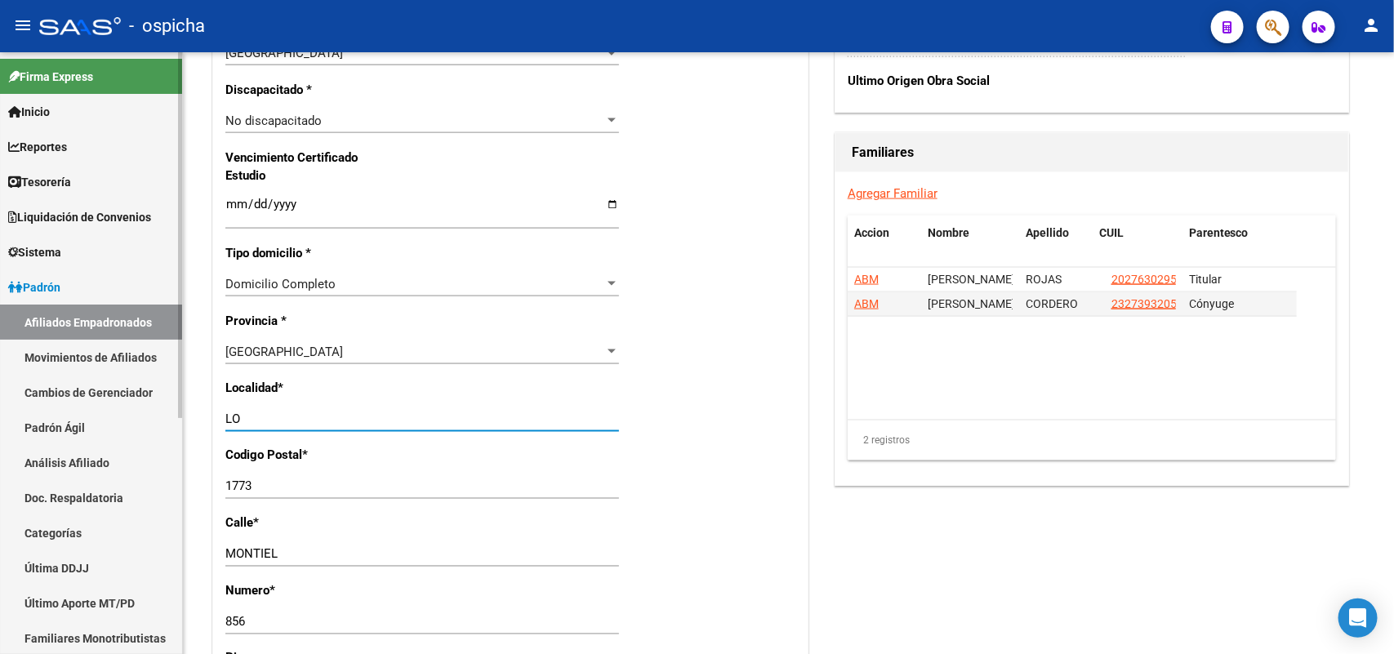
type input "L"
type input "VILLA FIORITO"
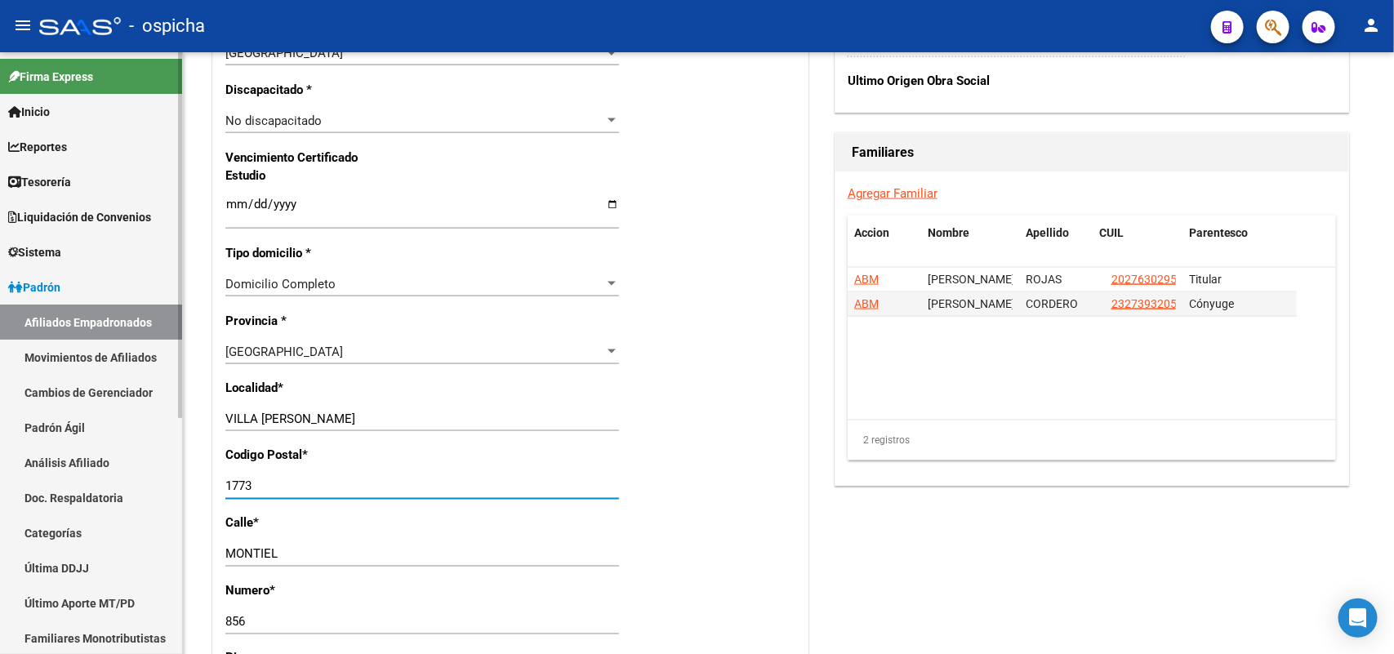
drag, startPoint x: 198, startPoint y: 486, endPoint x: 100, endPoint y: 472, distance: 99.0
click at [100, 472] on mat-sidenav-container "Firma Express Inicio Instructivos Contacto OS Reportes Tablero de Control Ingre…" at bounding box center [697, 353] width 1394 height 602
type input "1878"
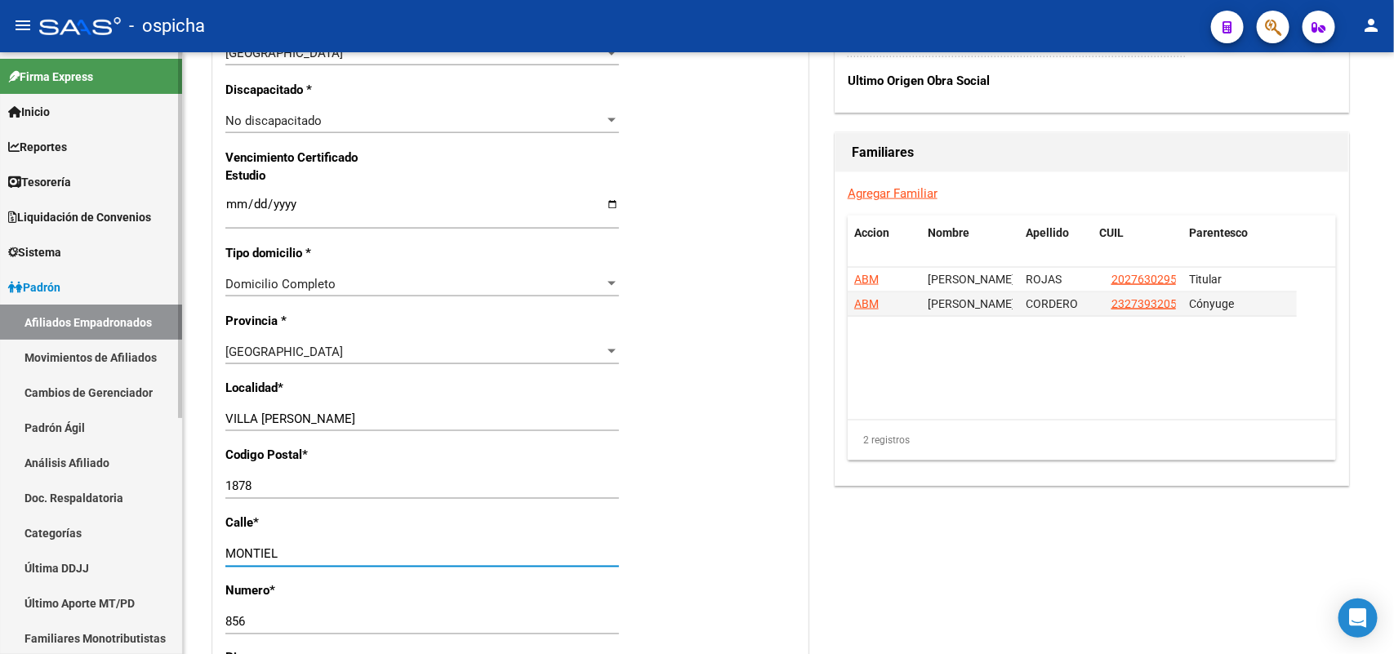
drag, startPoint x: 287, startPoint y: 552, endPoint x: 41, endPoint y: 508, distance: 250.5
click at [41, 508] on mat-sidenav-container "Firma Express Inicio Instructivos Contacto OS Reportes Tablero de Control Ingre…" at bounding box center [697, 353] width 1394 height 602
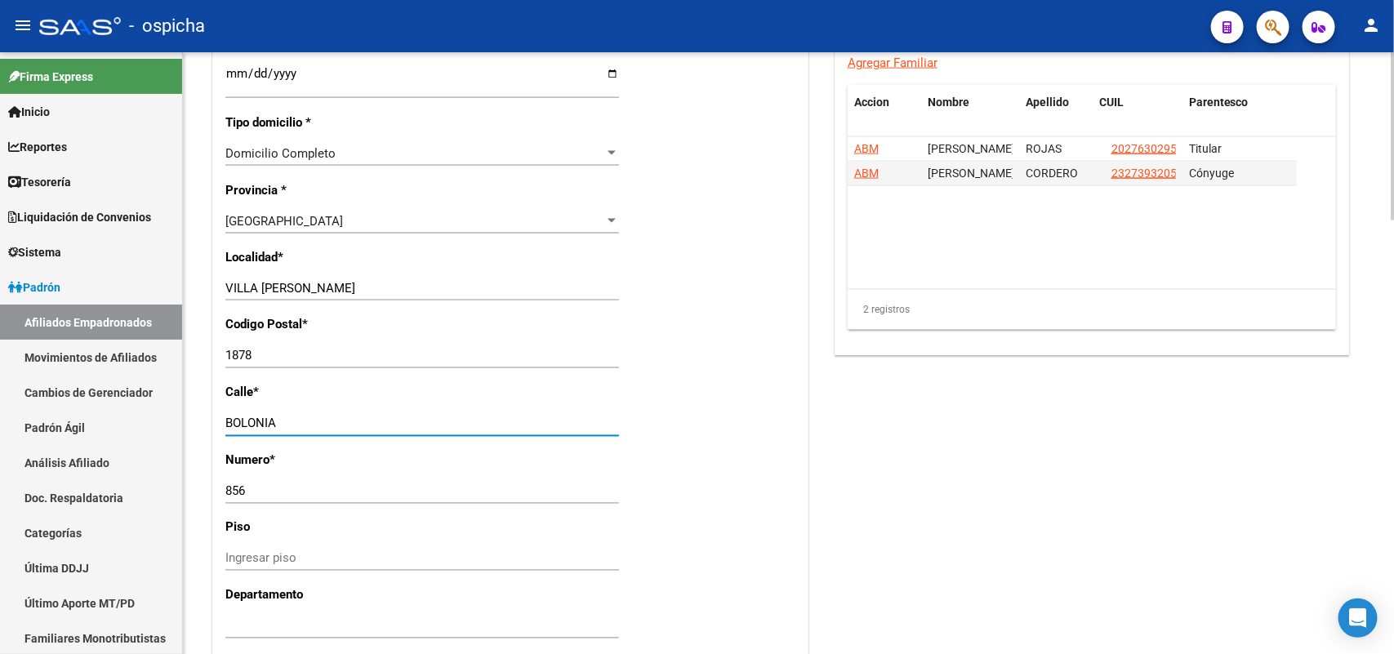
scroll to position [1327, 0]
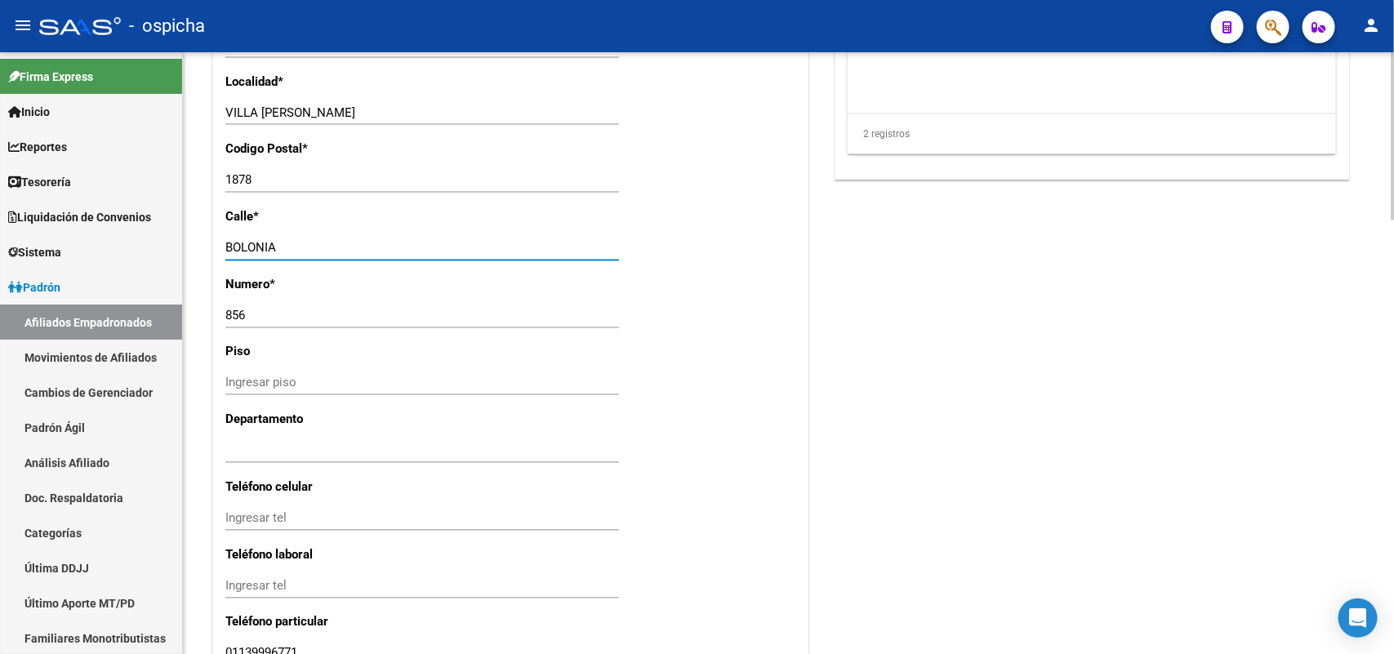
type input "BOLONIA"
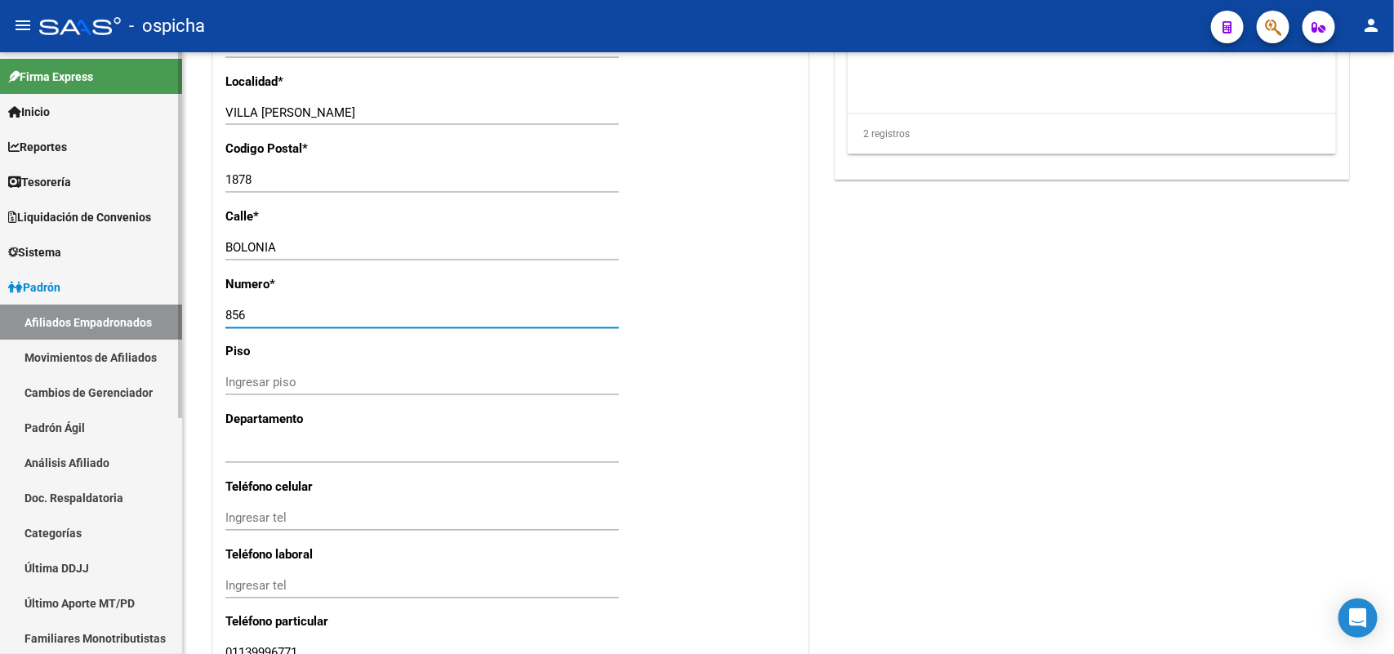
drag, startPoint x: 261, startPoint y: 313, endPoint x: 0, endPoint y: 271, distance: 264.6
click at [0, 271] on mat-sidenav-container "Firma Express Inicio Instructivos Contacto OS Reportes Tablero de Control Ingre…" at bounding box center [697, 353] width 1394 height 602
type input "2049"
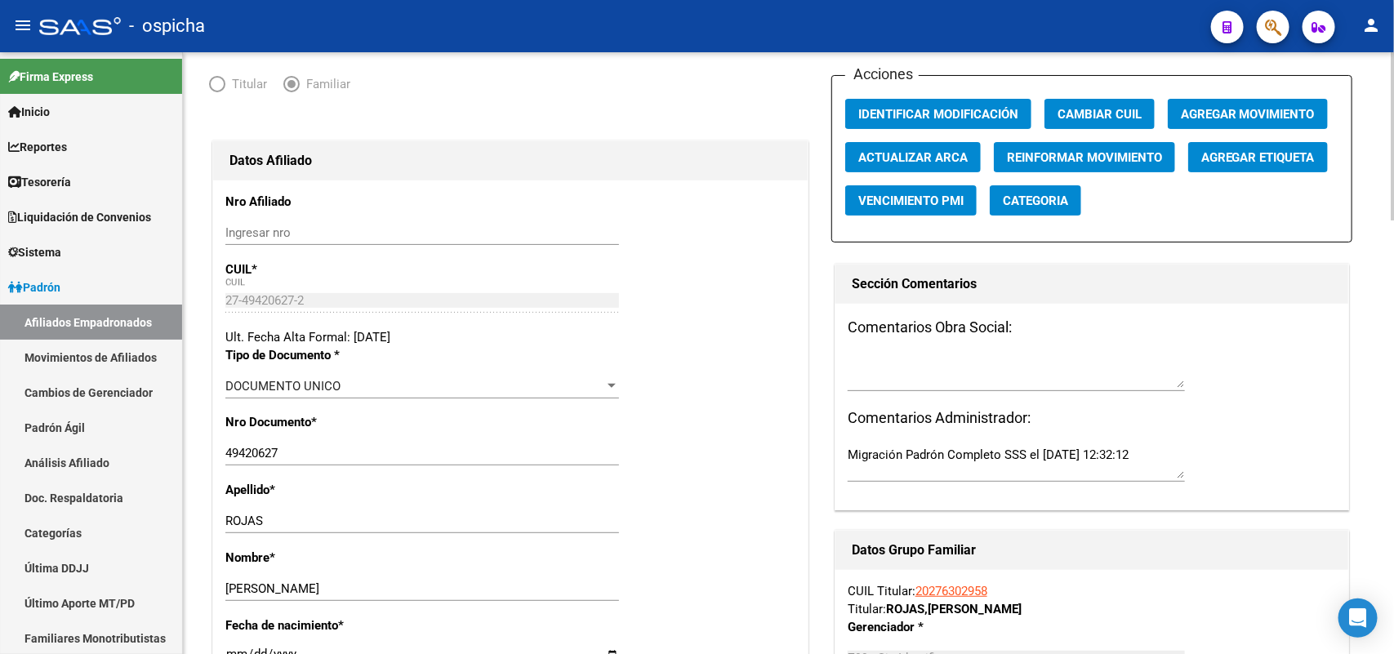
scroll to position [0, 0]
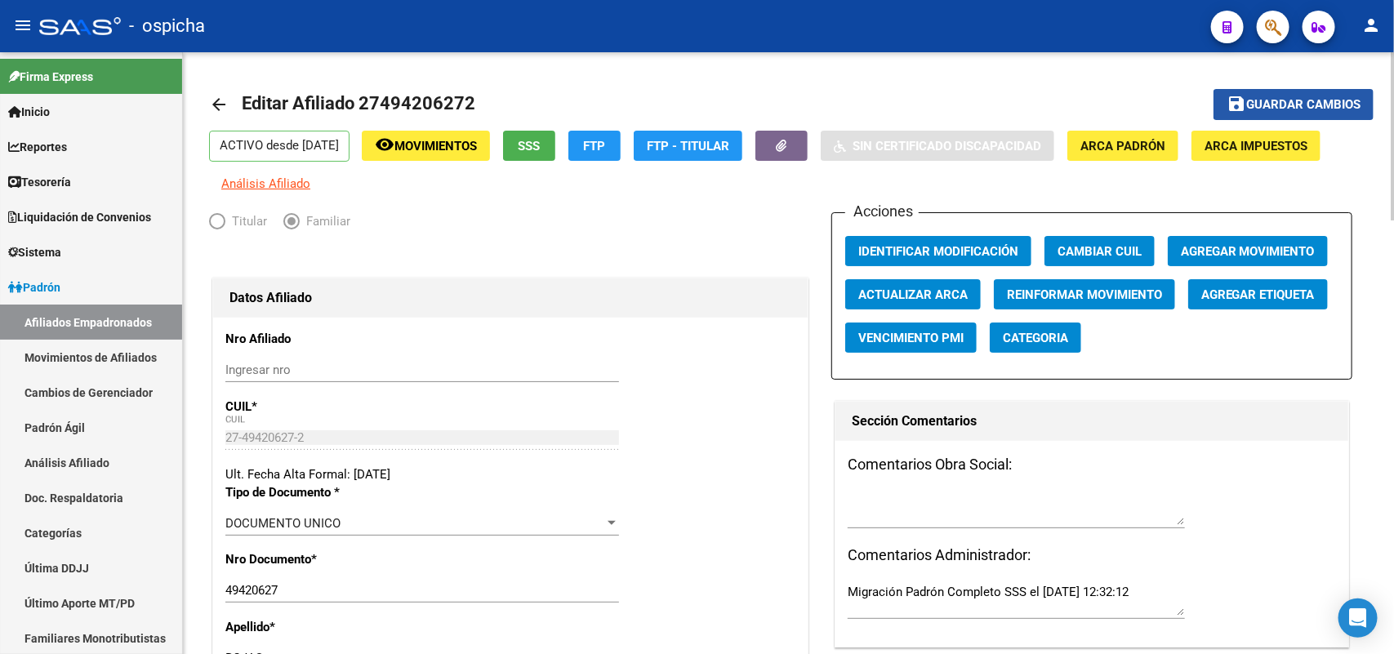
click at [1297, 100] on span "Guardar cambios" at bounding box center [1303, 105] width 114 height 15
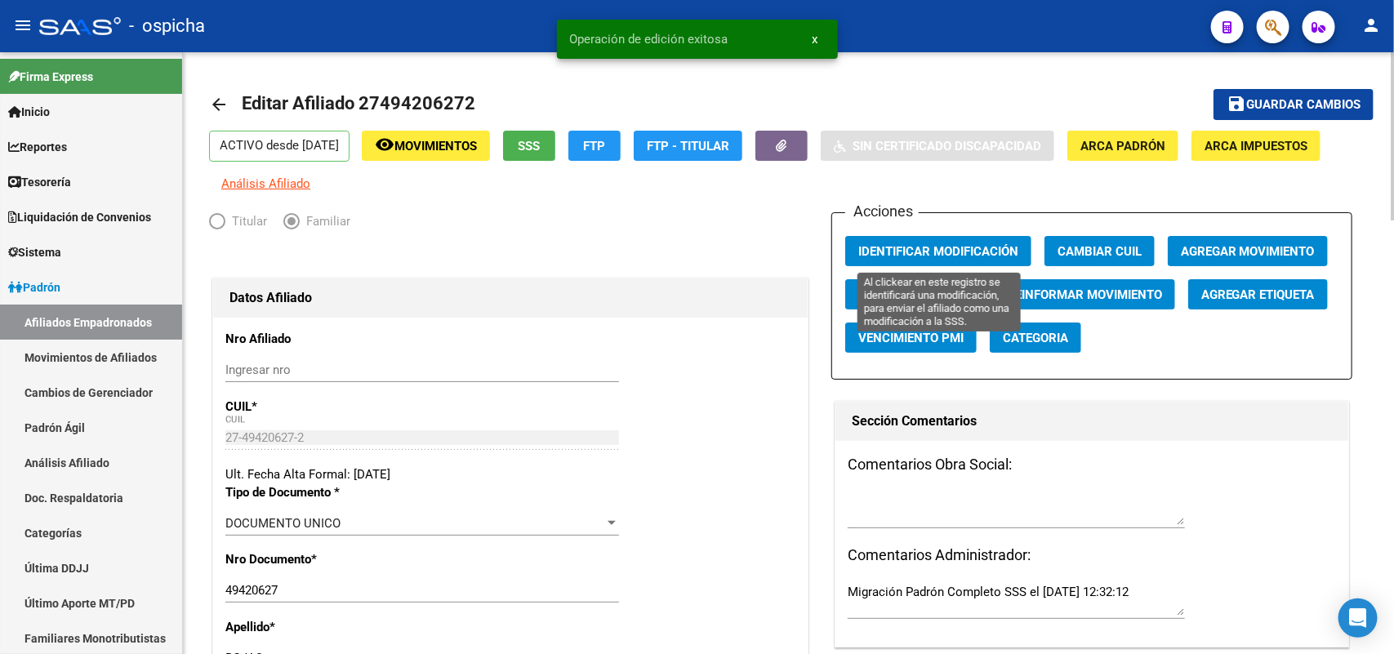
click at [895, 254] on span "Identificar Modificación" at bounding box center [938, 251] width 160 height 15
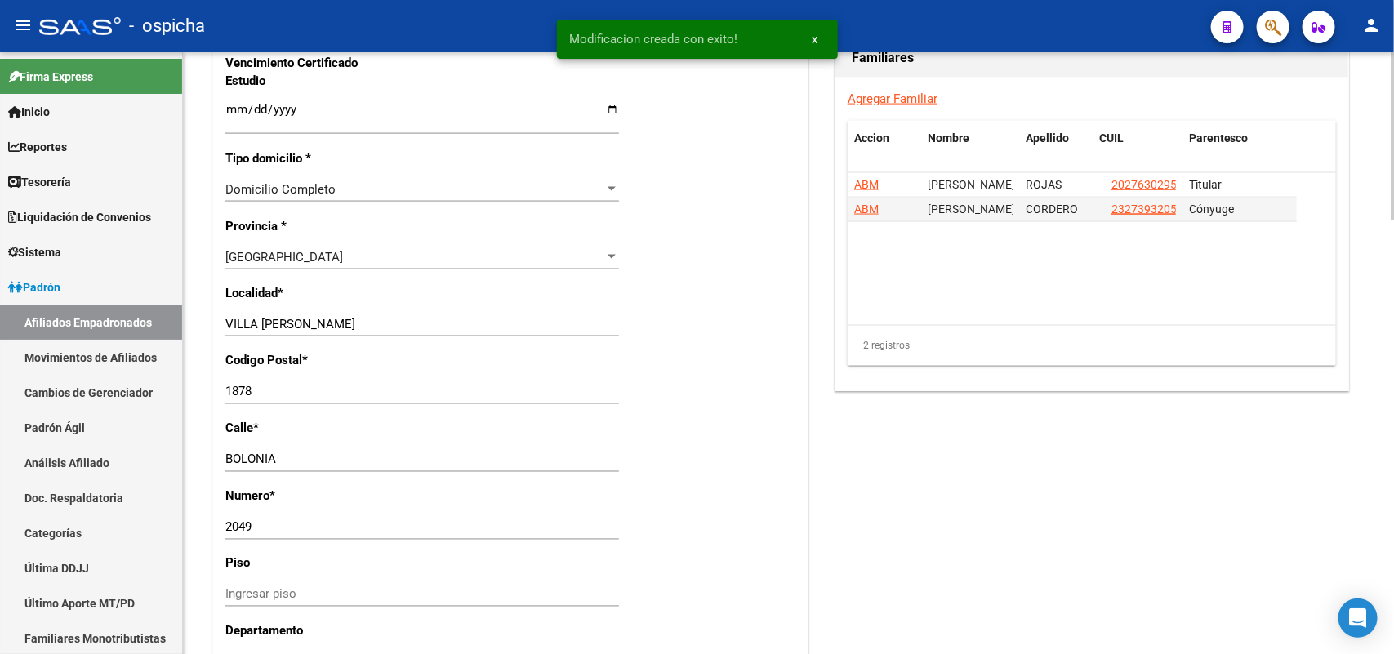
scroll to position [1123, 0]
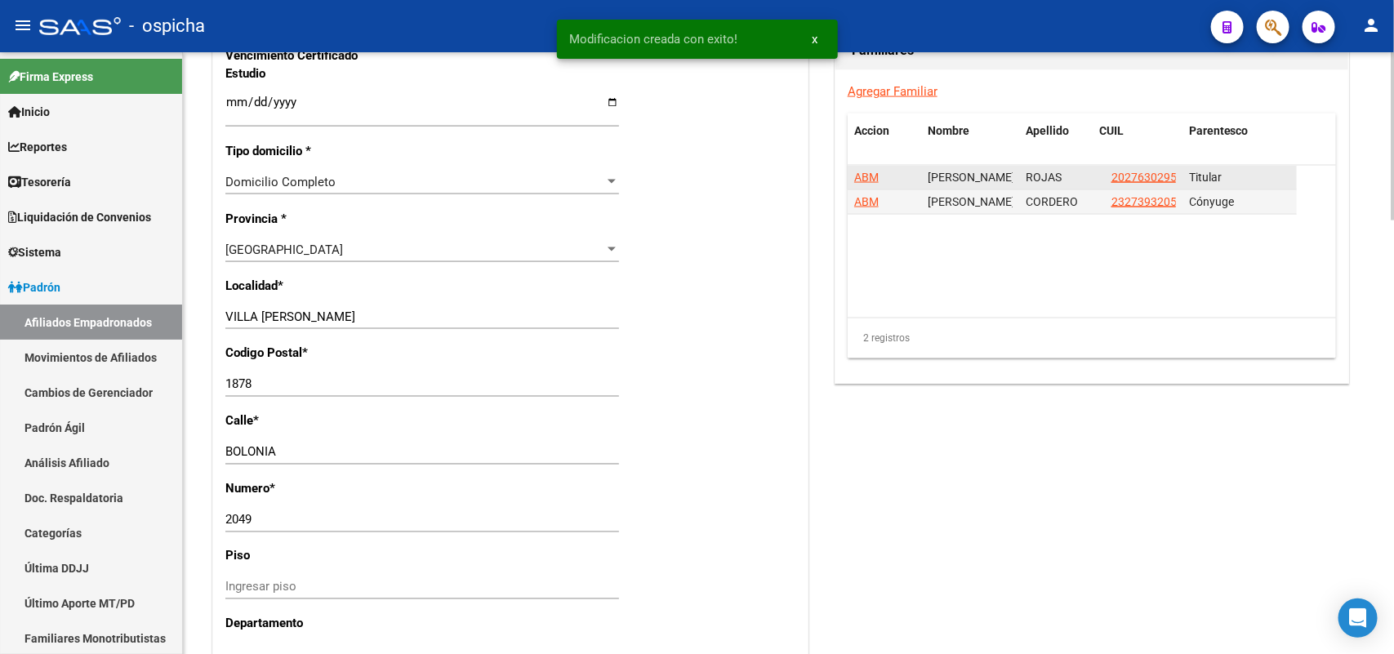
click at [863, 181] on span "ABM" at bounding box center [866, 177] width 24 height 13
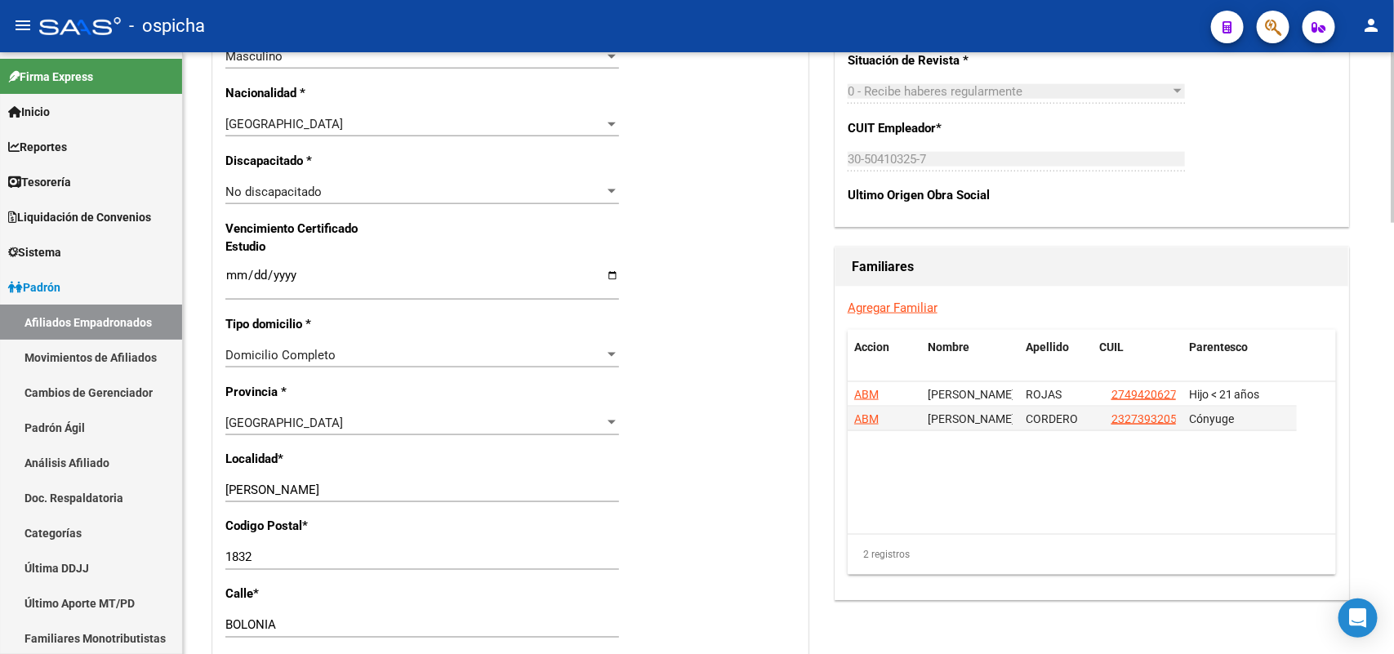
scroll to position [1021, 0]
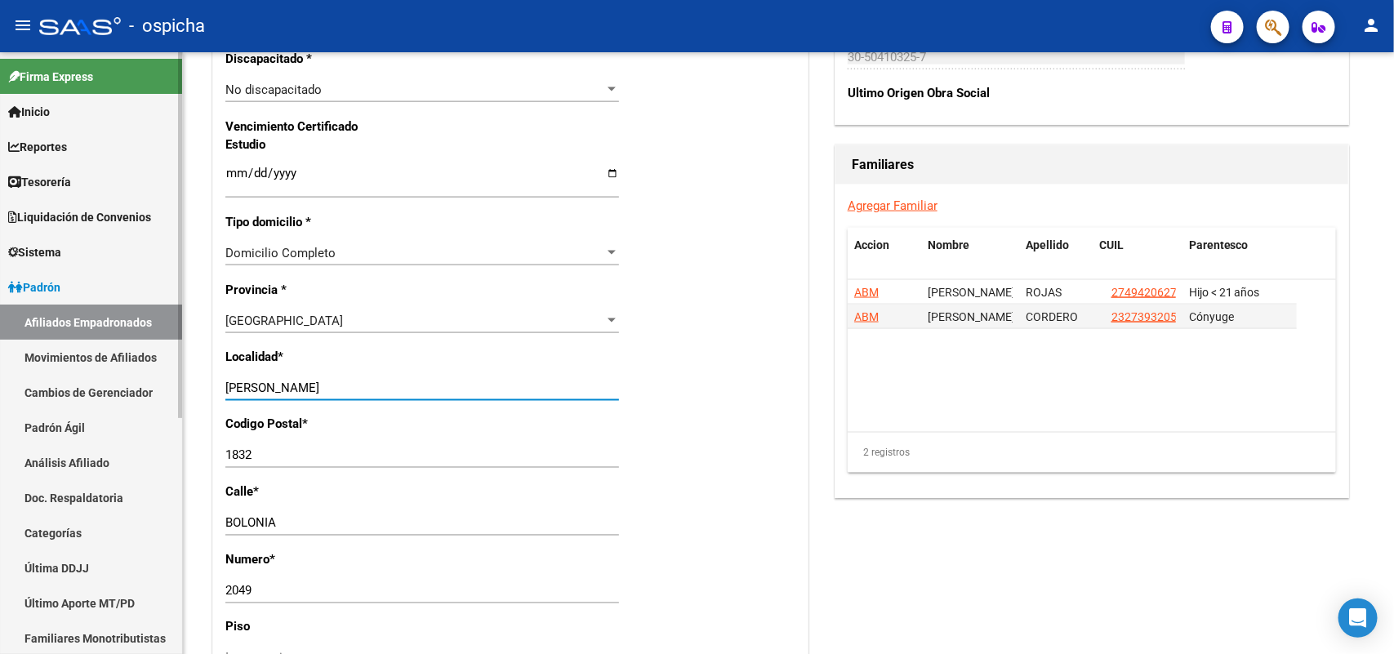
drag, startPoint x: 355, startPoint y: 382, endPoint x: 0, endPoint y: 292, distance: 366.4
click at [0, 291] on mat-sidenav-container "Firma Express Inicio Instructivos Contacto OS Reportes Tablero de Control Ingre…" at bounding box center [697, 353] width 1394 height 602
type input "VILLA FIORITO"
drag, startPoint x: 267, startPoint y: 455, endPoint x: 35, endPoint y: 434, distance: 232.8
click at [35, 434] on mat-sidenav-container "Firma Express Inicio Instructivos Contacto OS Reportes Tablero de Control Ingre…" at bounding box center [697, 353] width 1394 height 602
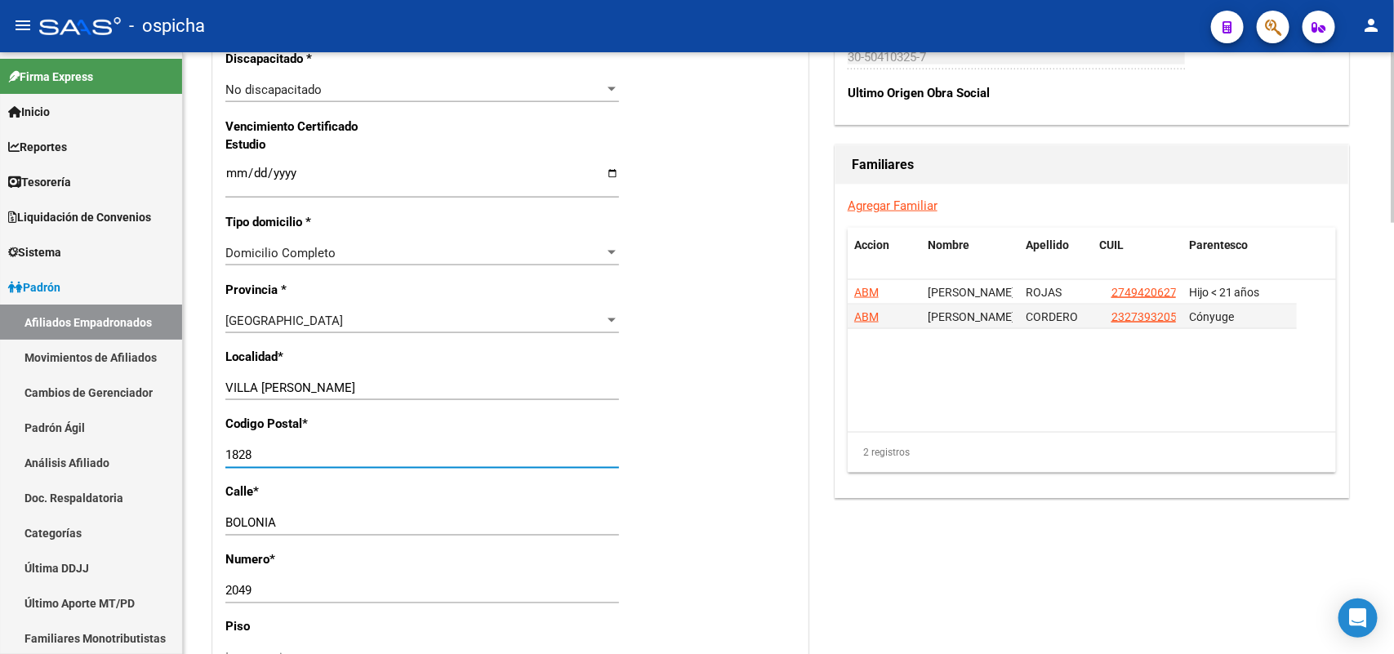
type input "1828"
click at [663, 398] on div "Nro Afiliado Ingresar nro CUIL * 20-27630295-8 CUIL ARCA Padrón Ult. Fecha Alta…" at bounding box center [510, 151] width 594 height 1770
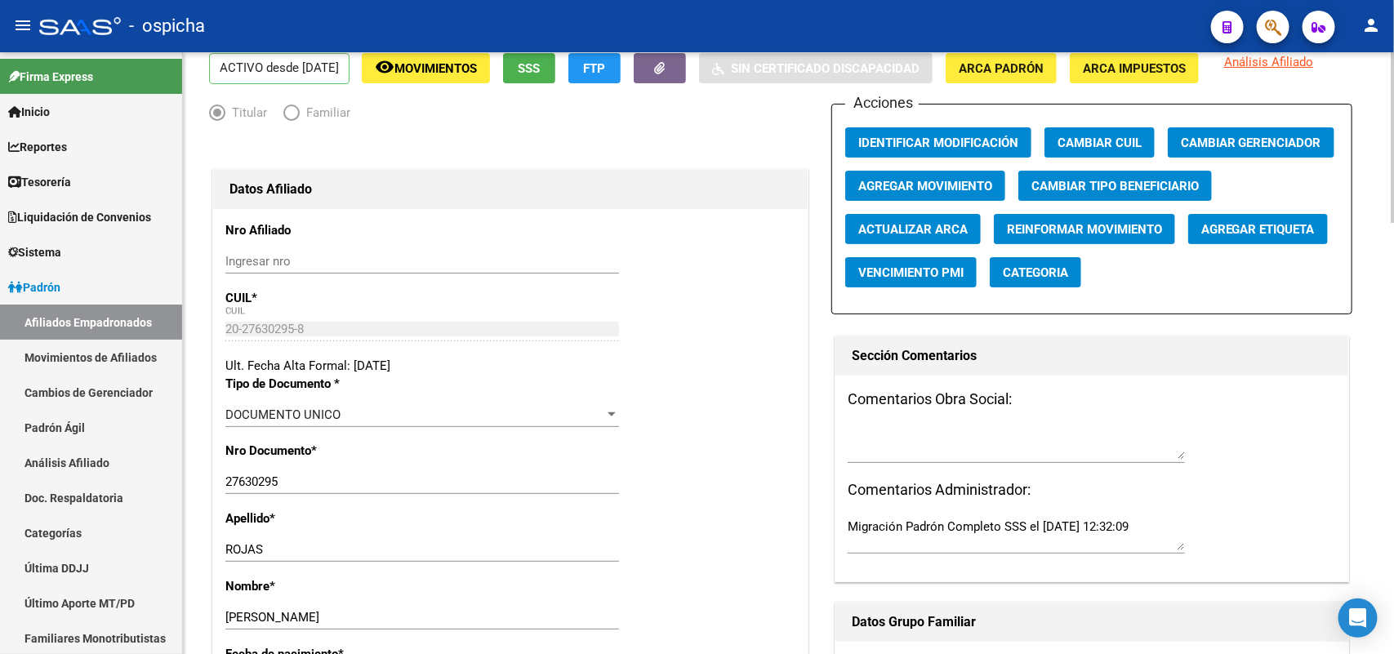
scroll to position [0, 0]
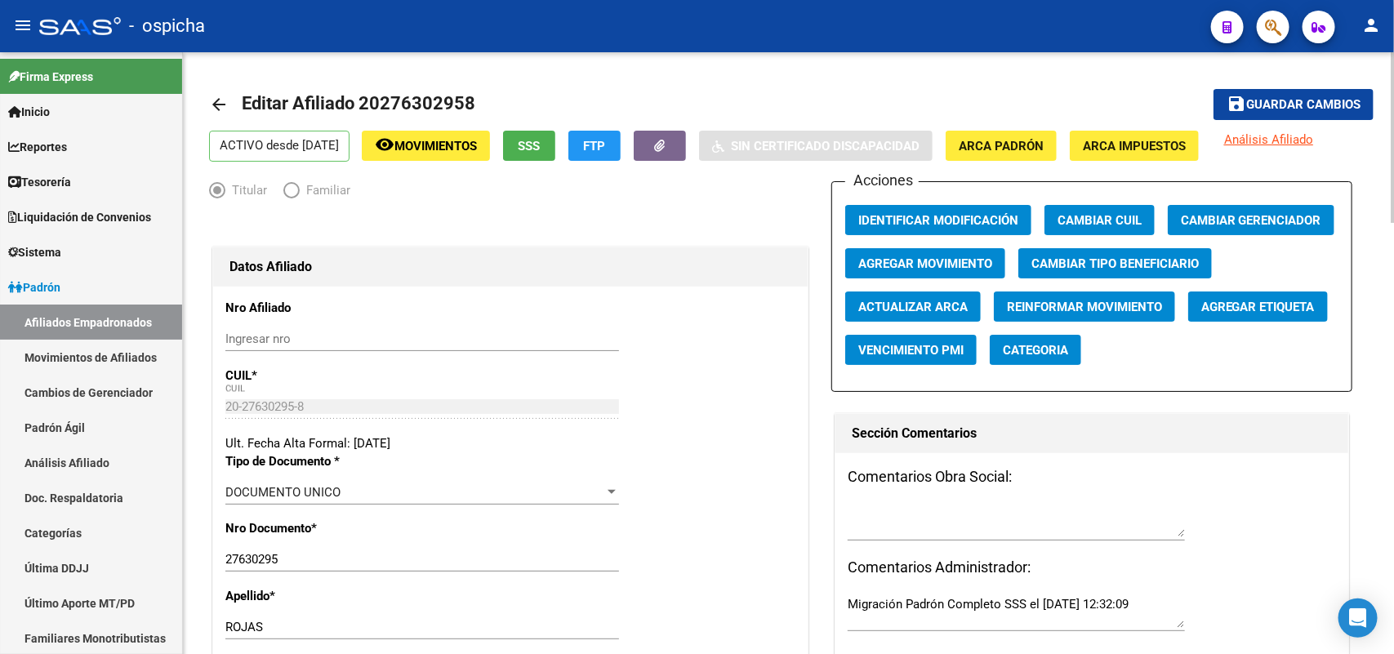
click at [1324, 107] on span "Guardar cambios" at bounding box center [1303, 105] width 114 height 15
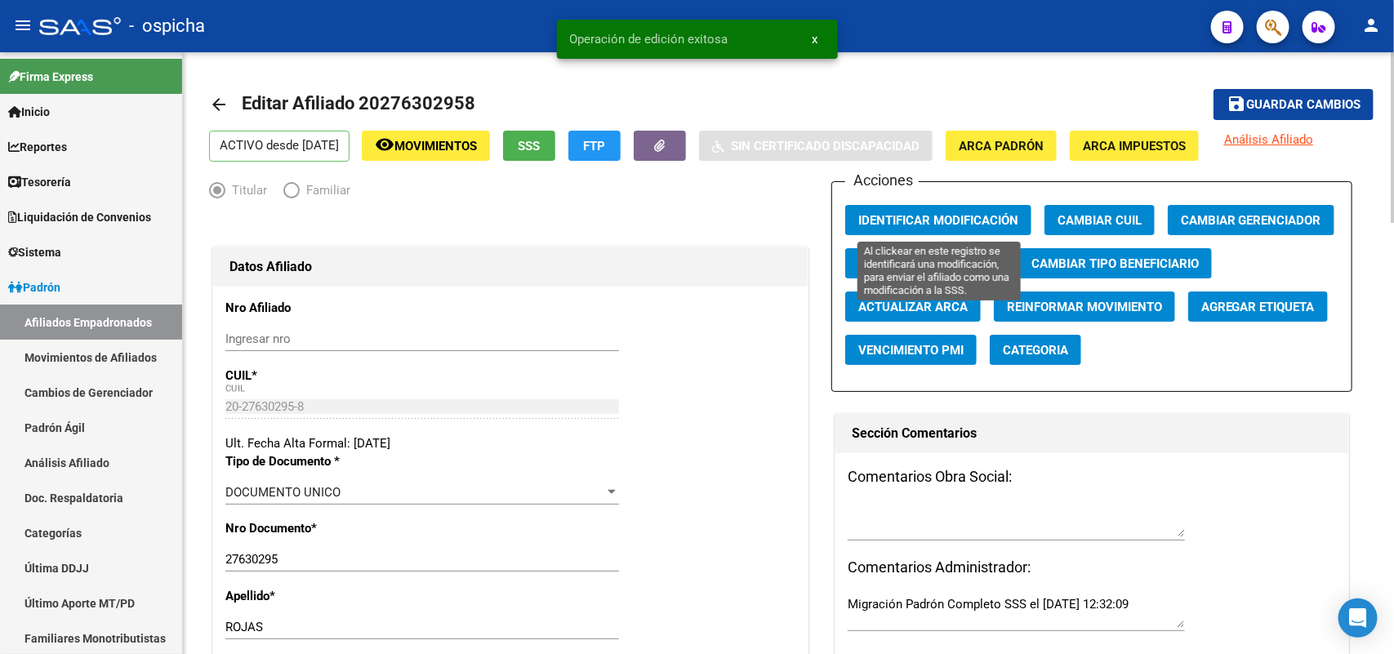
click at [908, 226] on span "Identificar Modificación" at bounding box center [938, 220] width 160 height 15
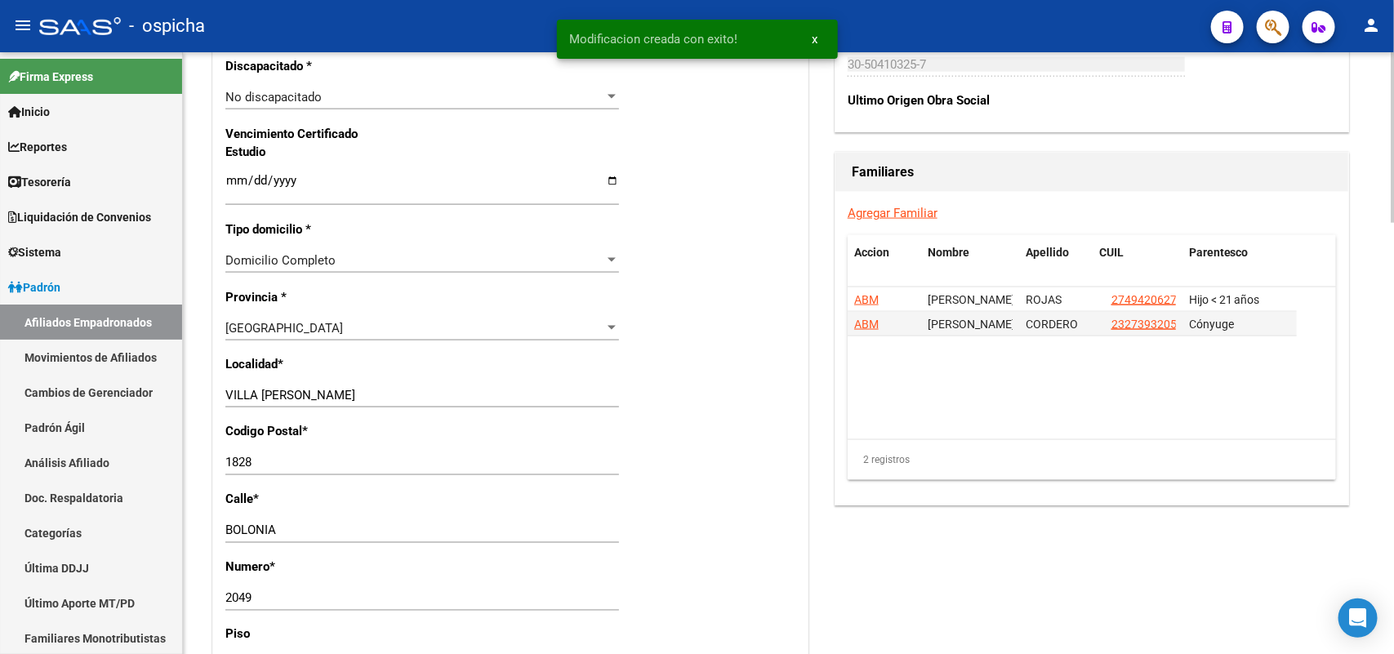
scroll to position [1021, 0]
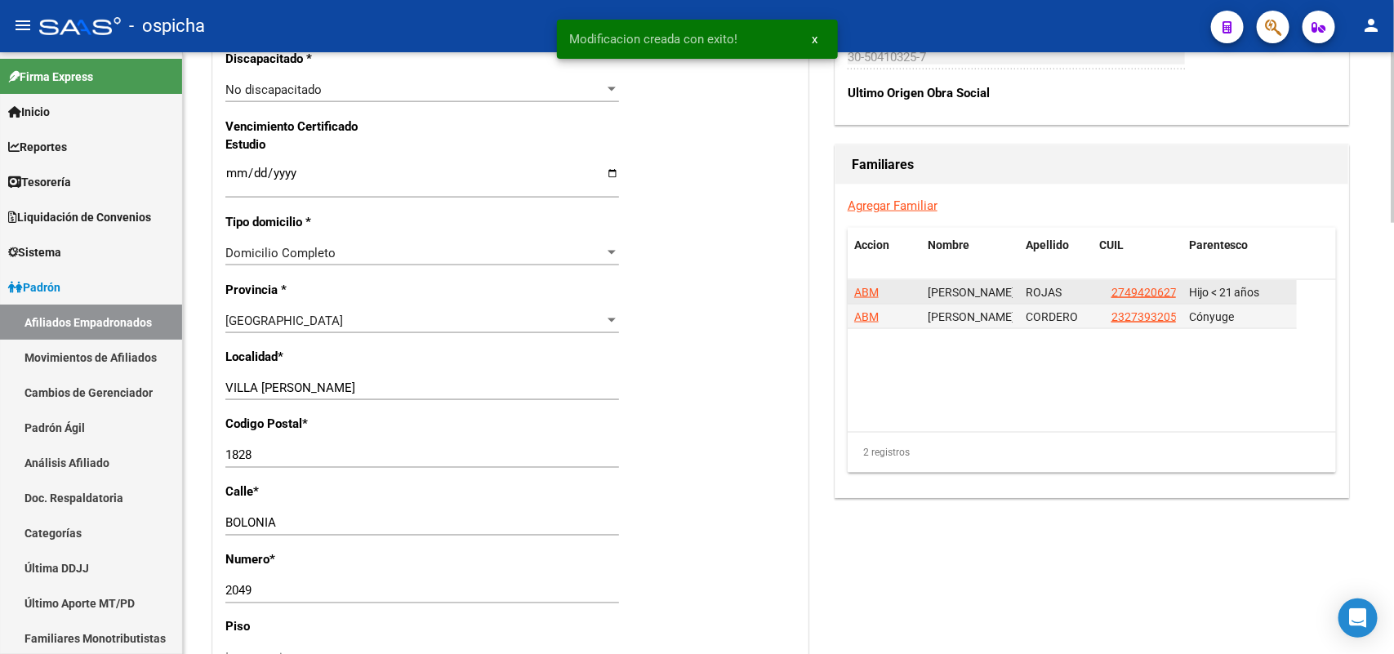
click at [870, 290] on span "ABM" at bounding box center [866, 292] width 24 height 13
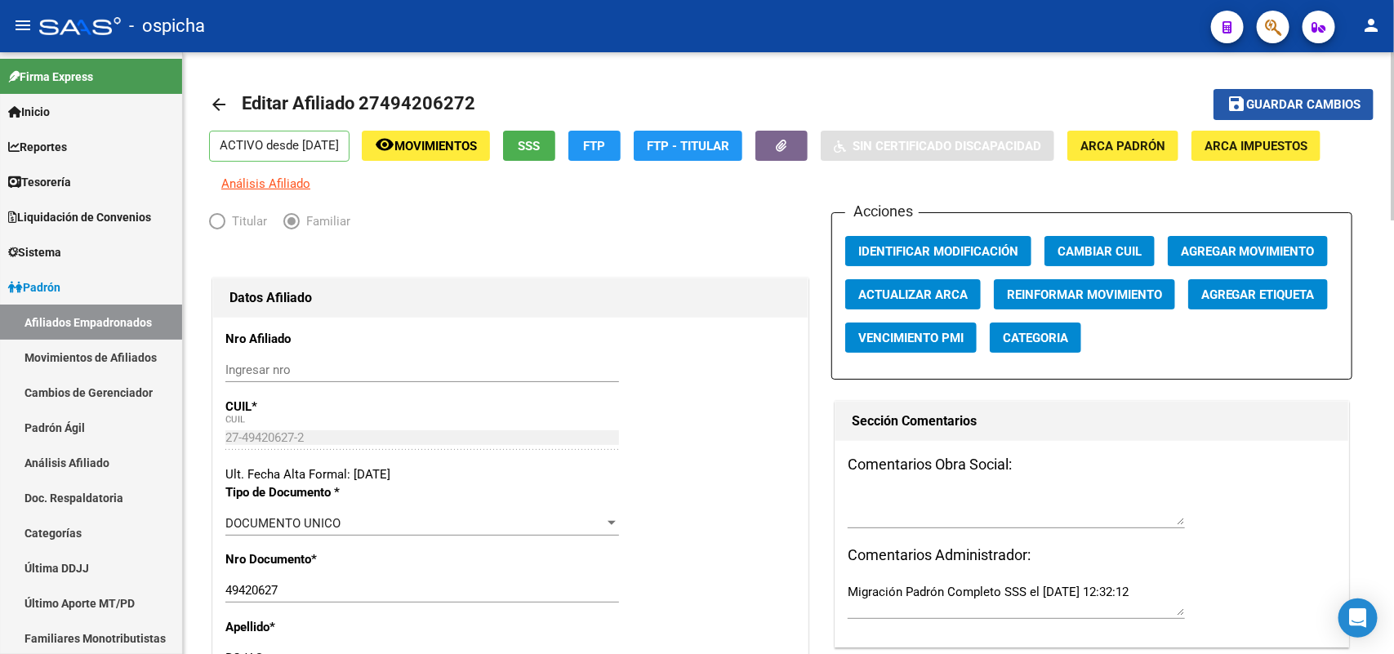
click at [1288, 106] on span "Guardar cambios" at bounding box center [1303, 105] width 114 height 15
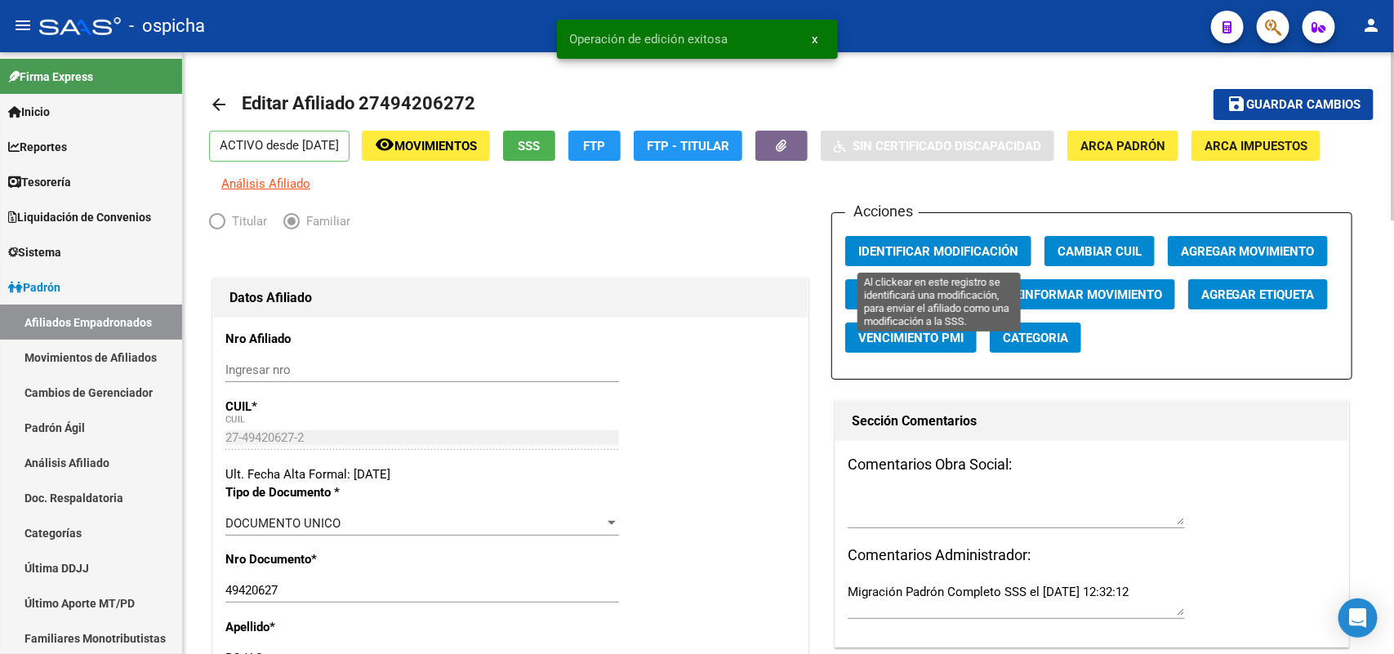
click at [859, 247] on span "Identificar Modificación" at bounding box center [938, 251] width 160 height 15
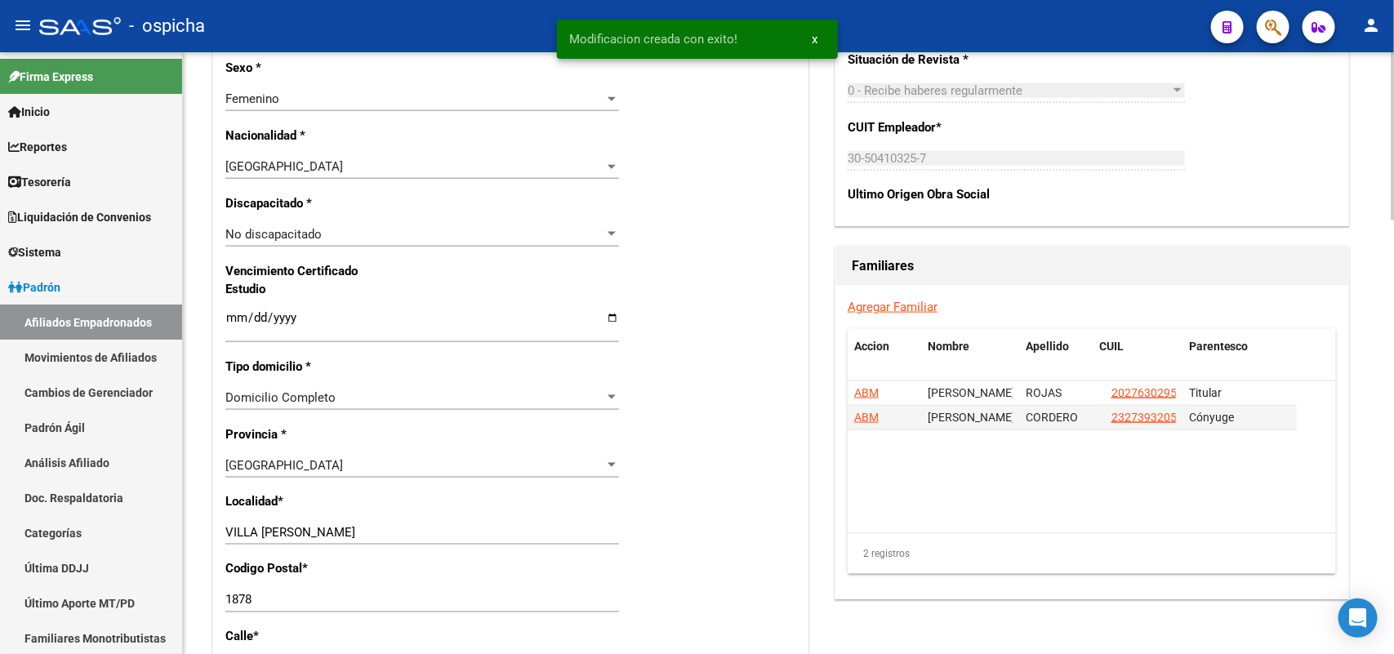
scroll to position [919, 0]
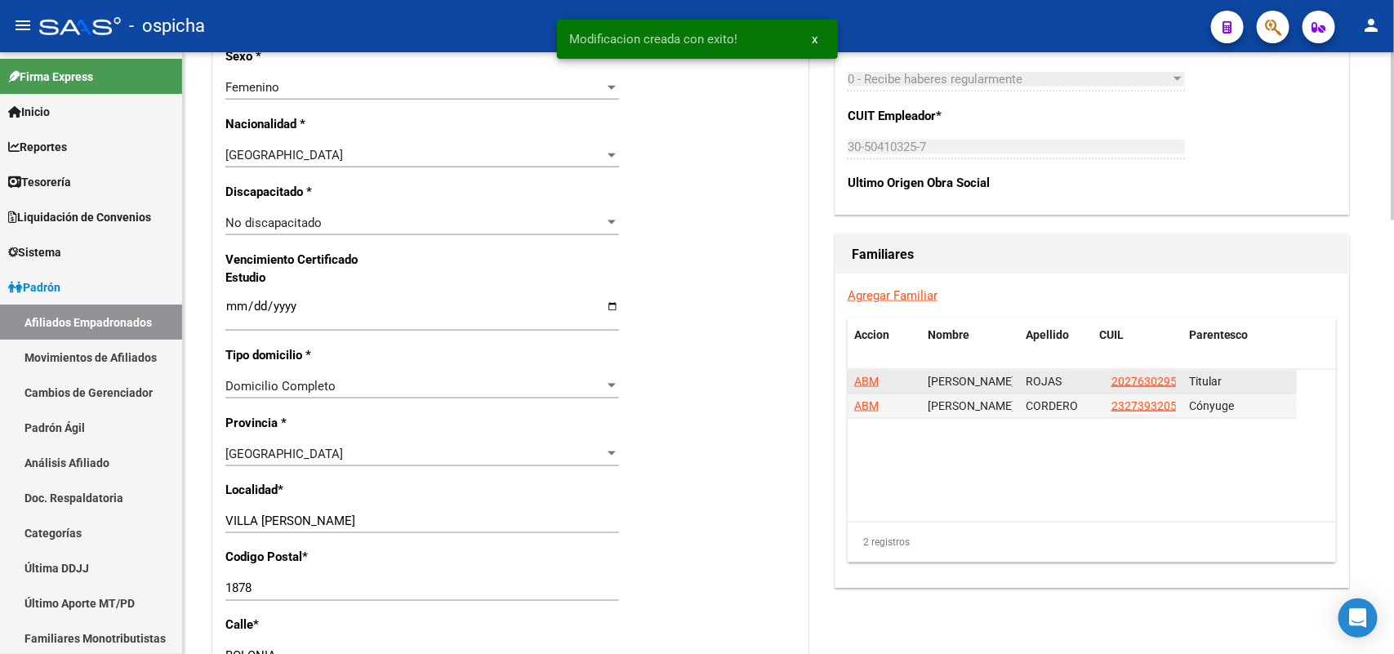
click at [866, 385] on span "ABM" at bounding box center [866, 381] width 24 height 13
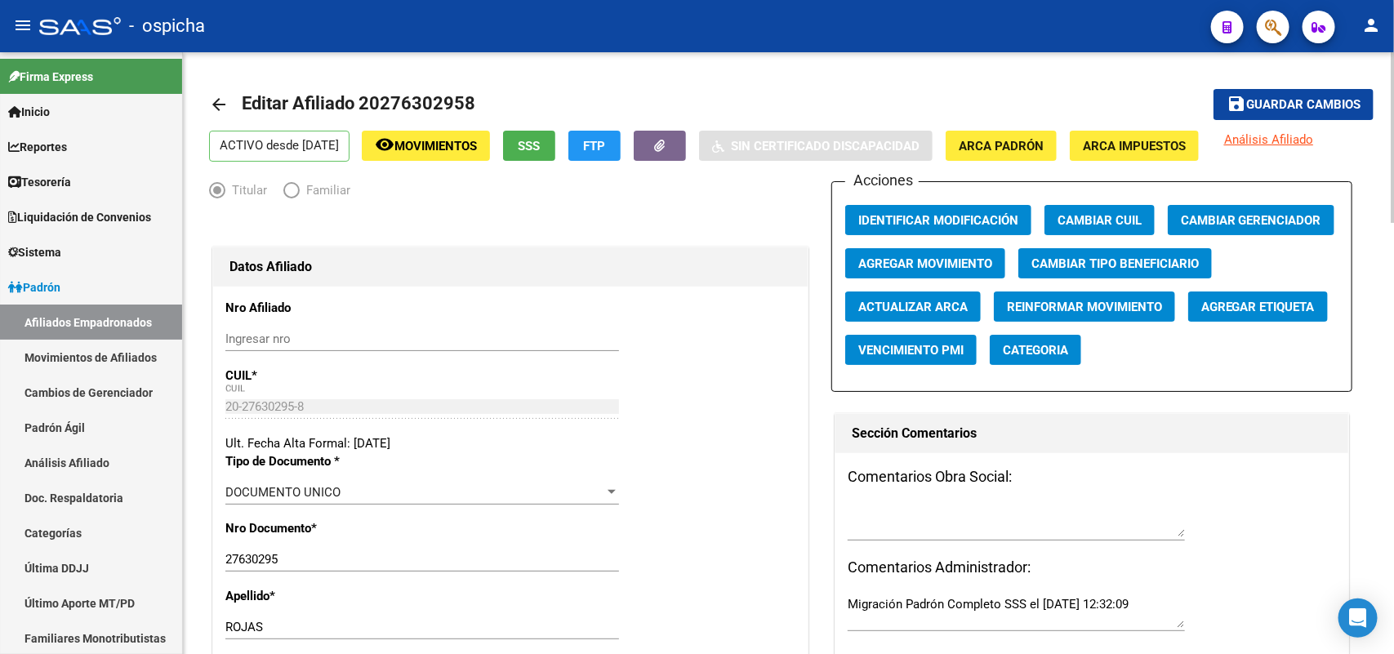
click at [1246, 108] on span "Guardar cambios" at bounding box center [1303, 105] width 114 height 15
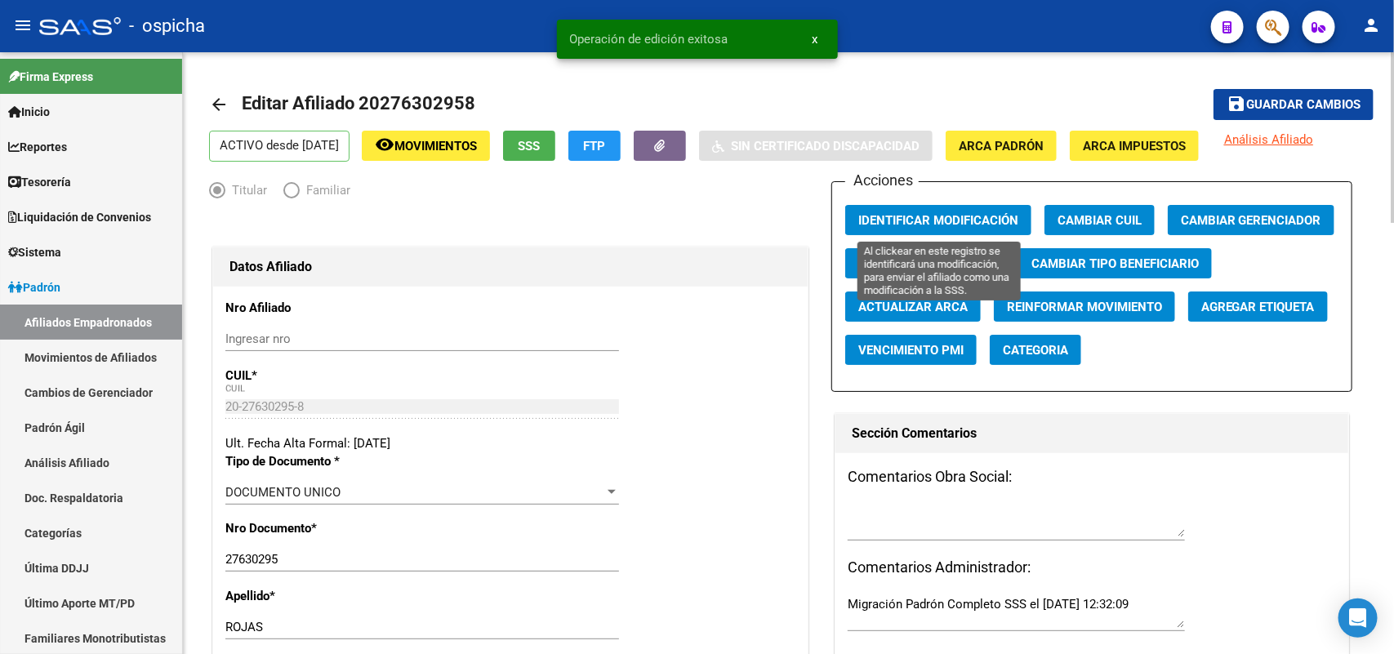
click at [923, 225] on span "Identificar Modificación" at bounding box center [938, 220] width 160 height 15
